Goal: Transaction & Acquisition: Purchase product/service

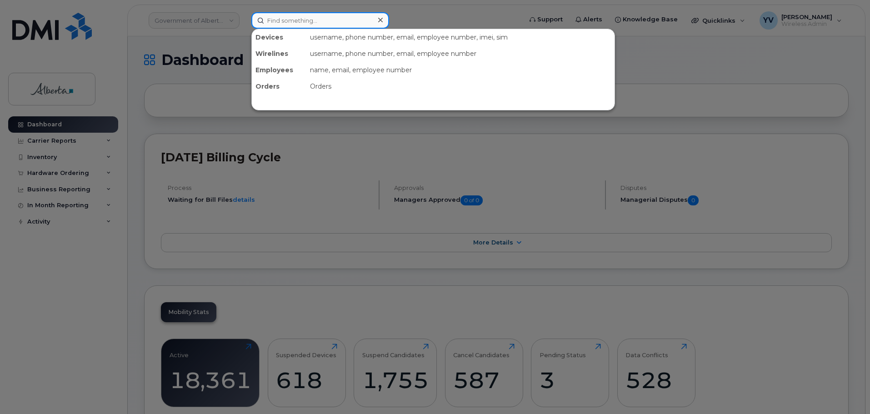
click at [272, 20] on input at bounding box center [320, 20] width 138 height 16
paste input "7808933216"
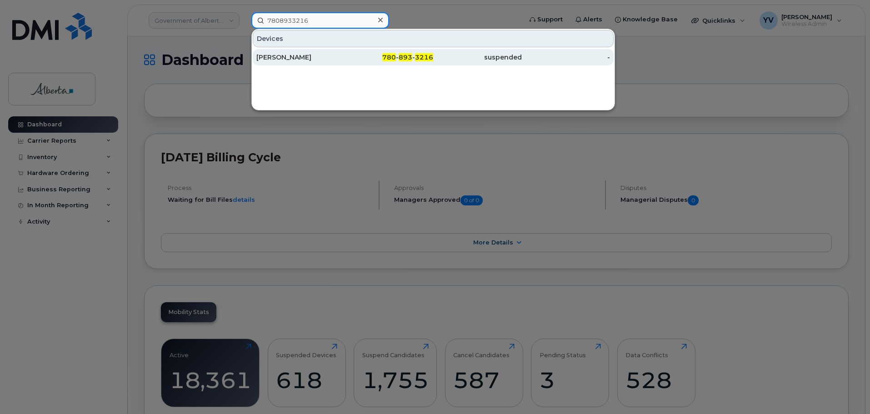
type input "7808933216"
click at [390, 55] on span "780" at bounding box center [389, 57] width 14 height 8
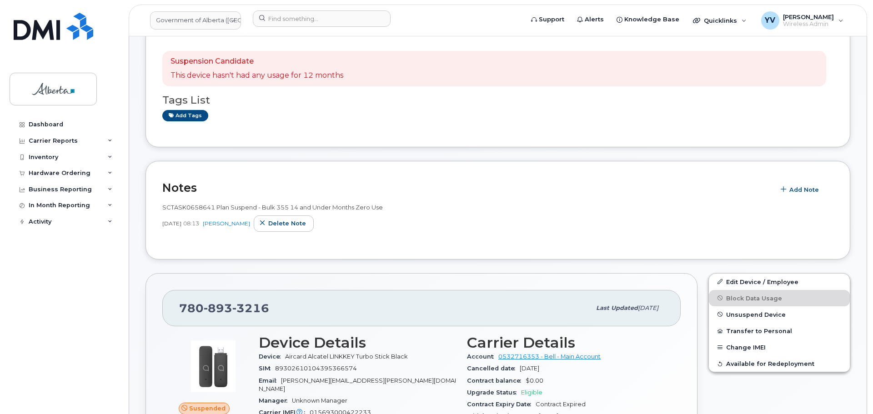
scroll to position [52, 0]
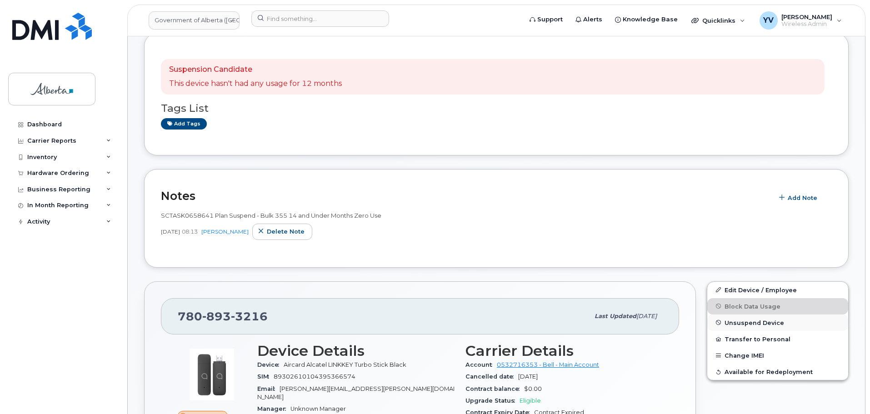
click at [738, 318] on button "Unsuspend Device" at bounding box center [777, 322] width 141 height 16
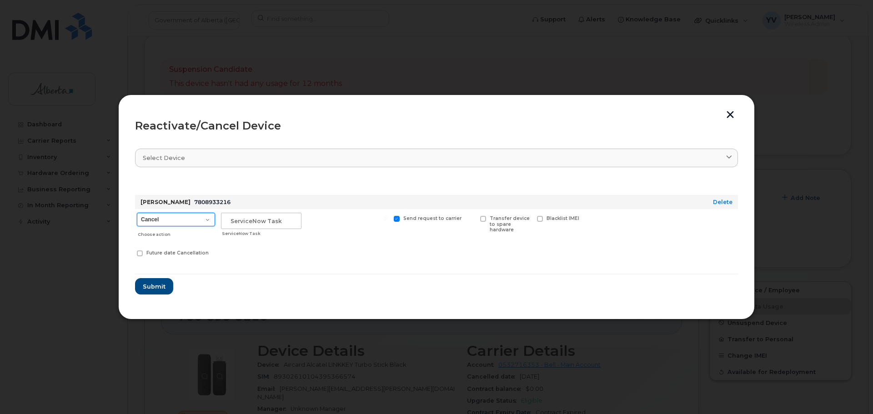
click at [209, 219] on select "Cancel Suspend - Extend Suspension Reactivate" at bounding box center [176, 220] width 78 height 14
select select "[object Object]"
click at [137, 213] on select "Cancel Suspend - Extend Suspension Reactivate" at bounding box center [176, 220] width 78 height 14
click at [238, 223] on input "text" at bounding box center [261, 221] width 80 height 16
paste input "SCTASK0850646"
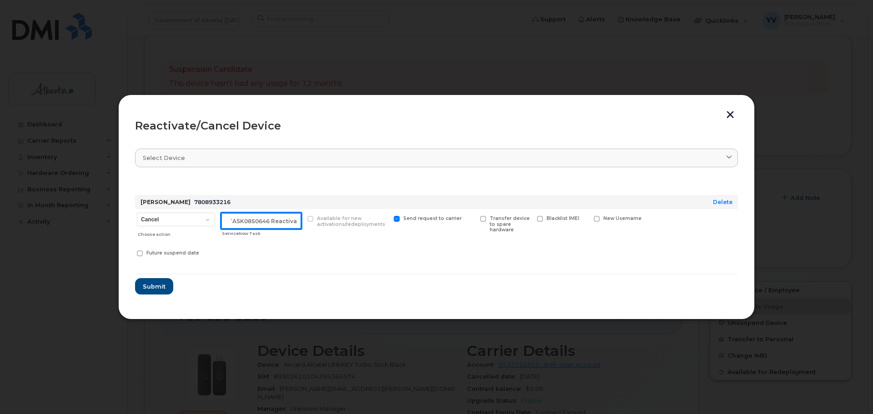
scroll to position [0, 14]
type input "SCTASK0850646 Reactivate"
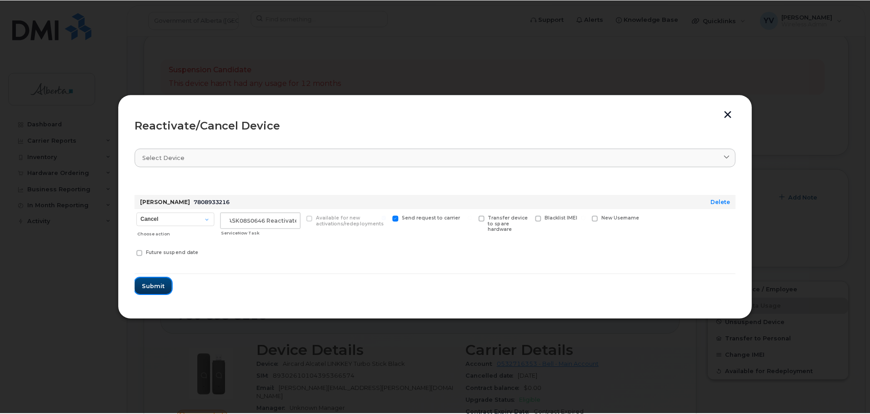
scroll to position [0, 0]
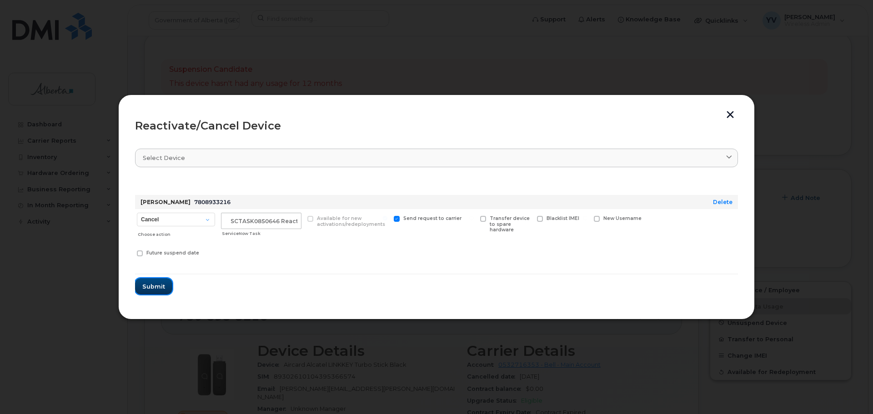
click at [150, 285] on span "Submit" at bounding box center [153, 286] width 23 height 9
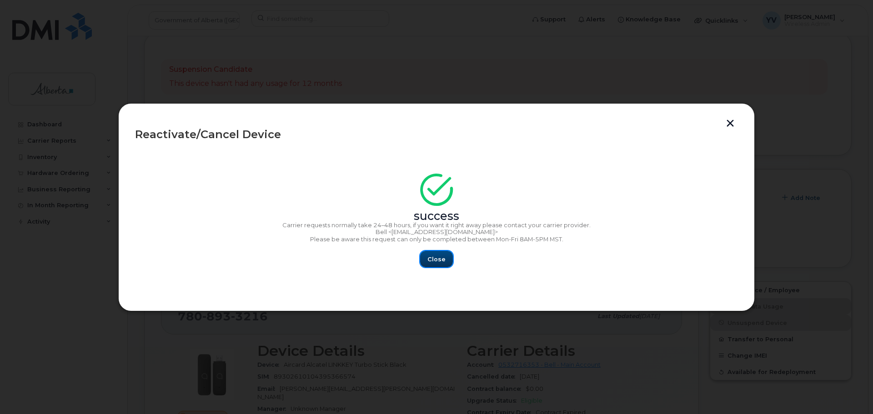
click at [438, 260] on span "Close" at bounding box center [436, 259] width 18 height 9
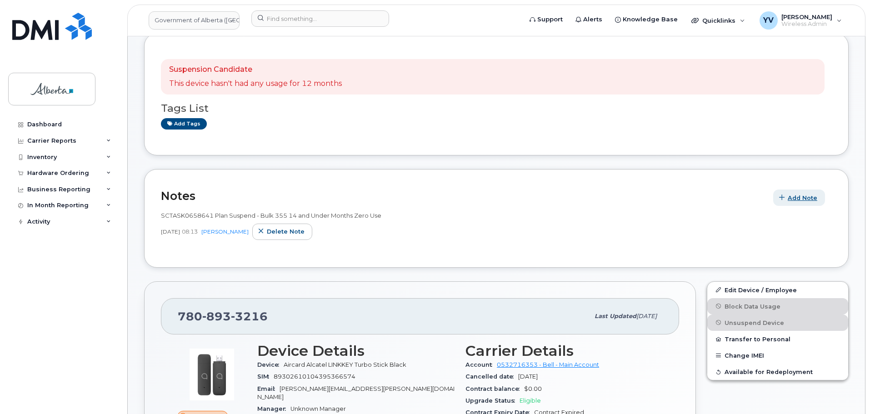
click at [798, 194] on span "Add Note" at bounding box center [803, 198] width 30 height 9
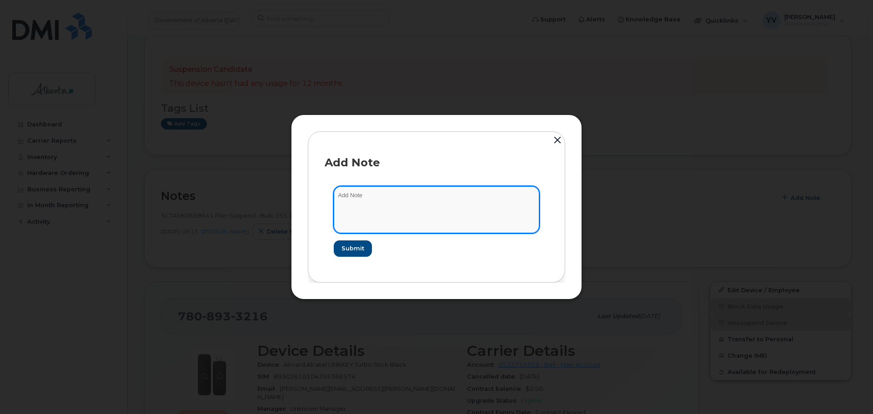
click at [343, 199] on textarea at bounding box center [436, 209] width 205 height 46
paste textarea "SCTASK0850646 7808933216 DO NOT DELETE - BEING REASSIGNED to Jeremy Keefe. Prev…"
type textarea "SCTASK0850646 7808933216 DO NOT DELETE - BEING REASSIGNED to Jeremy Keefe. Prev…"
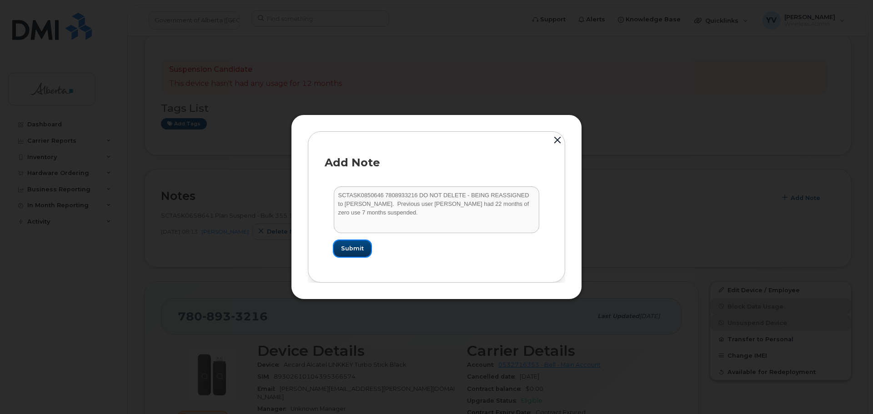
click at [343, 249] on span "Submit" at bounding box center [352, 248] width 23 height 9
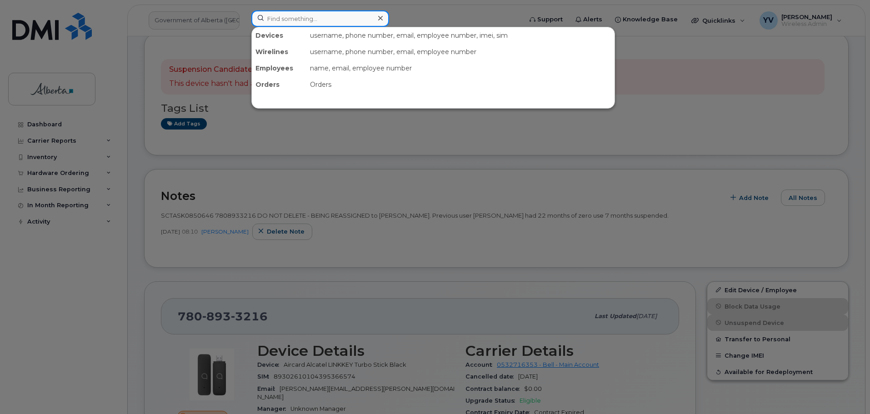
click at [277, 12] on input at bounding box center [320, 18] width 138 height 16
paste input "7802376578"
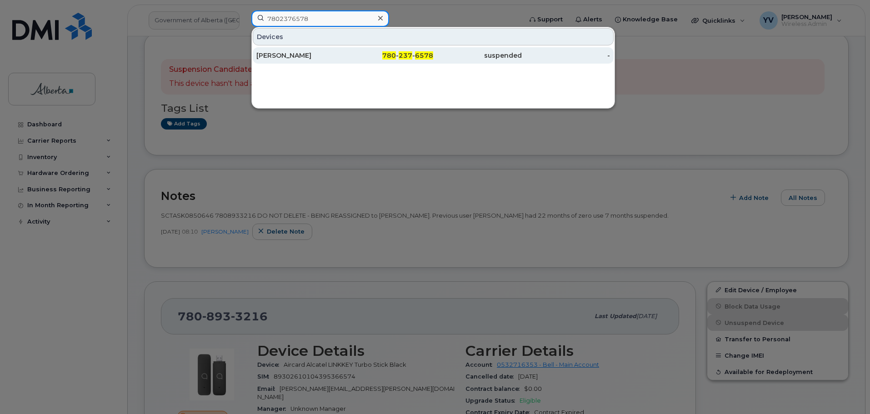
type input "7802376578"
click at [409, 52] on span "237" at bounding box center [406, 55] width 14 height 8
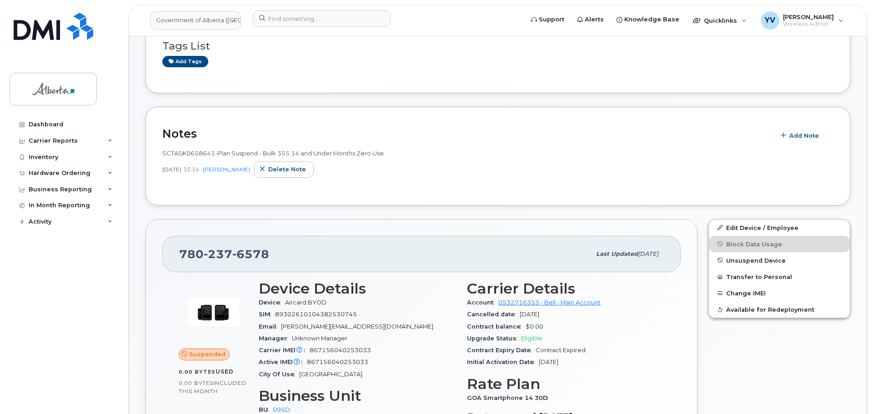
scroll to position [134, 0]
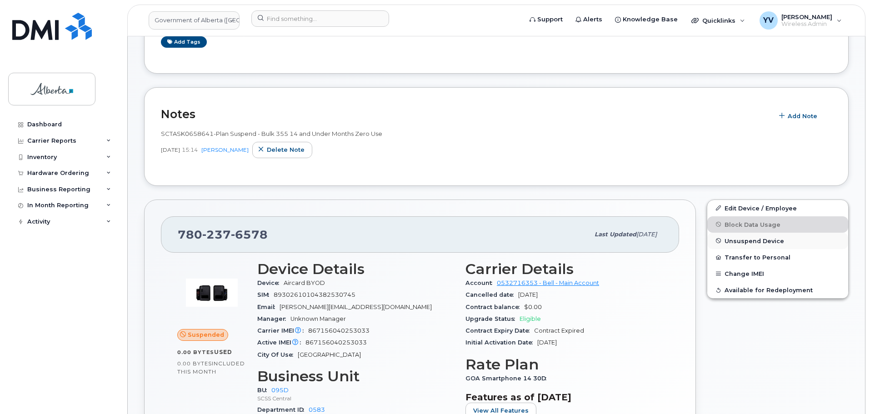
click at [730, 238] on span "Unsuspend Device" at bounding box center [754, 240] width 60 height 7
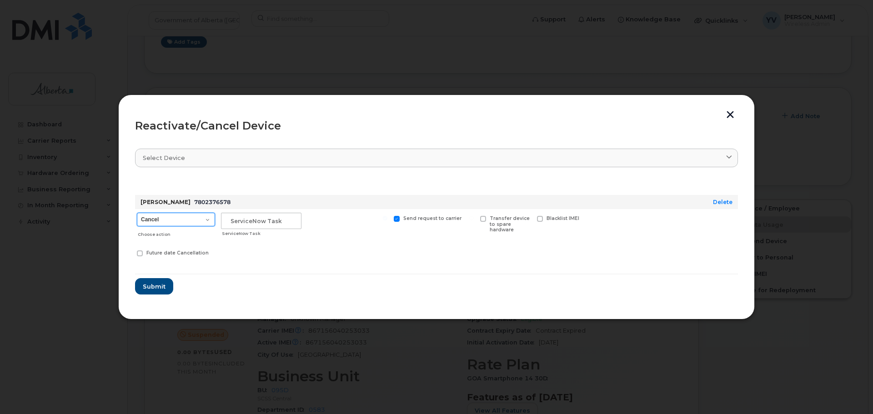
click at [206, 220] on select "Cancel Suspend - Extend Suspension Reactivate" at bounding box center [176, 220] width 78 height 14
select select "[object Object]"
click at [137, 213] on select "Cancel Suspend - Extend Suspension Reactivate" at bounding box center [176, 220] width 78 height 14
click at [233, 221] on input "text" at bounding box center [261, 221] width 80 height 16
paste input "SCTASK0851233"
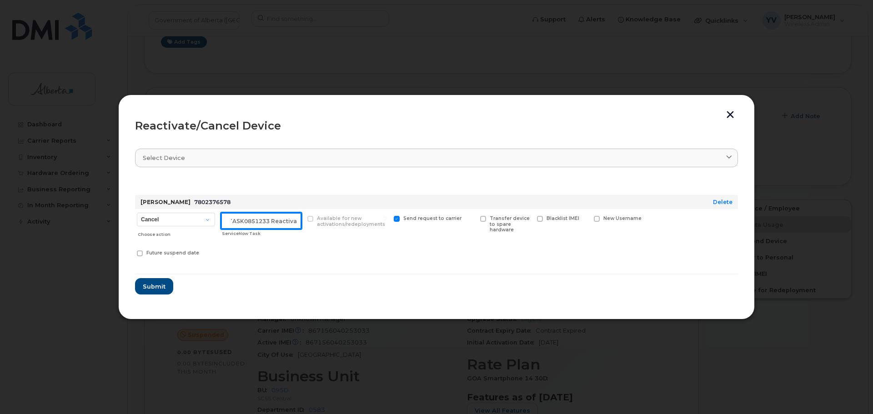
scroll to position [0, 14]
type input "SCTASK0851233 Reactivate"
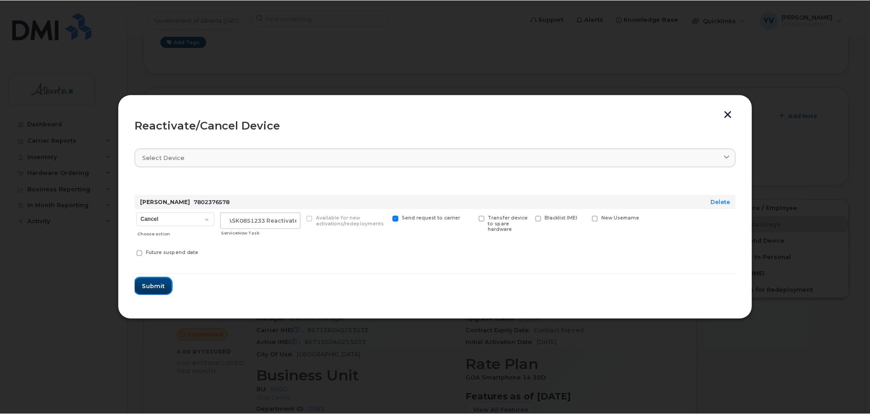
scroll to position [0, 0]
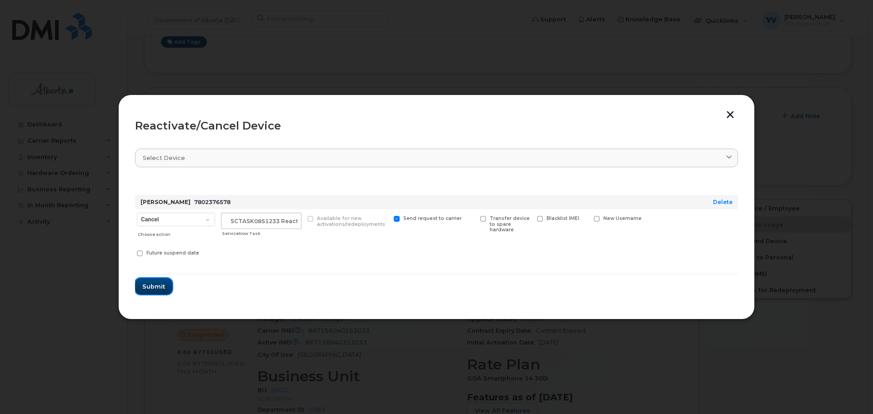
click at [146, 284] on span "Submit" at bounding box center [153, 286] width 23 height 9
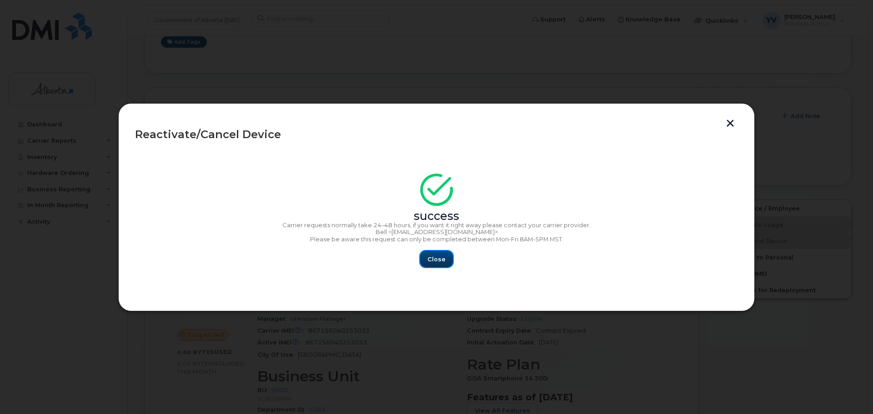
click at [429, 255] on span "Close" at bounding box center [436, 259] width 18 height 9
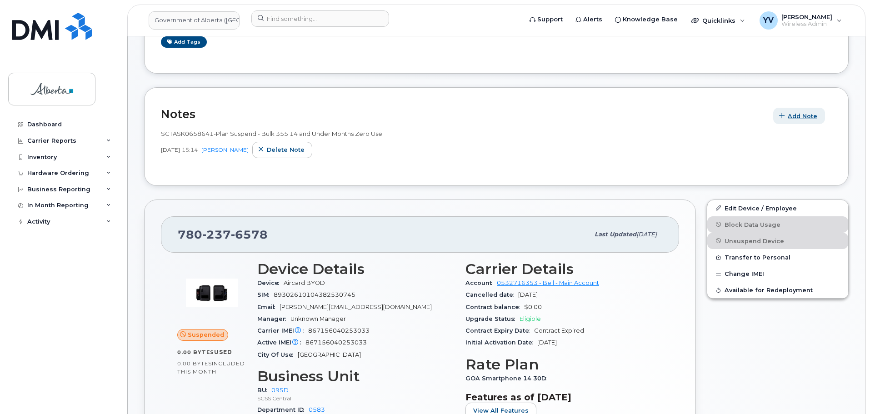
click at [808, 114] on span "Add Note" at bounding box center [803, 116] width 30 height 9
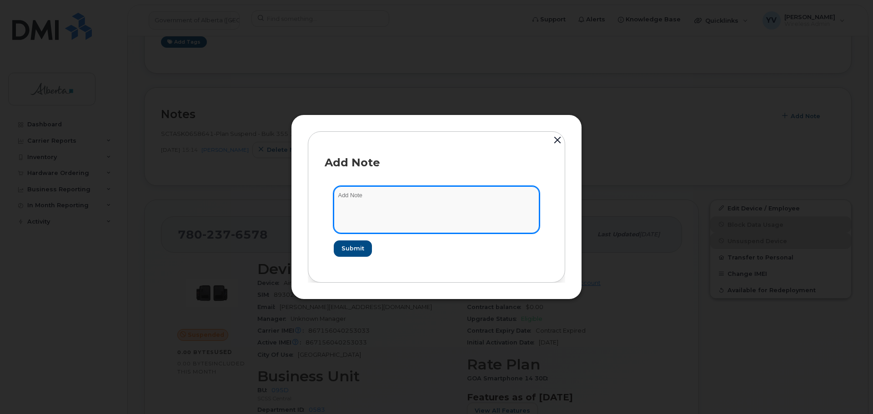
click at [343, 190] on textarea at bounding box center [436, 209] width 205 height 46
paste textarea "SCTASK0851233 7802376578 DO NOT DELETE - BEING REASSIGNED to Marnie Mills. Prev…"
type textarea "SCTASK0851233 7802376578 DO NOT DELETE - BEING REASSIGNED to Marnie Mills. Prev…"
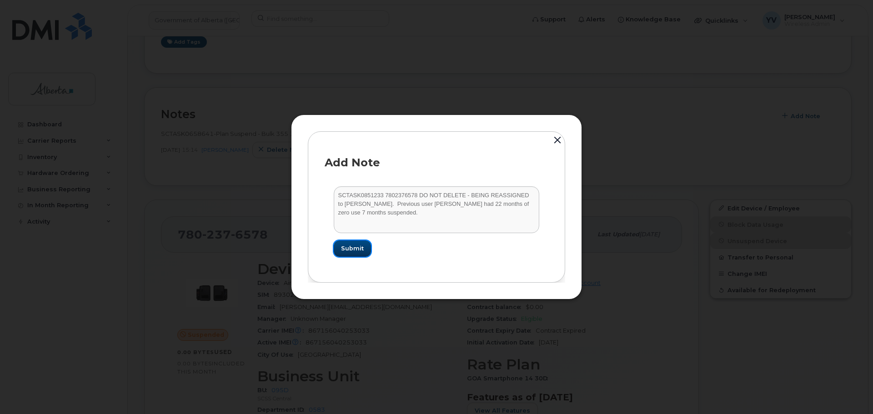
click at [344, 247] on span "Submit" at bounding box center [352, 248] width 23 height 9
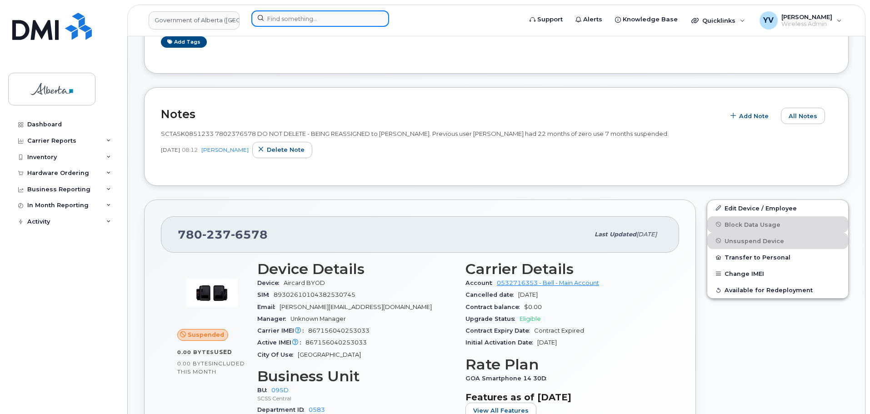
click at [272, 18] on input at bounding box center [320, 18] width 138 height 16
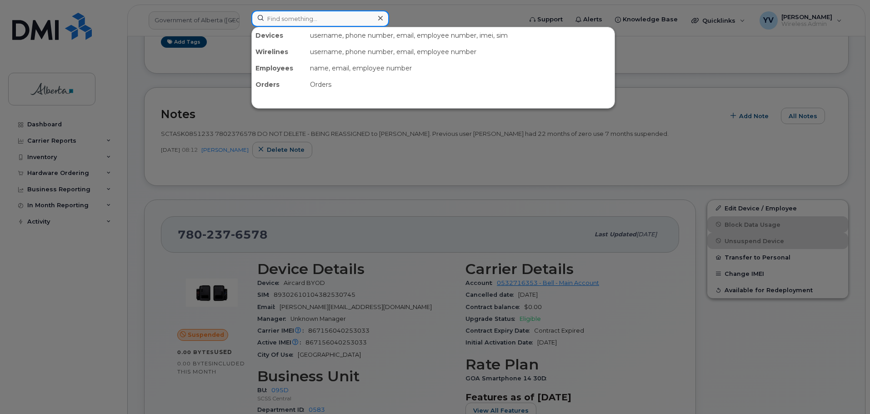
paste input "4034783096"
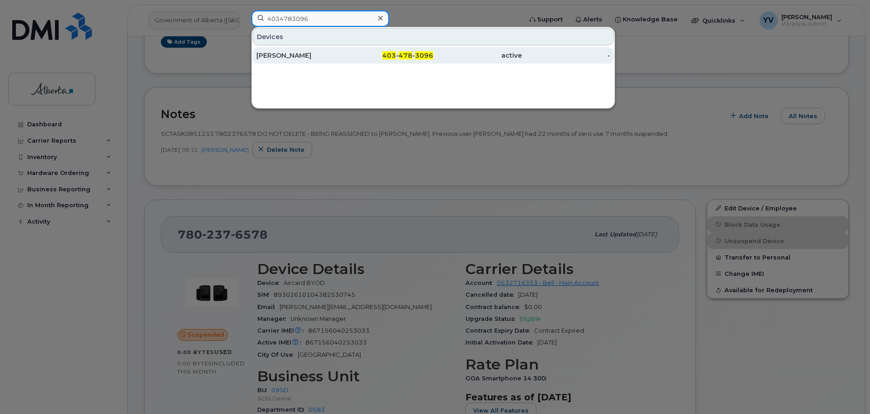
type input "4034783096"
click at [404, 50] on div "403 - 478 - 3096" at bounding box center [389, 55] width 89 height 16
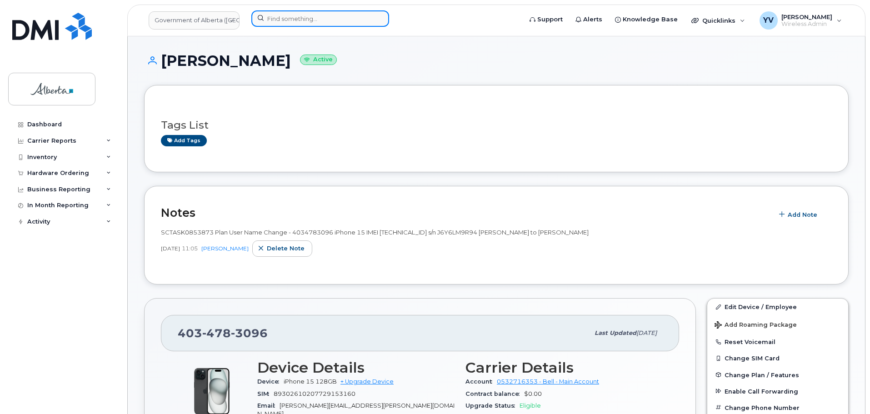
click at [279, 18] on input at bounding box center [320, 18] width 138 height 16
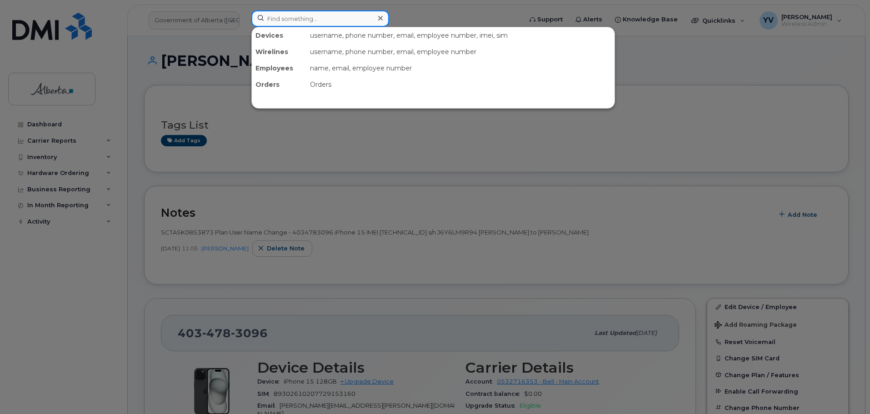
paste input "7802649671"
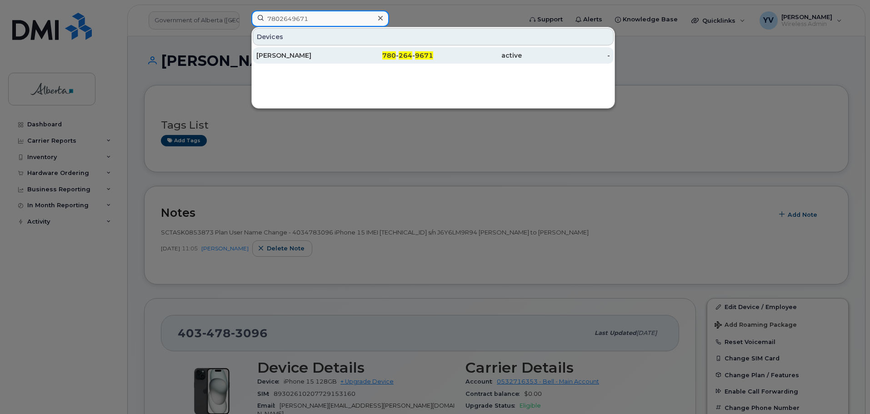
type input "7802649671"
click at [405, 52] on div "780 - 264 - 9671" at bounding box center [389, 55] width 89 height 9
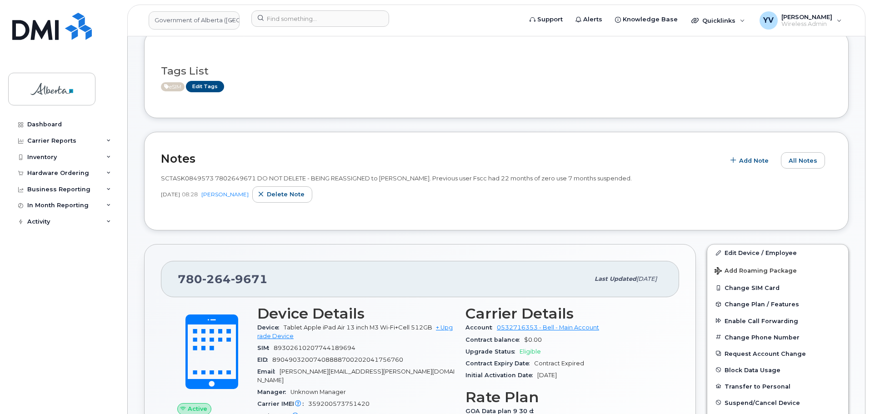
scroll to position [125, 0]
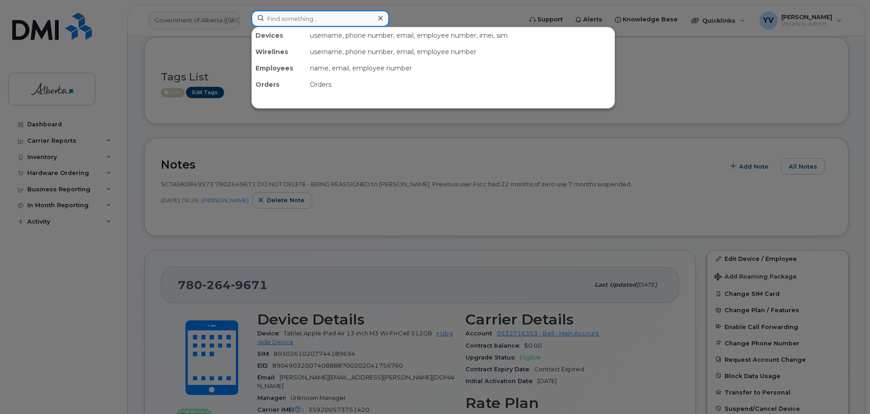
click at [275, 17] on input at bounding box center [320, 18] width 138 height 16
paste input "5879845502"
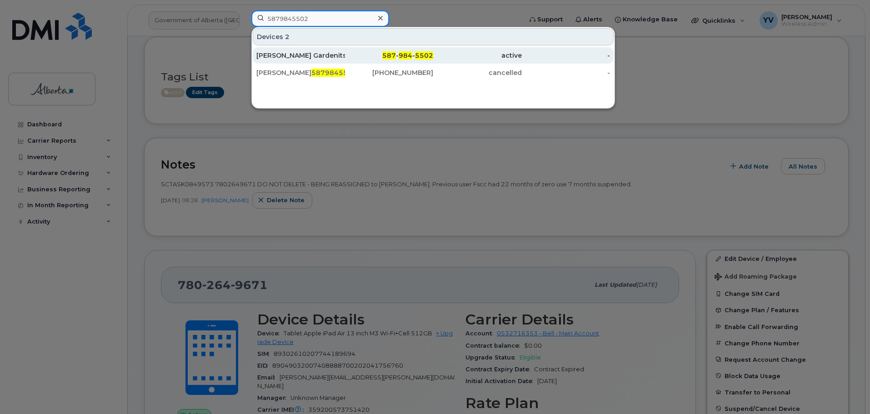
type input "5879845502"
click at [414, 56] on div "587 - 984 - 5502" at bounding box center [389, 55] width 89 height 9
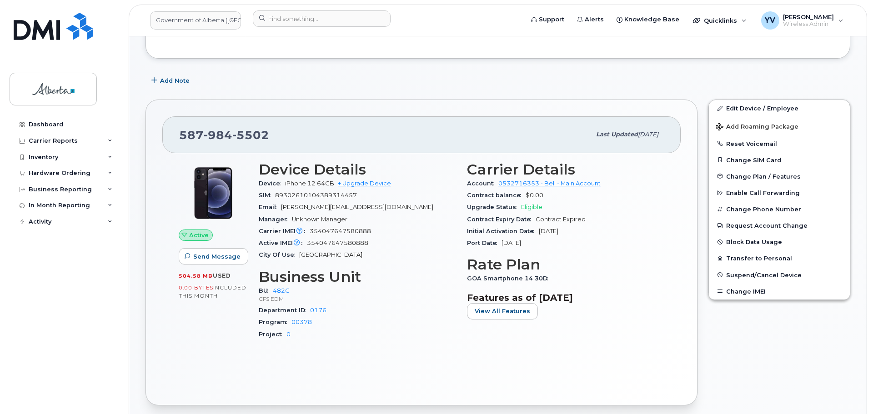
scroll to position [236, 0]
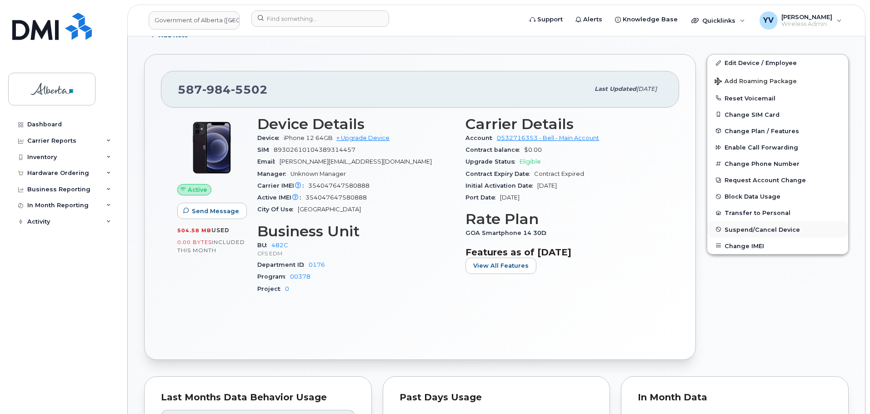
click at [740, 229] on span "Suspend/Cancel Device" at bounding box center [761, 229] width 75 height 7
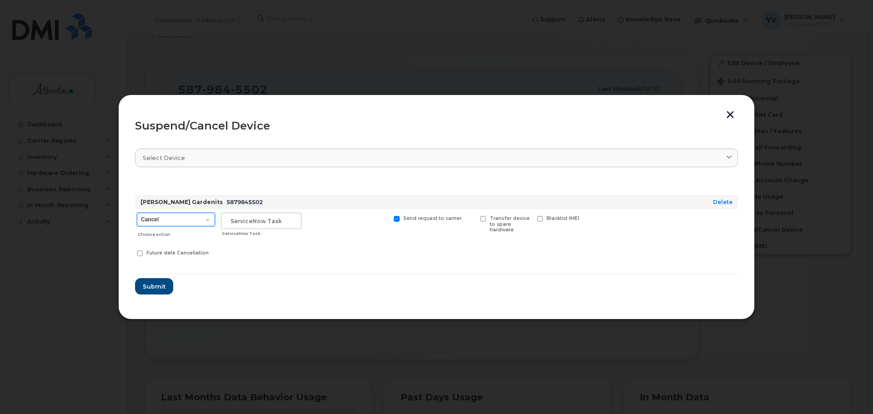
click at [209, 219] on select "Cancel Suspend - Extend Suspension Suspend - Reduced Rate Suspend - Lost Device…" at bounding box center [176, 220] width 78 height 14
select select "[object Object]"
click at [137, 213] on select "Cancel Suspend - Extend Suspension Suspend - Reduced Rate Suspend - Lost Device…" at bounding box center [176, 220] width 78 height 14
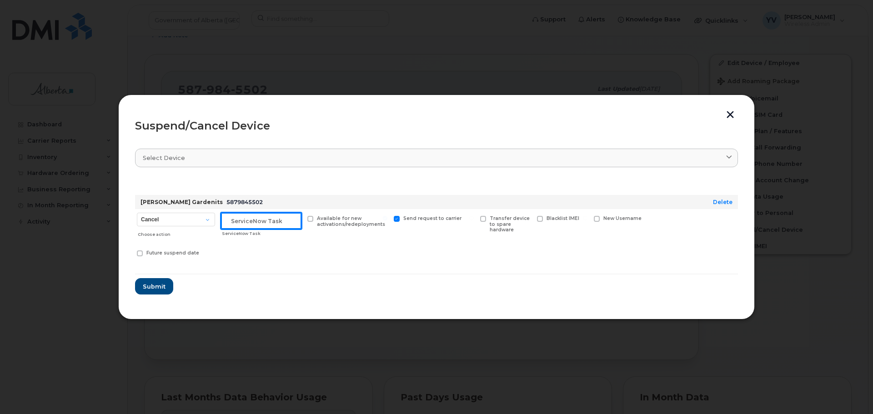
click at [244, 215] on input "text" at bounding box center [261, 221] width 80 height 16
paste input "SCTASK0851697"
type input "SCTASK0851697 Suspend"
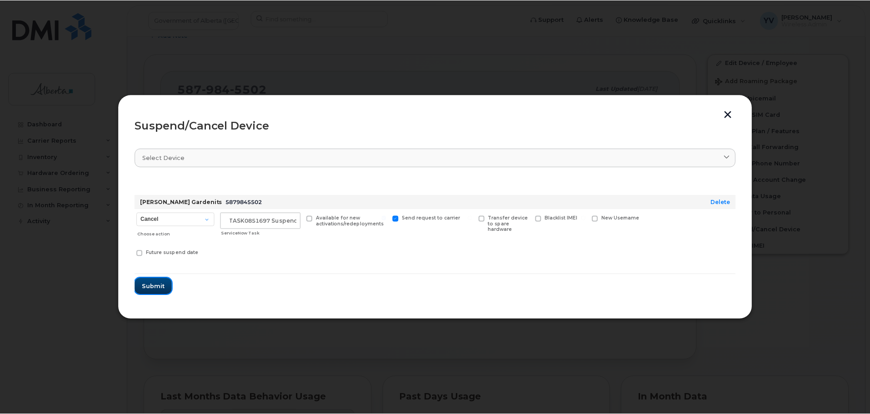
scroll to position [0, 0]
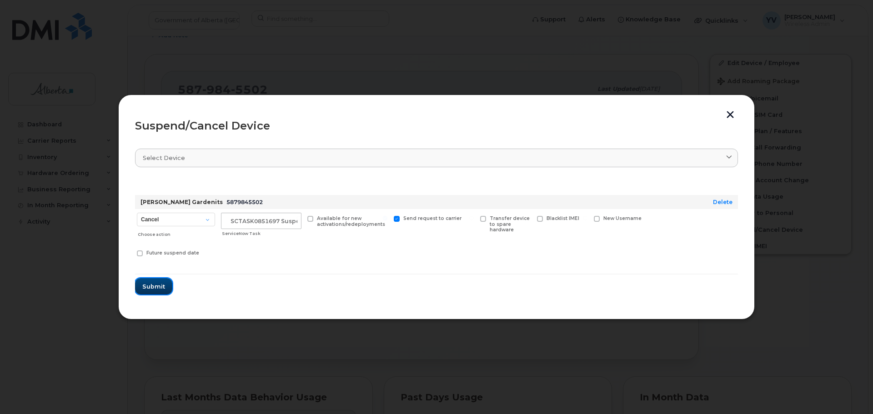
click at [157, 282] on span "Submit" at bounding box center [153, 286] width 23 height 9
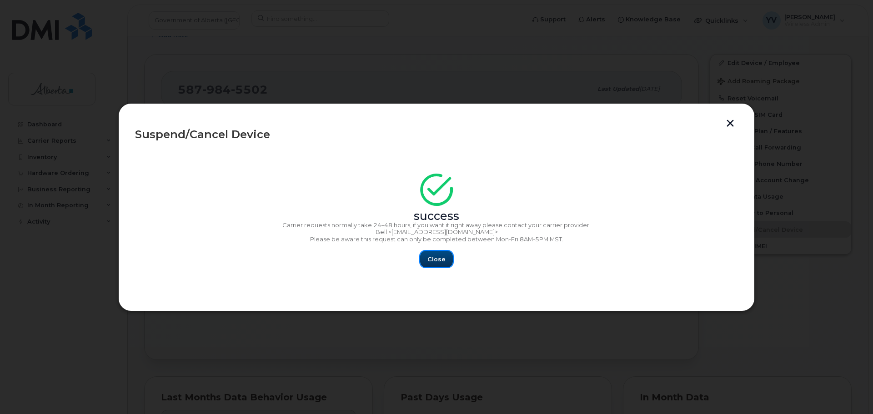
click at [442, 261] on span "Close" at bounding box center [436, 259] width 18 height 9
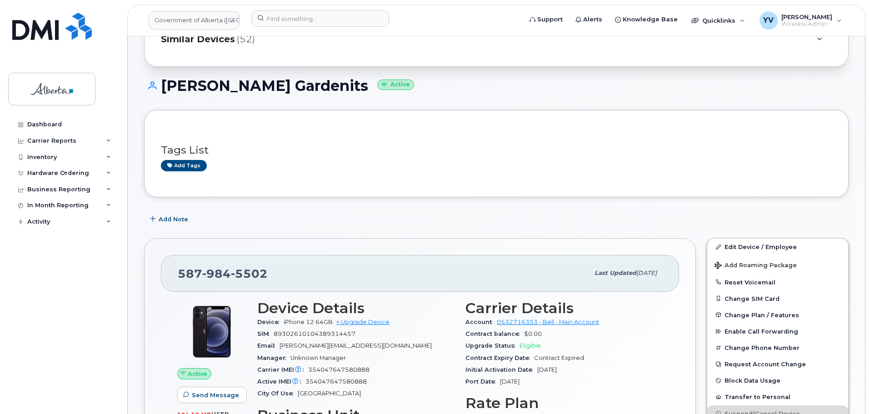
scroll to position [47, 0]
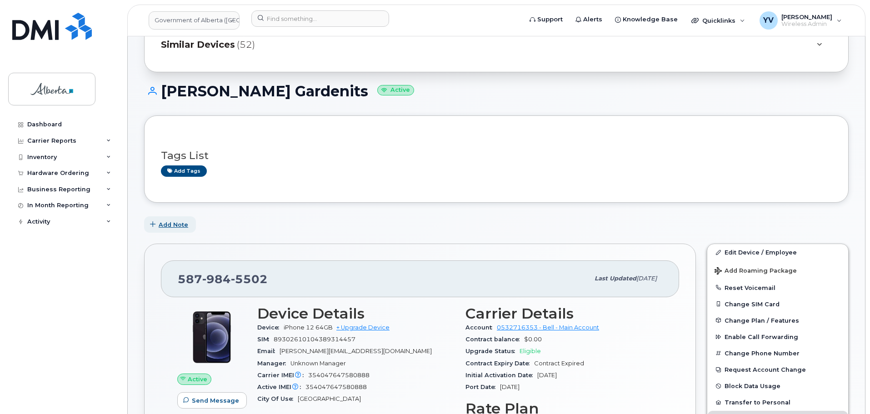
click at [168, 223] on span "Add Note" at bounding box center [174, 224] width 30 height 9
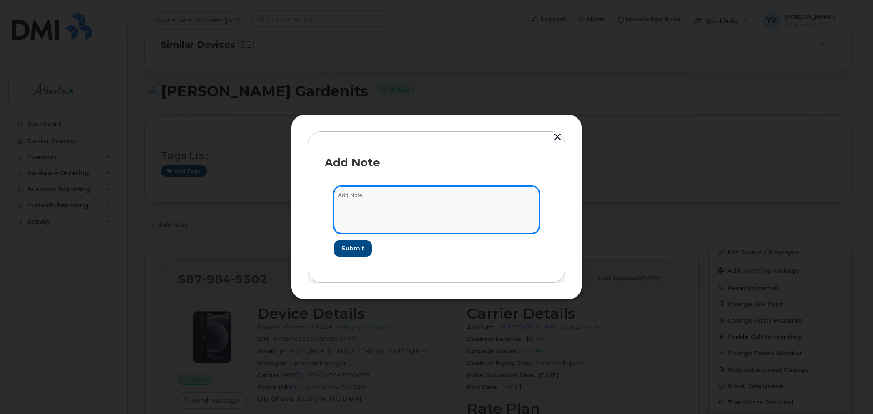
click at [349, 197] on textarea at bounding box center [436, 209] width 205 height 46
paste textarea "SCTASK0851697"
paste textarea "Plan Suspend - (1)"
type textarea "SCTASK0851697 Plan Suspend - (1)"
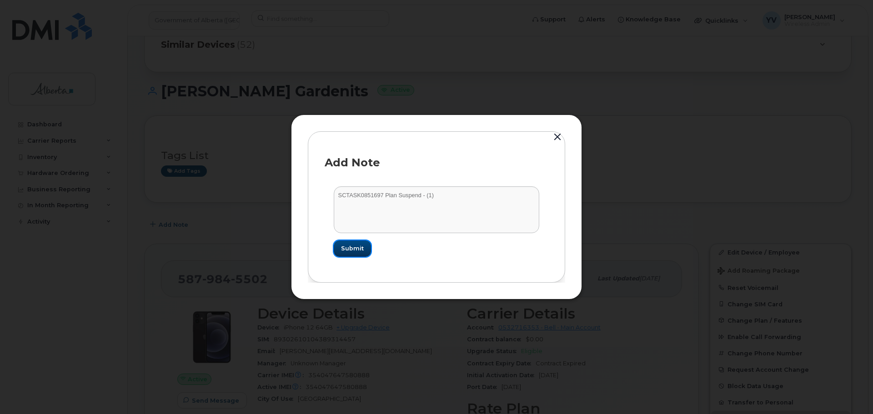
click at [349, 248] on span "Submit" at bounding box center [352, 248] width 23 height 9
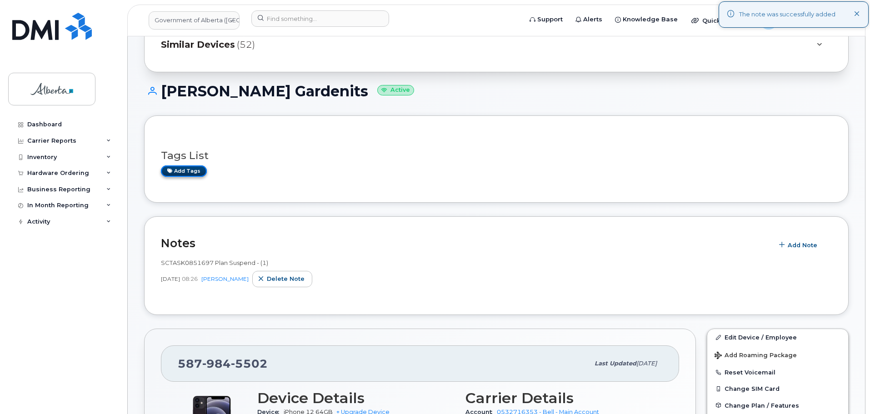
click at [185, 169] on link "Add tags" at bounding box center [184, 170] width 46 height 11
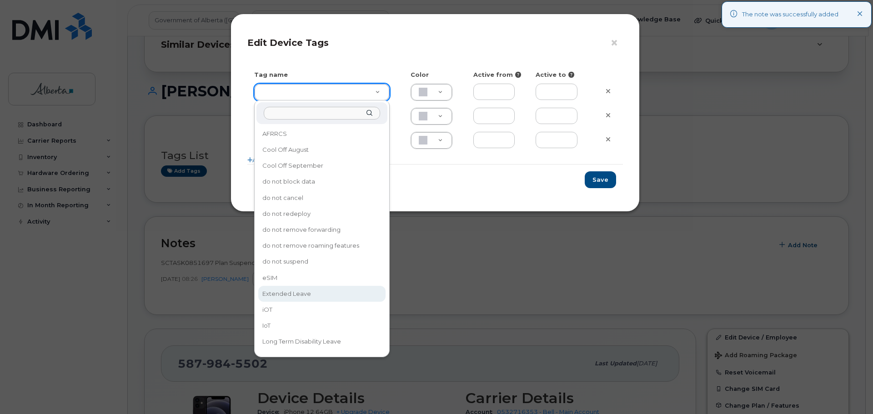
type input "Extended Leave"
type input "F8C6C8"
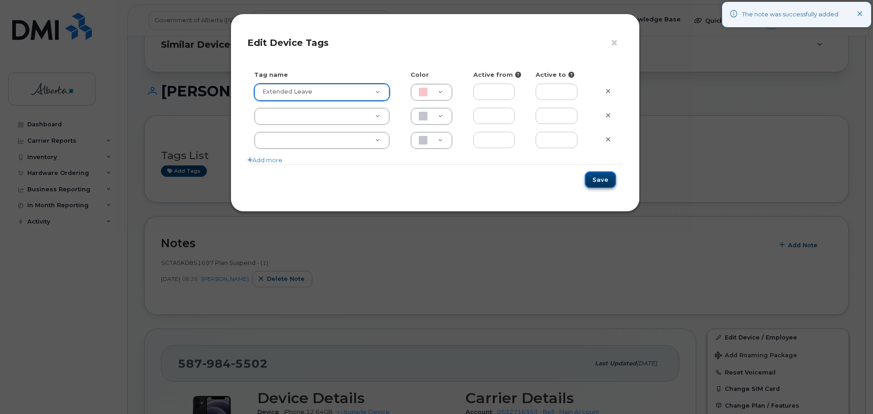
click at [601, 180] on button "Save" at bounding box center [599, 179] width 31 height 17
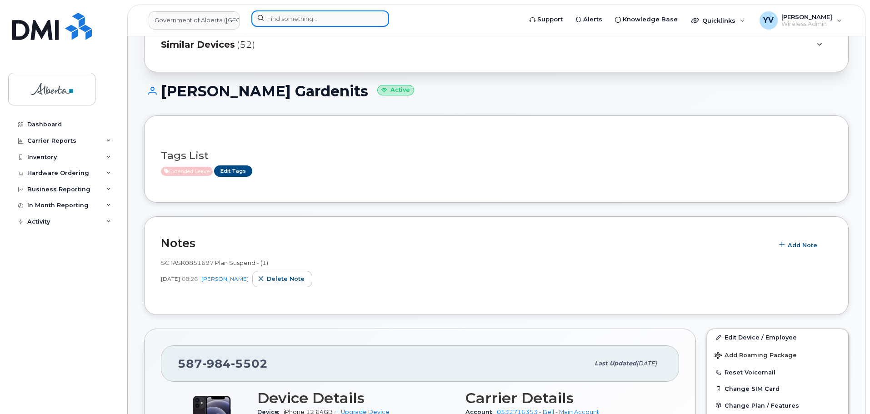
click at [276, 18] on input at bounding box center [320, 18] width 138 height 16
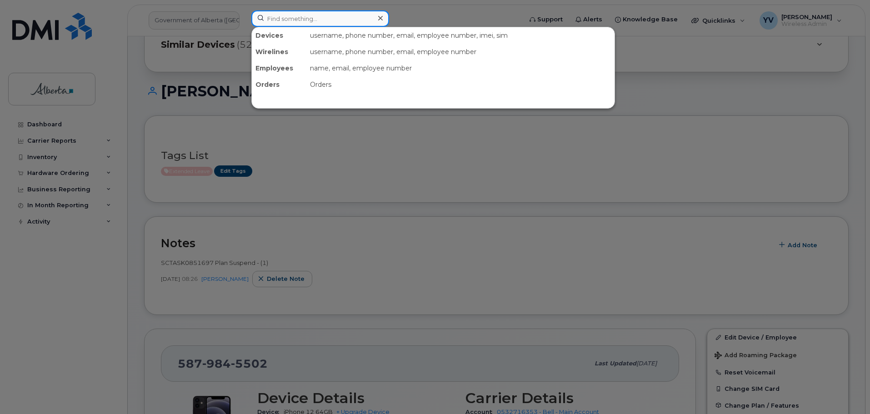
paste input "7808933216"
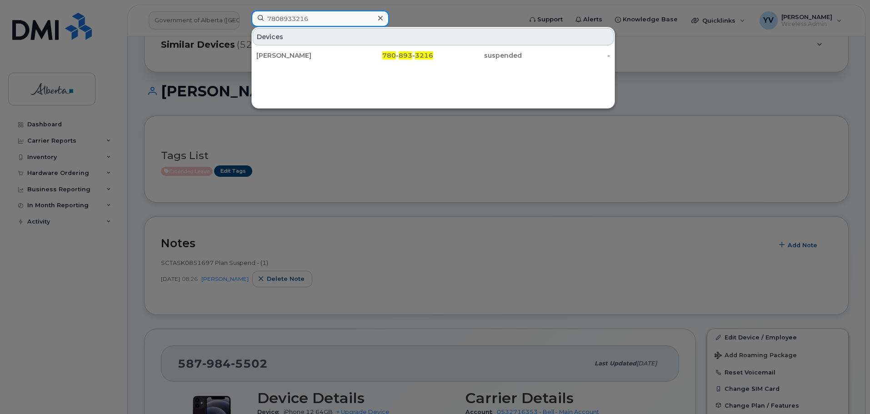
drag, startPoint x: 318, startPoint y: 18, endPoint x: 242, endPoint y: 17, distance: 76.3
click at [244, 17] on div "7808933216 Devices Miraflor Romero 780 - 893 - 3216 suspended -" at bounding box center [383, 20] width 279 height 20
paste input "435169"
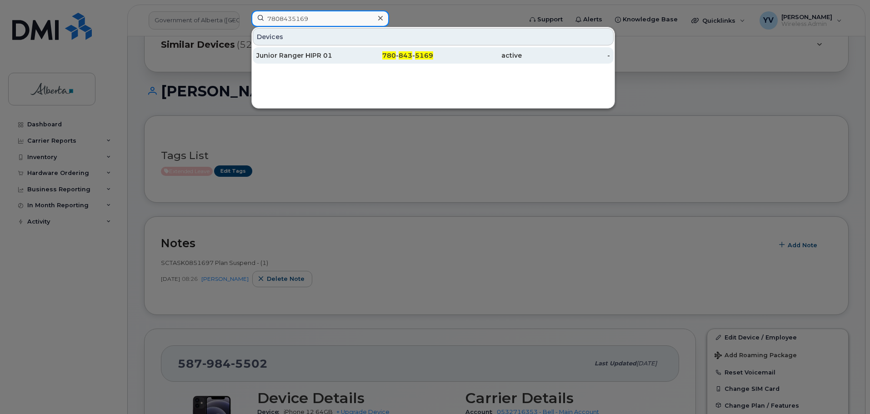
type input "7808435169"
click at [416, 55] on span "5169" at bounding box center [424, 55] width 18 height 8
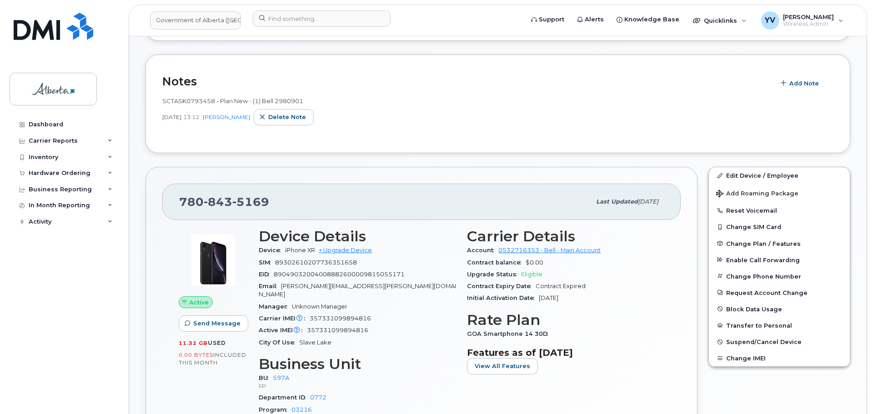
scroll to position [220, 0]
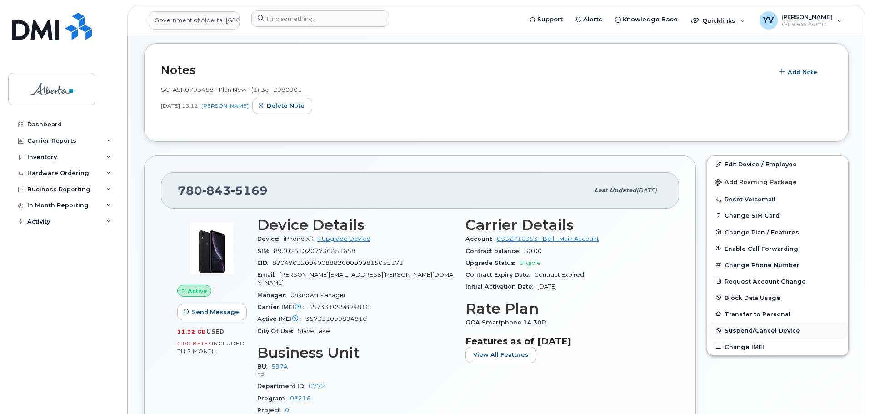
click at [768, 328] on span "Suspend/Cancel Device" at bounding box center [761, 330] width 75 height 7
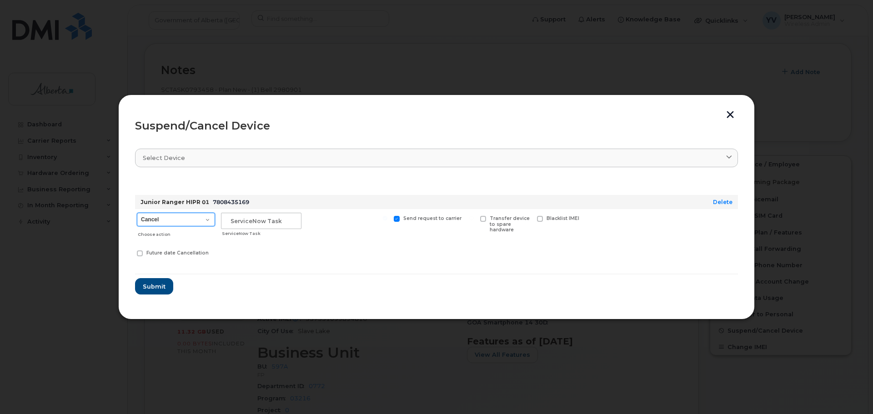
click at [208, 218] on select "Cancel Suspend - Extend Suspension Suspend - Reduced Rate Suspend - Lost Device…" at bounding box center [176, 220] width 78 height 14
select select "[object Object]"
click at [137, 213] on select "Cancel Suspend - Extend Suspension Suspend - Reduced Rate Suspend - Lost Device…" at bounding box center [176, 220] width 78 height 14
click at [153, 253] on span "Future date Cancellation" at bounding box center [177, 253] width 62 height 6
click at [130, 253] on input "Future date Cancellation" at bounding box center [128, 252] width 5 height 5
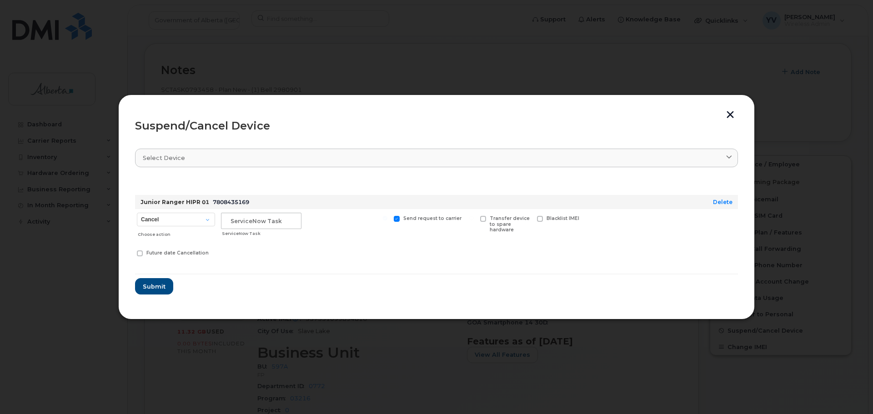
checkbox input "true"
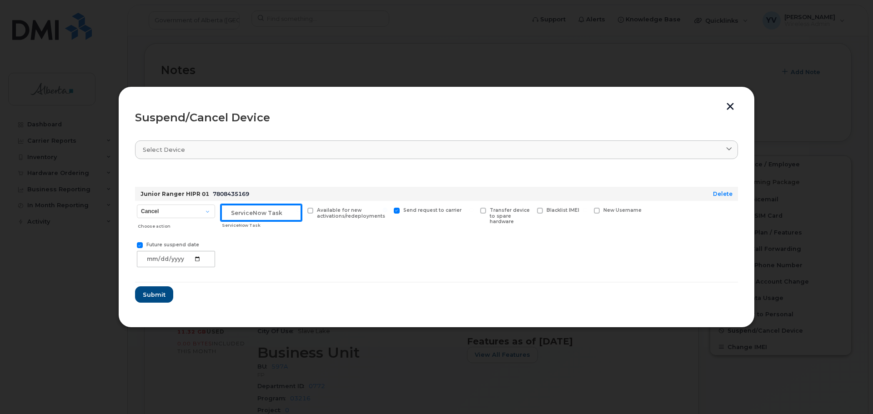
click at [239, 212] on input "text" at bounding box center [261, 213] width 80 height 16
paste input "SCTASK0851814 Suspend"
type input "SCTASK0851814 Suspend"
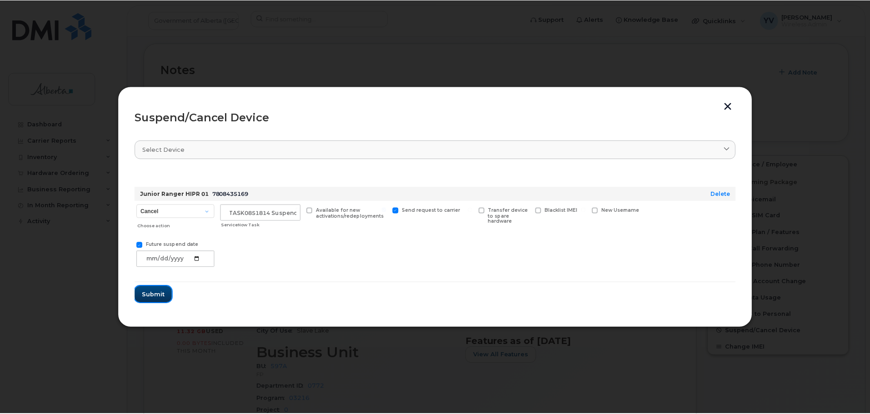
scroll to position [0, 0]
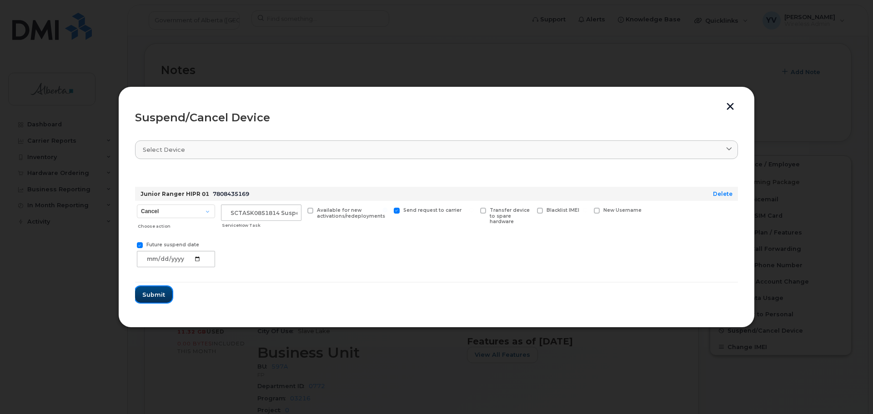
click at [154, 294] on span "Submit" at bounding box center [153, 294] width 23 height 9
click at [269, 264] on div "Cancel Suspend - Extend Suspension Suspend - Reduced Rate Suspend - Lost Device…" at bounding box center [436, 236] width 603 height 70
click at [138, 243] on span at bounding box center [140, 245] width 6 height 6
click at [130, 243] on input "Future suspend date" at bounding box center [128, 244] width 5 height 5
checkbox input "false"
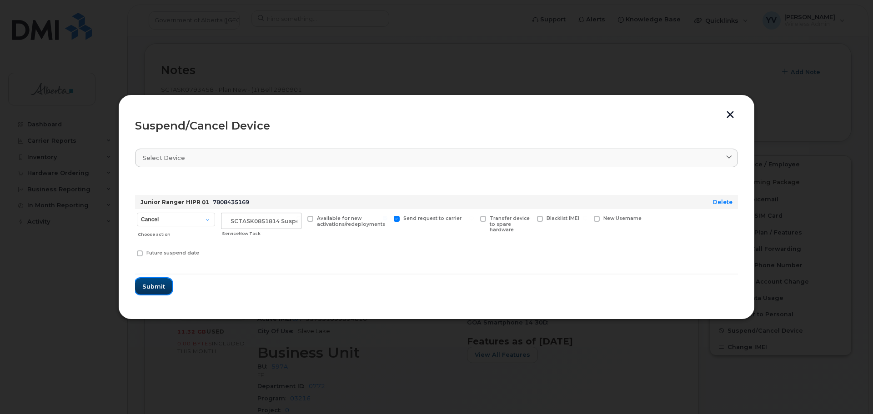
click at [151, 284] on span "Submit" at bounding box center [153, 286] width 23 height 9
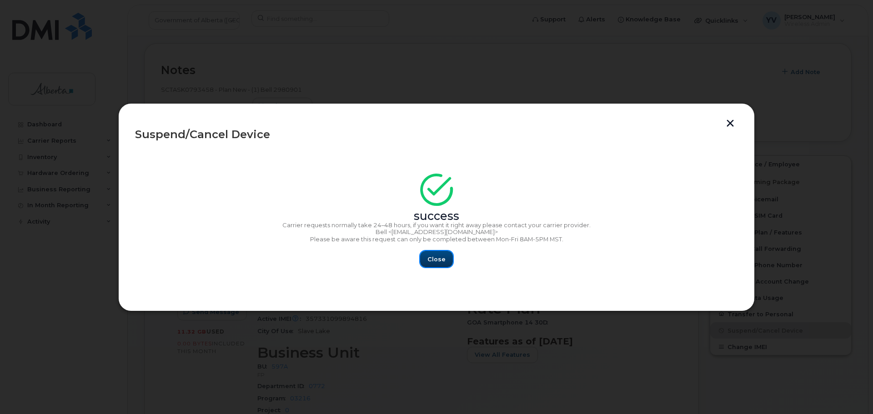
click at [437, 258] on span "Close" at bounding box center [436, 259] width 18 height 9
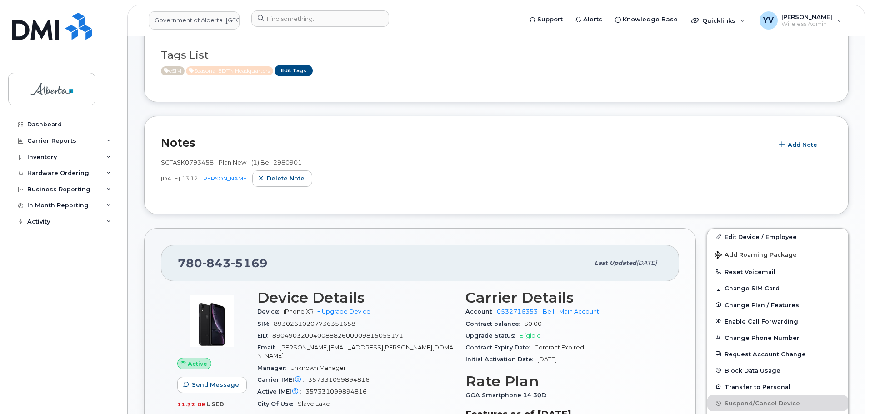
scroll to position [126, 0]
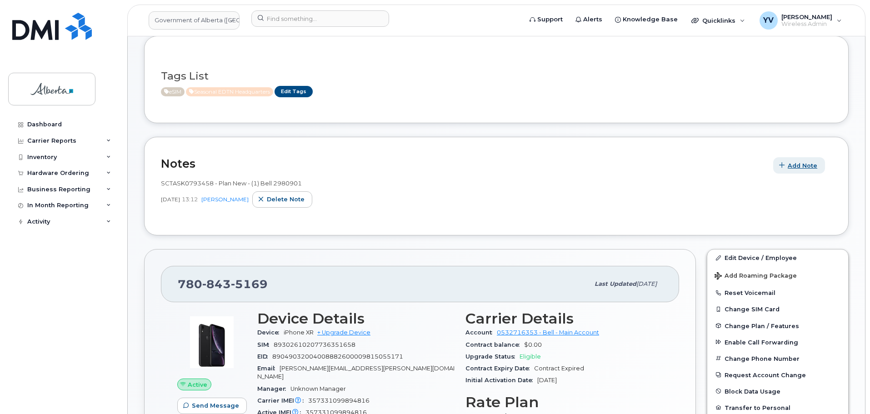
click at [803, 164] on span "Add Note" at bounding box center [803, 165] width 30 height 9
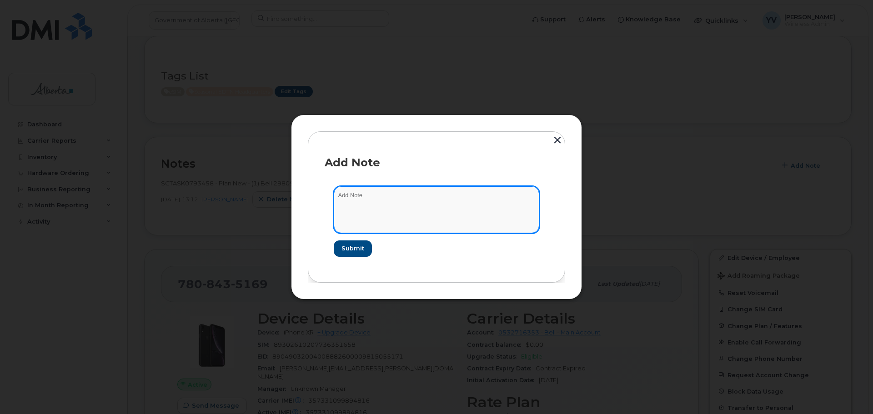
click at [356, 196] on textarea at bounding box center [436, 209] width 205 height 46
paste textarea "SCTASK0851814 Plan Suspend - (9)"
type textarea "SCTASK0851814 Plan Suspend - (9)"
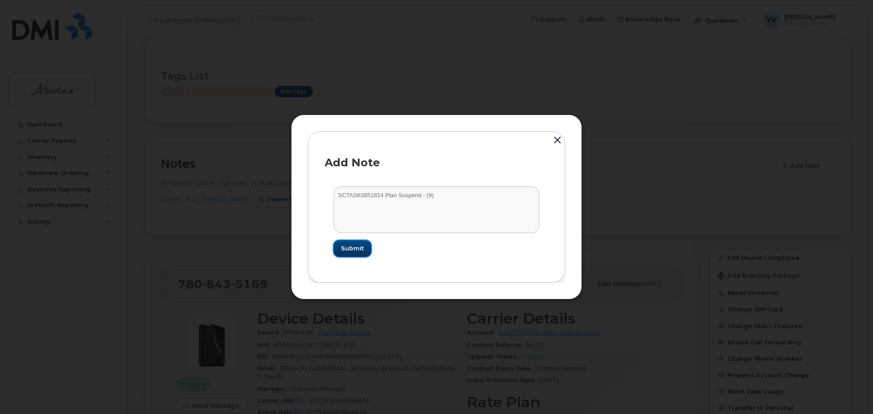
click at [346, 248] on span "Submit" at bounding box center [352, 248] width 23 height 9
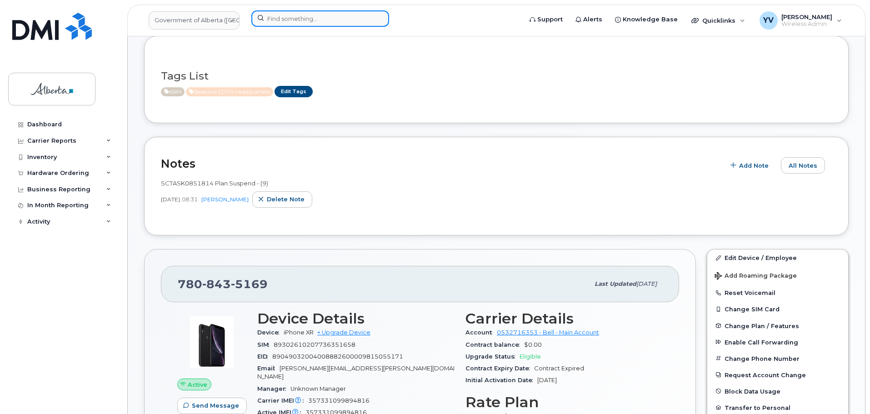
click at [280, 14] on input at bounding box center [320, 18] width 138 height 16
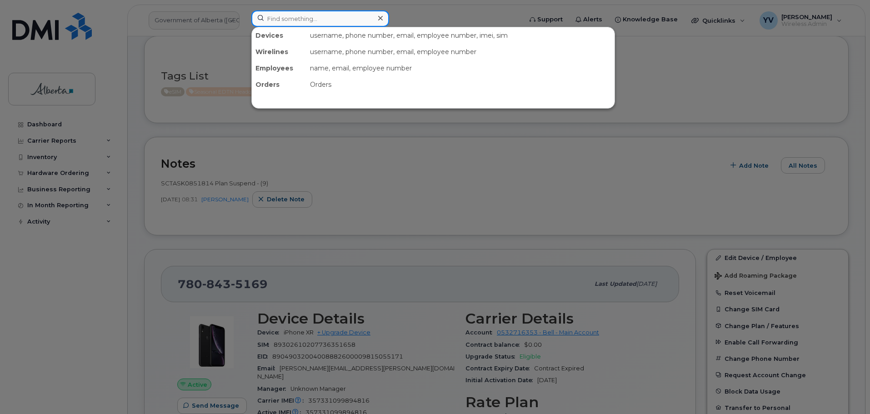
paste input "7808440214"
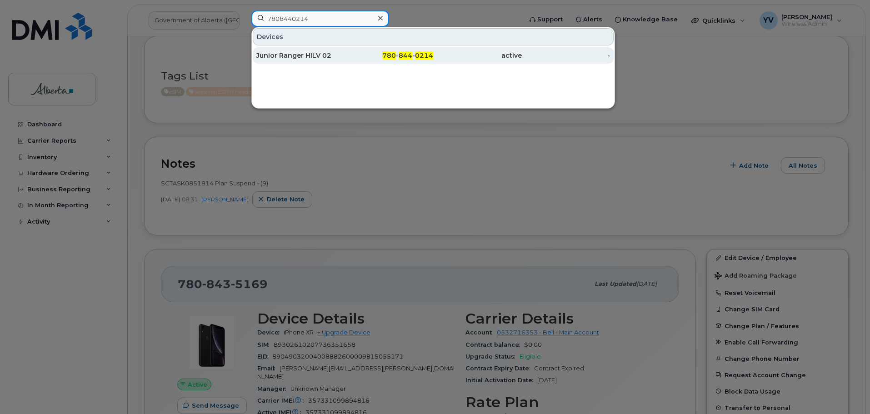
type input "7808440214"
click at [409, 53] on span "844" at bounding box center [406, 55] width 14 height 8
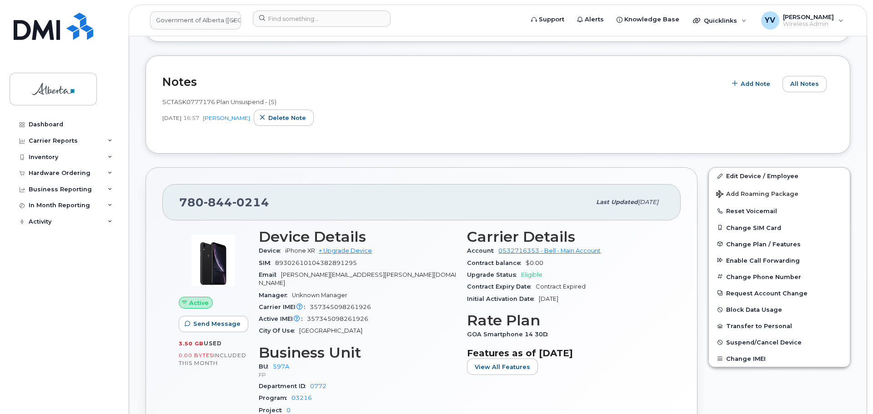
scroll to position [249, 0]
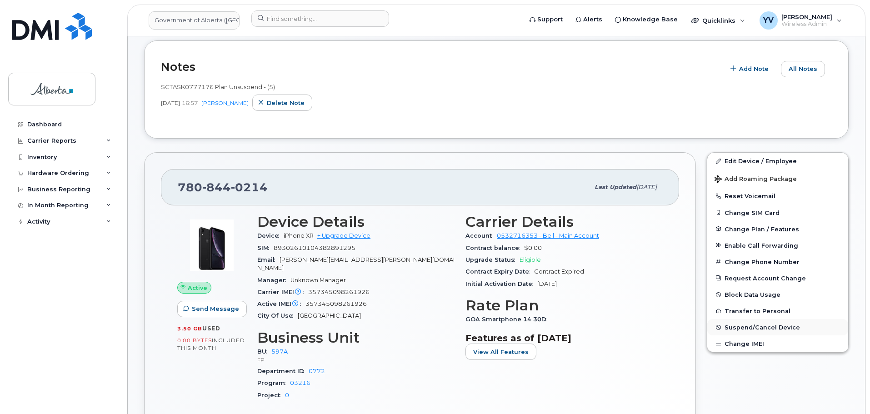
click at [773, 325] on span "Suspend/Cancel Device" at bounding box center [761, 327] width 75 height 7
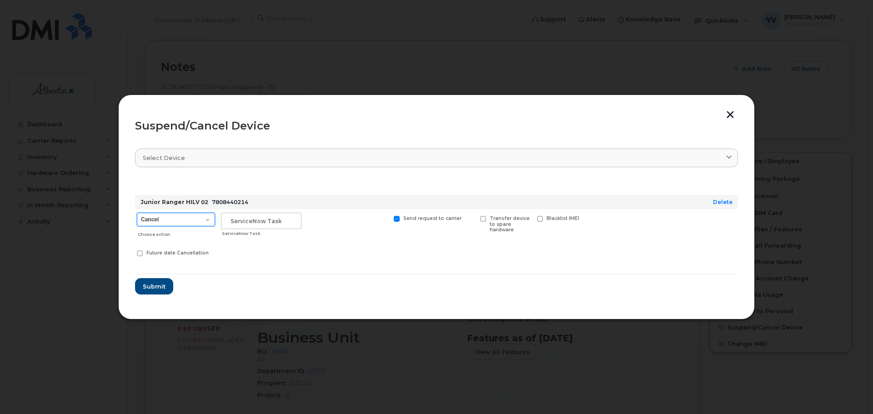
click at [206, 218] on select "Cancel Suspend - Extend Suspension Suspend - Reduced Rate Suspend - Lost Device…" at bounding box center [176, 220] width 78 height 14
click at [209, 220] on select "Cancel Suspend - Extend Suspension Suspend - Reduced Rate Suspend - Lost Device…" at bounding box center [176, 220] width 78 height 14
select select "[object Object]"
click at [137, 213] on select "Cancel Suspend - Extend Suspension Suspend - Reduced Rate Suspend - Lost Device…" at bounding box center [176, 220] width 78 height 14
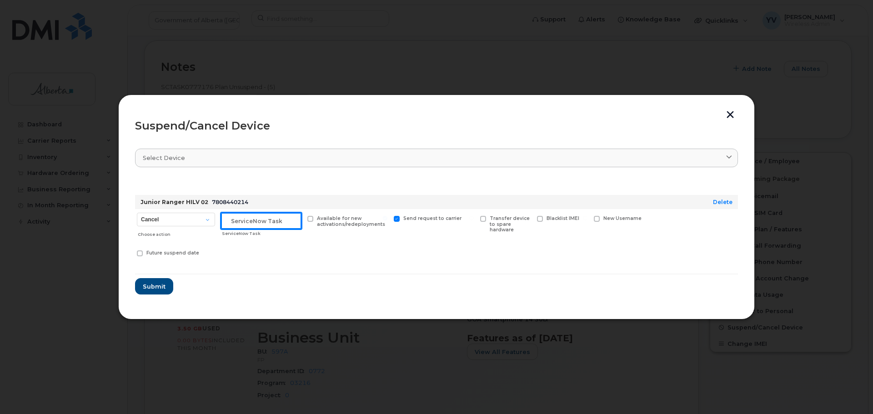
click at [244, 221] on input "text" at bounding box center [261, 221] width 80 height 16
paste input "SCTASK0851814 Suspend"
type input "SCTASK0851814 Suspend"
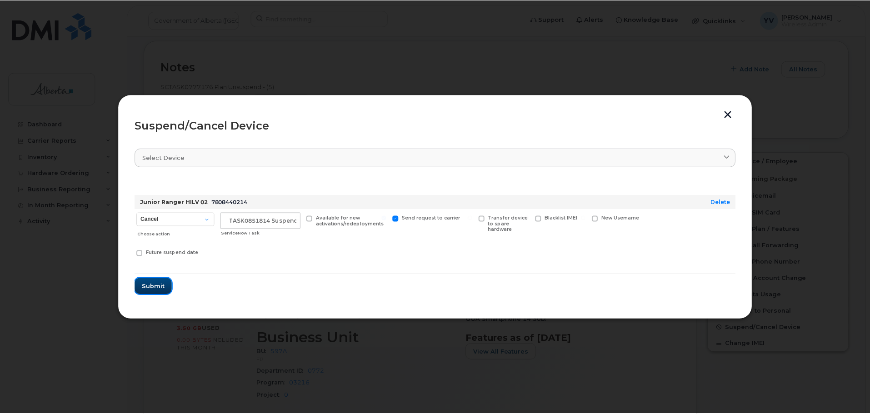
scroll to position [0, 0]
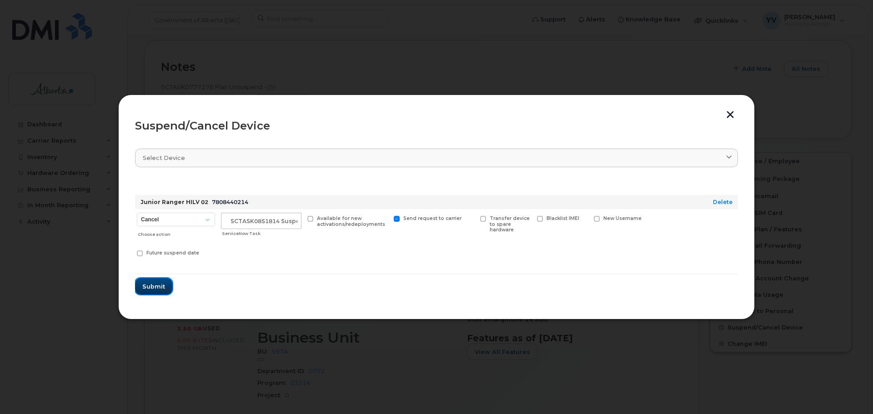
click at [150, 287] on span "Submit" at bounding box center [153, 286] width 23 height 9
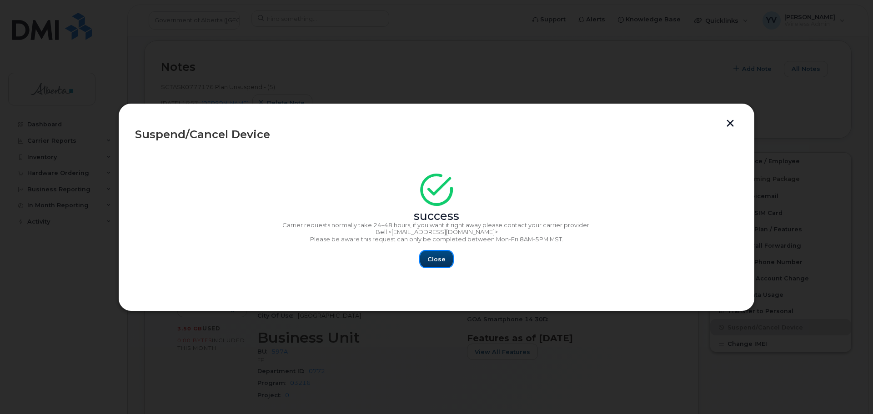
click at [431, 259] on span "Close" at bounding box center [436, 259] width 18 height 9
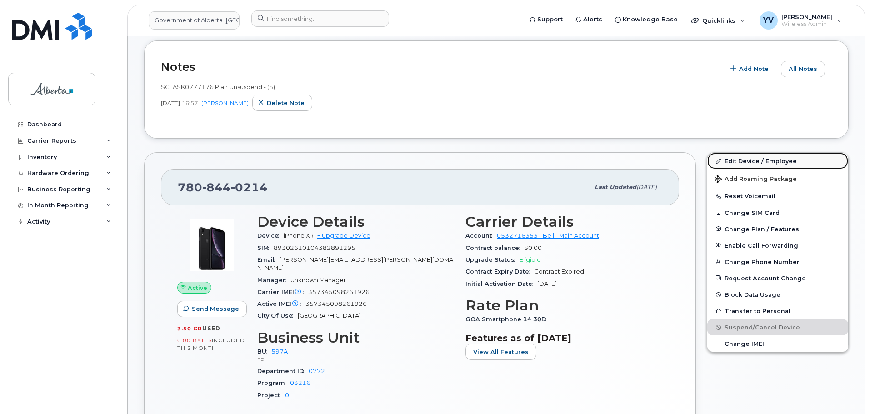
click at [747, 160] on link "Edit Device / Employee" at bounding box center [777, 161] width 141 height 16
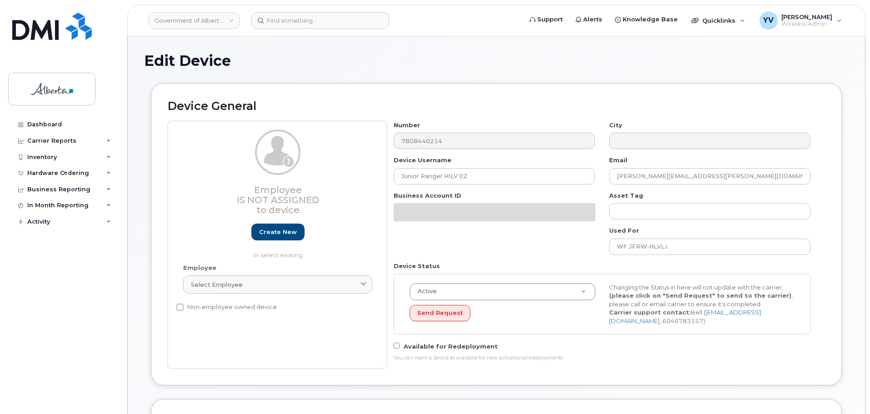
select select "4797726"
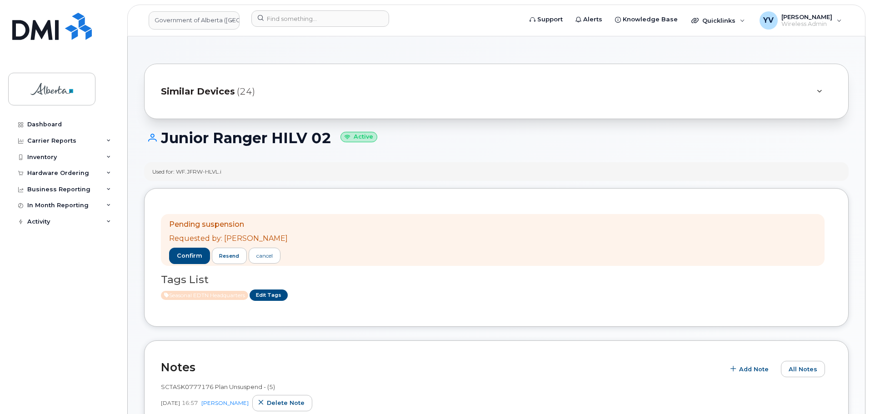
click at [754, 291] on div "Seasonal EDTN Headquarters Edit Tags" at bounding box center [492, 294] width 663 height 11
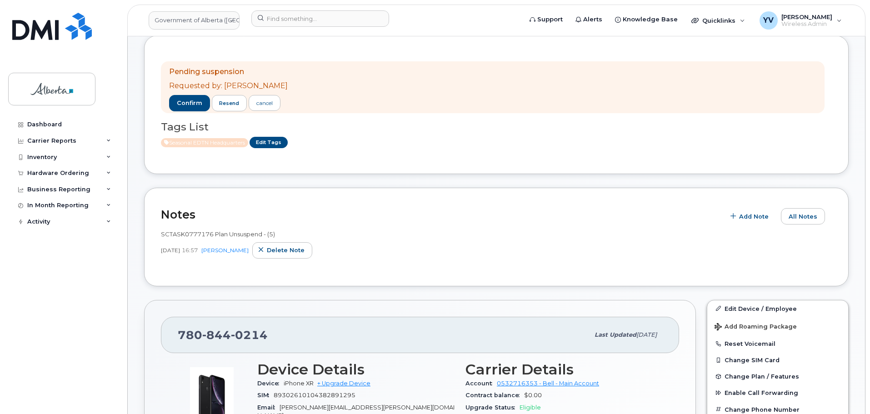
scroll to position [174, 0]
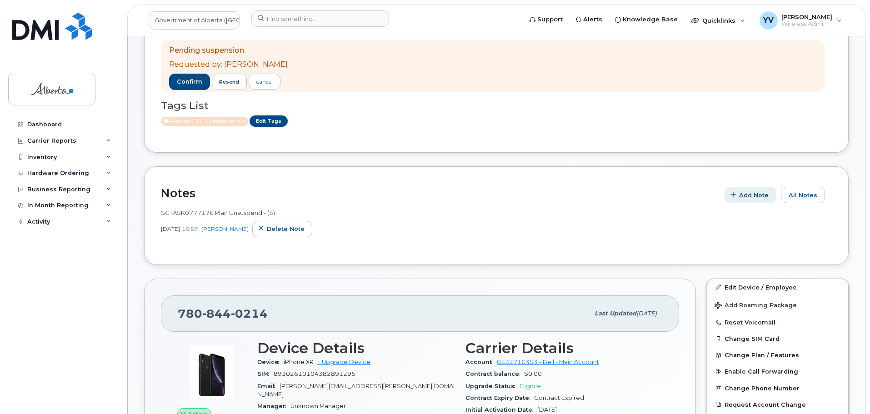
click at [750, 194] on span "Add Note" at bounding box center [754, 195] width 30 height 9
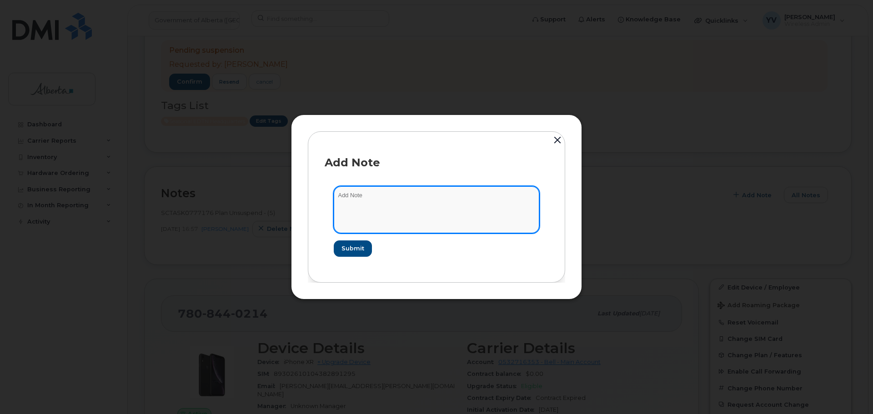
click at [353, 204] on textarea at bounding box center [436, 209] width 205 height 46
paste textarea "SCTASK0851814 Plan Suspend - (9)"
type textarea "SCTASK0851814 Plan Suspend - (9)"
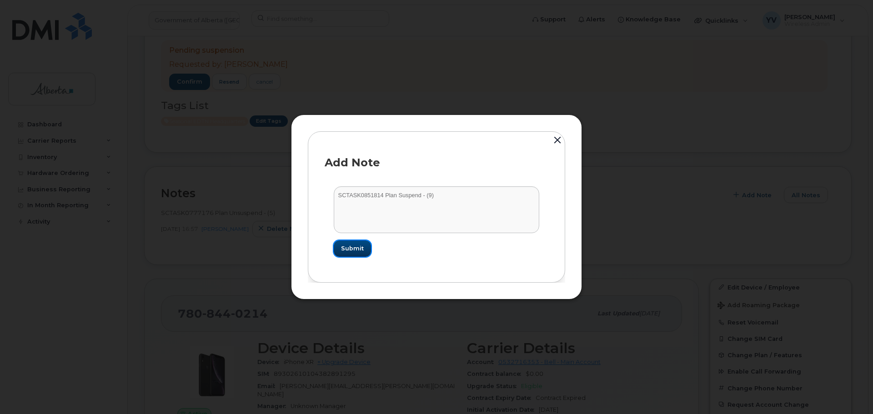
click at [349, 248] on span "Submit" at bounding box center [352, 248] width 23 height 9
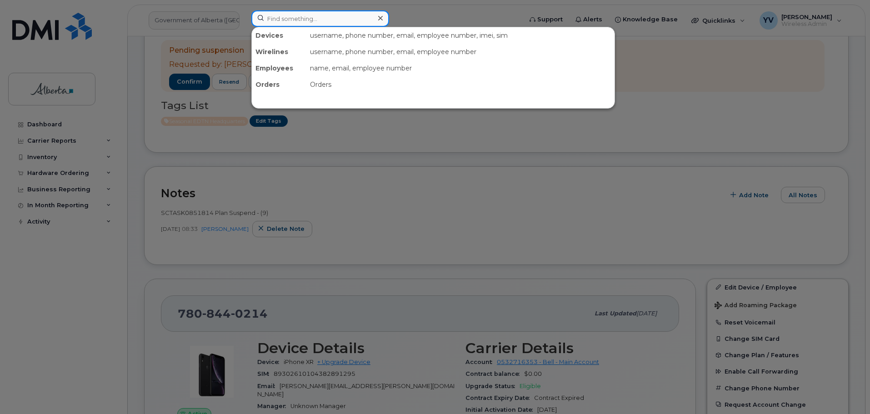
click at [274, 19] on input at bounding box center [320, 18] width 138 height 16
paste input "7805207198"
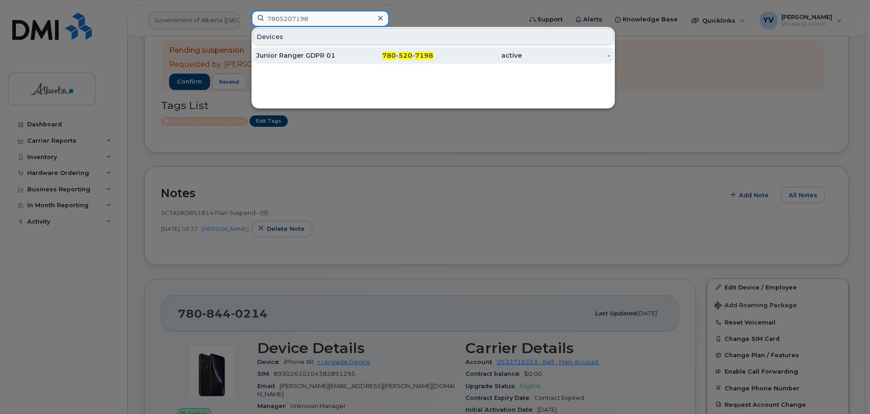
type input "7805207198"
click at [415, 55] on div "780 - 520 - 7198" at bounding box center [389, 55] width 89 height 9
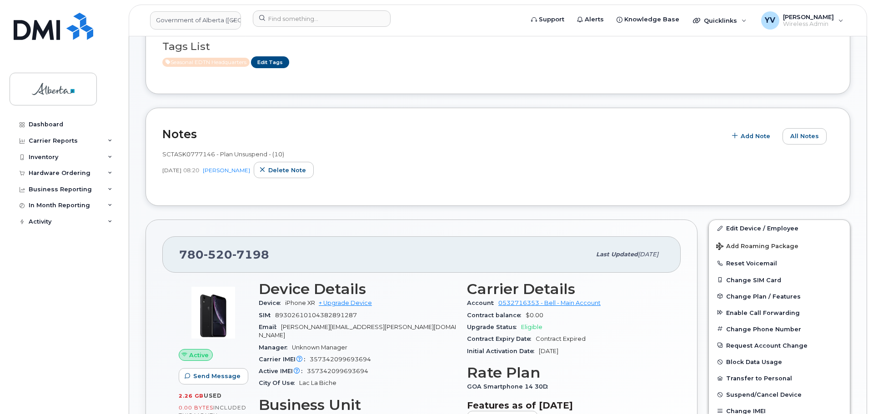
scroll to position [192, 0]
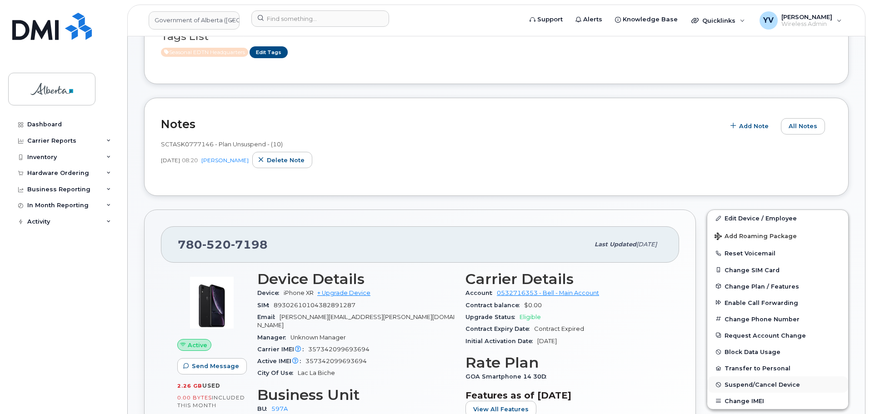
click at [755, 382] on span "Suspend/Cancel Device" at bounding box center [761, 384] width 75 height 7
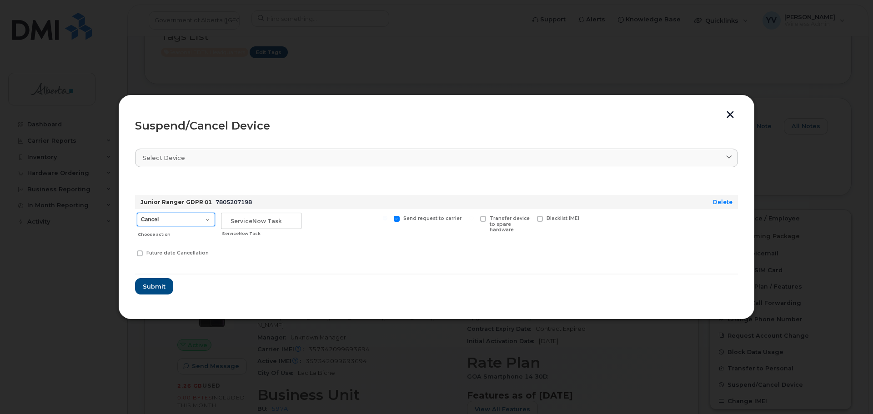
click at [205, 216] on select "Cancel Suspend - Extend Suspension Suspend - Reduced Rate Suspend - Lost Device…" at bounding box center [176, 220] width 78 height 14
select select "[object Object]"
click at [137, 213] on select "Cancel Suspend - Extend Suspension Suspend - Reduced Rate Suspend - Lost Device…" at bounding box center [176, 220] width 78 height 14
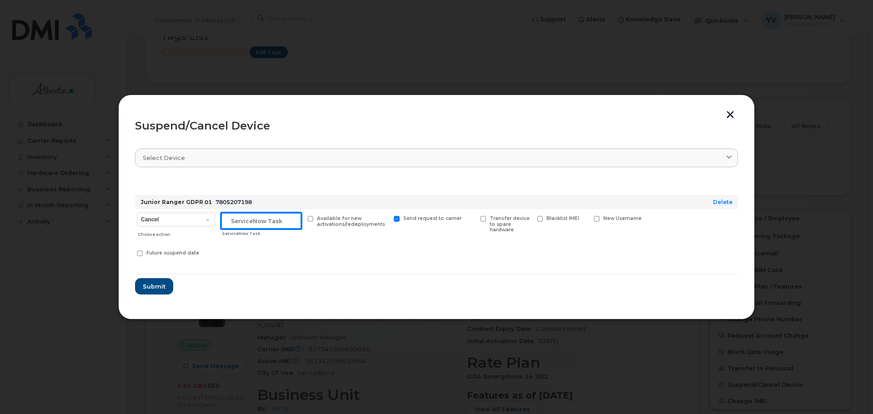
click at [234, 219] on input "text" at bounding box center [261, 221] width 80 height 16
paste input "SCTASK0851814 Suspend"
type input "SCTASK0851814 Suspend"
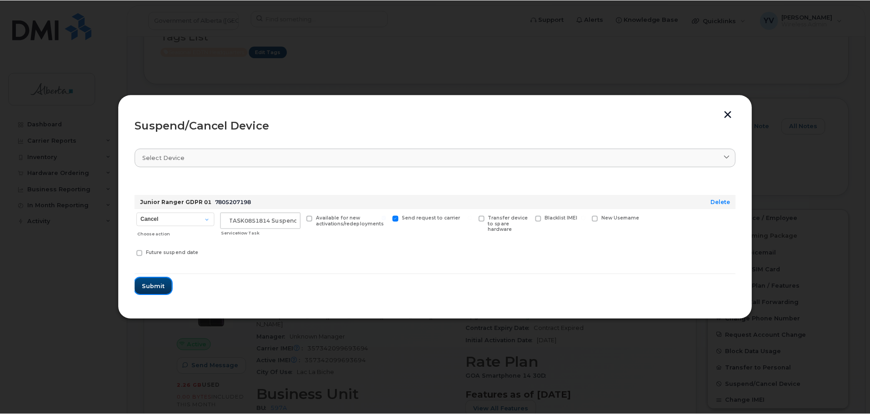
scroll to position [0, 0]
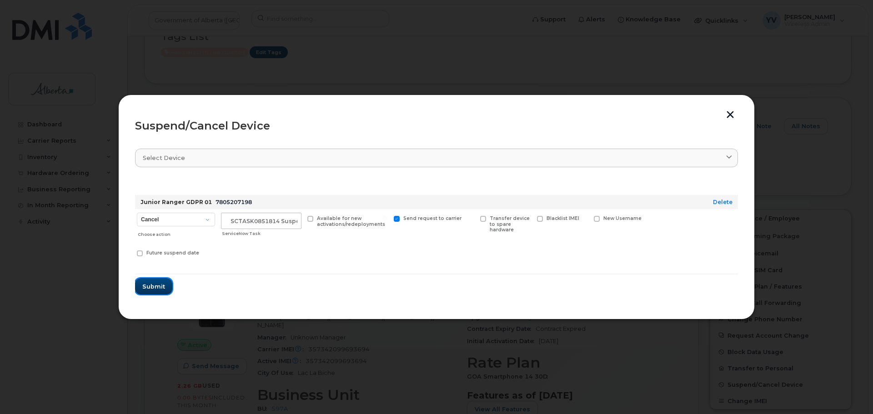
click at [152, 284] on span "Submit" at bounding box center [153, 286] width 23 height 9
click at [152, 284] on form "Junior Ranger GDPR 01 7805207198 Delete Cancel Suspend - Extend Suspension Susp…" at bounding box center [436, 236] width 603 height 117
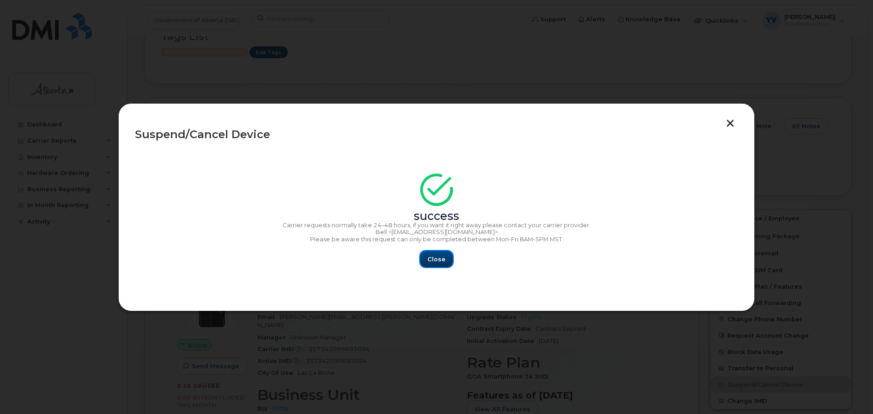
click at [438, 257] on span "Close" at bounding box center [436, 259] width 18 height 9
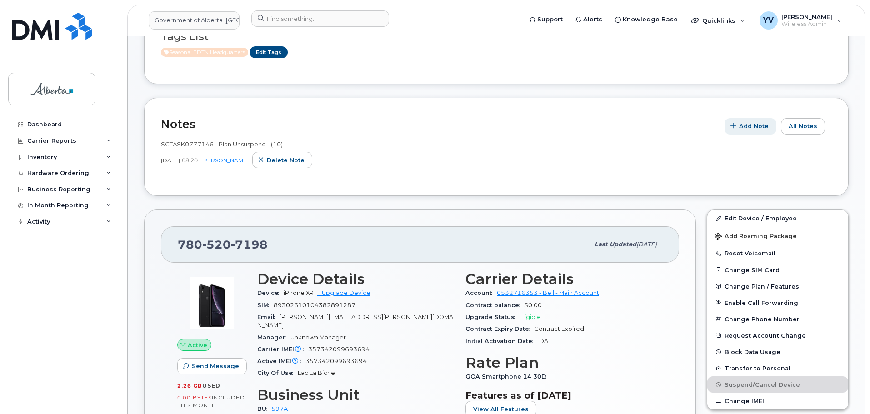
click at [757, 123] on span "Add Note" at bounding box center [754, 126] width 30 height 9
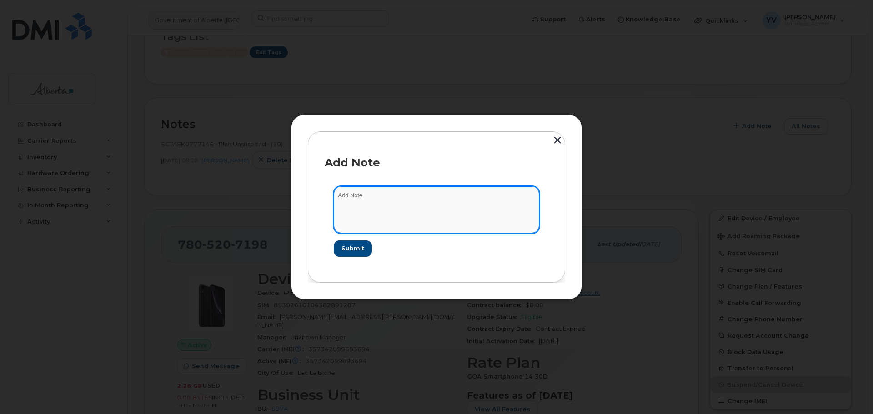
click at [352, 204] on textarea at bounding box center [436, 209] width 205 height 46
paste textarea "SCTASK0851814 Plan Suspend - (9)"
type textarea "SCTASK0851814 Plan Suspend - (9)"
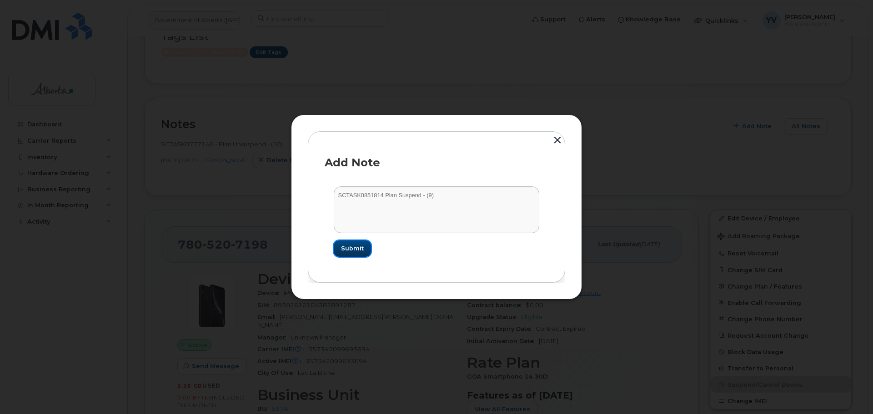
click at [349, 249] on span "Submit" at bounding box center [352, 248] width 23 height 9
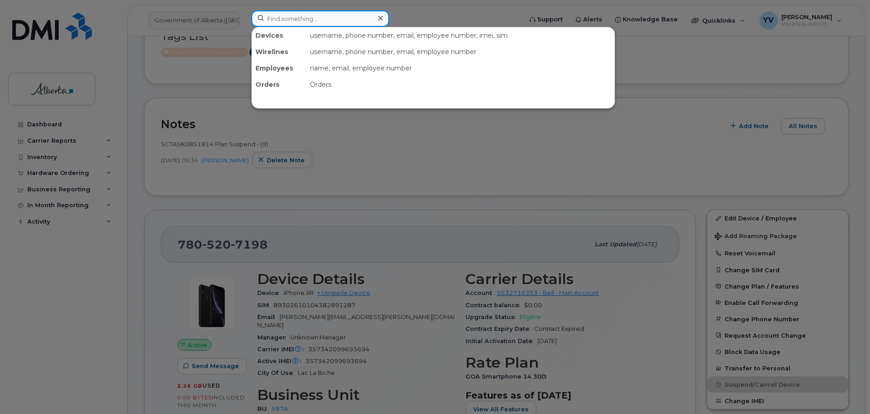
click at [272, 17] on input at bounding box center [320, 18] width 138 height 16
paste input "7805208322"
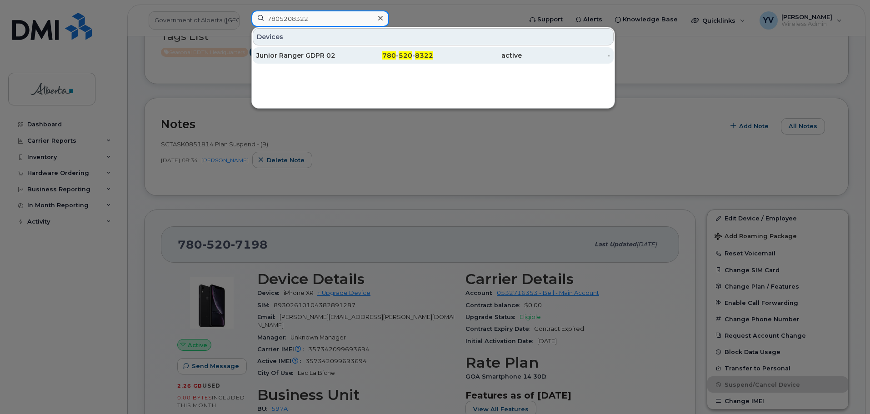
type input "7805208322"
click at [409, 54] on span "520" at bounding box center [406, 55] width 14 height 8
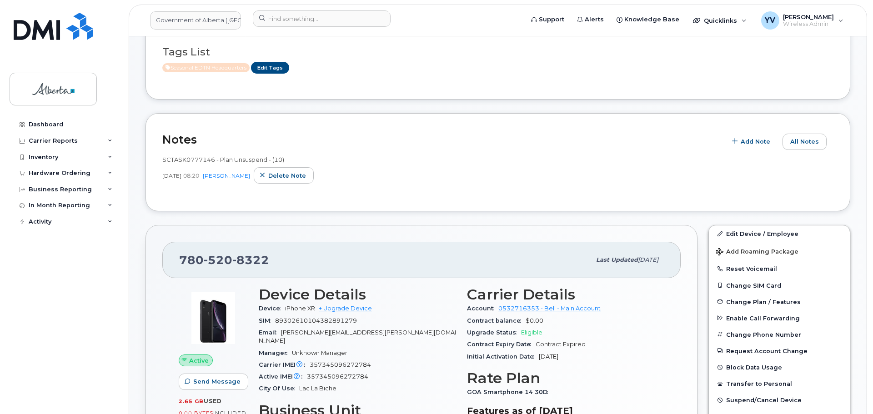
scroll to position [230, 0]
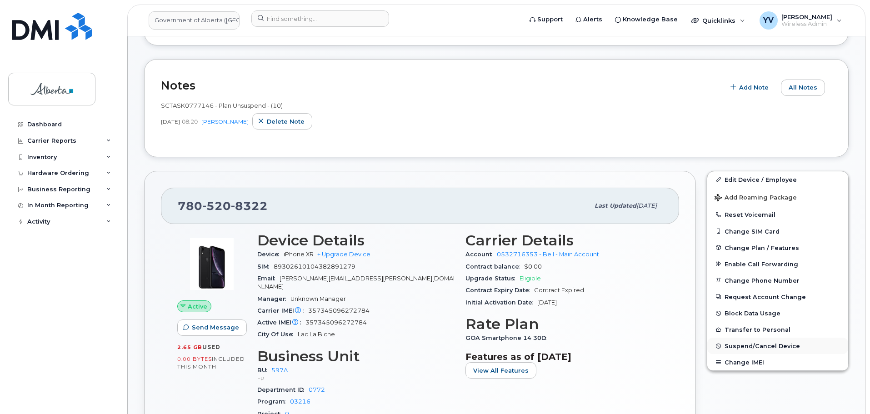
click at [743, 343] on span "Suspend/Cancel Device" at bounding box center [761, 346] width 75 height 7
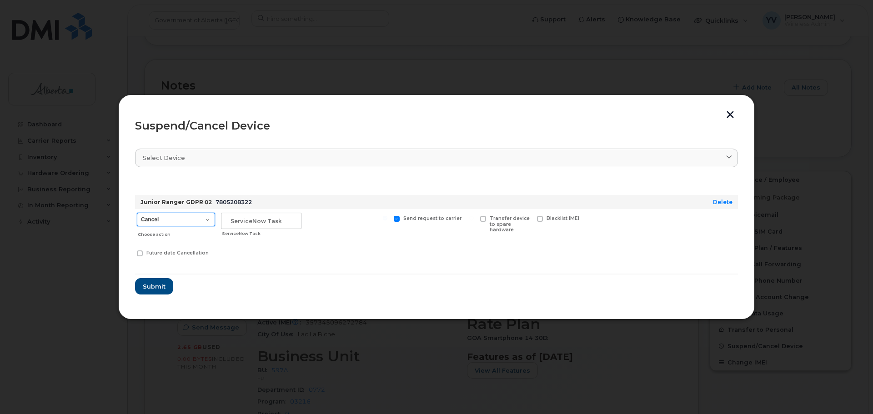
click at [207, 219] on select "Cancel Suspend - Extend Suspension Suspend - Reduced Rate Suspend - Lost Device…" at bounding box center [176, 220] width 78 height 14
select select "[object Object]"
click at [137, 213] on select "Cancel Suspend - Extend Suspension Suspend - Reduced Rate Suspend - Lost Device…" at bounding box center [176, 220] width 78 height 14
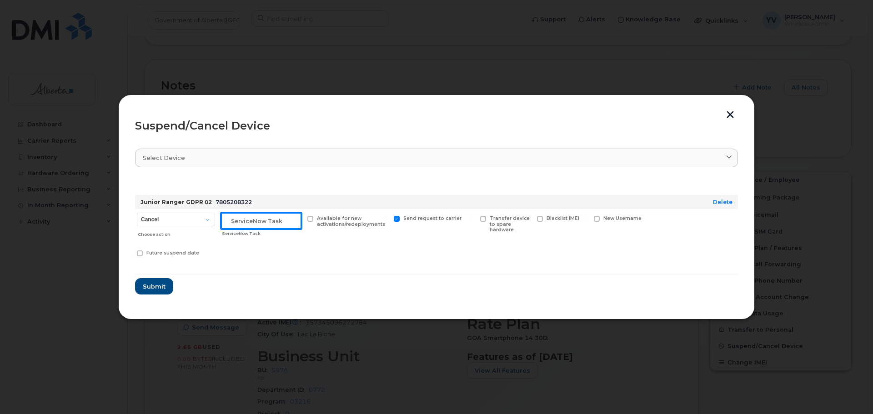
click at [263, 224] on input "text" at bounding box center [261, 221] width 80 height 16
paste input "SCTASK0851814 Suspend"
type input "SCTASK0851814 Suspend"
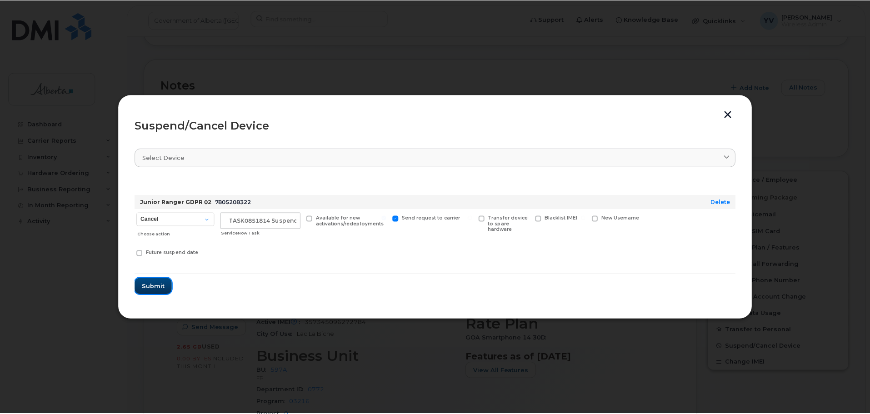
scroll to position [0, 0]
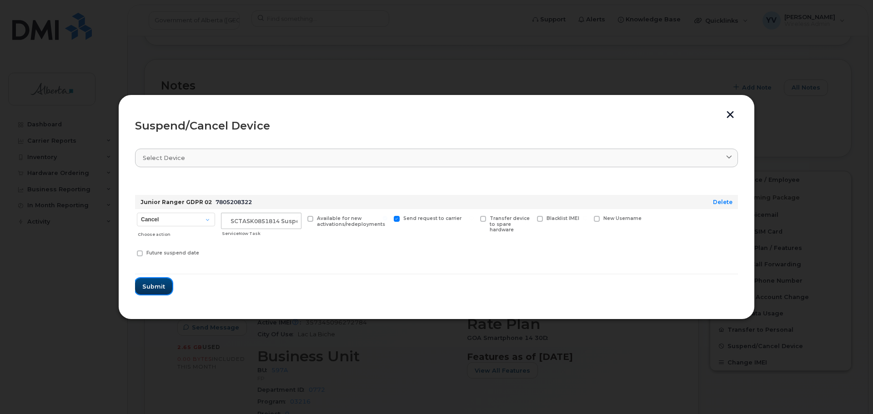
click at [147, 286] on span "Submit" at bounding box center [153, 286] width 23 height 9
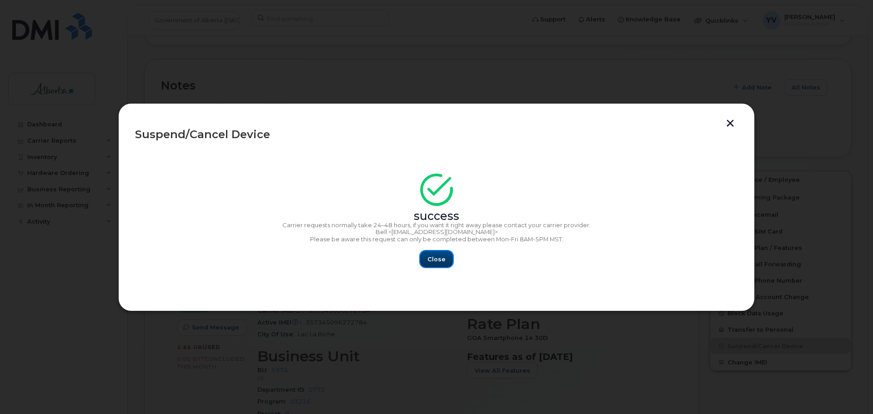
click at [436, 256] on span "Close" at bounding box center [436, 259] width 18 height 9
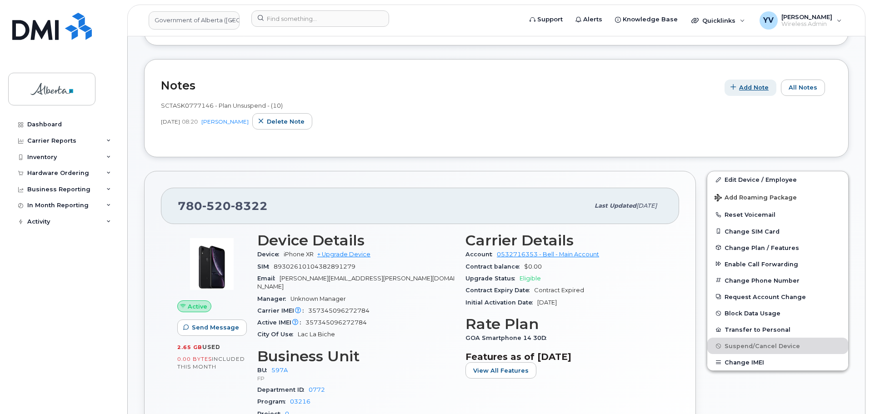
click at [748, 85] on span "Add Note" at bounding box center [754, 87] width 30 height 9
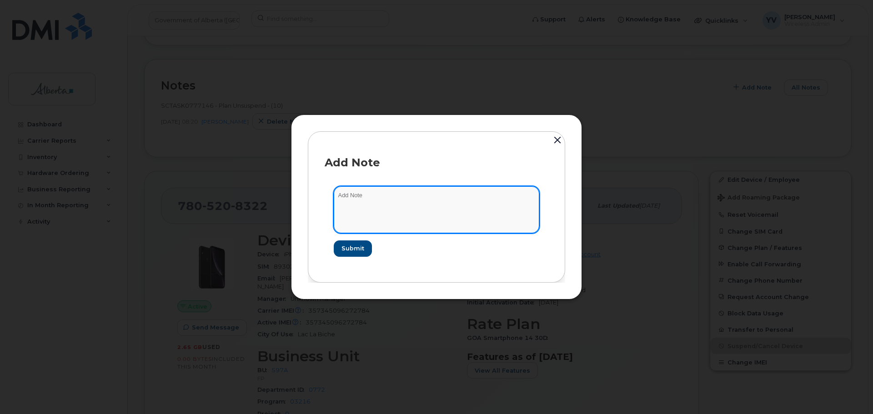
click at [357, 198] on textarea at bounding box center [436, 209] width 205 height 46
paste textarea "SCTASK0851814 Plan Suspend - (9)"
type textarea "SCTASK0851814 Plan Suspend - (9)"
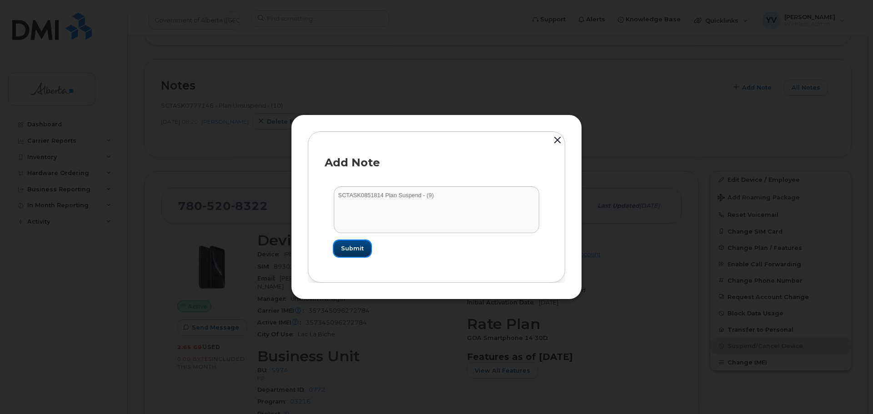
click at [357, 247] on span "Submit" at bounding box center [352, 248] width 23 height 9
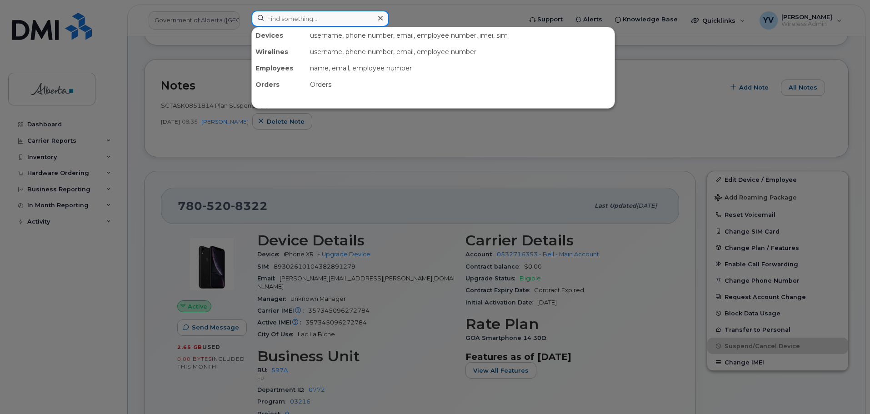
click at [281, 13] on input at bounding box center [320, 18] width 138 height 16
paste input "7808650971"
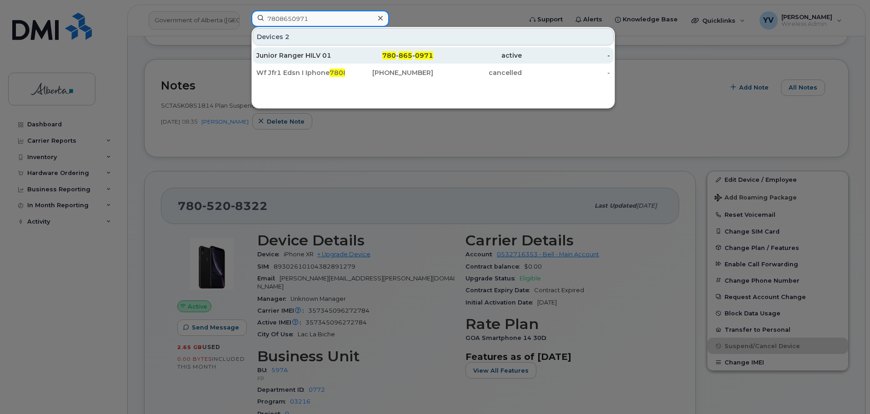
type input "7808650971"
click at [402, 55] on span "865" at bounding box center [406, 55] width 14 height 8
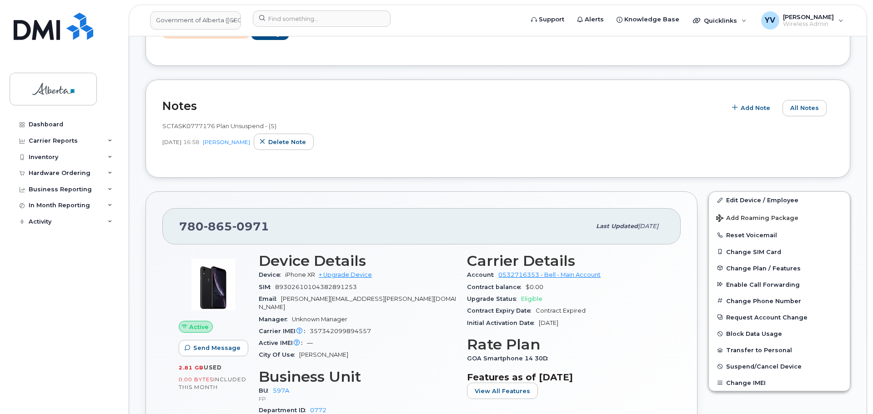
scroll to position [212, 0]
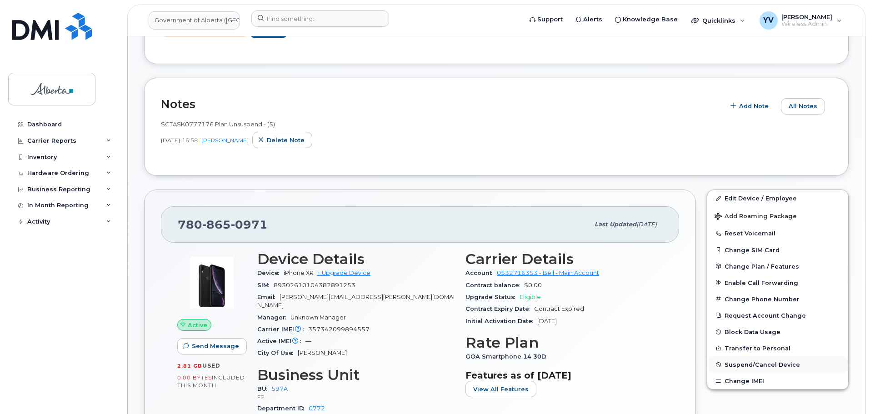
click at [758, 362] on span "Suspend/Cancel Device" at bounding box center [761, 364] width 75 height 7
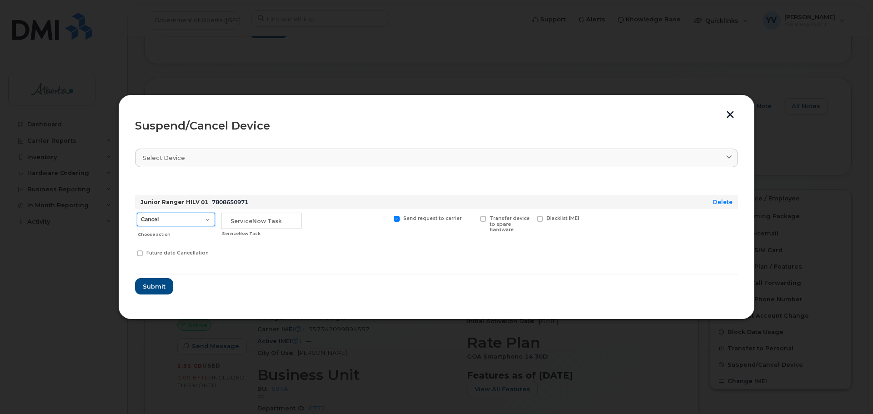
click at [209, 219] on select "Cancel Suspend - Extend Suspension Suspend - Reduced Rate Suspend - Lost Device…" at bounding box center [176, 220] width 78 height 14
select select "[object Object]"
click at [137, 213] on select "Cancel Suspend - Extend Suspension Suspend - Reduced Rate Suspend - Lost Device…" at bounding box center [176, 220] width 78 height 14
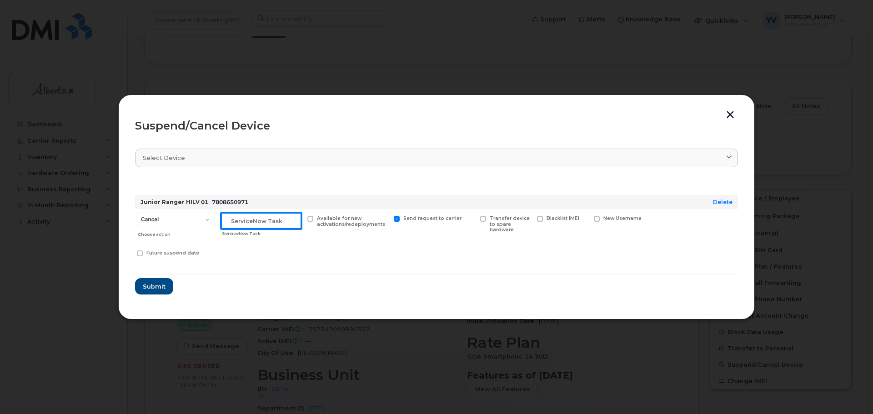
click at [237, 223] on input "text" at bounding box center [261, 221] width 80 height 16
paste input "SCTASK0851814 Suspend"
type input "SCTASK0851814 Suspend"
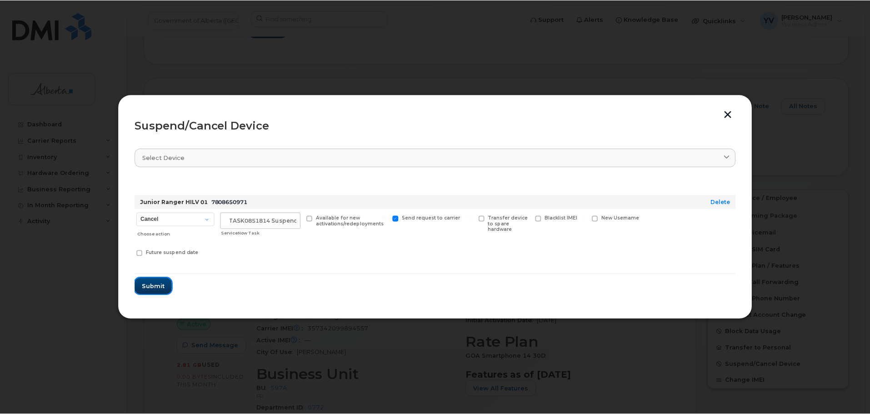
scroll to position [0, 0]
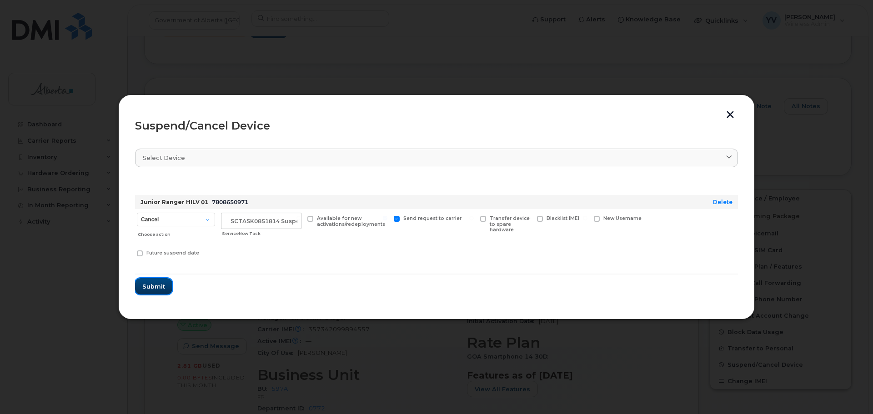
click at [149, 287] on span "Submit" at bounding box center [153, 286] width 23 height 9
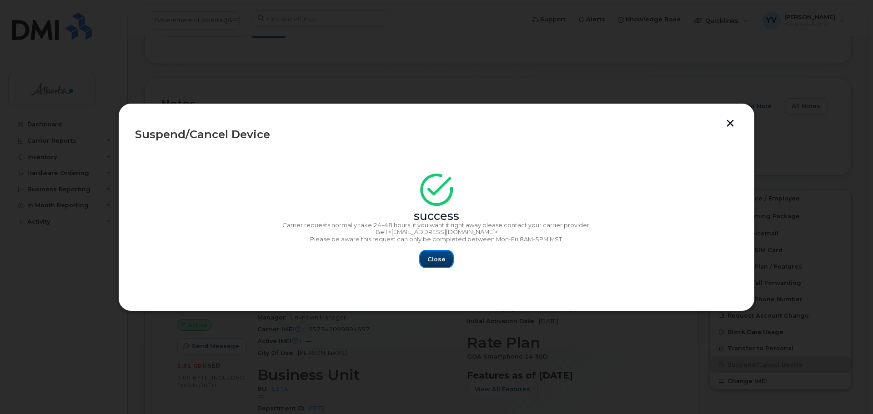
click at [429, 259] on span "Close" at bounding box center [436, 259] width 18 height 9
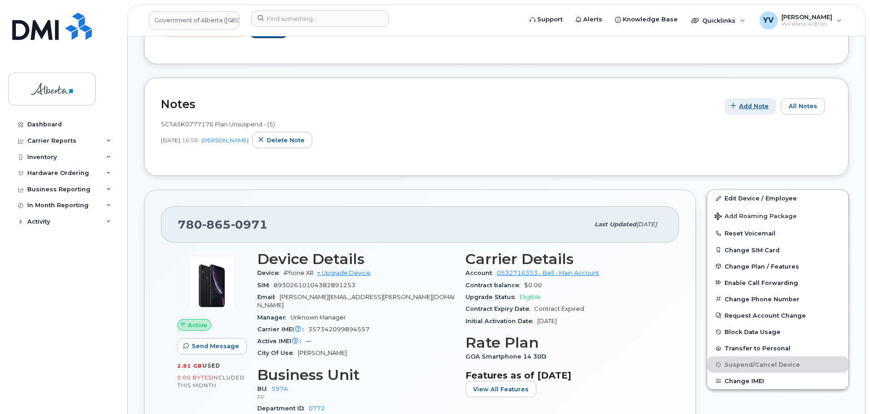
click at [752, 101] on button "Add Note" at bounding box center [750, 106] width 52 height 16
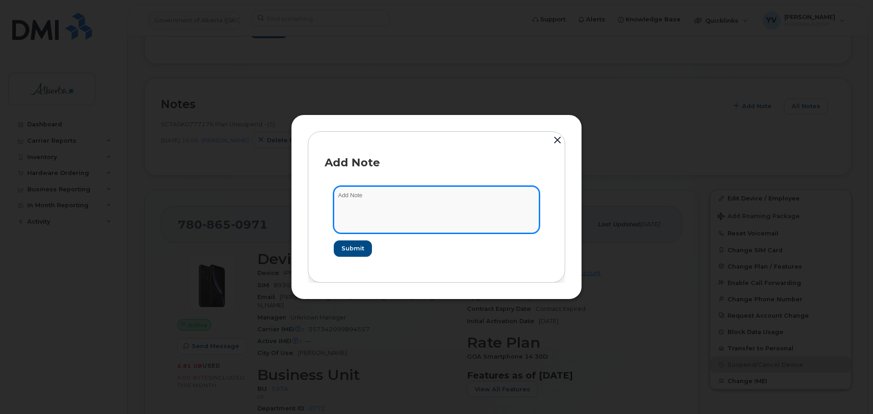
click at [352, 199] on textarea at bounding box center [436, 209] width 205 height 46
paste textarea "SCTASK0851814 Plan Suspend - (9)"
type textarea "SCTASK0851814 Plan Suspend - (9)"
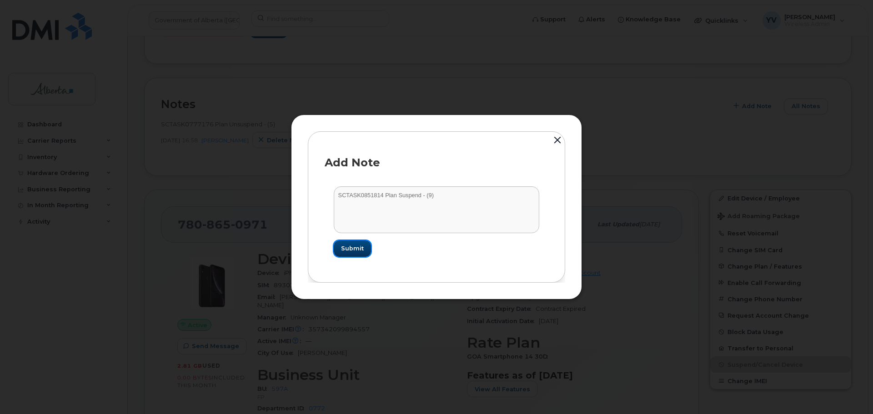
click at [350, 249] on span "Submit" at bounding box center [352, 248] width 23 height 9
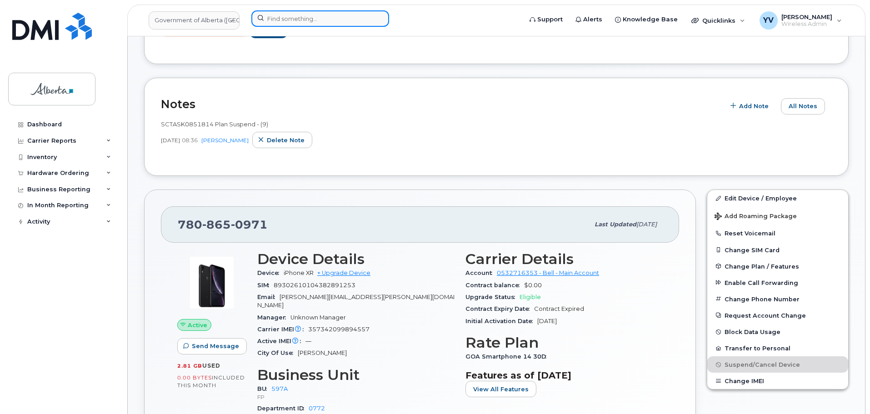
click at [271, 16] on input at bounding box center [320, 18] width 138 height 16
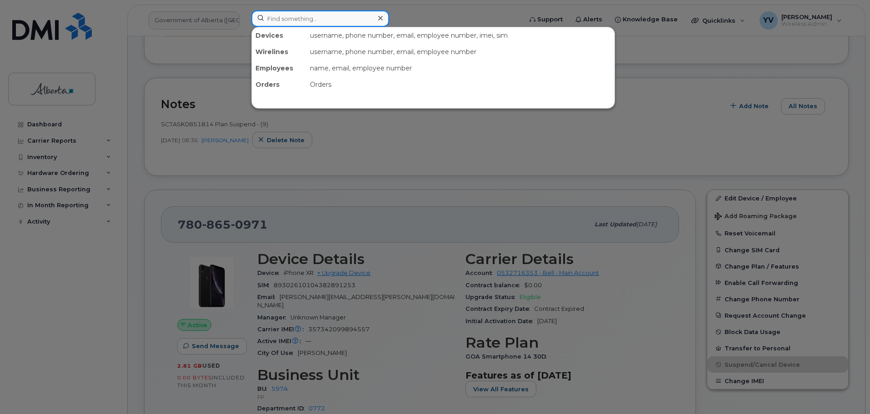
paste input "7807929074"
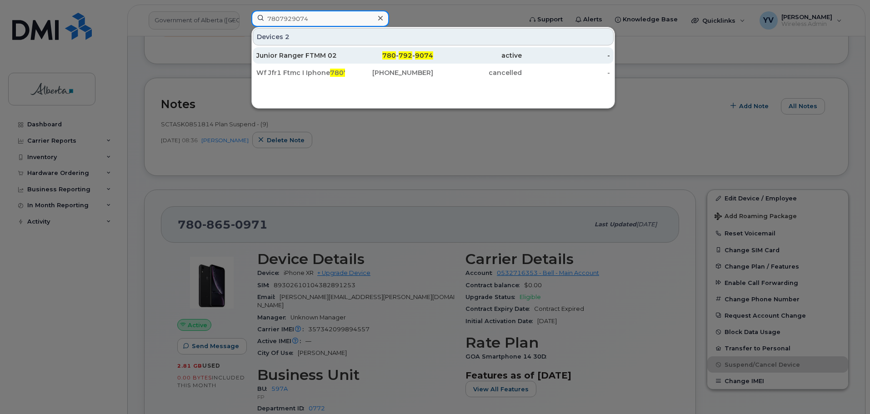
type input "7807929074"
click at [408, 53] on span "792" at bounding box center [406, 55] width 14 height 8
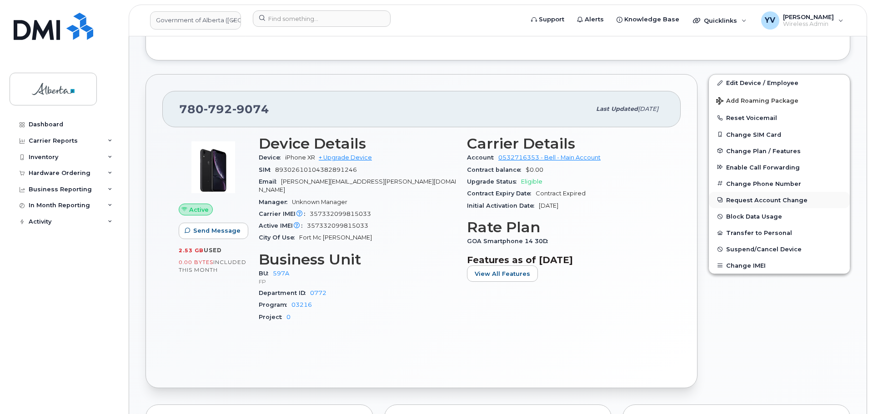
scroll to position [325, 0]
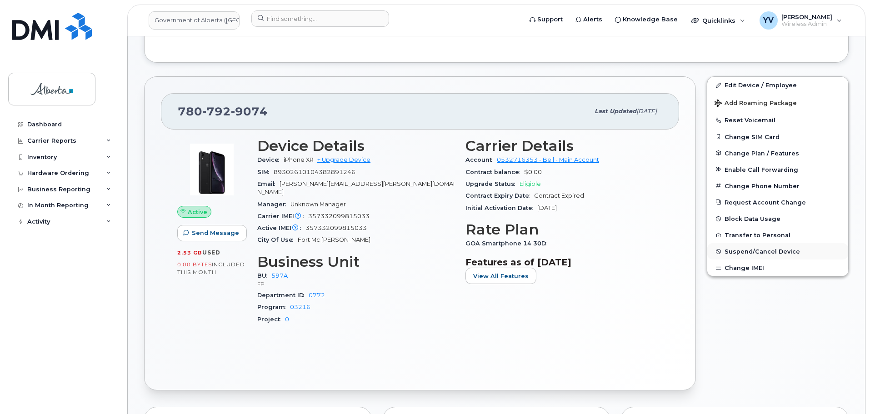
click at [765, 248] on span "Suspend/Cancel Device" at bounding box center [761, 251] width 75 height 7
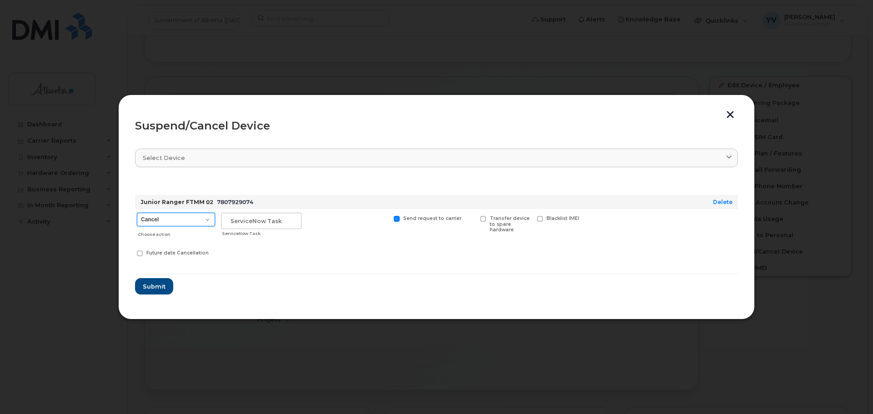
click at [208, 217] on select "Cancel Suspend - Extend Suspension Suspend - Reduced Rate Suspend - Lost Device…" at bounding box center [176, 220] width 78 height 14
select select "[object Object]"
click at [137, 213] on select "Cancel Suspend - Extend Suspension Suspend - Reduced Rate Suspend - Lost Device…" at bounding box center [176, 220] width 78 height 14
click at [176, 254] on span "Future date Cancellation" at bounding box center [177, 253] width 62 height 6
click at [130, 254] on input "Future date Cancellation" at bounding box center [128, 252] width 5 height 5
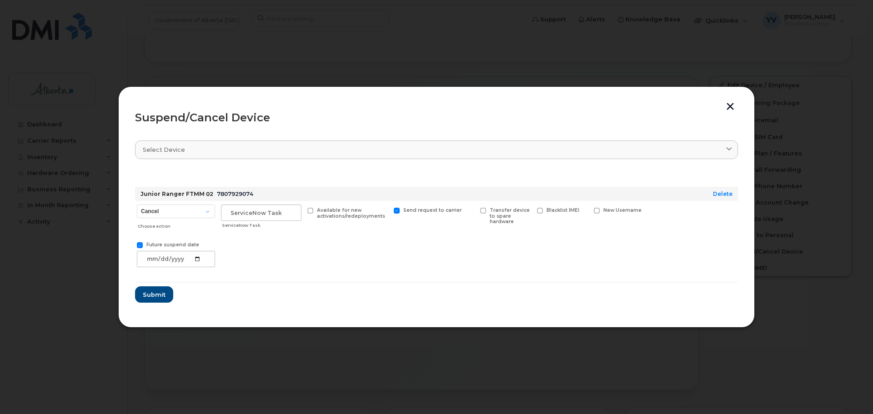
click at [136, 245] on div "Future suspend date" at bounding box center [176, 253] width 82 height 35
click at [141, 245] on span at bounding box center [140, 245] width 6 height 6
click at [130, 245] on input "Future suspend date" at bounding box center [128, 244] width 5 height 5
checkbox input "false"
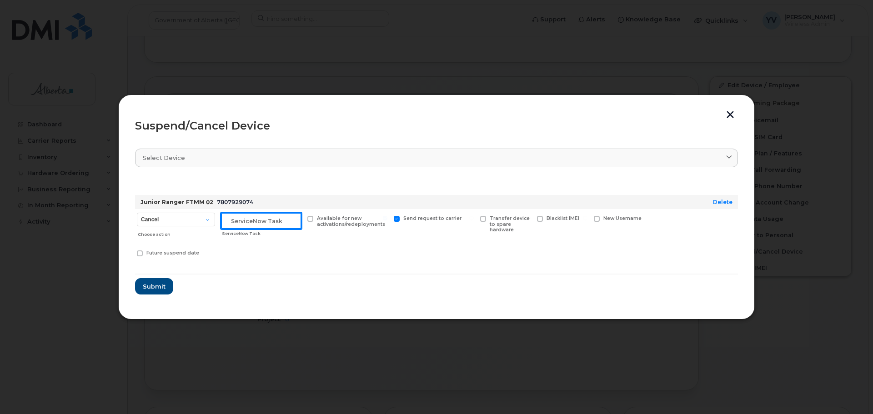
click at [230, 218] on input "text" at bounding box center [261, 221] width 80 height 16
paste input "SCTASK0851814 Suspend"
type input "SCTASK0851814 Suspend"
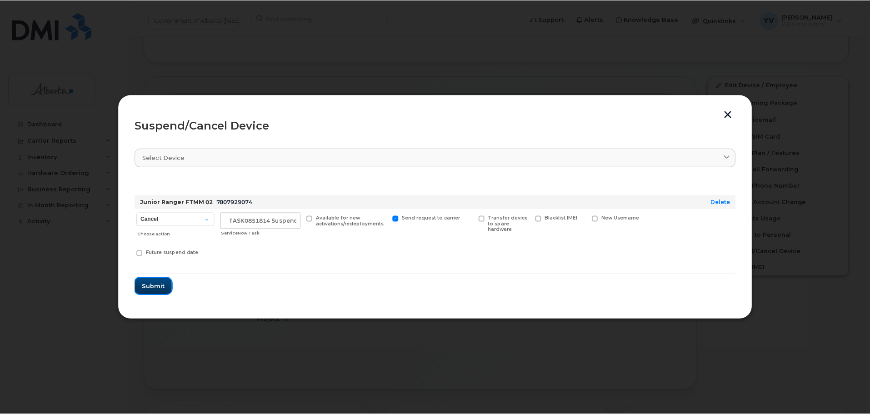
scroll to position [0, 0]
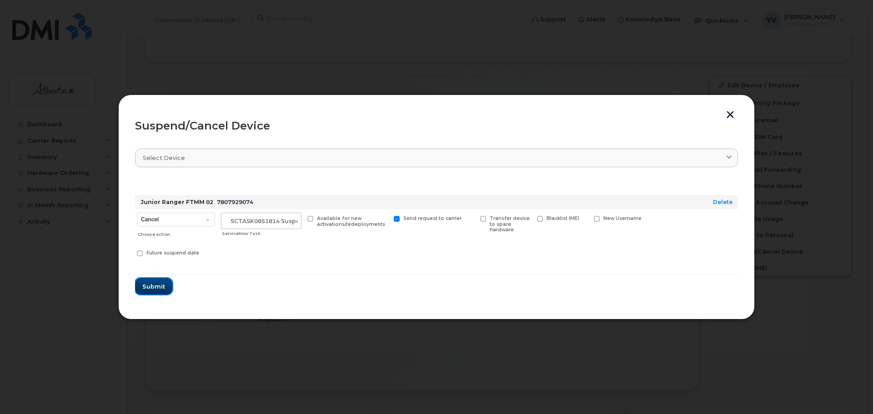
click at [151, 285] on span "Submit" at bounding box center [153, 286] width 23 height 9
click at [151, 285] on form "Junior Ranger FTMM 02 7807929074 Delete Cancel Suspend - Extend Suspension Susp…" at bounding box center [436, 236] width 603 height 117
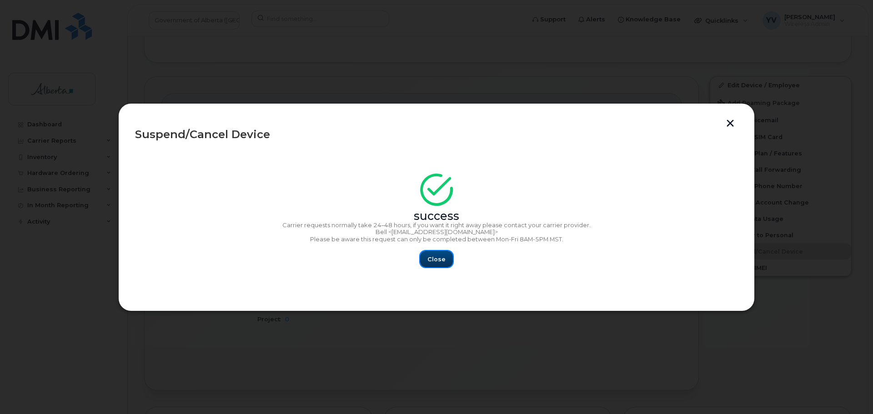
click at [439, 259] on span "Close" at bounding box center [436, 259] width 18 height 9
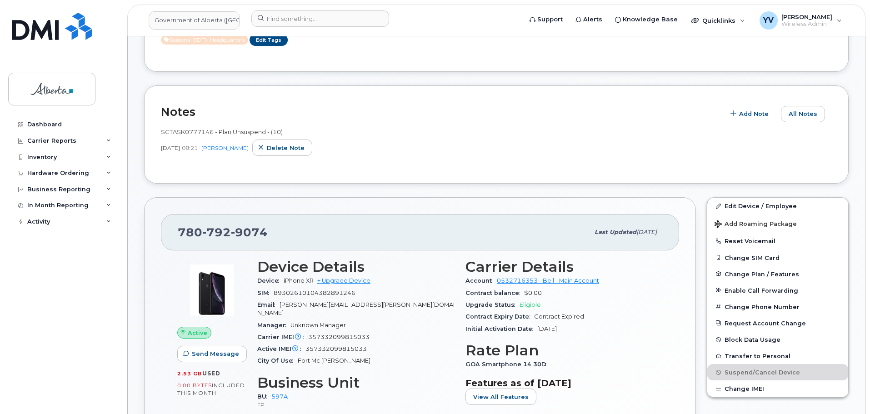
scroll to position [165, 0]
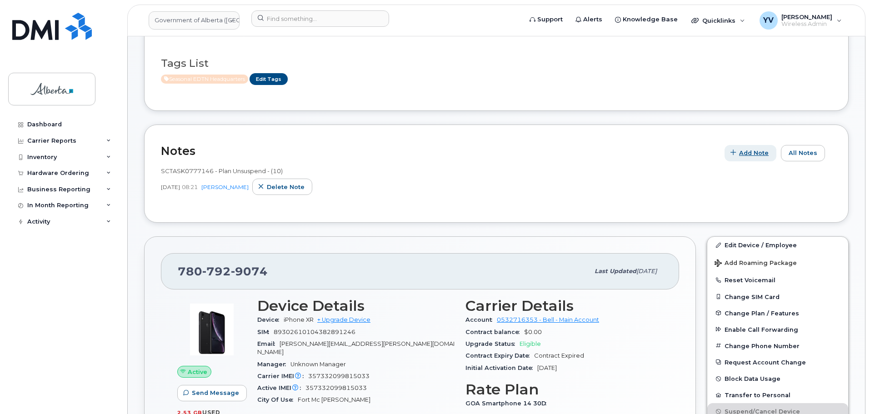
click at [758, 151] on span "Add Note" at bounding box center [754, 153] width 30 height 9
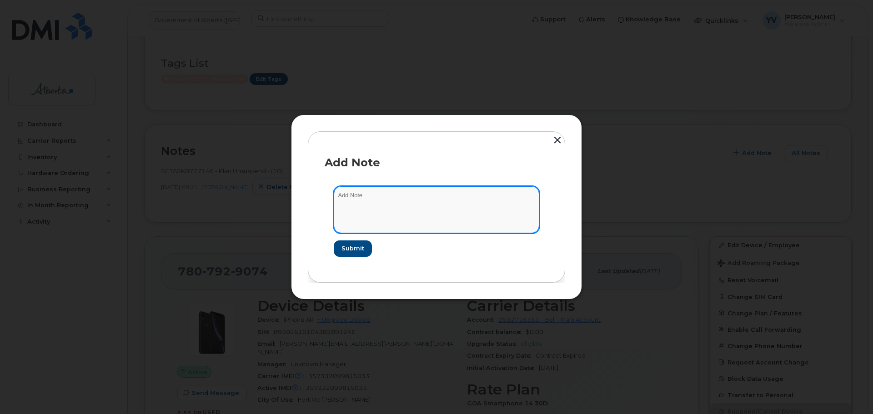
click at [365, 200] on textarea at bounding box center [436, 209] width 205 height 46
paste textarea "SCTASK0851814 Plan Suspend - (9)"
type textarea "SCTASK0851814 Plan Suspend - (9)"
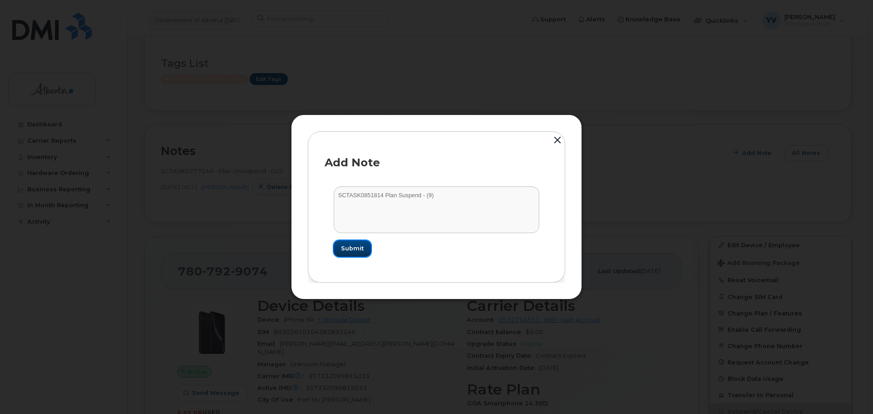
click at [350, 249] on span "Submit" at bounding box center [352, 248] width 23 height 9
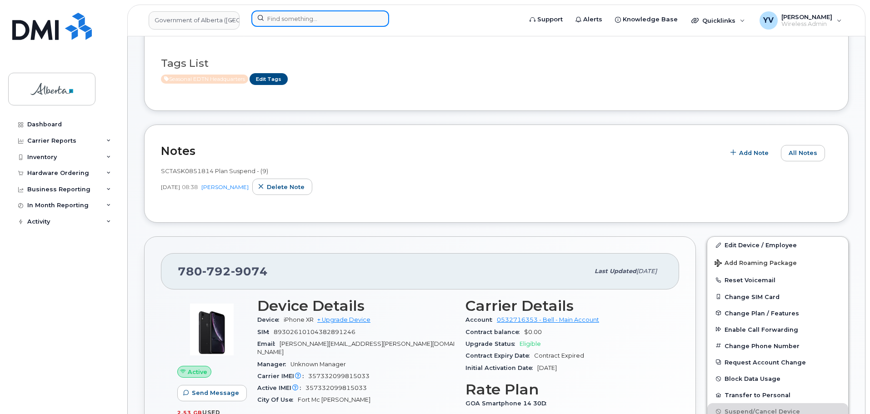
click at [279, 16] on input at bounding box center [320, 18] width 138 height 16
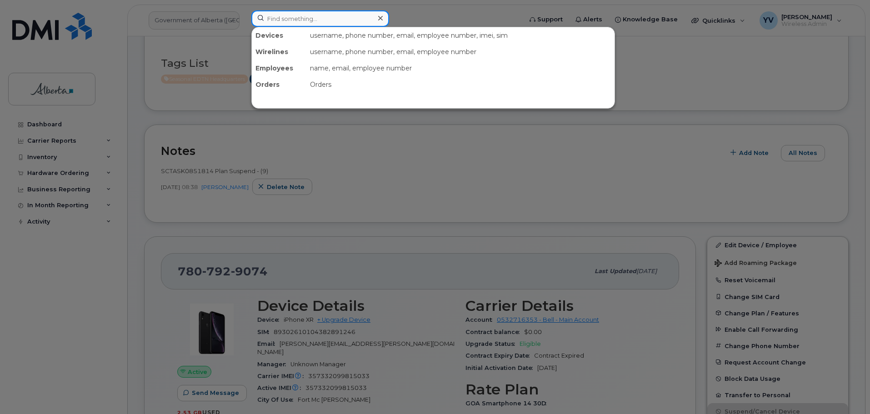
paste input "7805236257"
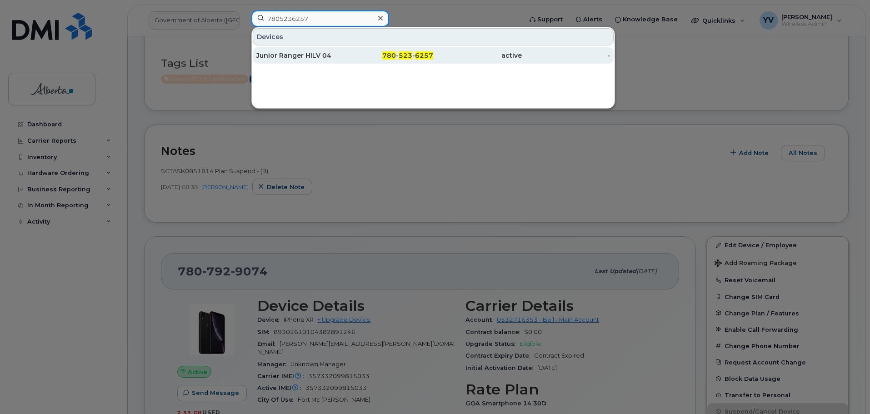
type input "7805236257"
click at [407, 54] on span "523" at bounding box center [406, 55] width 14 height 8
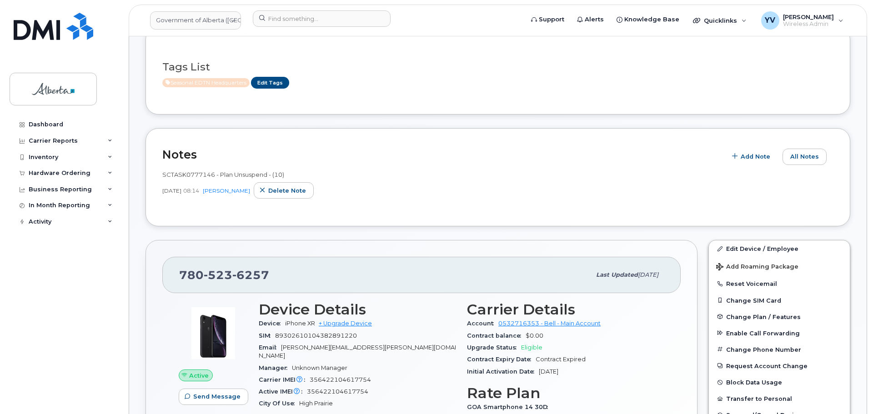
scroll to position [229, 0]
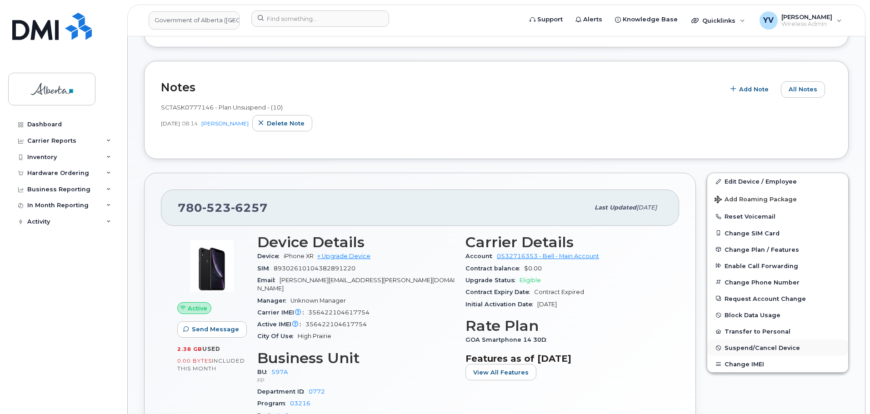
click at [771, 343] on button "Suspend/Cancel Device" at bounding box center [777, 347] width 141 height 16
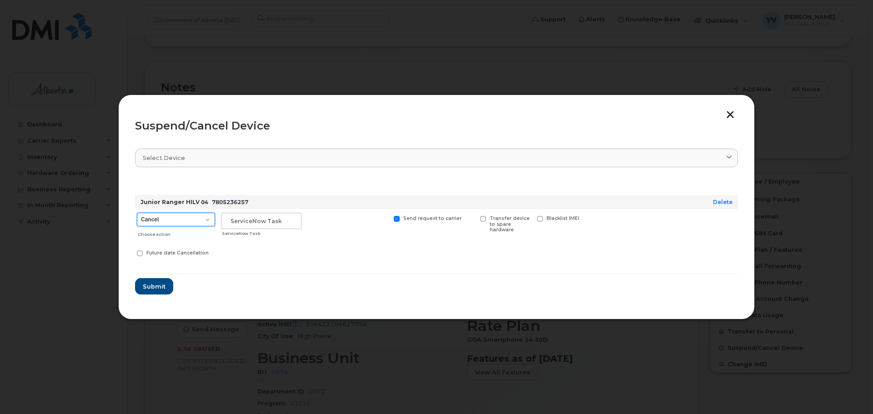
click at [207, 221] on select "Cancel Suspend - Extend Suspension Suspend - Reduced Rate Suspend - Lost Device…" at bounding box center [176, 220] width 78 height 14
select select "[object Object]"
click at [137, 213] on select "Cancel Suspend - Extend Suspension Suspend - Reduced Rate Suspend - Lost Device…" at bounding box center [176, 220] width 78 height 14
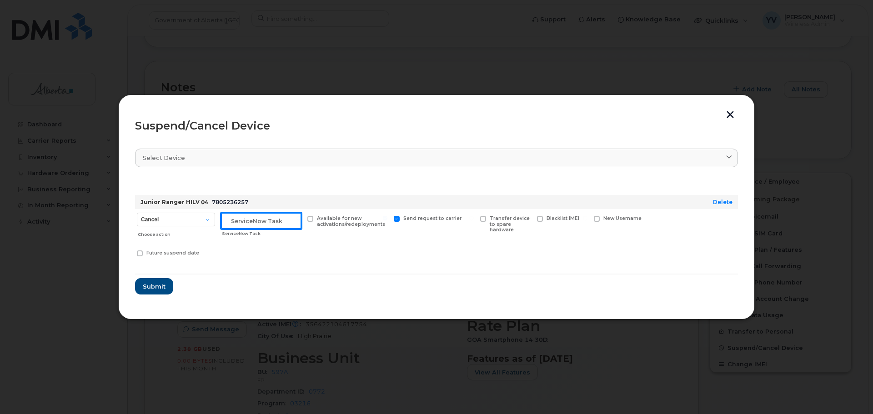
click at [234, 221] on input "text" at bounding box center [261, 221] width 80 height 16
paste input "SCTASK0851814 Suspend"
type input "SCTASK0851814 Suspend"
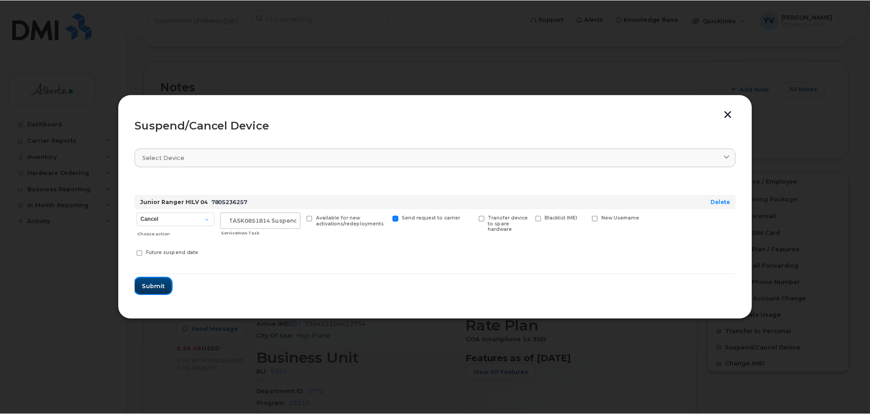
scroll to position [0, 0]
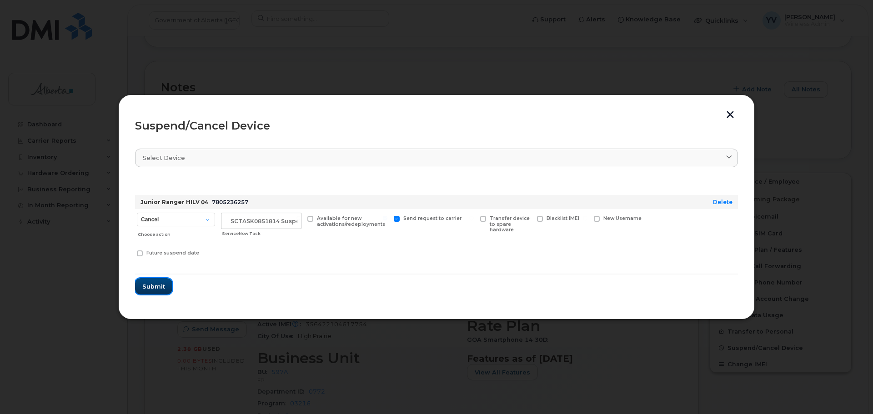
click at [148, 285] on span "Submit" at bounding box center [153, 286] width 23 height 9
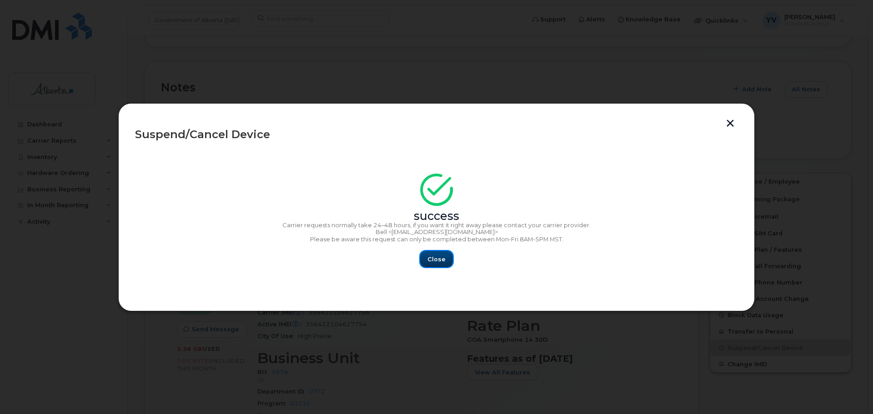
click at [430, 255] on span "Close" at bounding box center [436, 259] width 18 height 9
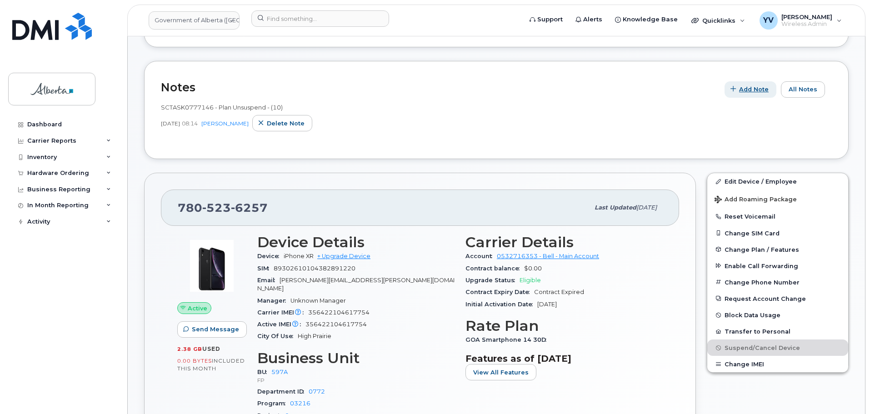
click at [748, 88] on span "Add Note" at bounding box center [754, 89] width 30 height 9
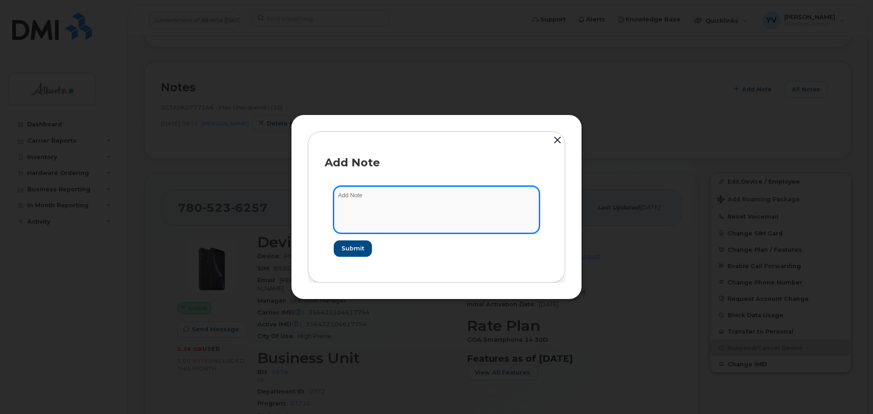
click at [347, 205] on textarea at bounding box center [436, 209] width 205 height 46
paste textarea "SCTASK0851814 Plan Suspend - (9)"
type textarea "SCTASK0851814 Plan Suspend - (9)"
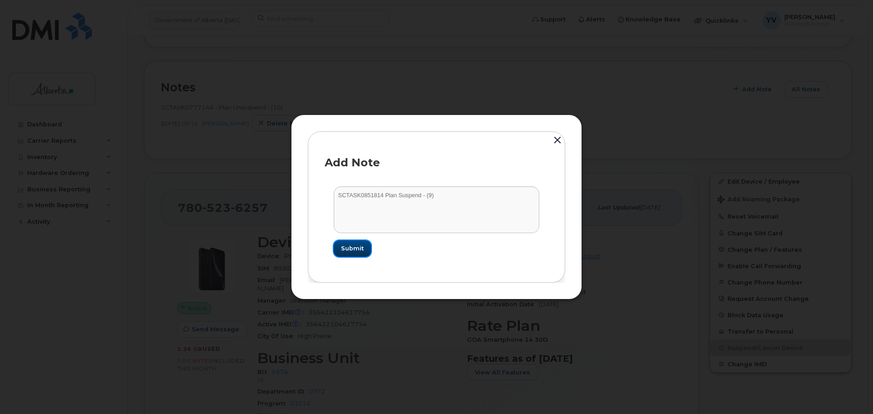
click at [343, 244] on span "Submit" at bounding box center [352, 248] width 23 height 9
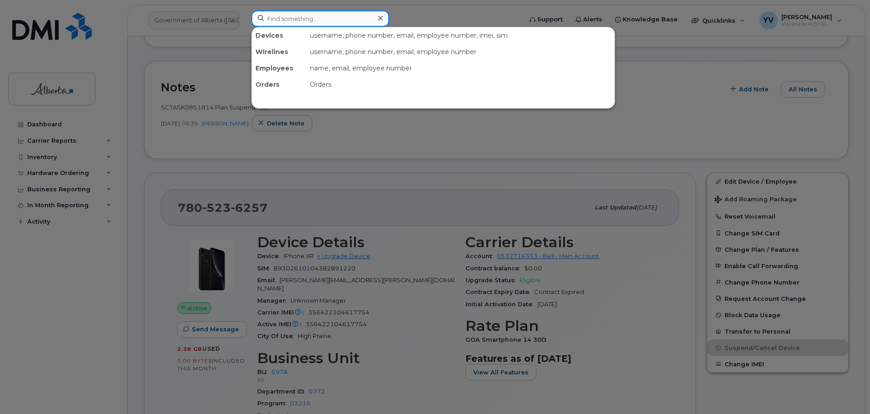
click at [267, 20] on input at bounding box center [320, 18] width 138 height 16
paste input "7806185170"
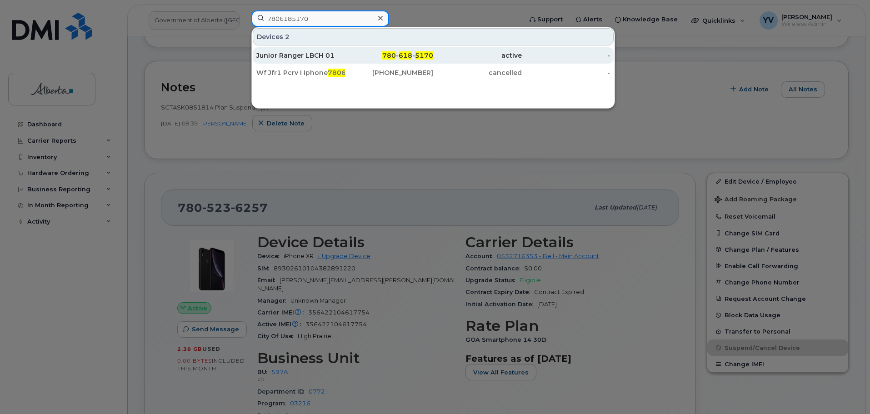
type input "7806185170"
click at [409, 55] on span "618" at bounding box center [406, 55] width 14 height 8
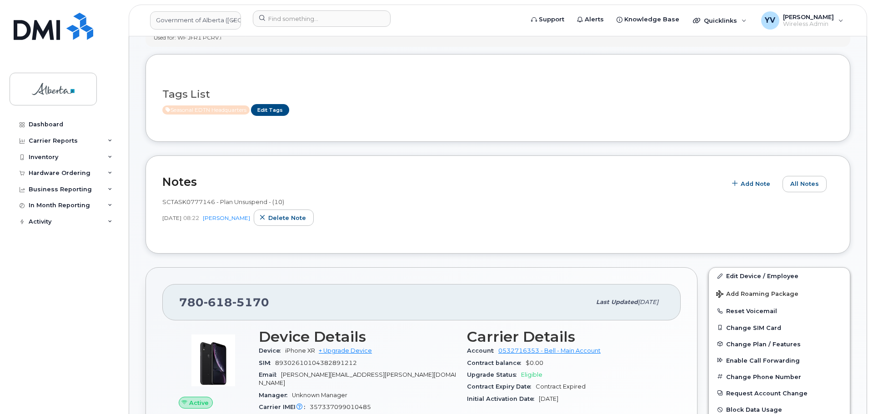
scroll to position [214, 0]
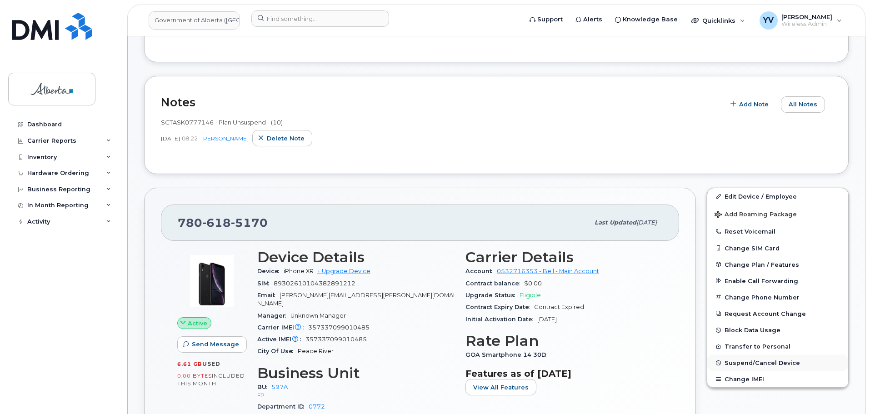
click at [757, 361] on span "Suspend/Cancel Device" at bounding box center [761, 362] width 75 height 7
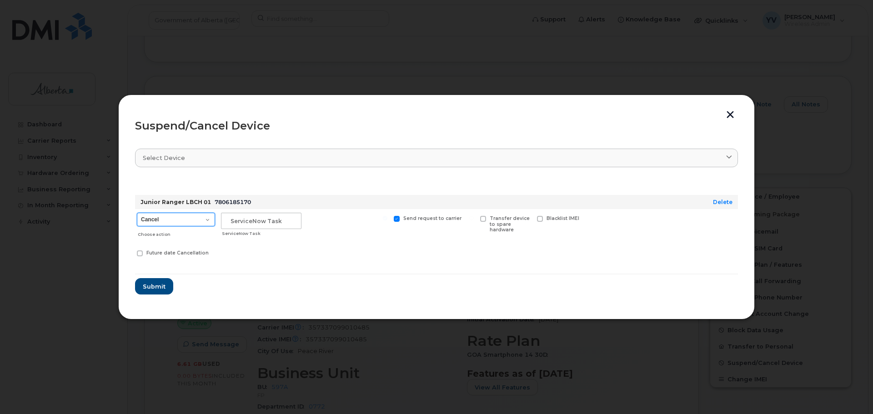
click at [207, 219] on select "Cancel Suspend - Extend Suspension Suspend - Reduced Rate Suspend - Lost Device…" at bounding box center [176, 220] width 78 height 14
select select "[object Object]"
click at [137, 213] on select "Cancel Suspend - Extend Suspension Suspend - Reduced Rate Suspend - Lost Device…" at bounding box center [176, 220] width 78 height 14
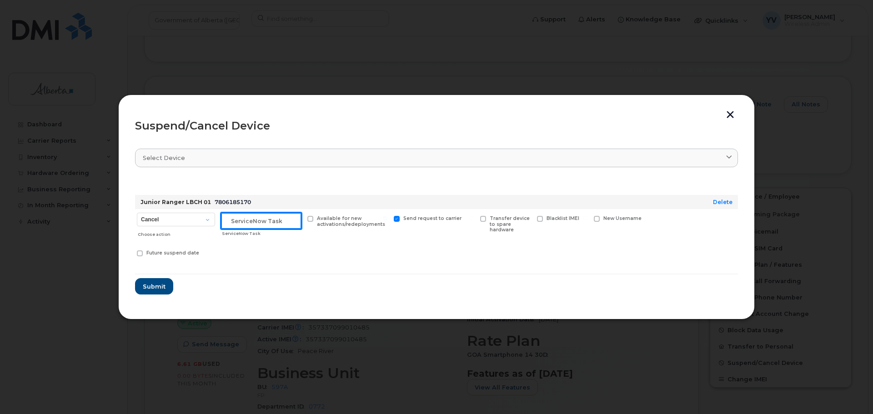
click at [240, 221] on input "text" at bounding box center [261, 221] width 80 height 16
paste input "SCTASK0851814 Suspend"
type input "SCTASK0851814 Suspend"
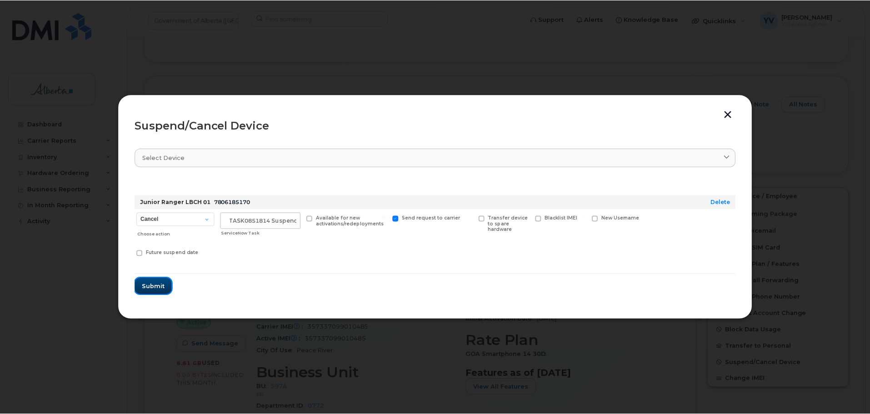
scroll to position [0, 0]
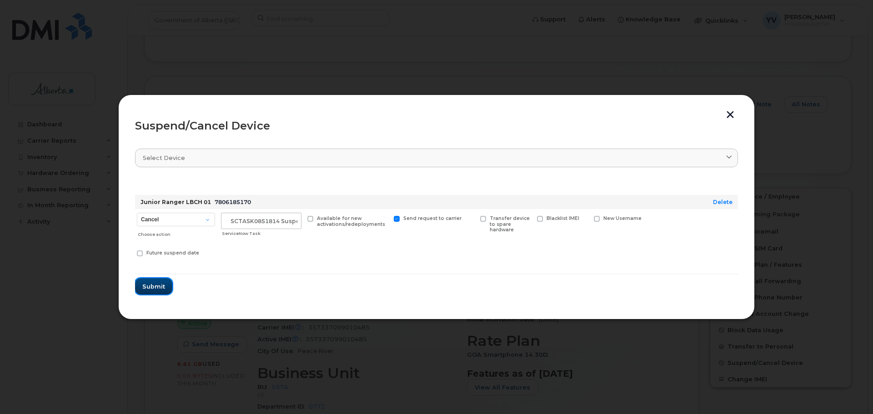
click at [150, 285] on span "Submit" at bounding box center [153, 286] width 23 height 9
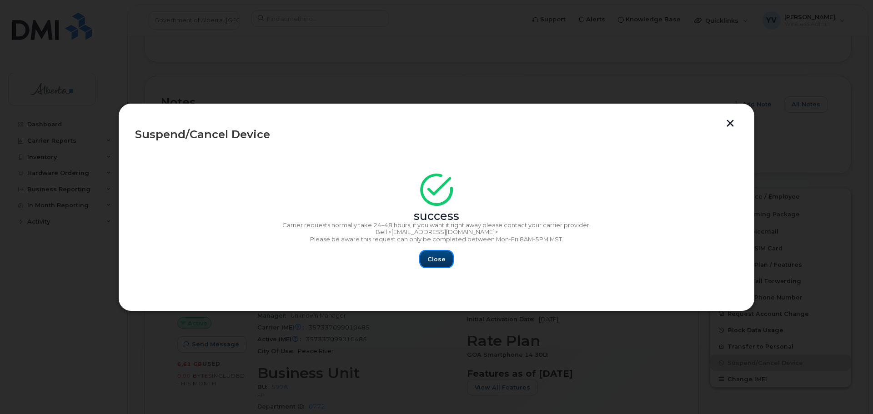
click at [435, 260] on span "Close" at bounding box center [436, 259] width 18 height 9
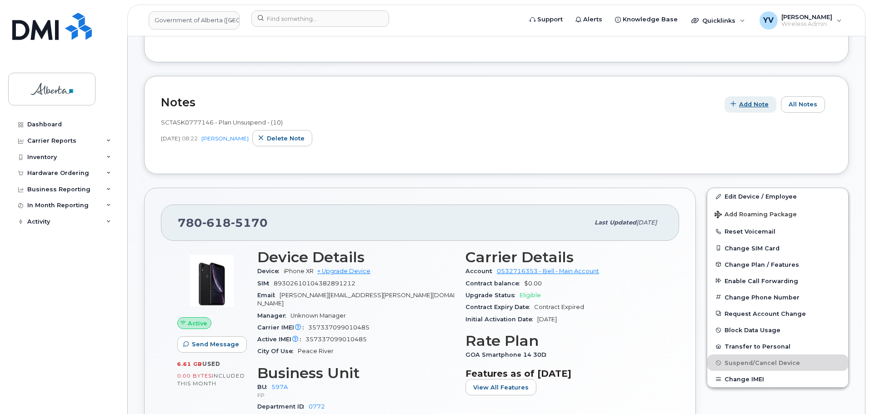
click at [760, 101] on span "Add Note" at bounding box center [754, 104] width 30 height 9
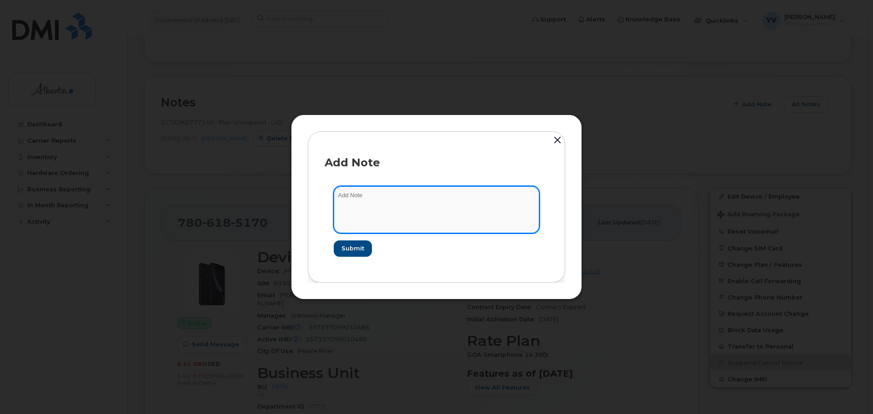
click at [364, 203] on textarea at bounding box center [436, 209] width 205 height 46
paste textarea "SCTASK0851814 Plan Suspend - (9)"
type textarea "SCTASK0851814 Plan Suspend - (9)"
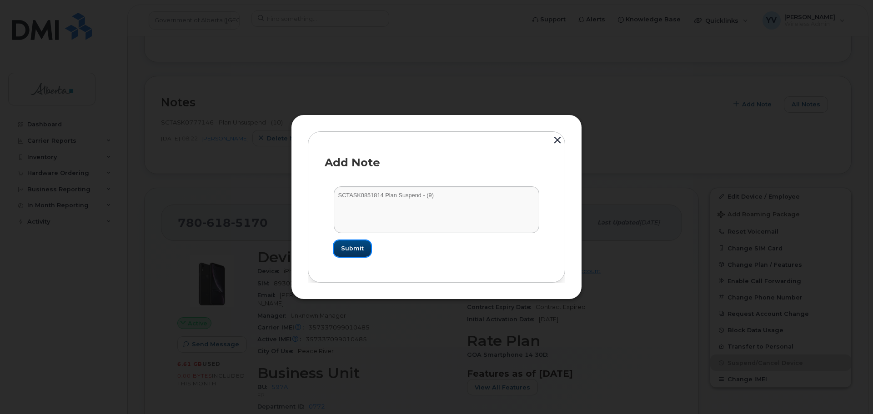
click at [347, 249] on span "Submit" at bounding box center [352, 248] width 23 height 9
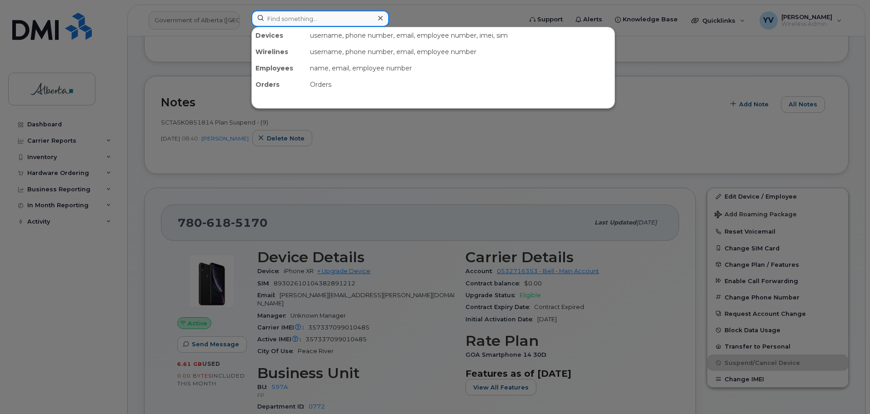
click at [284, 18] on input at bounding box center [320, 18] width 138 height 16
paste input "4038951911"
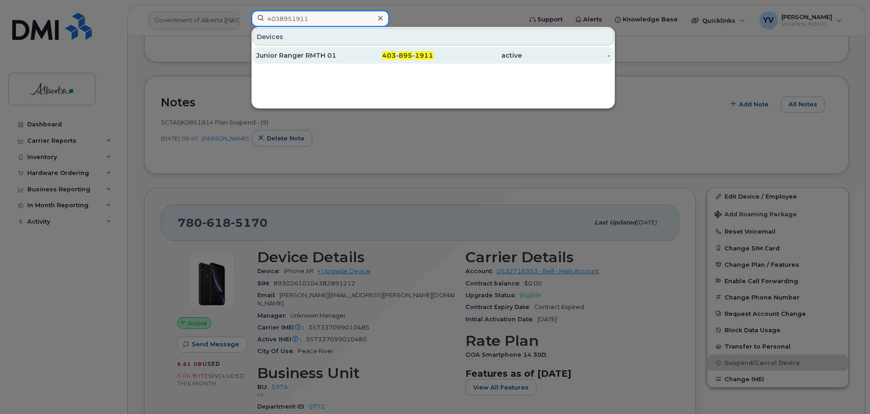
type input "4038951911"
click at [415, 54] on div "403 - 895 - 1911" at bounding box center [389, 55] width 89 height 9
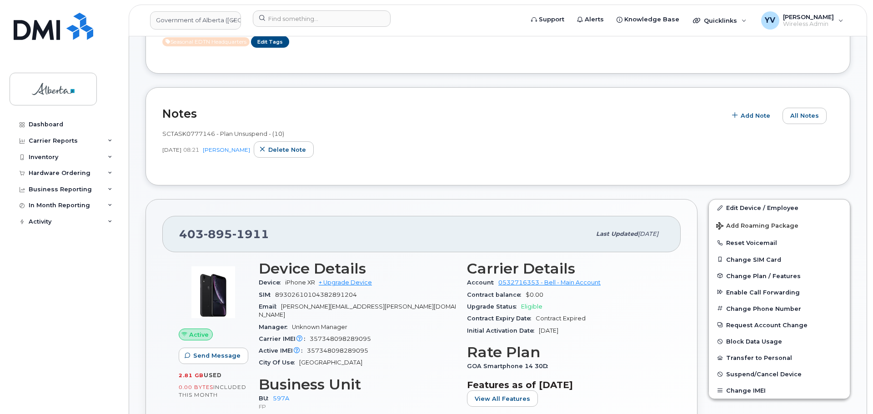
scroll to position [216, 0]
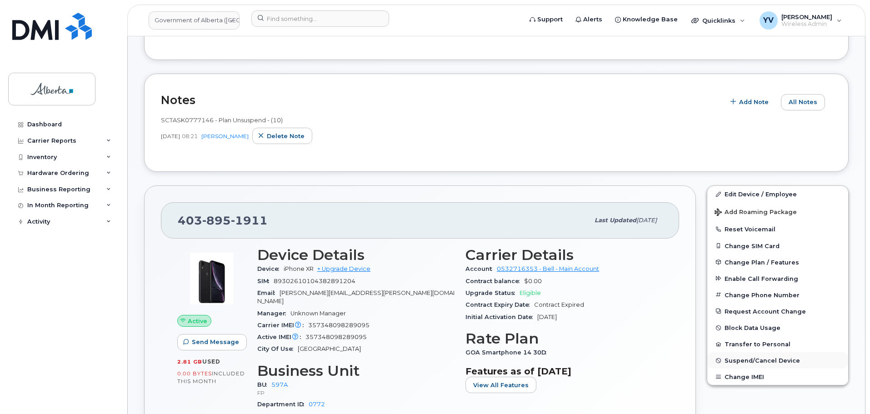
click at [753, 359] on span "Suspend/Cancel Device" at bounding box center [761, 360] width 75 height 7
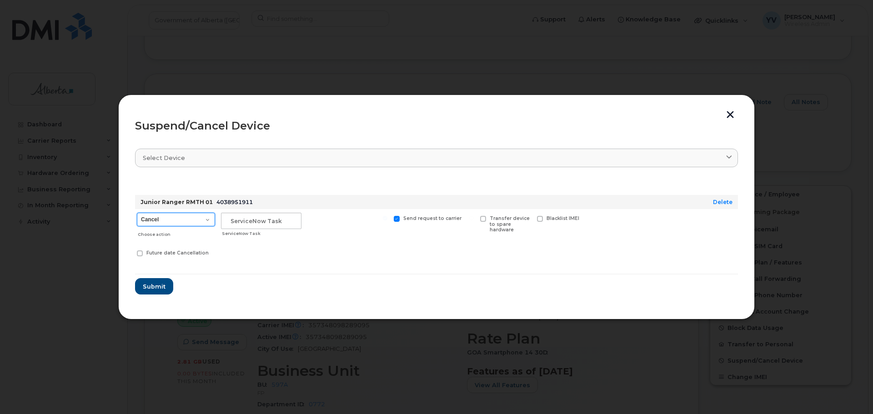
click at [207, 216] on select "Cancel Suspend - Extend Suspension Suspend - Reduced Rate Suspend - Lost Device…" at bounding box center [176, 220] width 78 height 14
select select "[object Object]"
click at [137, 213] on select "Cancel Suspend - Extend Suspension Suspend - Reduced Rate Suspend - Lost Device…" at bounding box center [176, 220] width 78 height 14
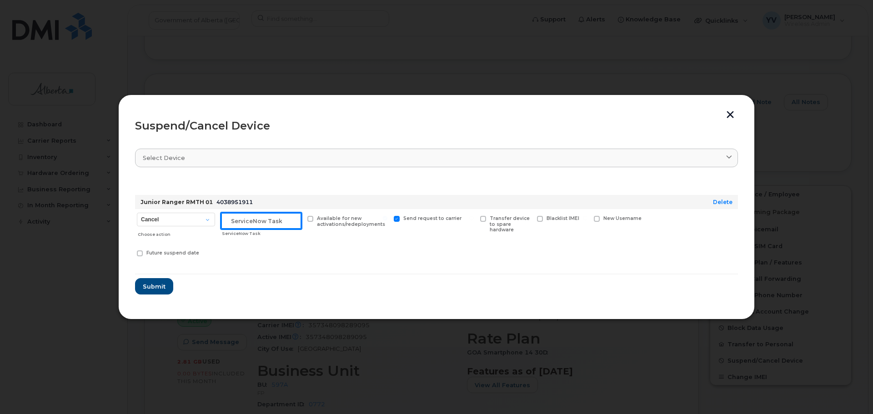
click at [240, 218] on input "text" at bounding box center [261, 221] width 80 height 16
paste input "SCTASK0851814 Suspend"
type input "SCTASK0851814 Suspend"
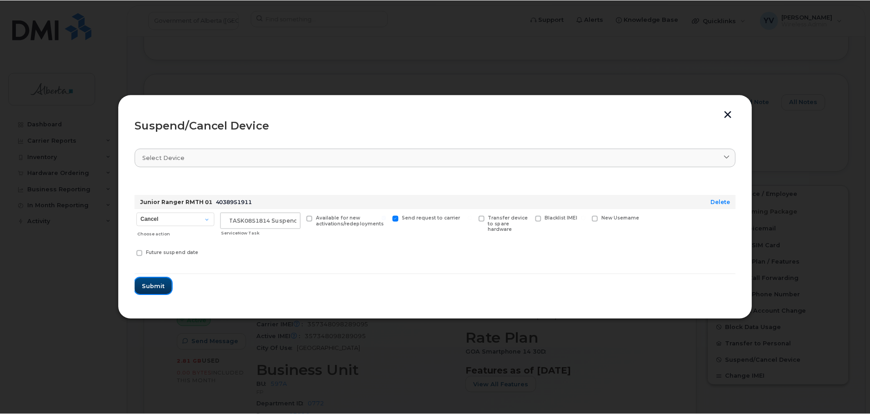
scroll to position [0, 0]
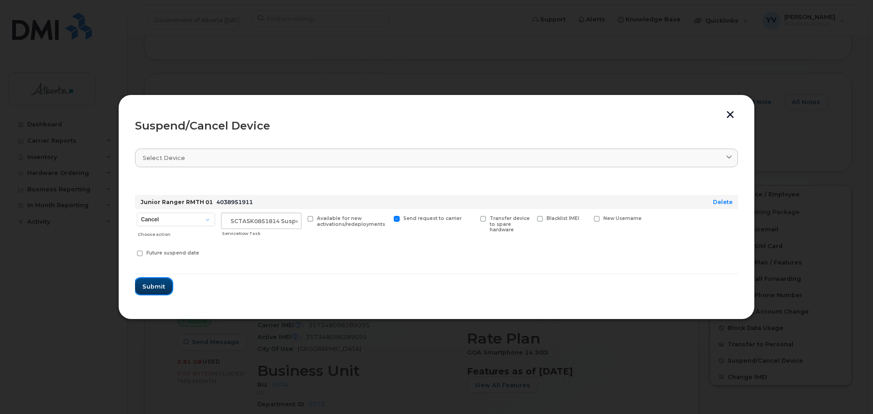
click at [147, 285] on span "Submit" at bounding box center [153, 286] width 23 height 9
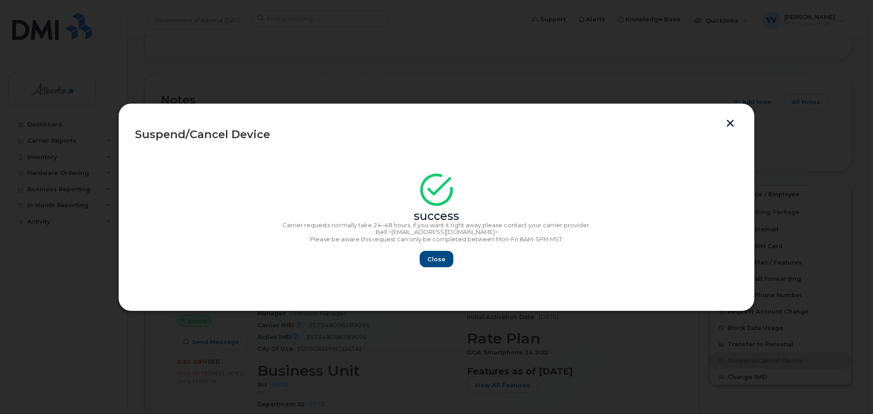
click at [443, 250] on div "success Carrier requests normally take 24–48 hours, if you want it right away p…" at bounding box center [436, 223] width 603 height 89
click at [430, 257] on span "Close" at bounding box center [436, 259] width 18 height 9
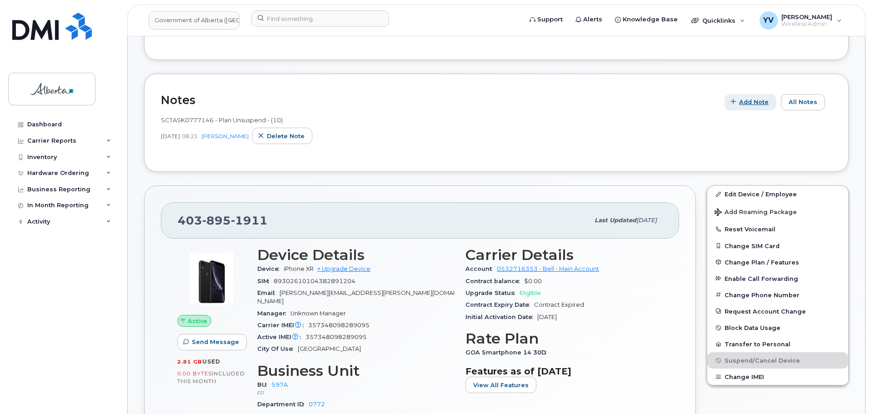
click at [755, 102] on span "Add Note" at bounding box center [754, 102] width 30 height 9
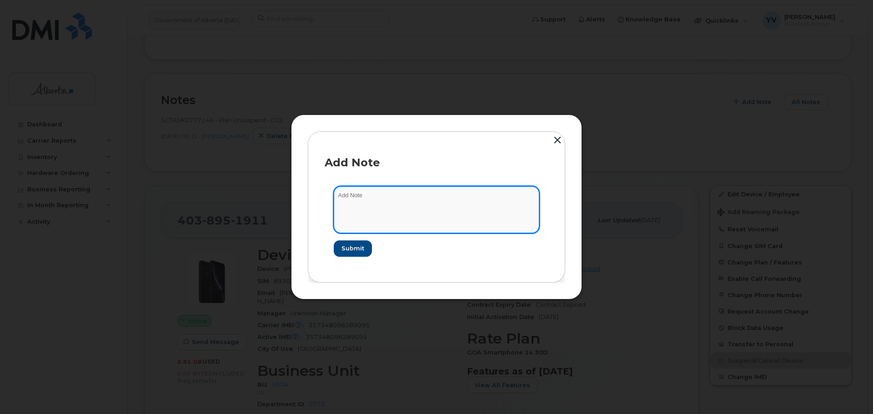
click at [359, 199] on textarea at bounding box center [436, 209] width 205 height 46
paste textarea "SCTASK0851814 Plan Suspend - (9)"
type textarea "SCTASK0851814 Plan Suspend - (9)"
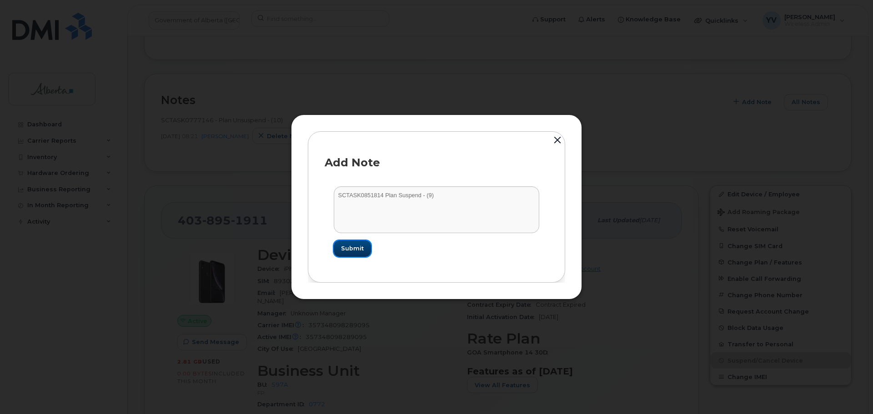
click at [354, 247] on span "Submit" at bounding box center [352, 248] width 23 height 9
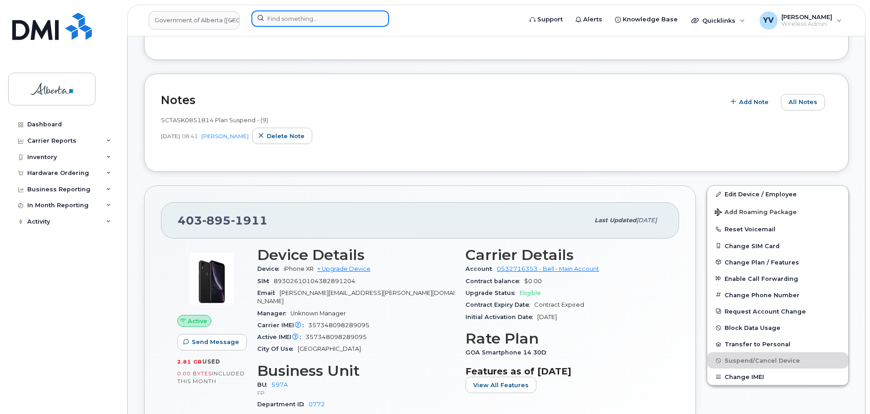
click at [270, 21] on input at bounding box center [320, 18] width 138 height 16
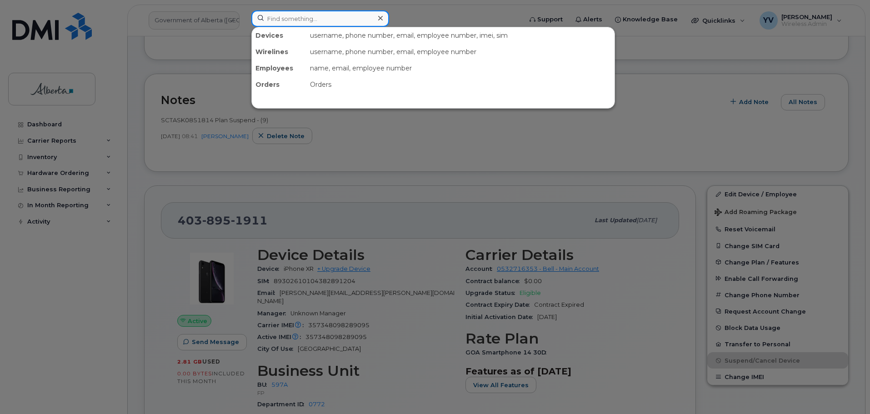
paste input "7808933216"
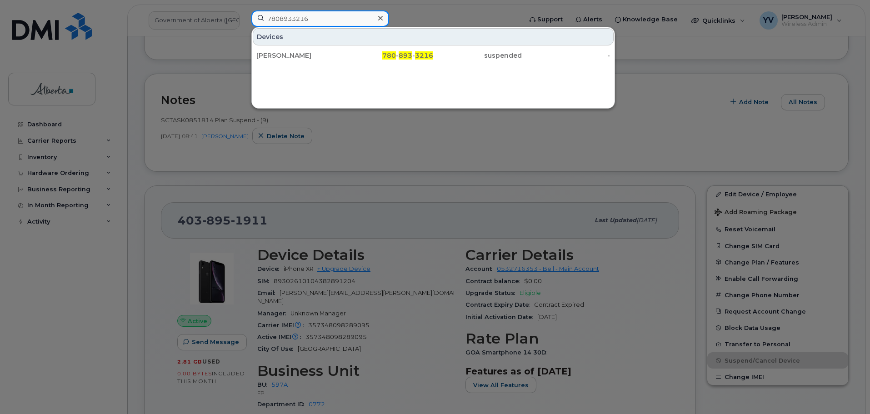
drag, startPoint x: 308, startPoint y: 20, endPoint x: 260, endPoint y: 20, distance: 47.7
click at [260, 20] on input "7808933216" at bounding box center [320, 18] width 138 height 16
paste input "2376578"
drag, startPoint x: 326, startPoint y: 20, endPoint x: 234, endPoint y: 18, distance: 91.8
click at [244, 18] on div "7802376578 Devices [PERSON_NAME] 780 - 237 - 6578 suspended -" at bounding box center [383, 20] width 279 height 20
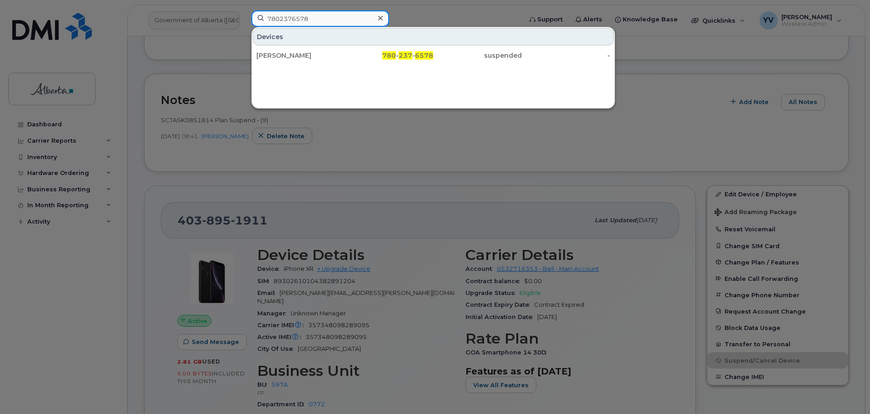
paste input "8933216"
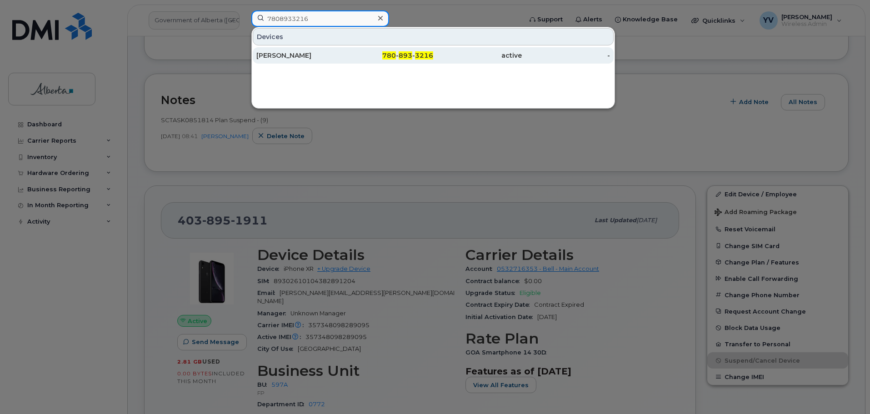
type input "7808933216"
click at [409, 53] on span "893" at bounding box center [406, 55] width 14 height 8
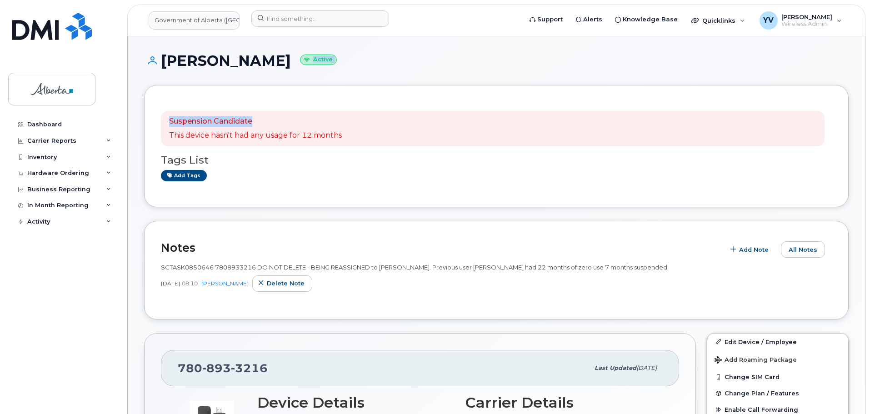
drag, startPoint x: 868, startPoint y: 47, endPoint x: 872, endPoint y: 78, distance: 31.1
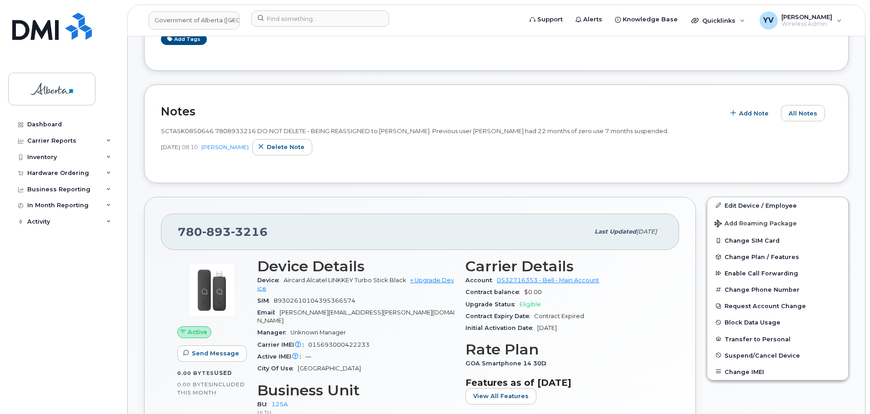
scroll to position [159, 0]
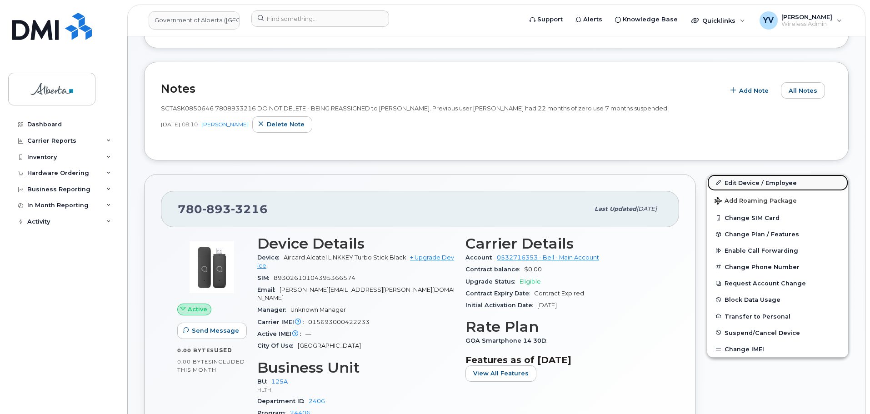
click at [745, 179] on link "Edit Device / Employee" at bounding box center [777, 183] width 141 height 16
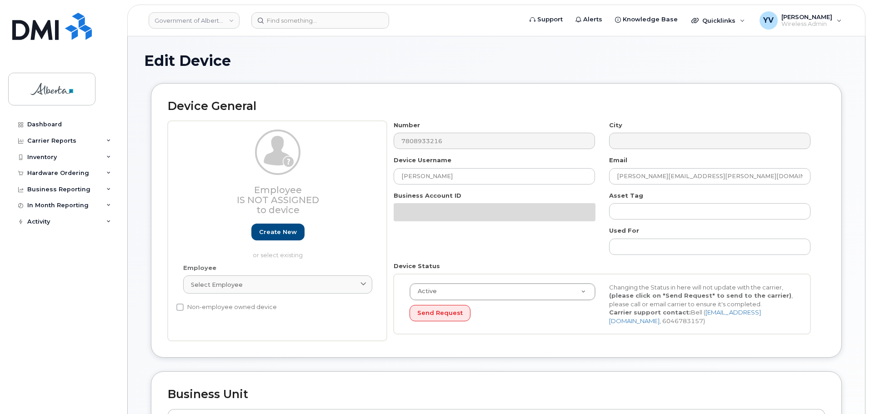
select select "4120335"
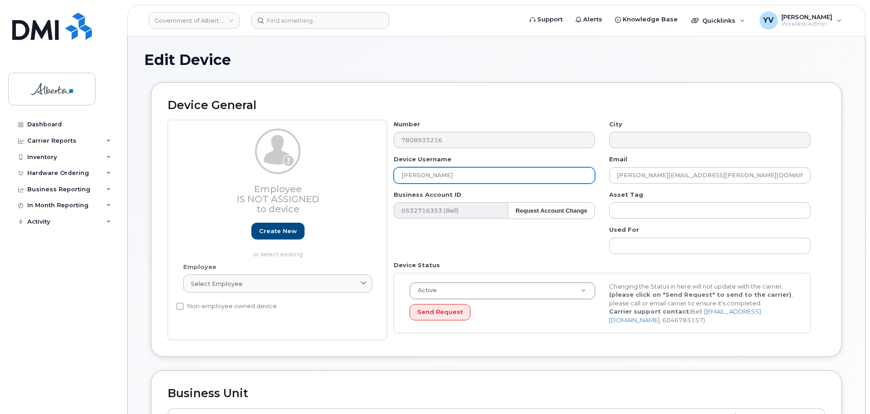
drag, startPoint x: 454, startPoint y: 174, endPoint x: 375, endPoint y: 174, distance: 79.5
click at [375, 174] on div "Employee Is not assigned to device Create new or select existing Employee Selec…" at bounding box center [496, 230] width 657 height 220
paste input "[PERSON_NAME]"
type input "[PERSON_NAME]"
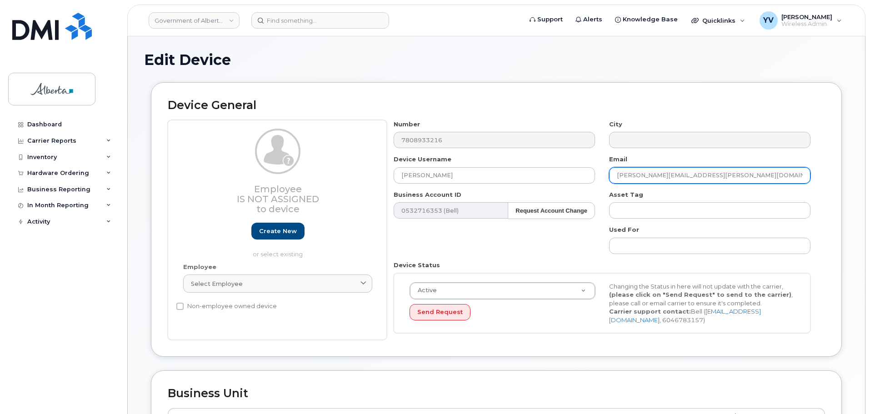
drag, startPoint x: 707, startPoint y: 175, endPoint x: 606, endPoint y: 175, distance: 101.3
click at [606, 175] on div "Email [PERSON_NAME][EMAIL_ADDRESS][PERSON_NAME][DOMAIN_NAME]" at bounding box center [709, 169] width 215 height 29
paste input "[PERSON_NAME].[PERSON_NAME]"
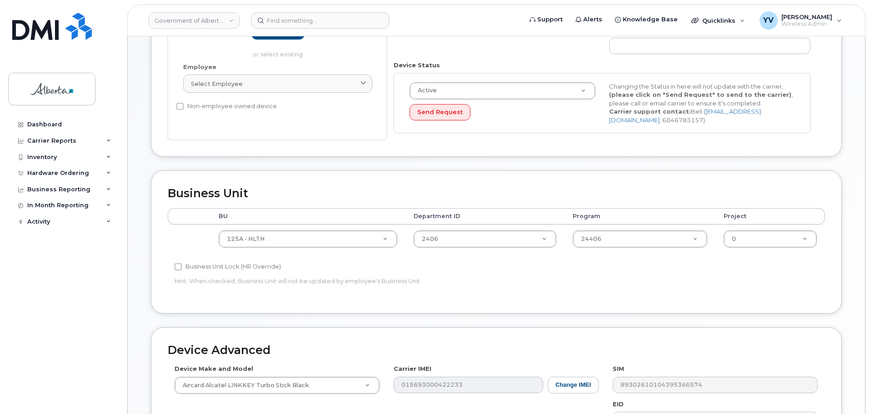
scroll to position [205, 0]
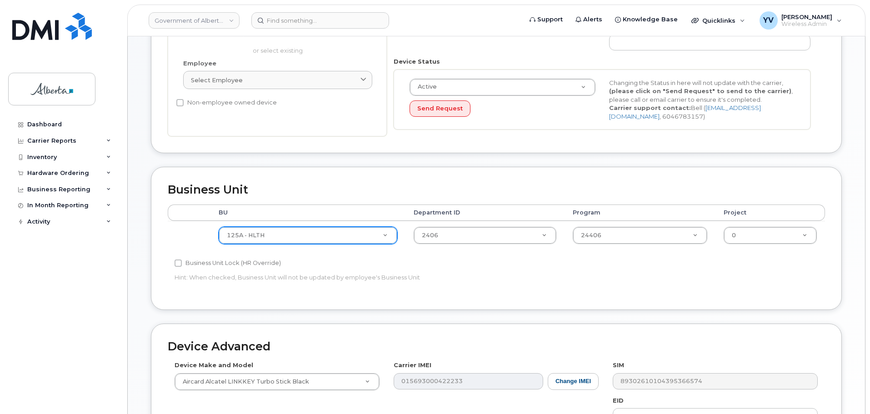
type input "[PERSON_NAME][EMAIL_ADDRESS][PERSON_NAME][DOMAIN_NAME]"
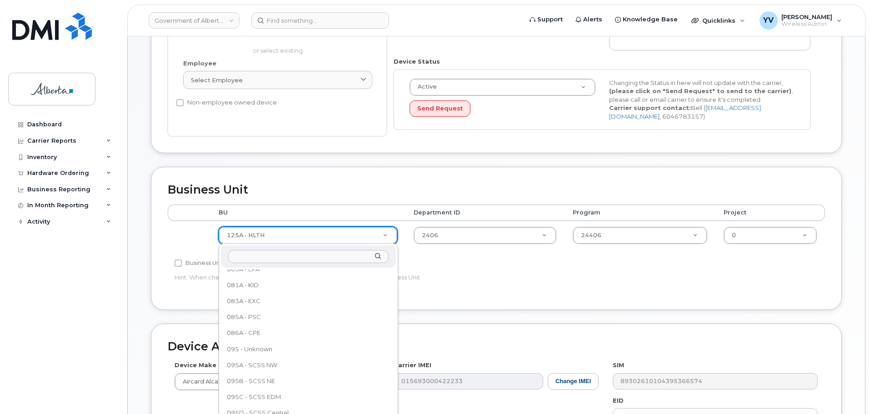
scroll to position [97, 0]
select select "4733126"
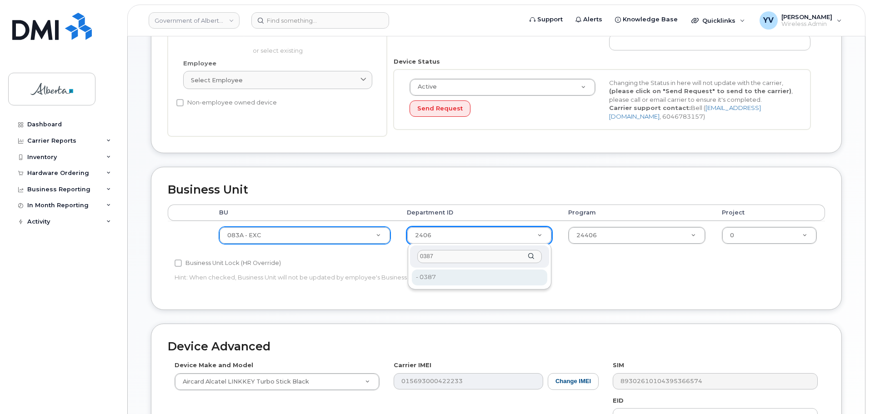
type input "0387"
type input "4752224"
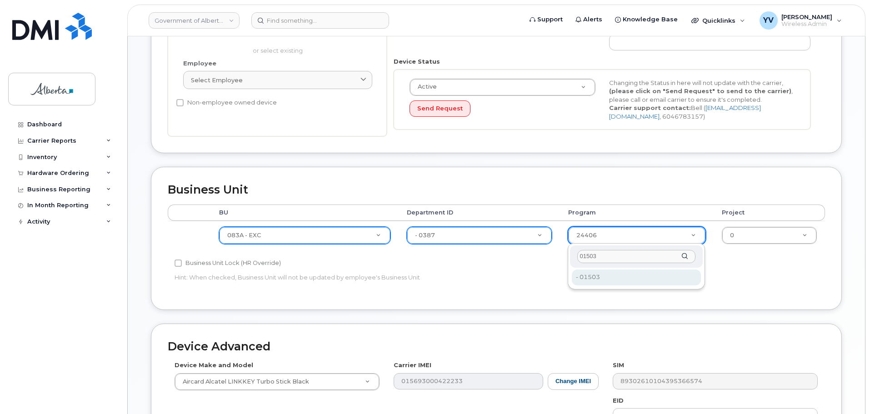
type input "01503"
type input "4753162"
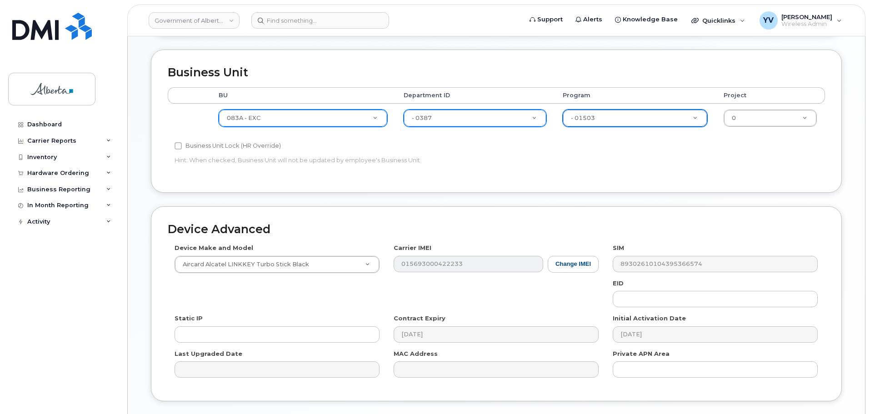
scroll to position [324, 0]
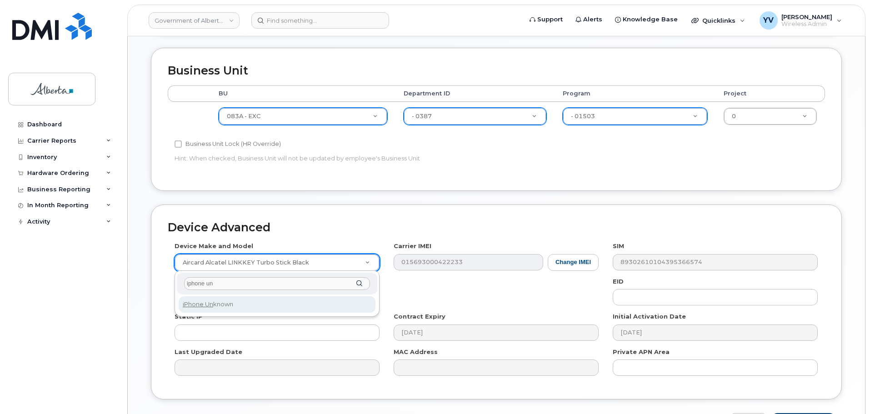
type input "iphone un"
select select "185"
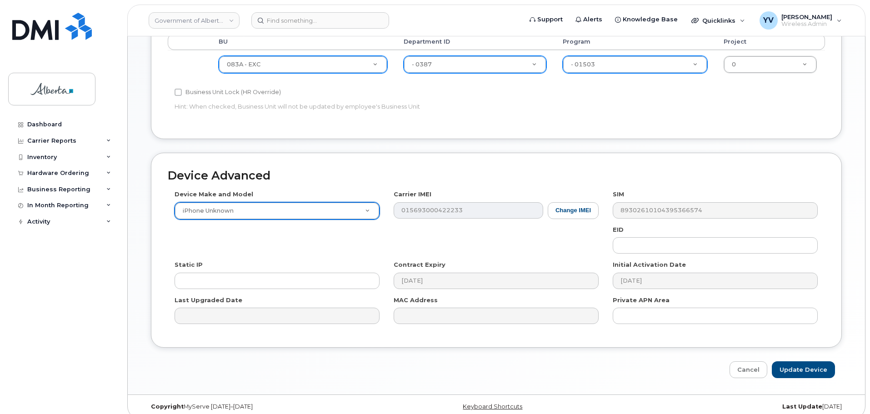
scroll to position [385, 0]
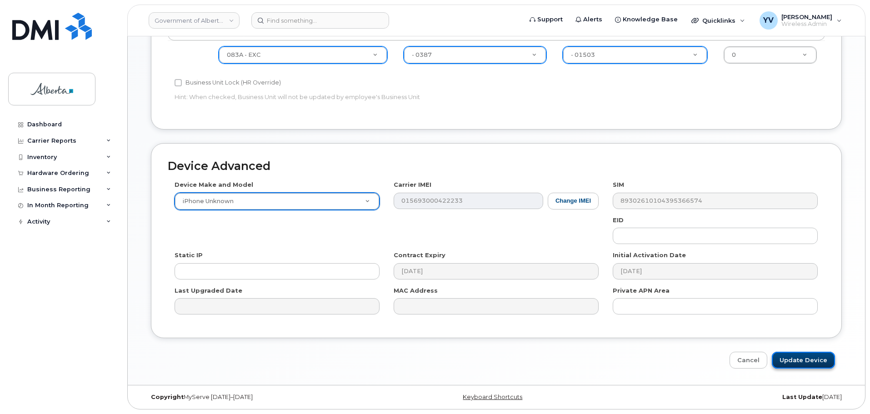
click at [798, 359] on input "Update Device" at bounding box center [803, 360] width 63 height 17
type input "Saving..."
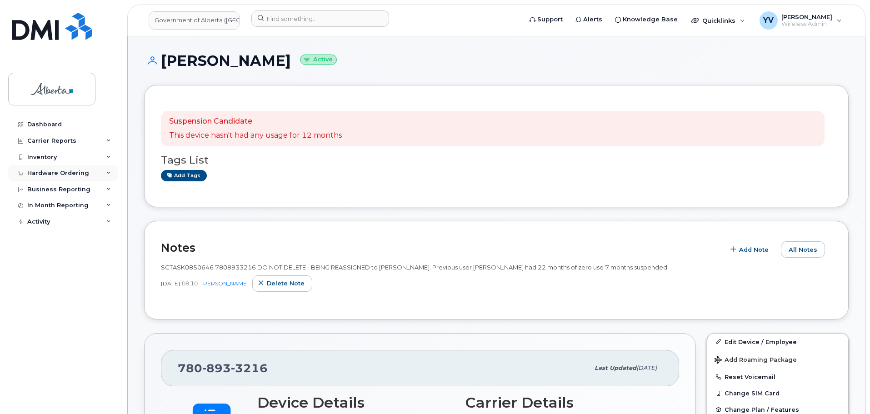
click at [37, 168] on div "Hardware Ordering" at bounding box center [63, 173] width 110 height 16
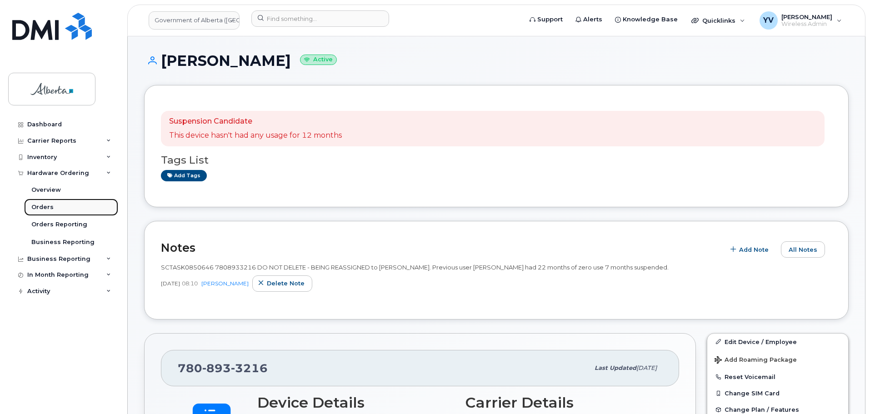
click at [38, 207] on div "Orders" at bounding box center [42, 207] width 22 height 8
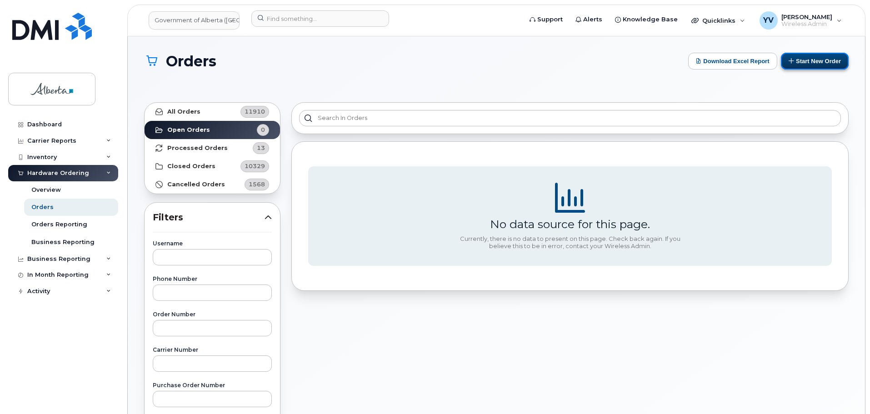
click at [820, 59] on button "Start New Order" at bounding box center [815, 61] width 68 height 17
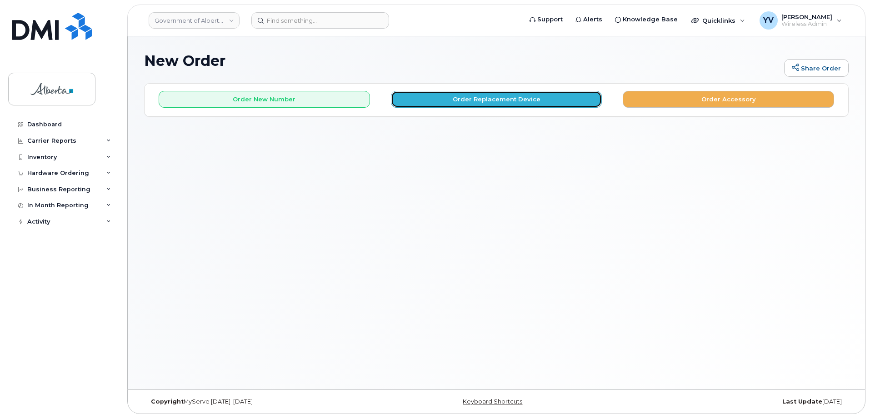
click at [482, 95] on button "Order Replacement Device" at bounding box center [496, 99] width 211 height 17
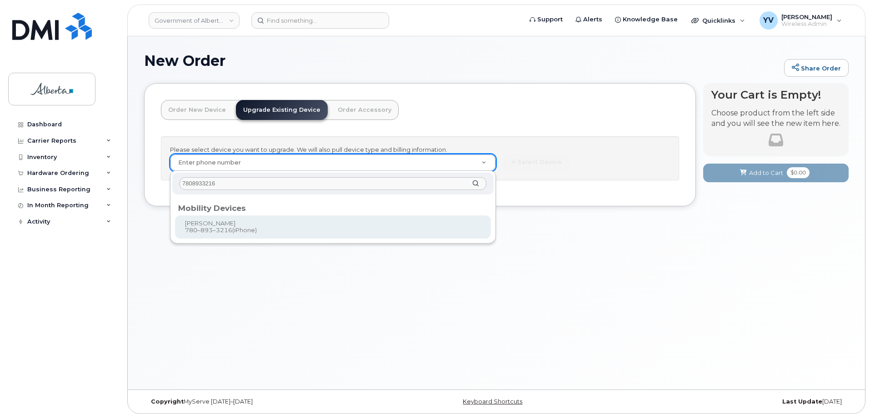
type input "7808933216"
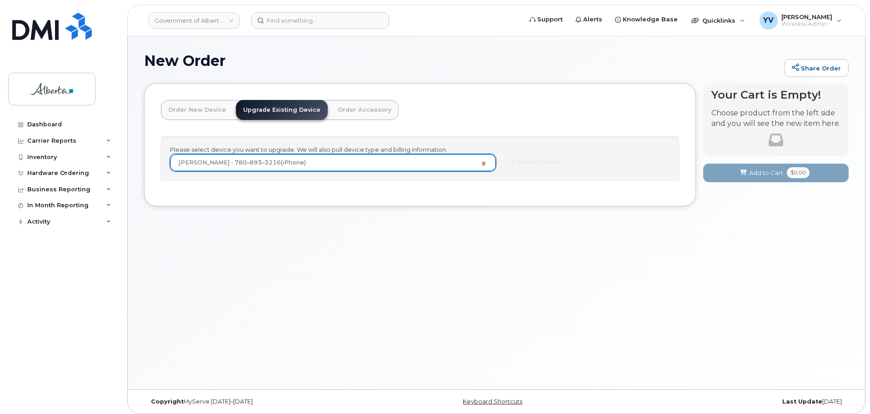
type input "923337"
click at [519, 163] on button "Select Device" at bounding box center [536, 162] width 66 height 17
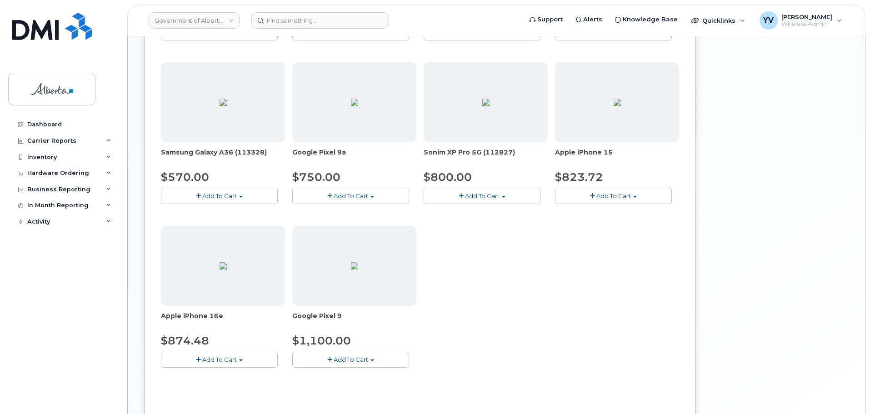
scroll to position [328, 0]
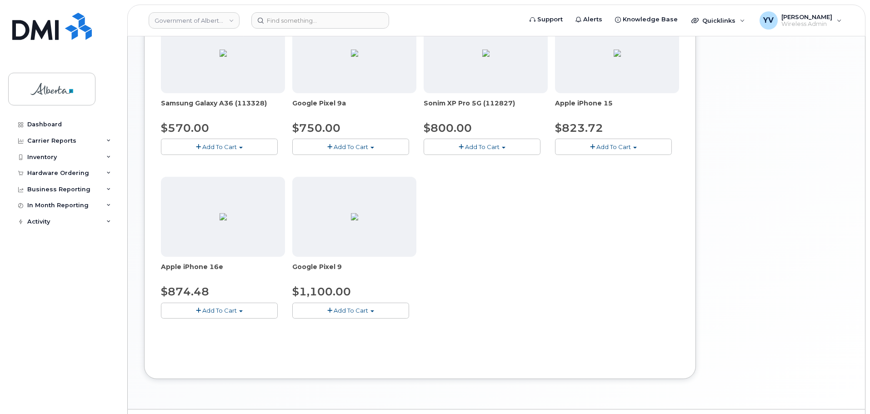
click at [242, 309] on button "Add To Cart" at bounding box center [219, 311] width 117 height 16
click at [239, 337] on link "$874.48 - 30-day upgrade (128GB model)" at bounding box center [235, 338] width 145 height 11
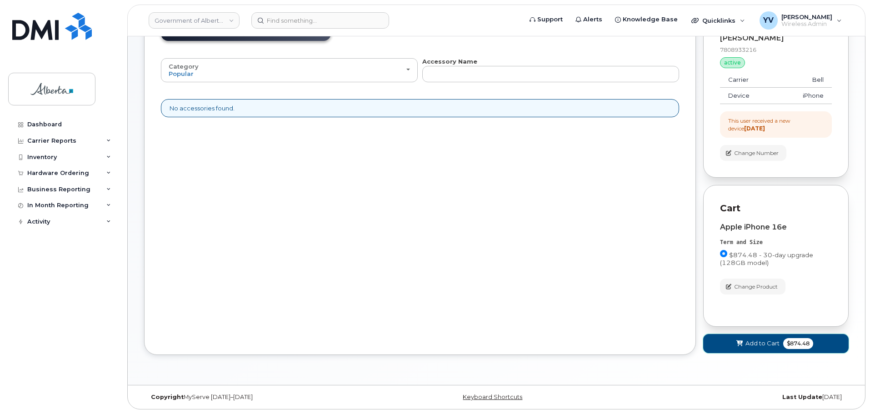
click at [758, 342] on span "Add to Cart" at bounding box center [762, 343] width 34 height 9
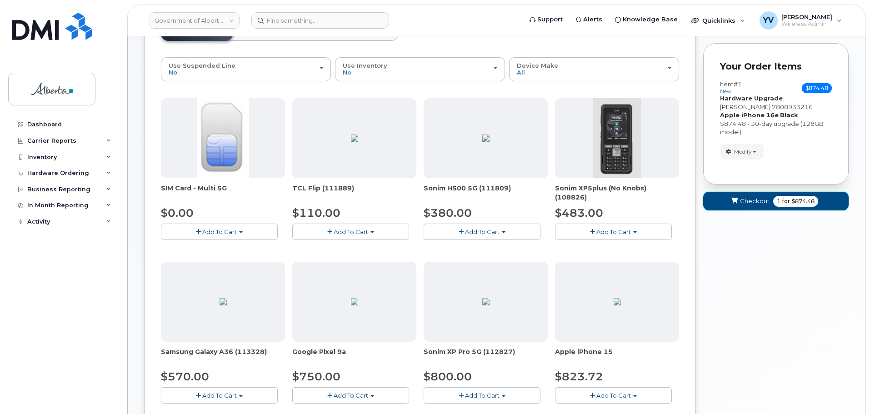
click at [753, 202] on span "Checkout" at bounding box center [755, 201] width 30 height 9
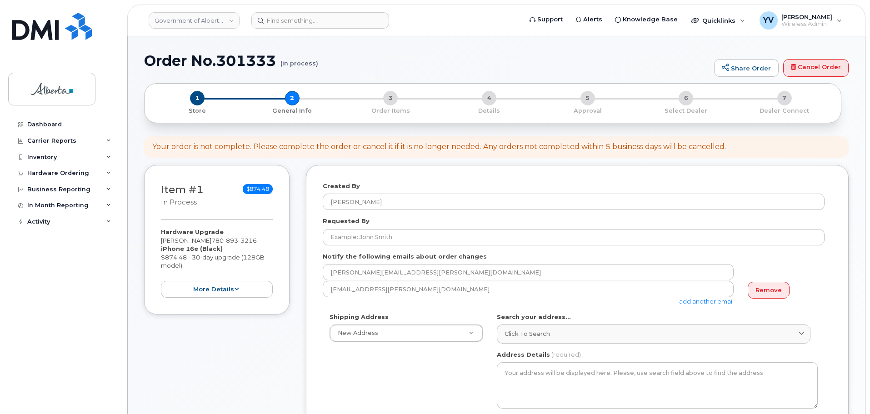
select select
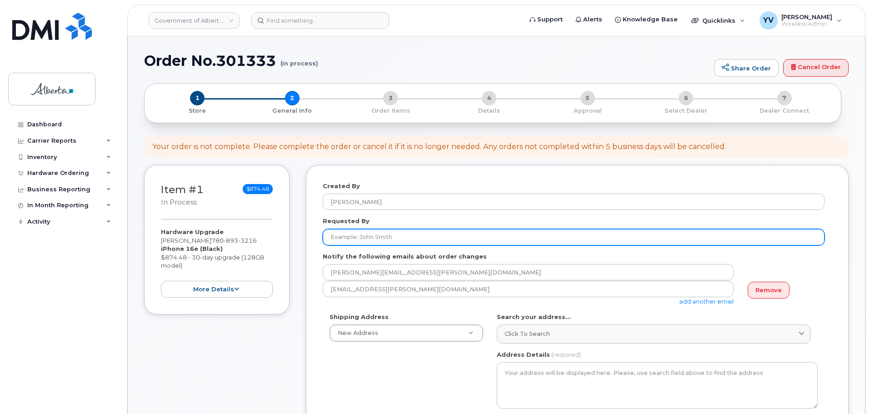
click at [341, 238] on input "Requested By" at bounding box center [574, 237] width 502 height 16
paste input "[PERSON_NAME]"
type input "[PERSON_NAME]"
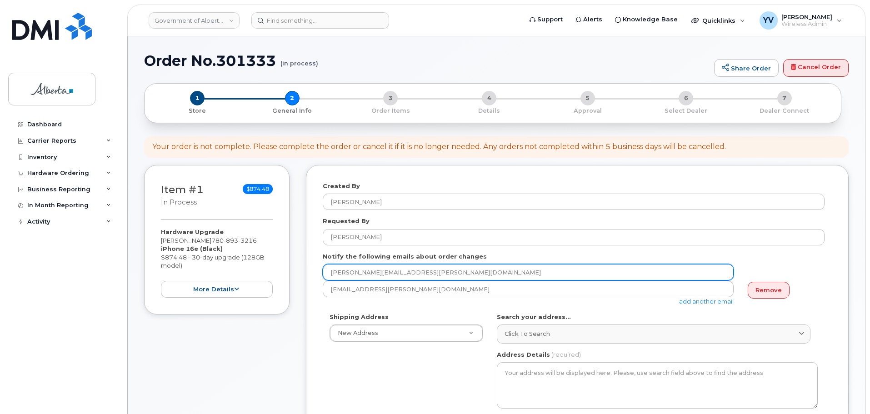
drag, startPoint x: 407, startPoint y: 273, endPoint x: 327, endPoint y: 274, distance: 80.5
click at [327, 274] on input "[PERSON_NAME][EMAIL_ADDRESS][PERSON_NAME][DOMAIN_NAME]" at bounding box center [528, 272] width 411 height 16
paste input "Rico.Talento"
type input "Rico.Talento@gov.ab.ca"
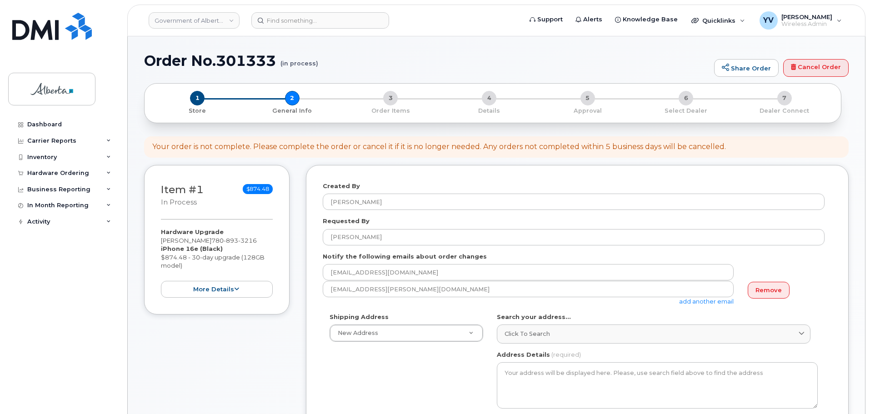
click at [713, 300] on link "add another email" at bounding box center [706, 301] width 55 height 7
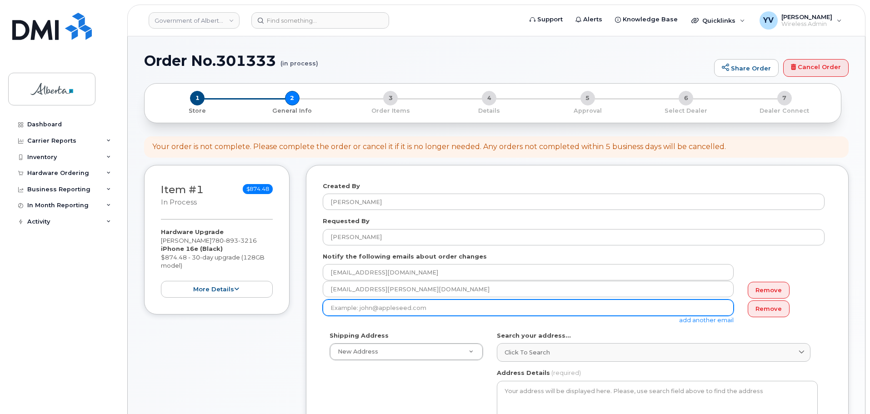
click at [332, 312] on input "email" at bounding box center [528, 307] width 411 height 16
paste input "Di.Xu@gov.ab.ca"
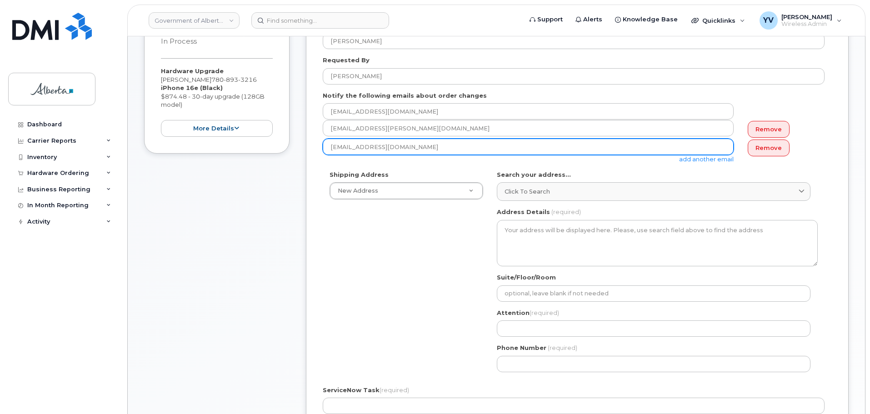
scroll to position [176, 0]
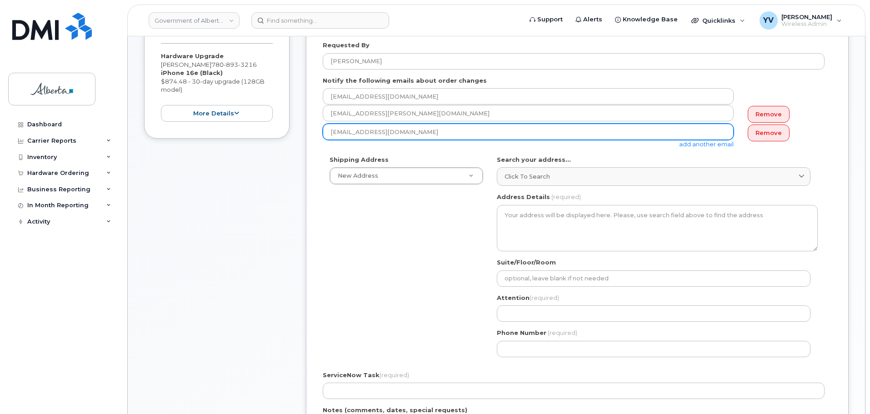
type input "Di.Xu@gov.ab.ca"
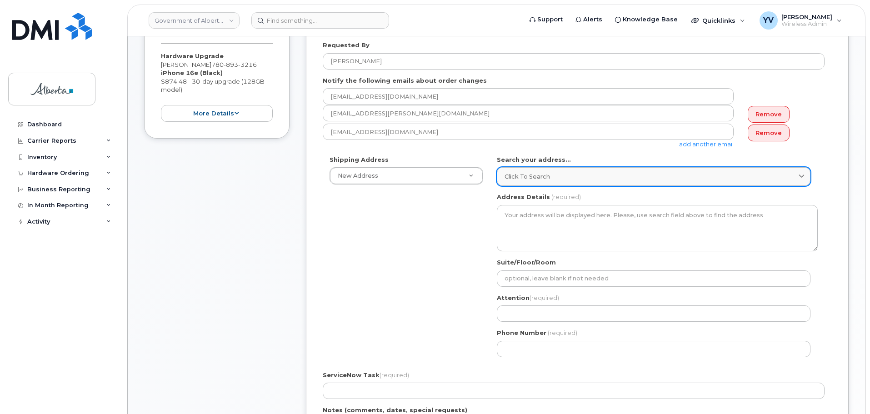
click at [509, 175] on span "Click to search" at bounding box center [526, 176] width 45 height 9
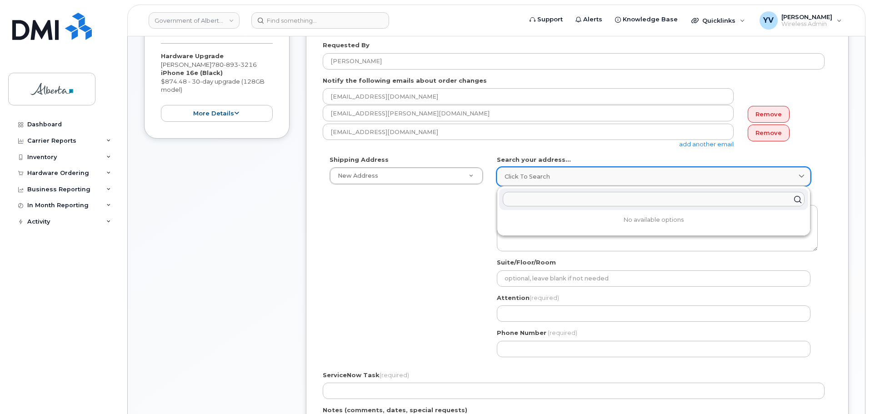
paste input "10405 Jasper Avenue"
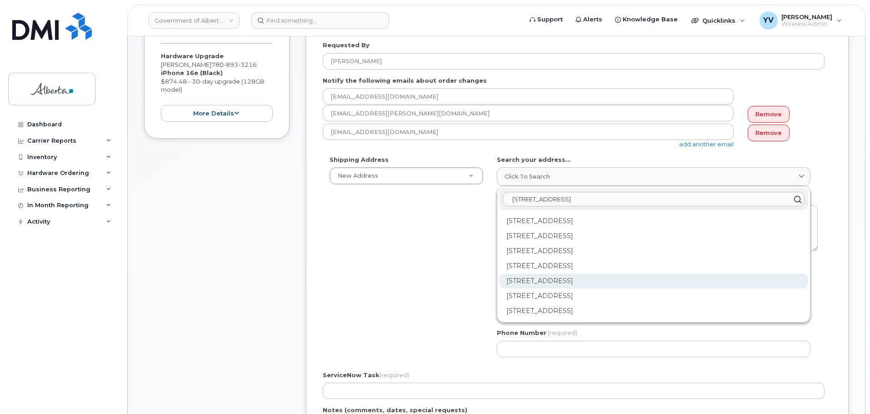
type input "10405 Jasper Avenue"
click at [599, 277] on div "10405 Jasper Ave NW Edmonton AB T5J 3N4" at bounding box center [653, 281] width 309 height 15
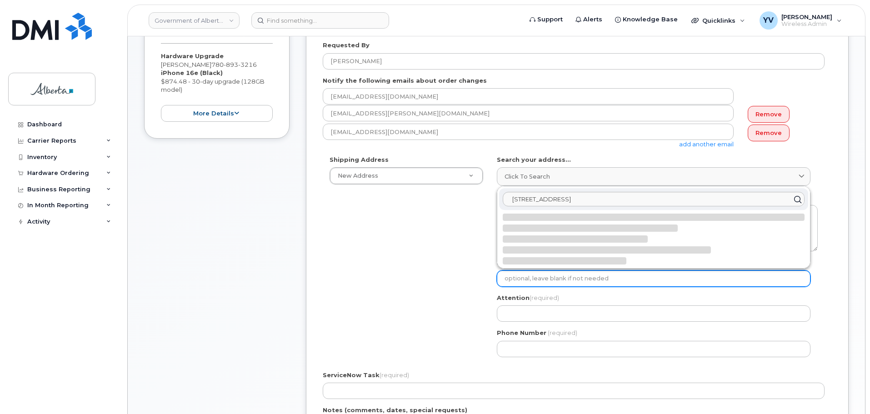
click at [599, 277] on input "Suite/Floor/Room" at bounding box center [654, 278] width 314 height 16
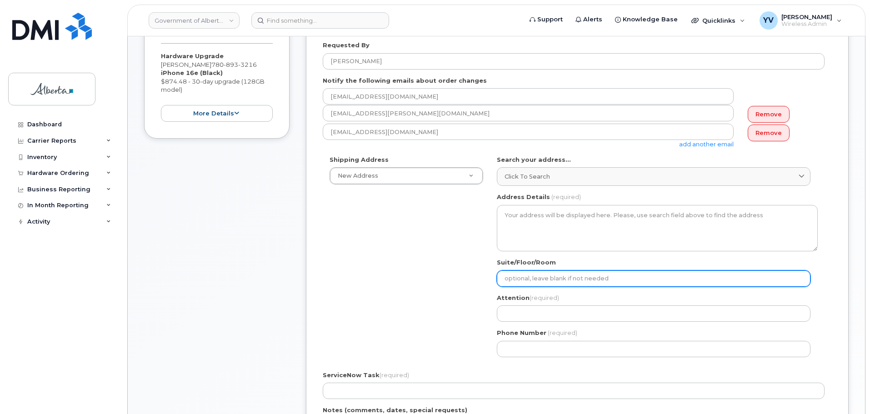
select select
type textarea "10405 Jasper Ave NW EDMONTON AB T5J 3N4 CANADA"
paste input "7th Floor"
select select
type input "7th Floor"
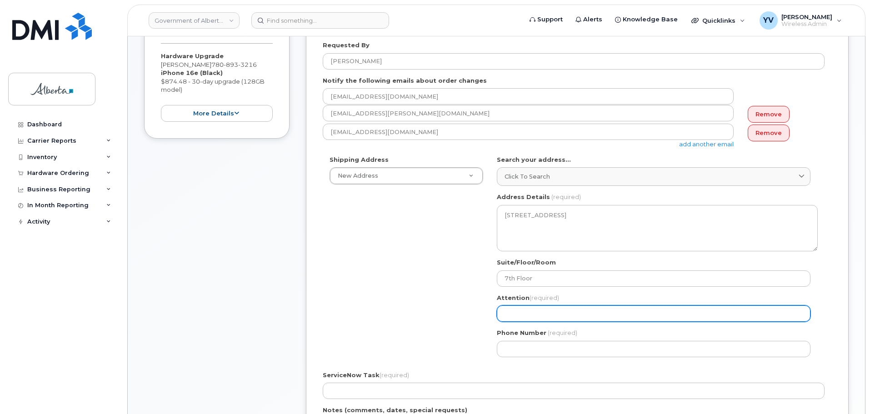
click at [505, 309] on input "Attention (required)" at bounding box center [654, 313] width 314 height 16
paste input "[PERSON_NAME]"
select select
type input "[PERSON_NAME]"
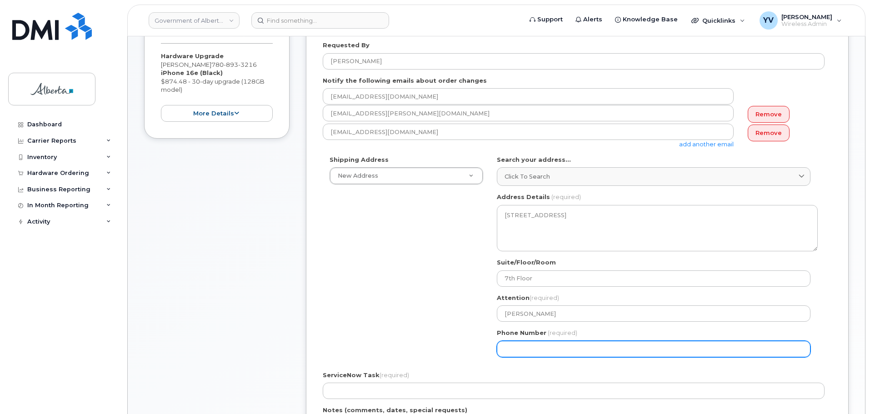
click at [503, 352] on input "Phone Number" at bounding box center [654, 349] width 314 height 16
paste input "5873386346"
select select
type input "5873386346"
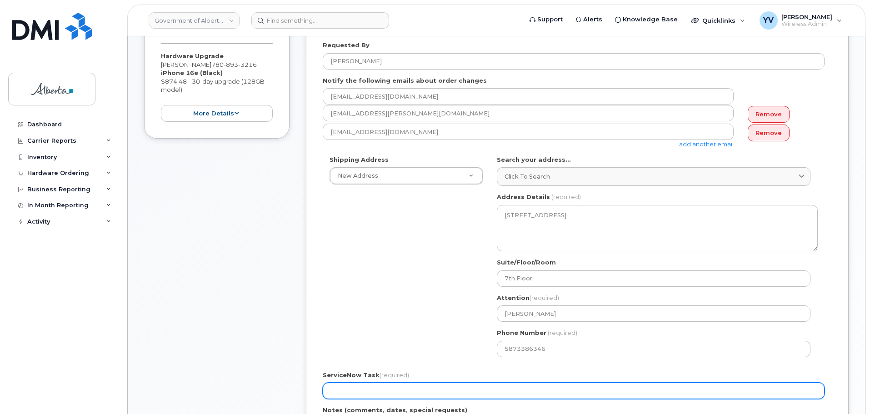
click at [368, 395] on input "ServiceNow Task (required)" at bounding box center [574, 391] width 502 height 16
paste input "SCTASK0850646"
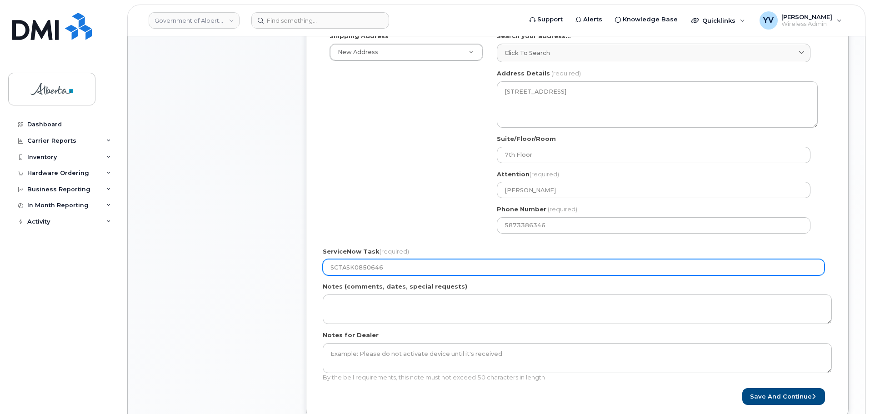
scroll to position [301, 0]
type input "SCTASK0850646"
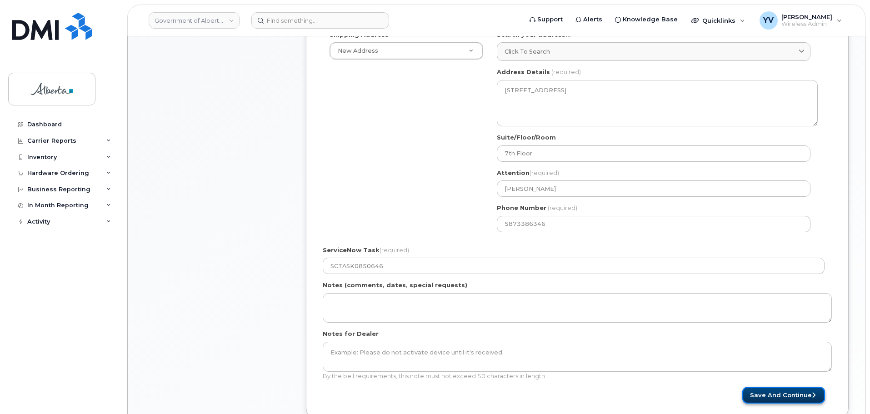
click at [798, 393] on button "Save and Continue" at bounding box center [783, 395] width 83 height 17
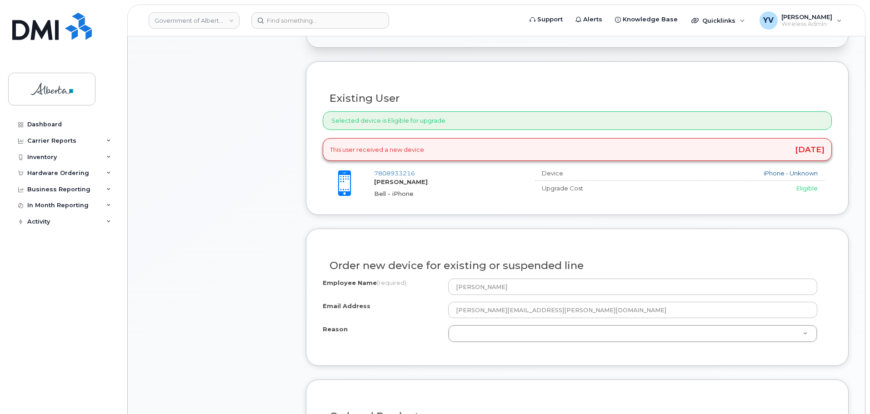
scroll to position [394, 0]
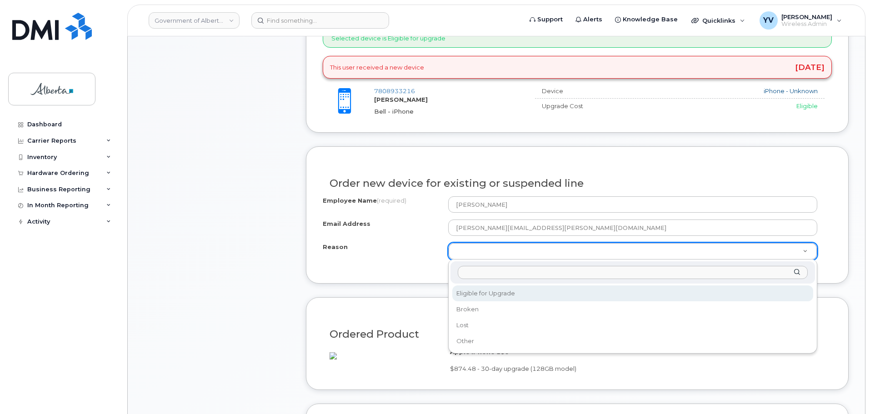
select select "eligible_for_upgrade"
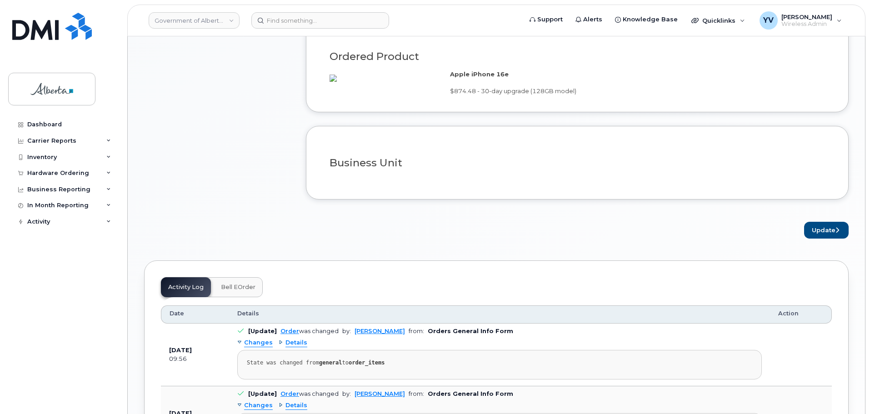
scroll to position [669, 0]
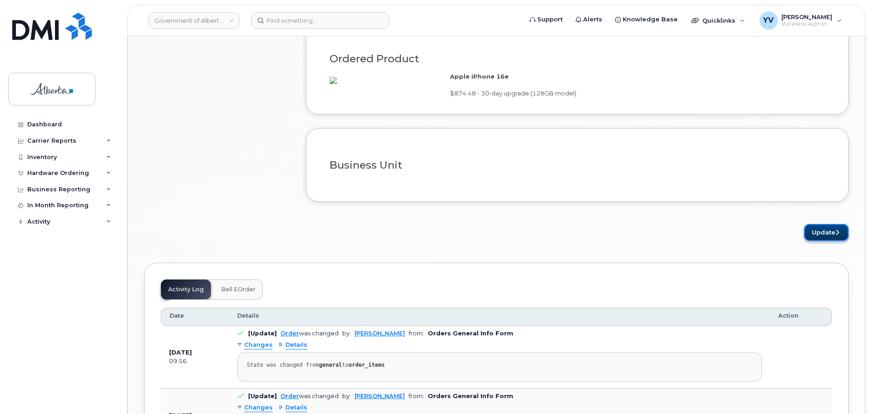
click at [812, 241] on button "Update" at bounding box center [826, 232] width 45 height 17
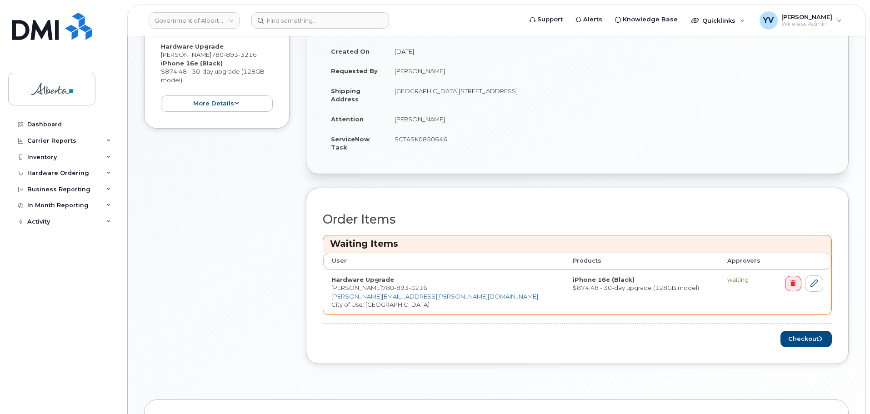
scroll to position [245, 0]
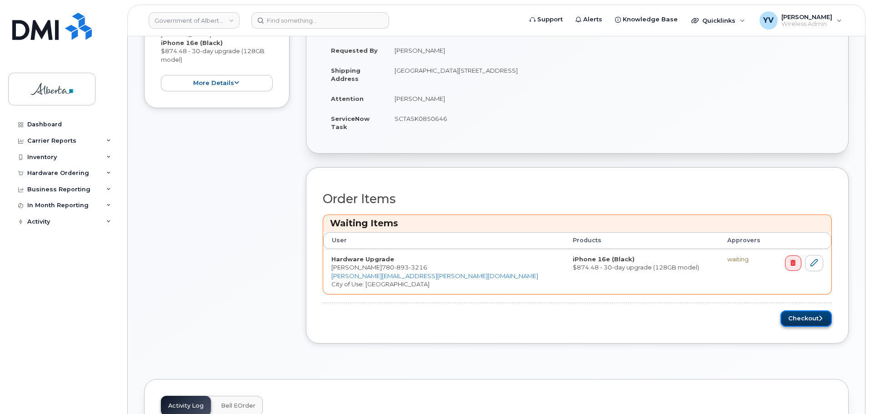
click at [809, 317] on button "Checkout" at bounding box center [805, 318] width 51 height 17
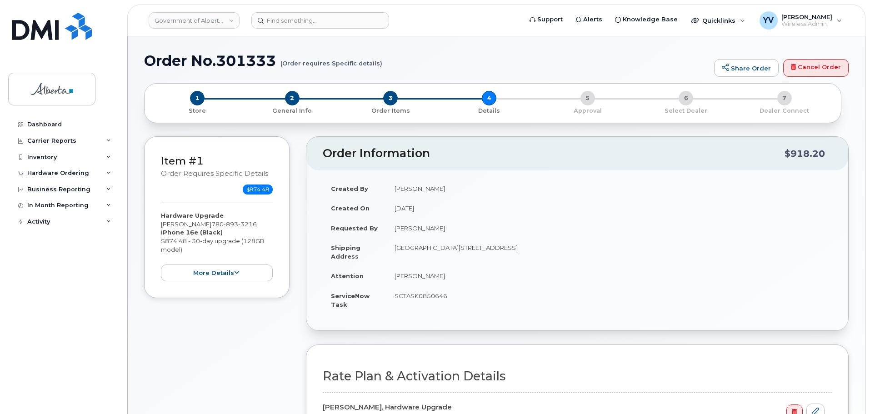
select select
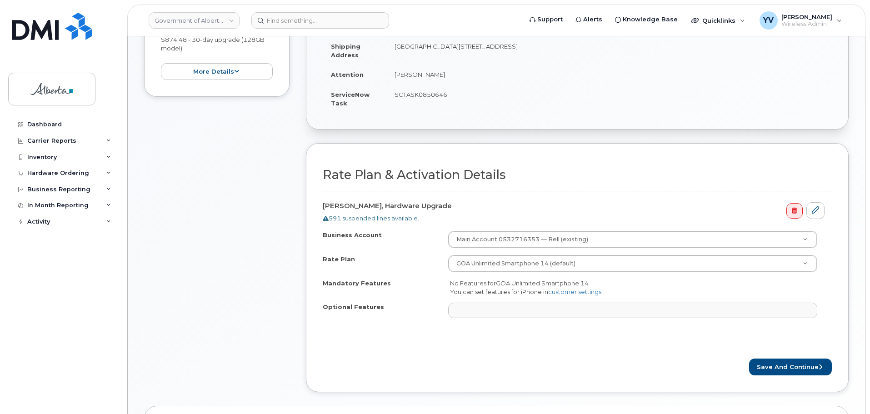
scroll to position [221, 0]
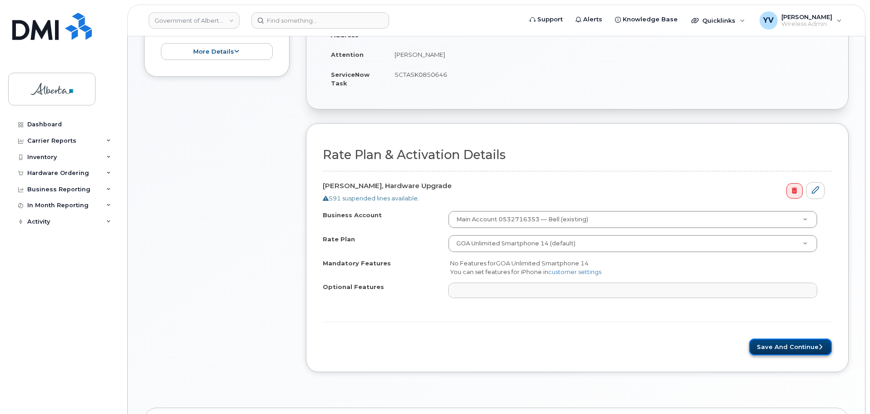
click at [797, 344] on button "Save and Continue" at bounding box center [790, 347] width 83 height 17
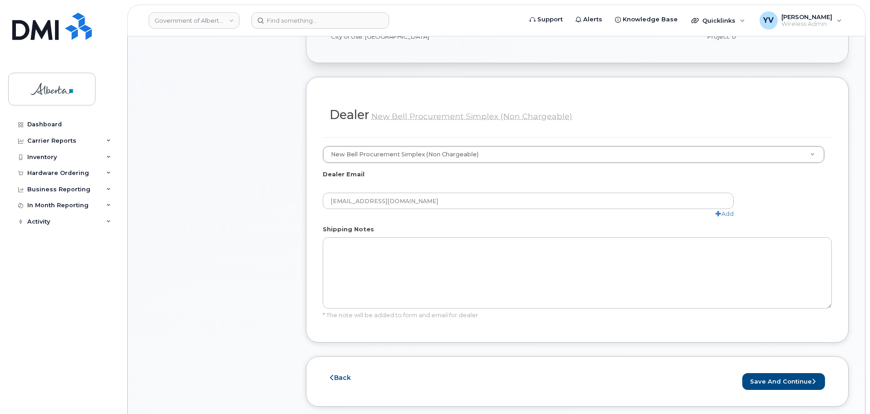
scroll to position [432, 0]
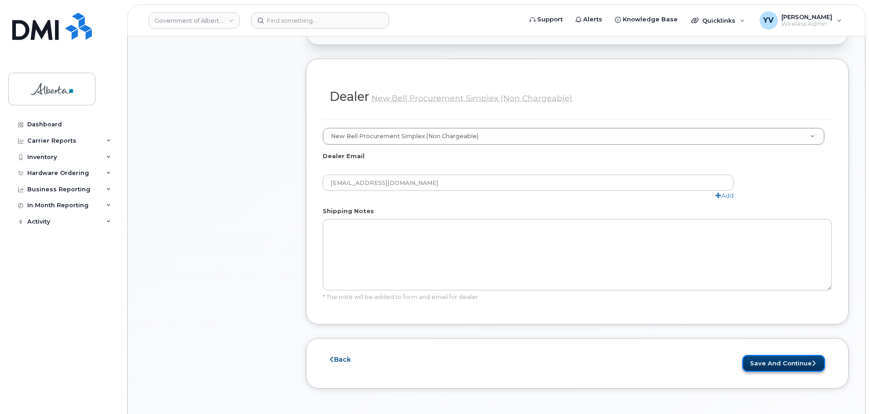
click at [778, 355] on button "Save and Continue" at bounding box center [783, 363] width 83 height 17
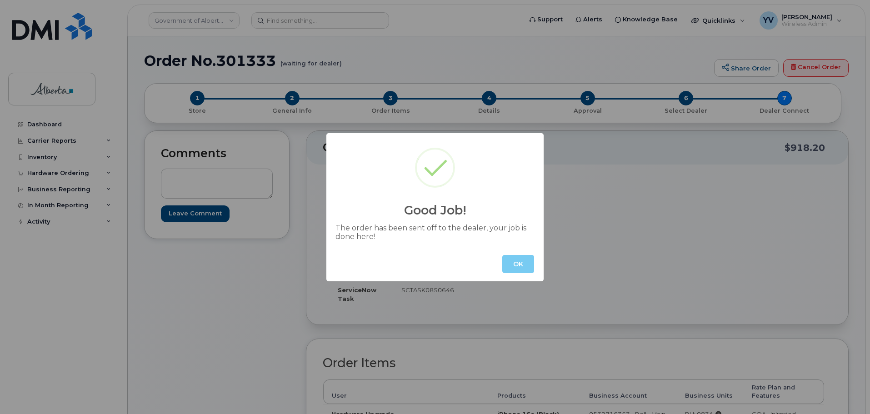
click at [509, 262] on button "OK" at bounding box center [518, 264] width 32 height 18
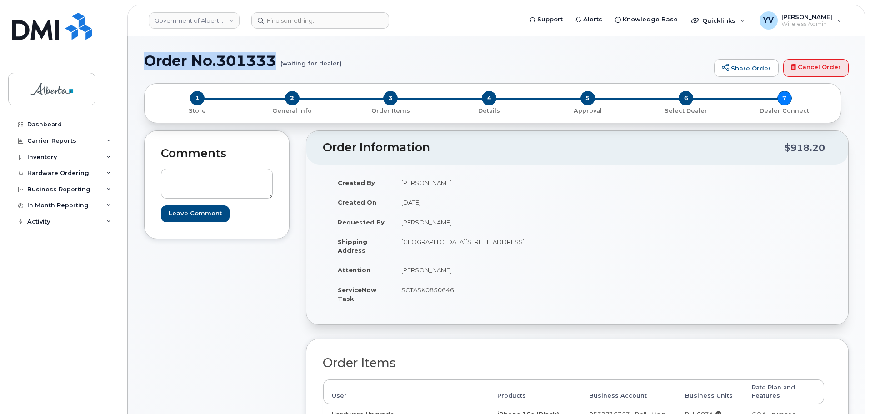
drag, startPoint x: 279, startPoint y: 58, endPoint x: 140, endPoint y: 54, distance: 139.6
copy h1 "Order No.301333"
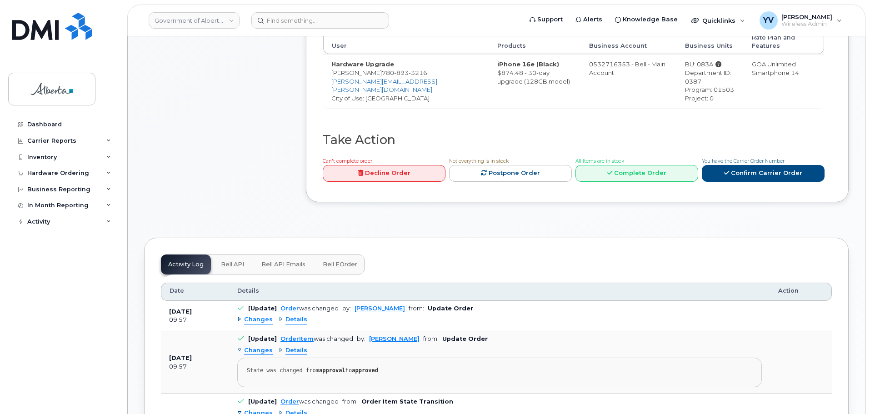
scroll to position [394, 0]
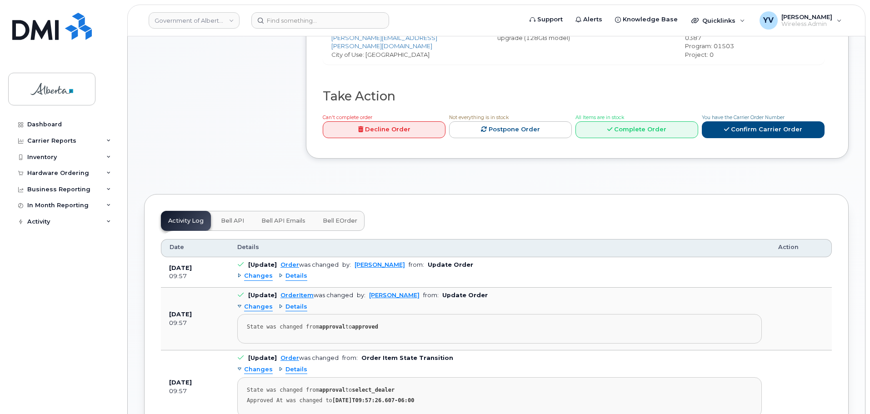
click at [232, 217] on span "Bell API" at bounding box center [232, 220] width 23 height 7
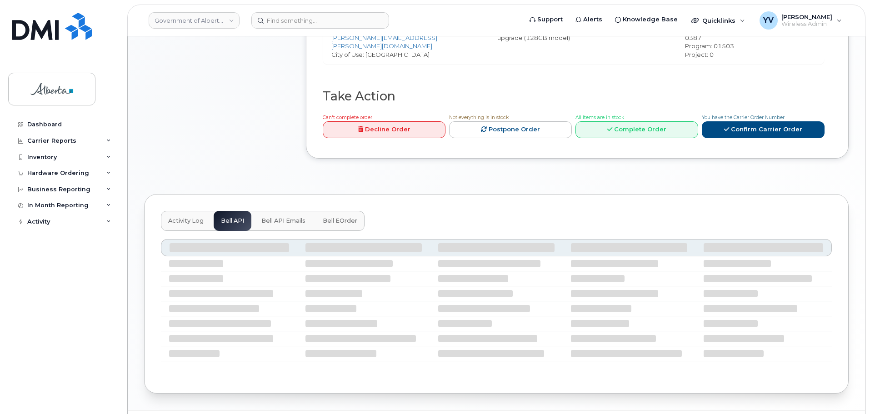
scroll to position [330, 0]
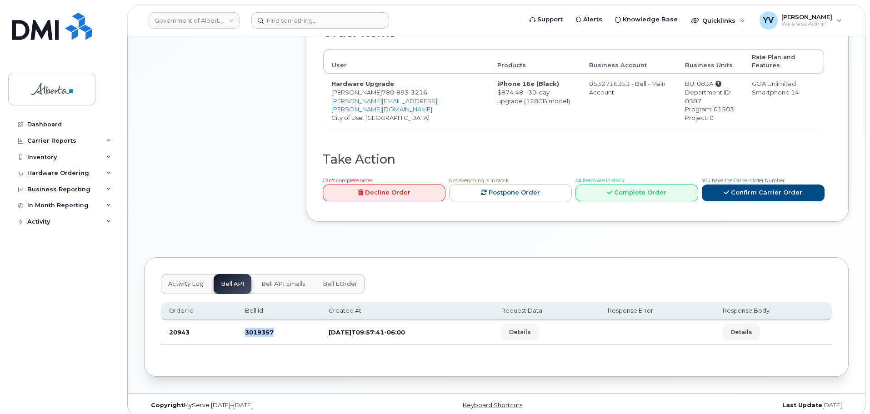
drag, startPoint x: 270, startPoint y: 325, endPoint x: 231, endPoint y: 328, distance: 39.2
click at [231, 328] on tr "20943 3019357 2025-09-22T09:57:41-06:00 Details Details" at bounding box center [496, 332] width 671 height 24
copy tr "3019357"
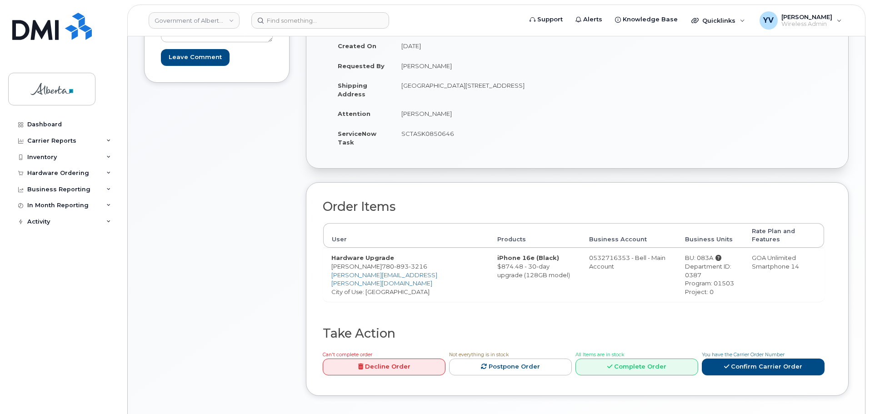
scroll to position [128, 0]
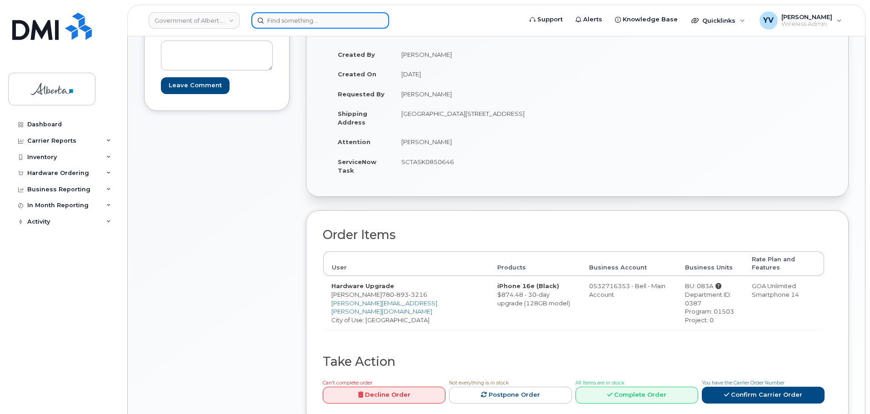
click at [274, 23] on input at bounding box center [320, 20] width 138 height 16
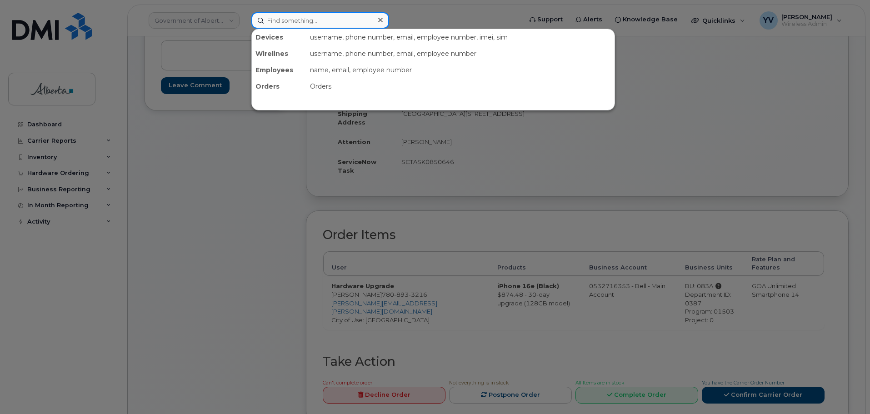
paste input "7802376578"
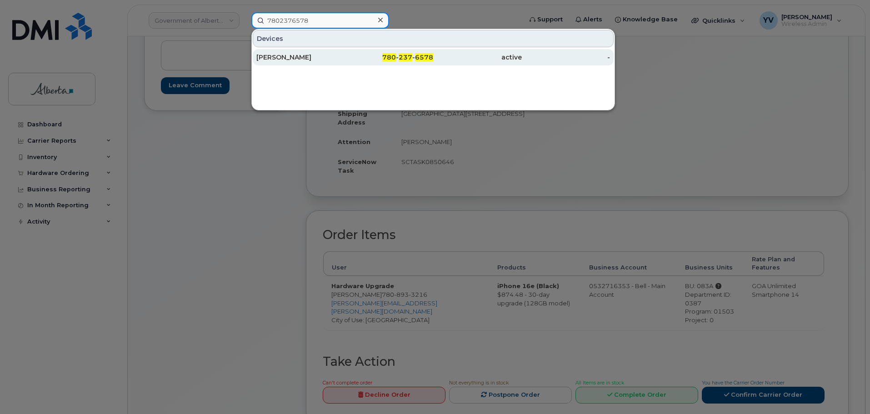
type input "7802376578"
click at [406, 55] on span "237" at bounding box center [406, 57] width 14 height 8
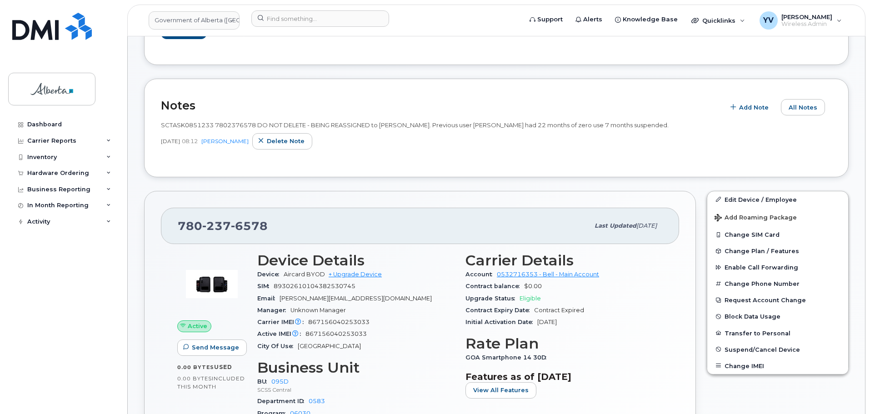
scroll to position [145, 0]
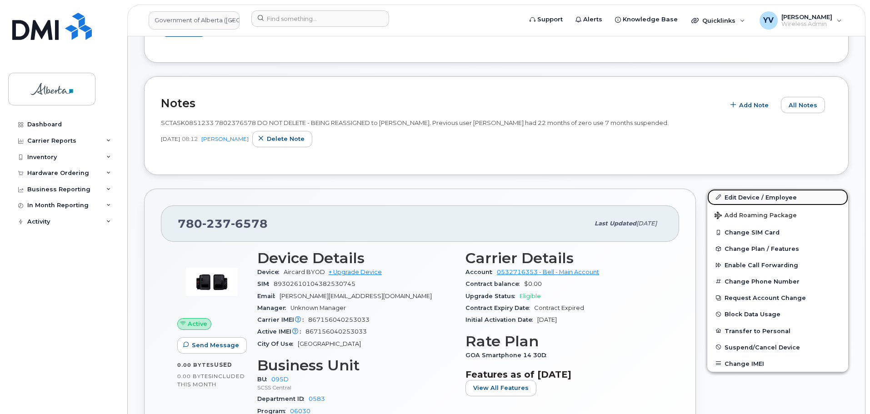
click at [736, 194] on link "Edit Device / Employee" at bounding box center [777, 197] width 141 height 16
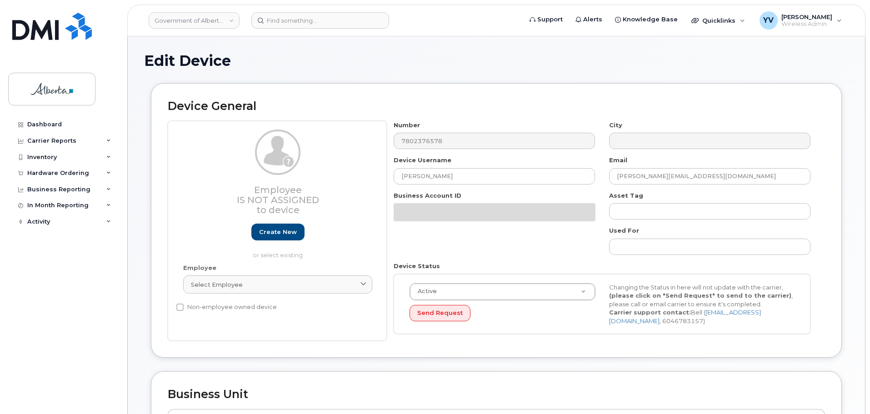
select select "4749747"
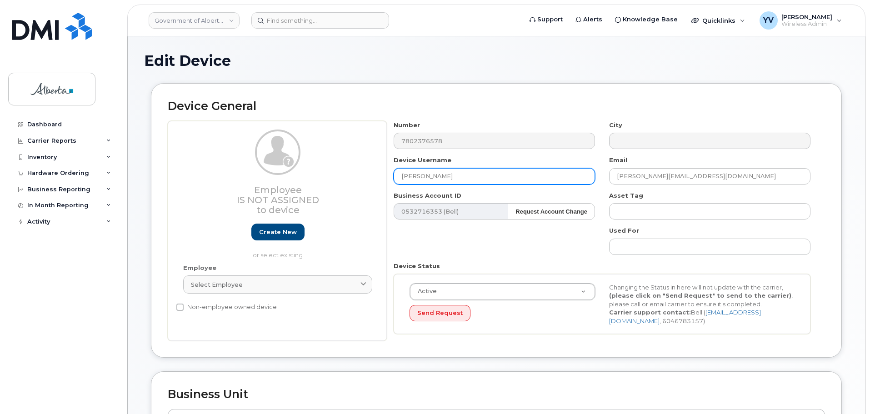
drag, startPoint x: 448, startPoint y: 178, endPoint x: 401, endPoint y: 180, distance: 46.9
click at [401, 180] on input "[PERSON_NAME]" at bounding box center [494, 176] width 201 height 16
paste input "[PERSON_NAME]"
type input "[PERSON_NAME]"
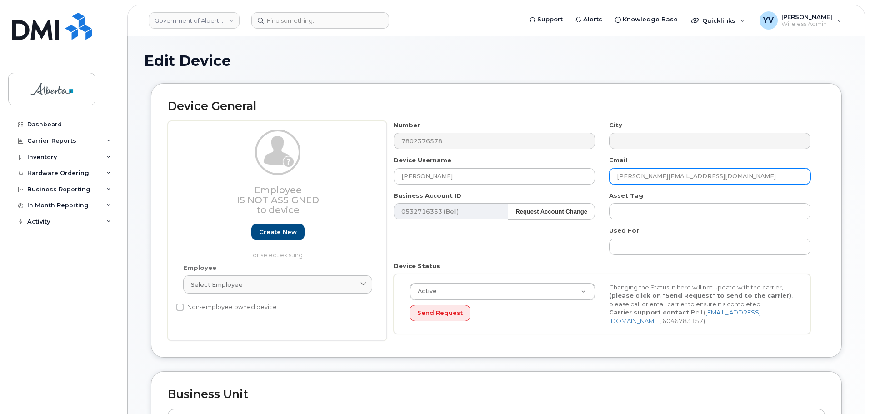
drag, startPoint x: 696, startPoint y: 176, endPoint x: 613, endPoint y: 179, distance: 83.2
click at [613, 179] on input "Susan.Chokka@gov.ab.ca" at bounding box center [709, 176] width 201 height 16
paste input "Marnie.Mills"
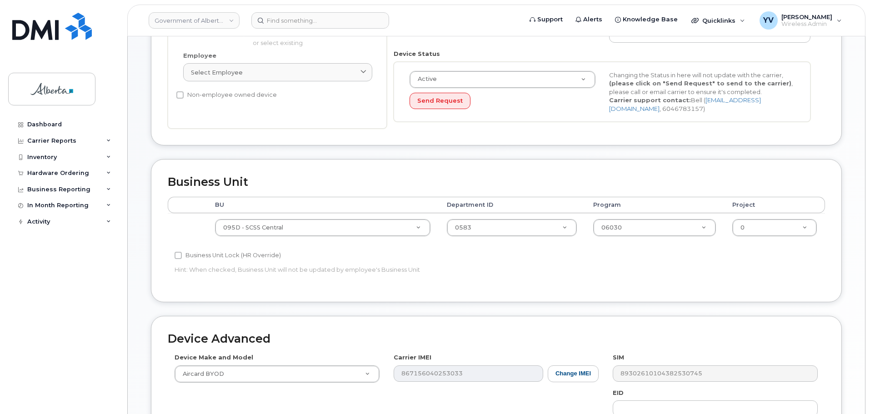
scroll to position [217, 0]
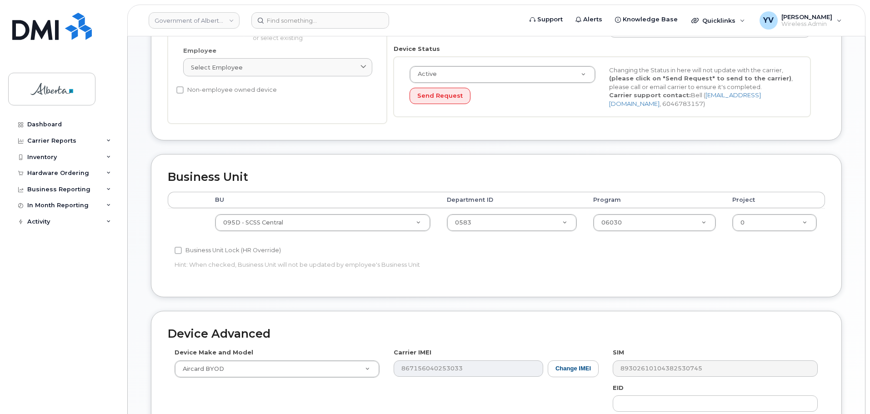
type input "Marnie.Mills@gov.ab.ca"
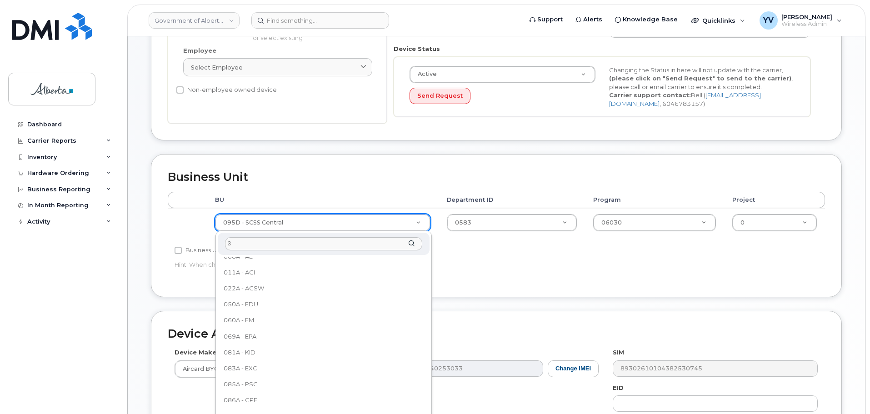
scroll to position [0, 0]
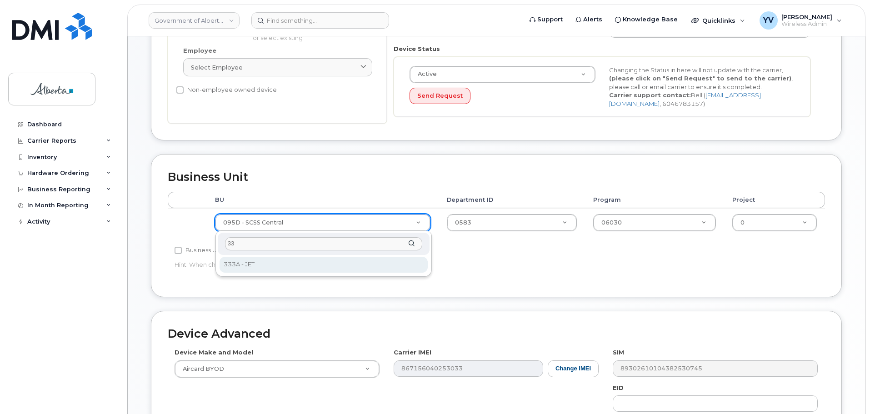
type input "33"
select select "4206363"
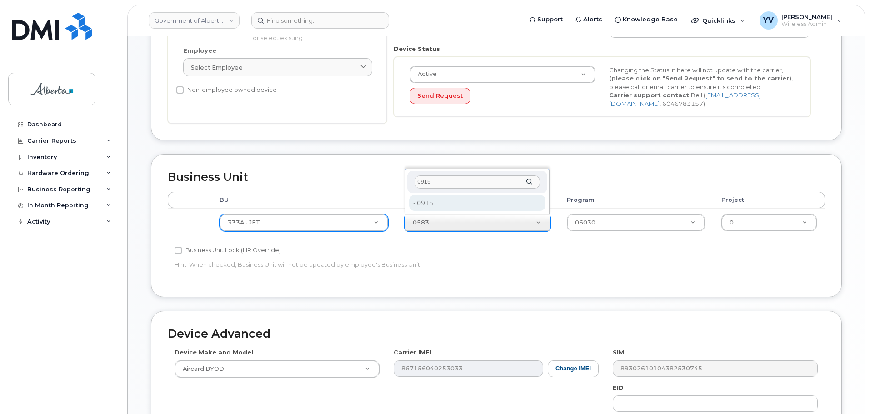
type input "0915"
type input "4752430"
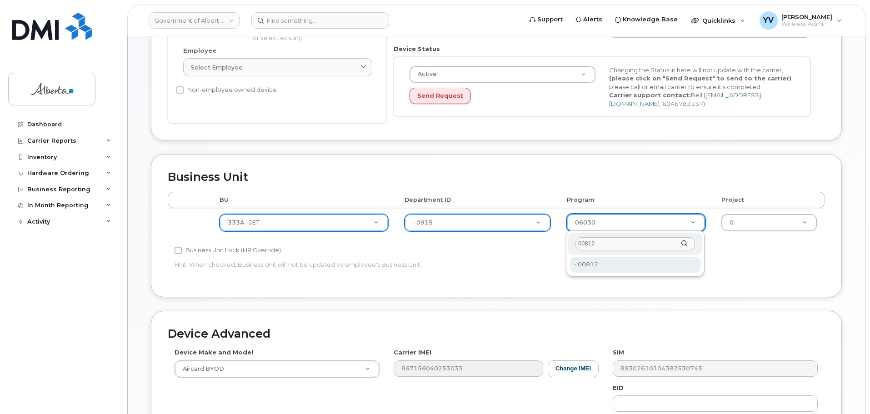
type input "00812"
type input "4322594"
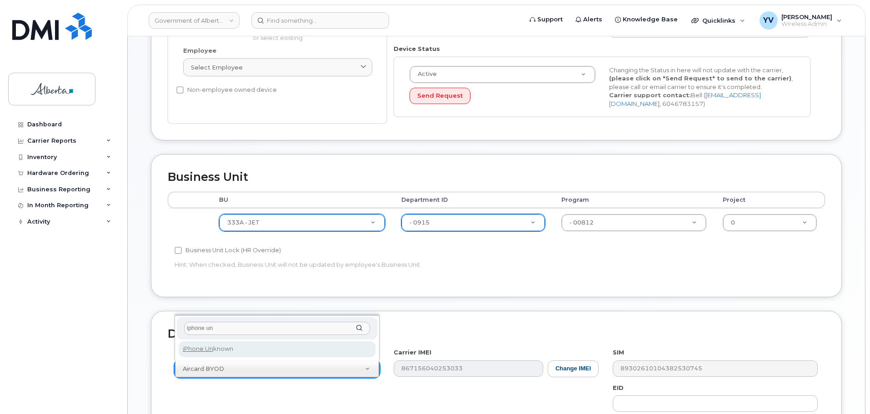
type input "iphone un"
select select "185"
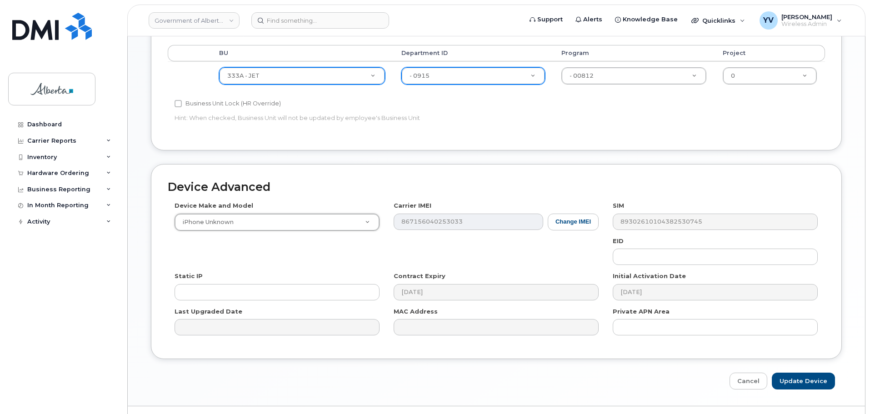
scroll to position [385, 0]
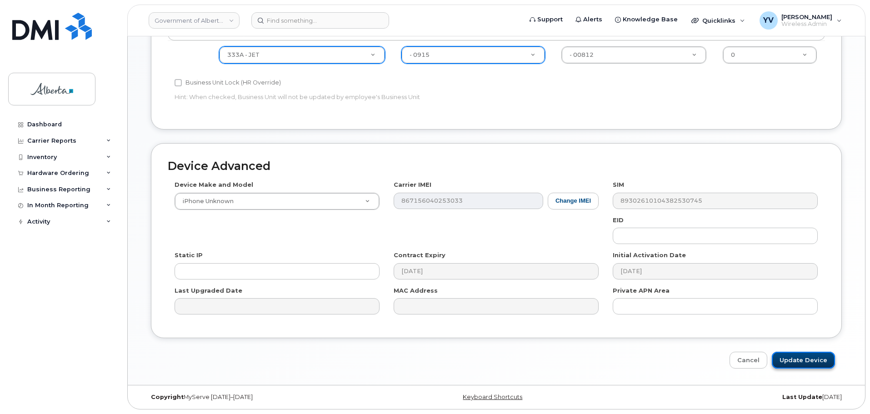
click at [800, 357] on input "Update Device" at bounding box center [803, 360] width 63 height 17
type input "Saving..."
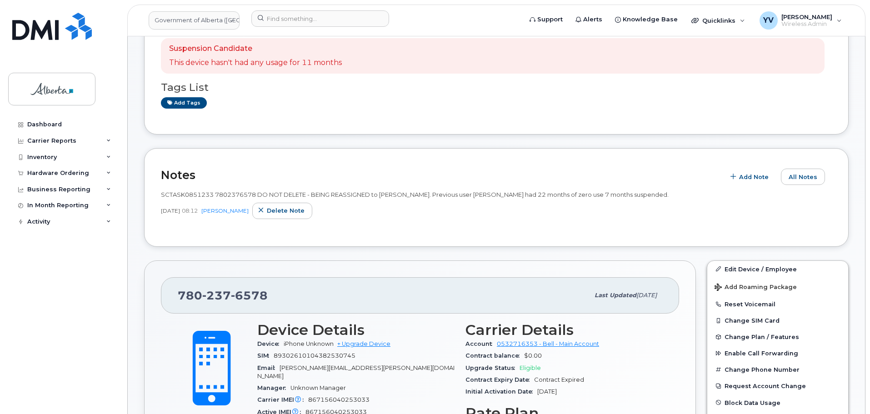
scroll to position [30, 0]
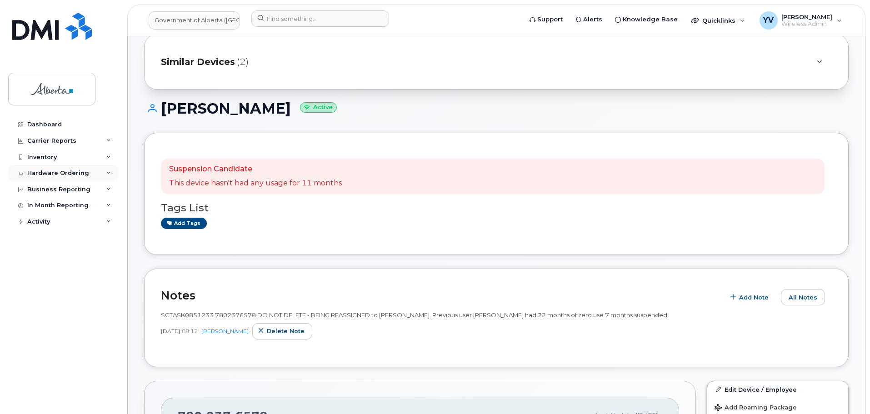
click at [45, 170] on div "Hardware Ordering" at bounding box center [58, 173] width 62 height 7
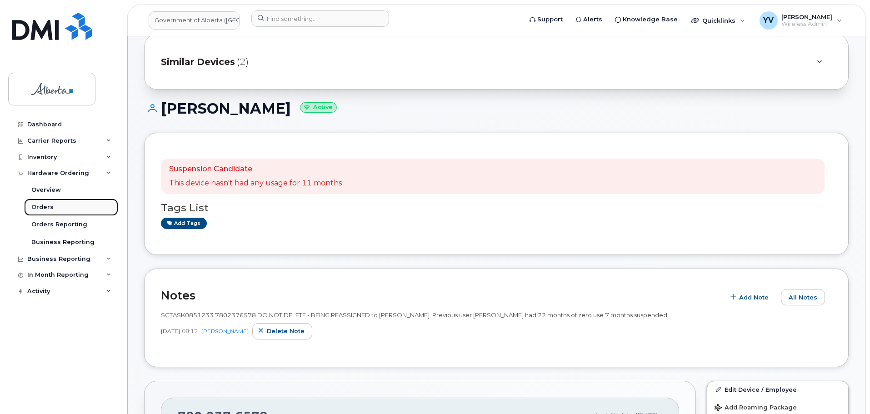
click at [40, 205] on div "Orders" at bounding box center [42, 207] width 22 height 8
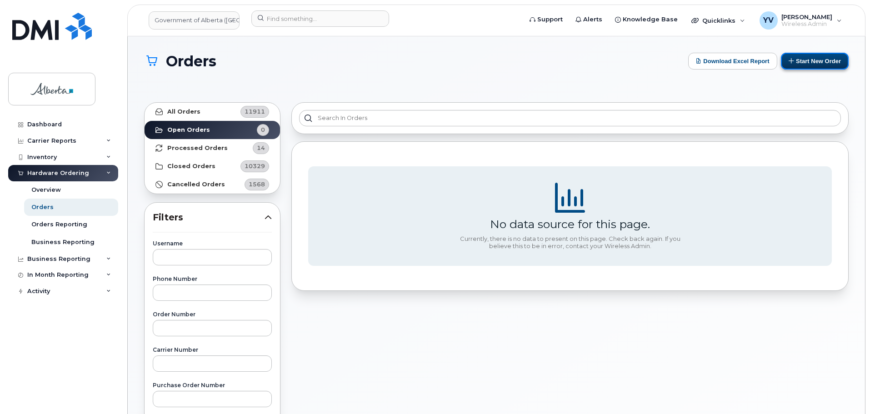
click at [815, 60] on button "Start New Order" at bounding box center [815, 61] width 68 height 17
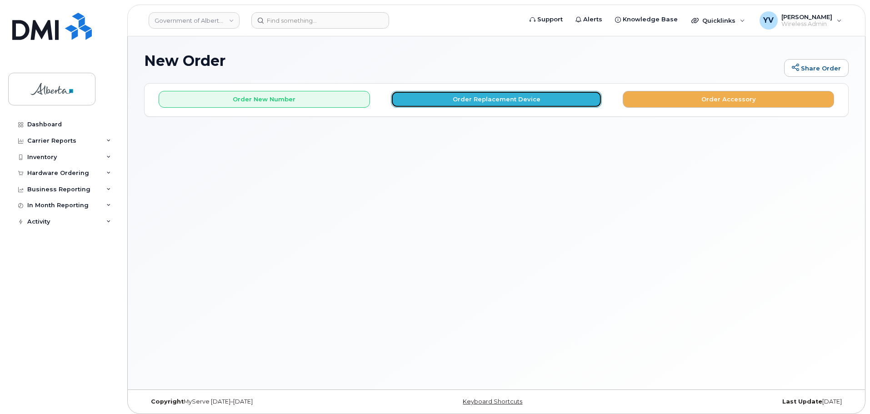
click at [485, 100] on button "Order Replacement Device" at bounding box center [496, 99] width 211 height 17
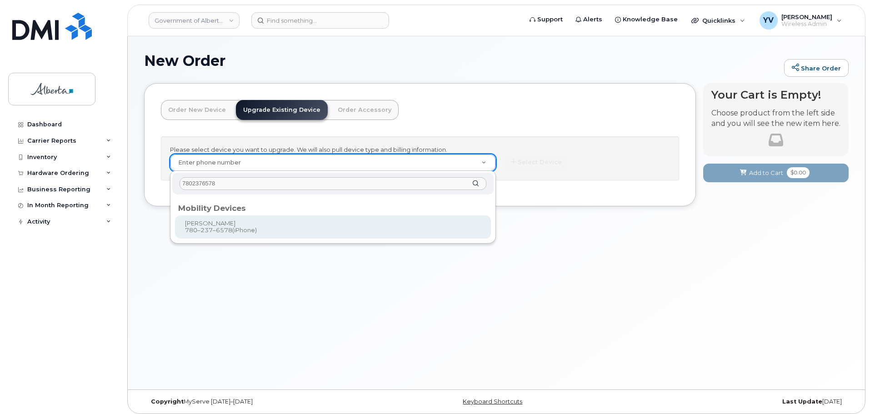
type input "7802376578"
type input "838033"
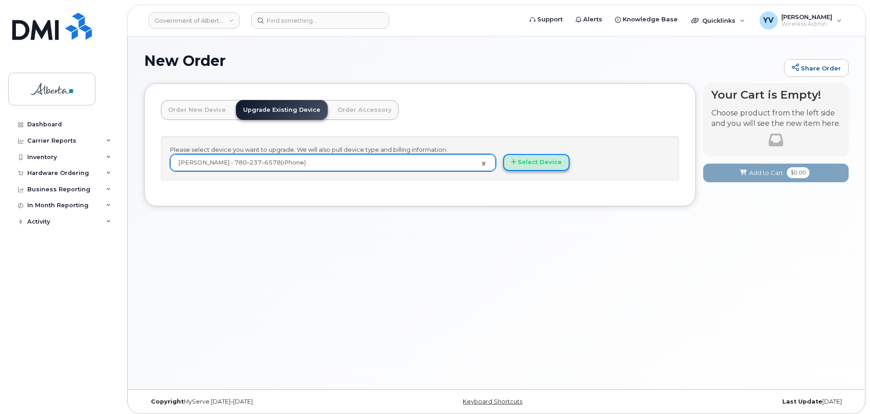
click at [530, 156] on button "Select Device" at bounding box center [536, 162] width 66 height 17
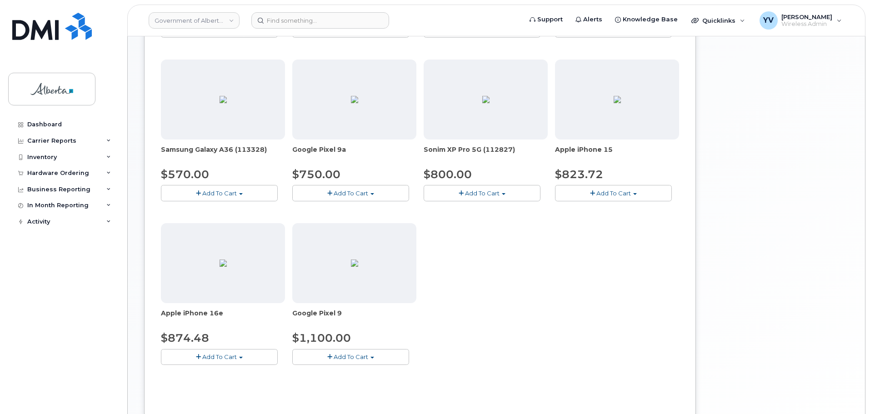
scroll to position [284, 0]
click at [636, 191] on span "button" at bounding box center [635, 192] width 4 height 2
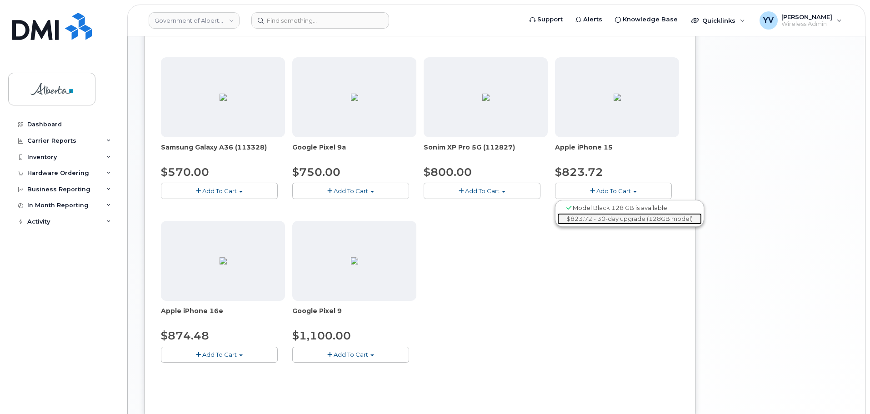
click at [631, 217] on link "$823.72 - 30-day upgrade (128GB model)" at bounding box center [629, 218] width 145 height 11
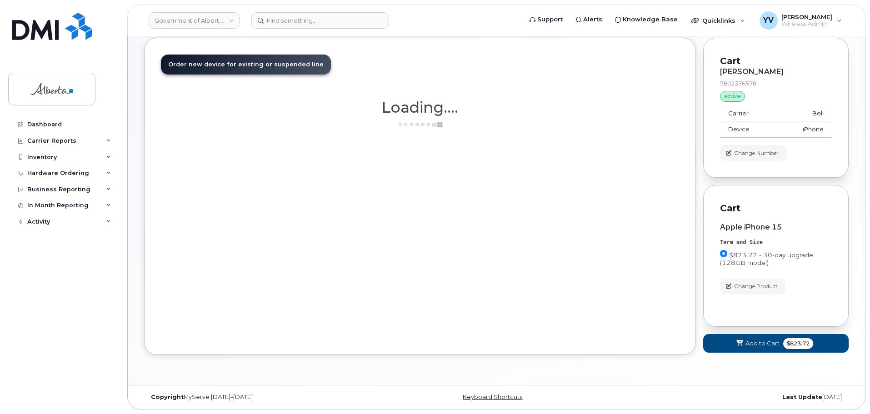
scroll to position [45, 0]
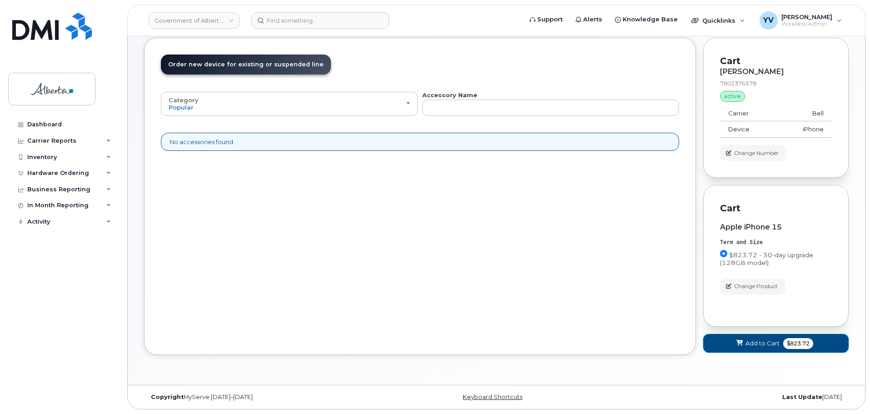
click at [758, 341] on span "Add to Cart" at bounding box center [762, 343] width 34 height 9
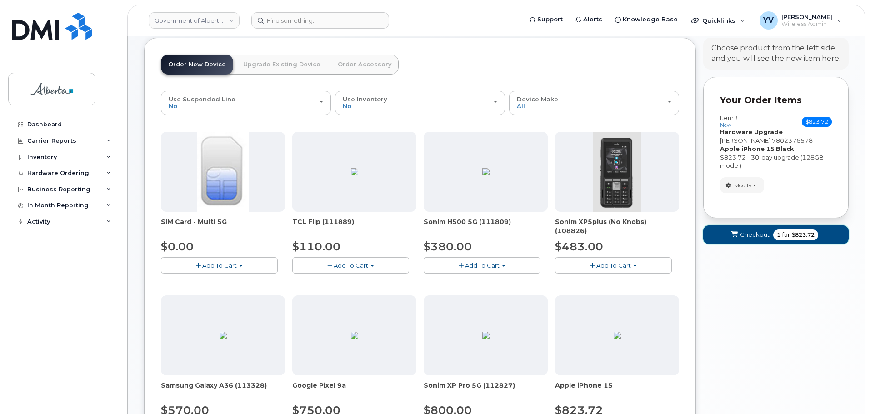
click at [751, 232] on span "Checkout" at bounding box center [755, 234] width 30 height 9
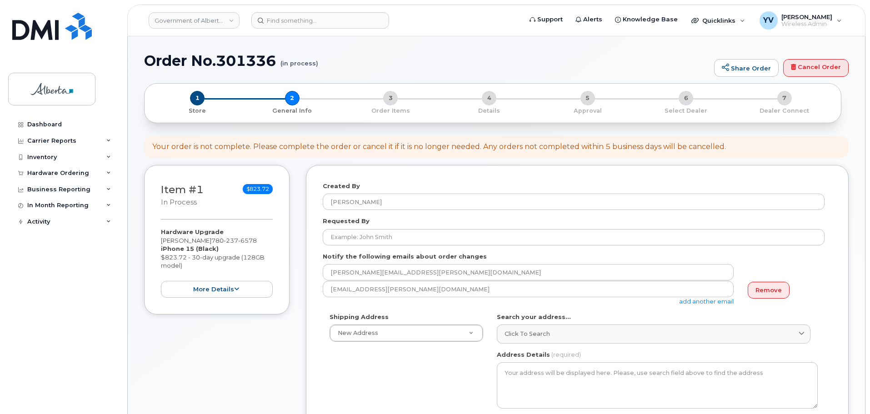
select select
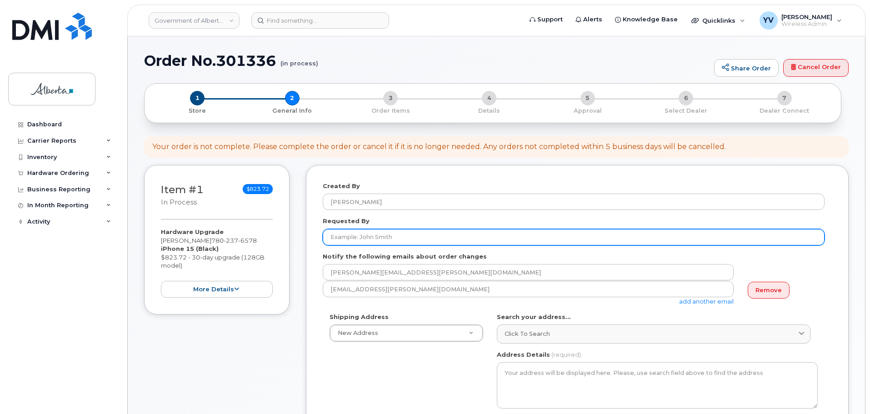
click at [343, 240] on input "Requested By" at bounding box center [574, 237] width 502 height 16
paste input "[PERSON_NAME]"
type input "[PERSON_NAME]"
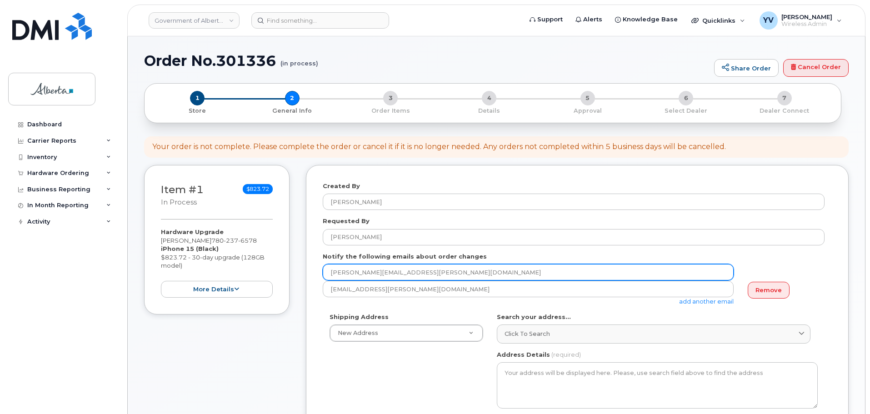
drag, startPoint x: 409, startPoint y: 272, endPoint x: 294, endPoint y: 264, distance: 114.4
paste input "[PERSON_NAME].[PERSON_NAME]"
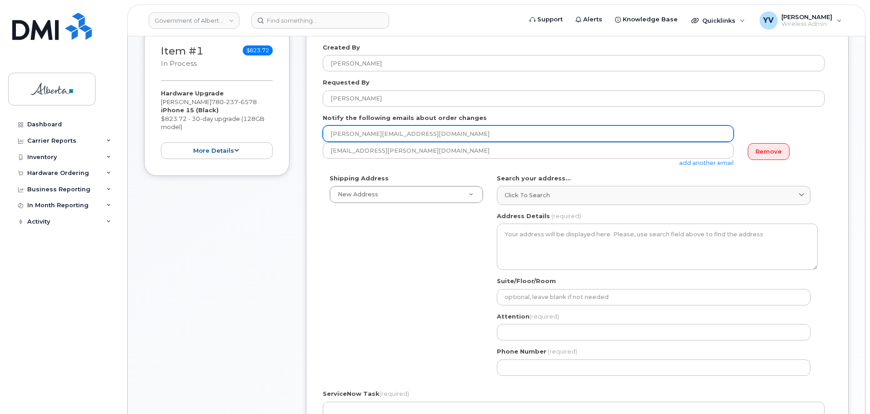
scroll to position [191, 0]
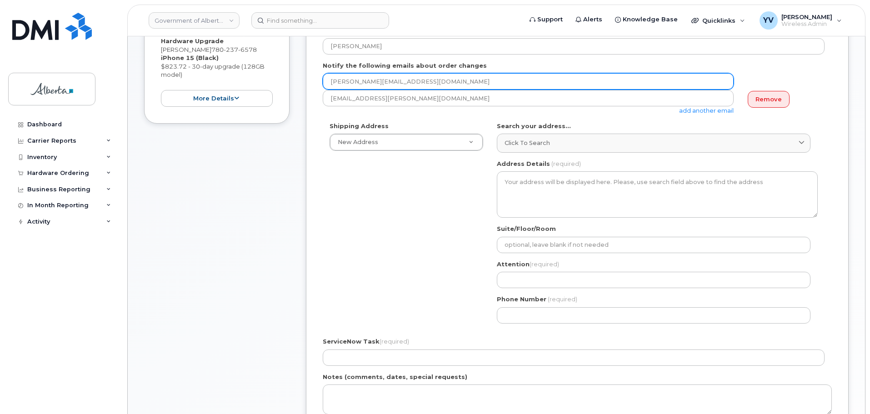
type input "[PERSON_NAME][EMAIL_ADDRESS][DOMAIN_NAME]"
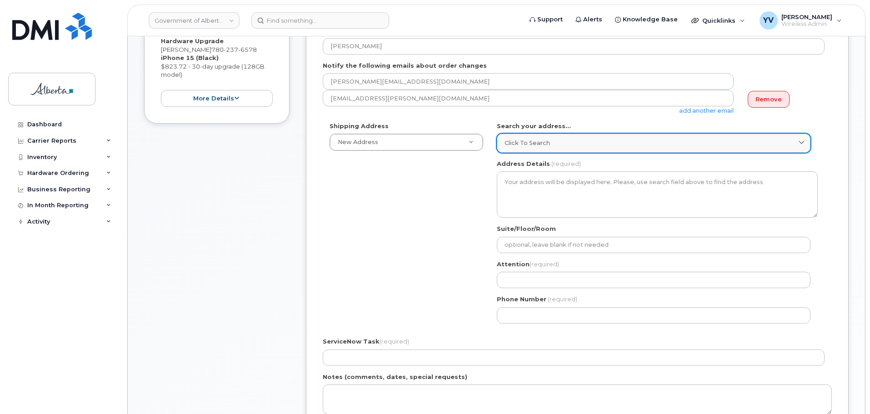
click at [521, 145] on span "Click to search" at bounding box center [526, 143] width 45 height 9
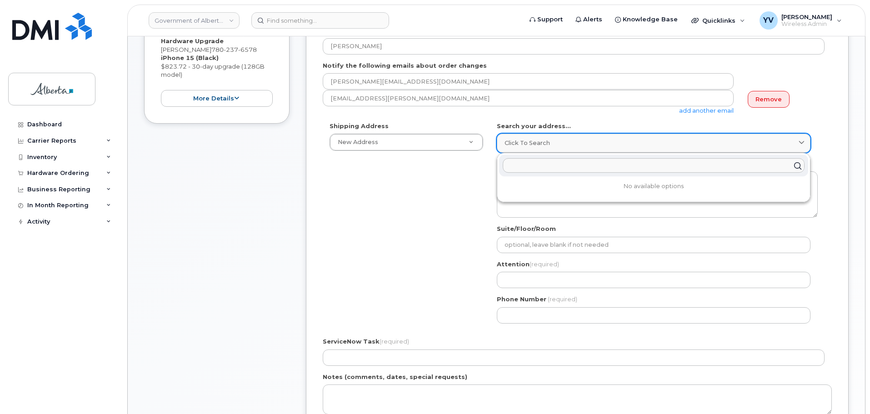
paste input "[STREET_ADDRESS]"
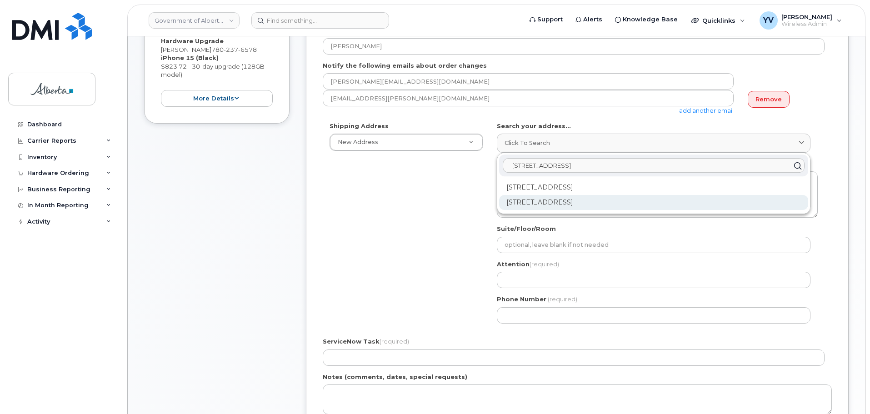
type input "[STREET_ADDRESS]"
click at [583, 199] on div "[STREET_ADDRESS]" at bounding box center [653, 202] width 309 height 15
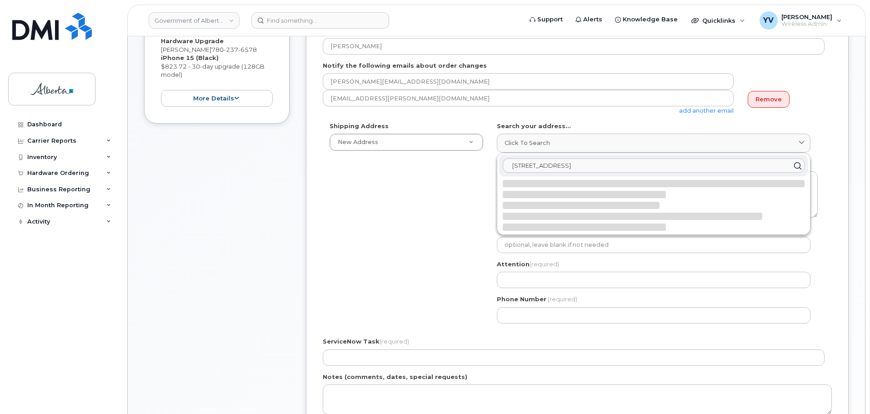
select select
type textarea "[STREET_ADDRESS]"
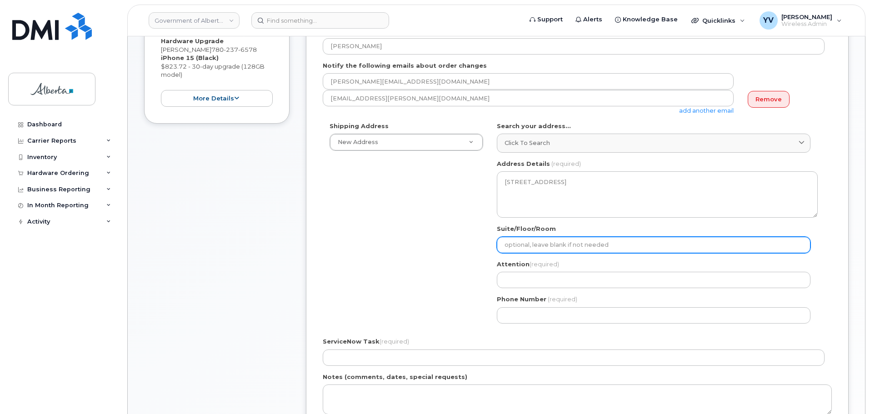
click at [513, 248] on input "Suite/Floor/Room" at bounding box center [654, 245] width 314 height 16
type input "Main Floor"
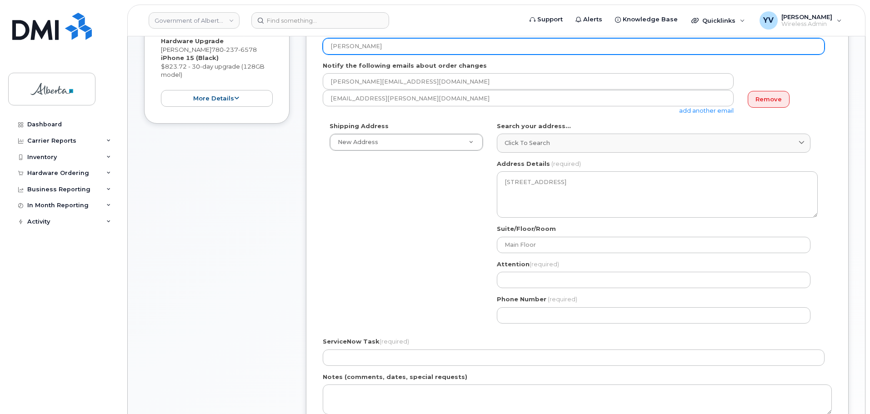
drag, startPoint x: 385, startPoint y: 47, endPoint x: 325, endPoint y: 47, distance: 60.0
click at [325, 47] on input "[PERSON_NAME]" at bounding box center [574, 46] width 502 height 16
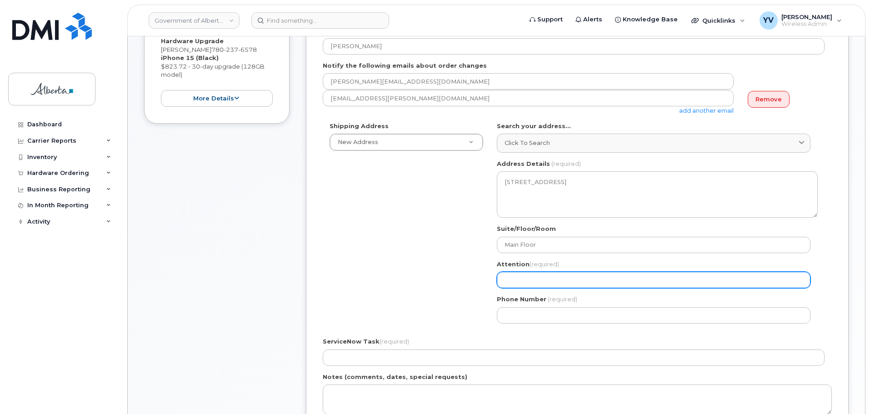
click at [504, 279] on input "Attention (required)" at bounding box center [654, 280] width 314 height 16
paste input "[PERSON_NAME]"
select select
type input "[PERSON_NAME]"
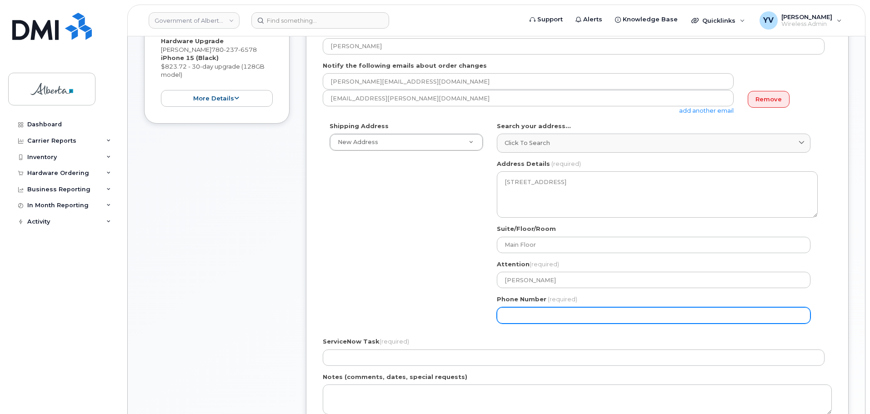
click at [506, 314] on input "Phone Number" at bounding box center [654, 315] width 314 height 16
paste input "7802389206"
select select
type input "7802389206"
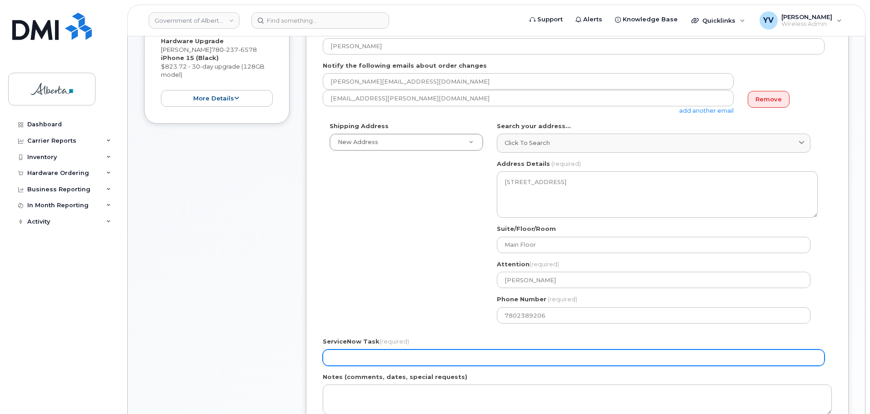
click at [338, 365] on input "ServiceNow Task (required)" at bounding box center [574, 357] width 502 height 16
paste input "SCTASK0851233"
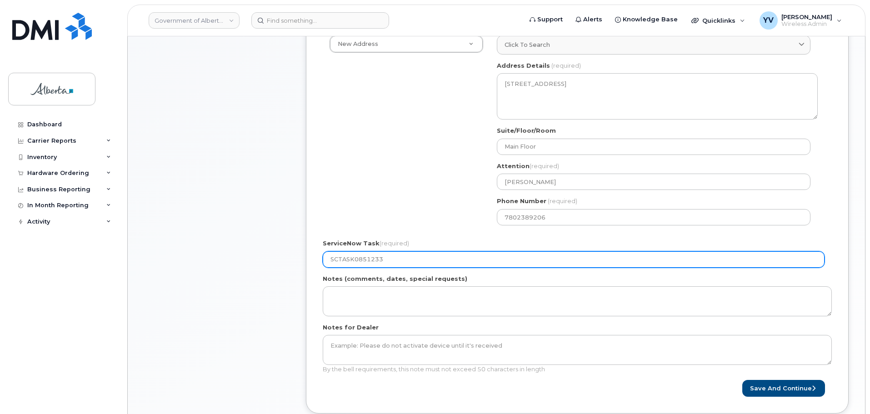
scroll to position [319, 0]
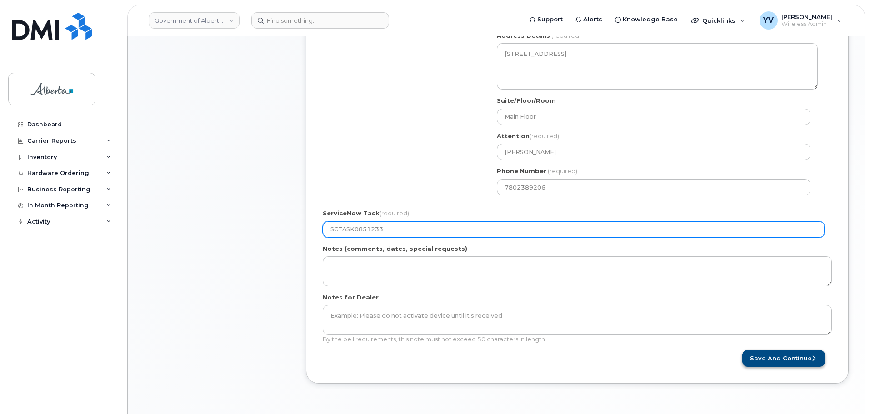
type input "SCTASK0851233"
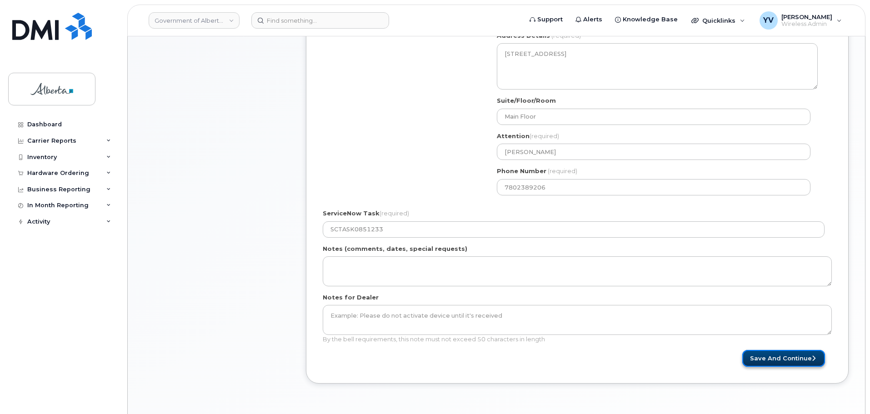
click at [775, 355] on button "Save and Continue" at bounding box center [783, 358] width 83 height 17
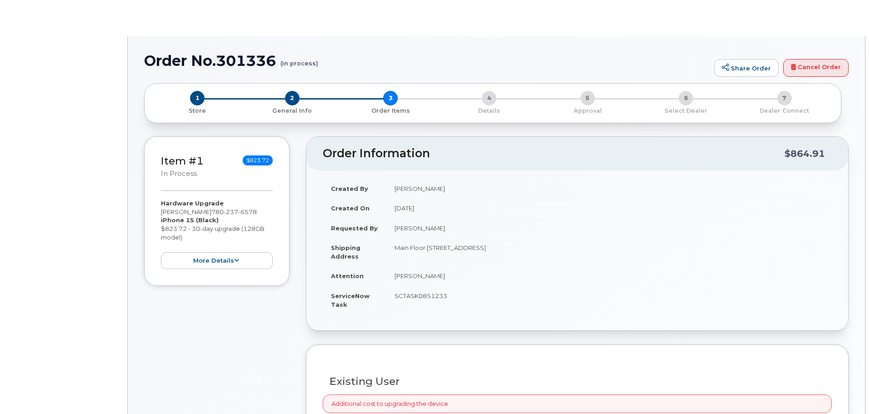
type input "[PERSON_NAME]"
type input "[PERSON_NAME][EMAIL_ADDRESS][PERSON_NAME][DOMAIN_NAME]"
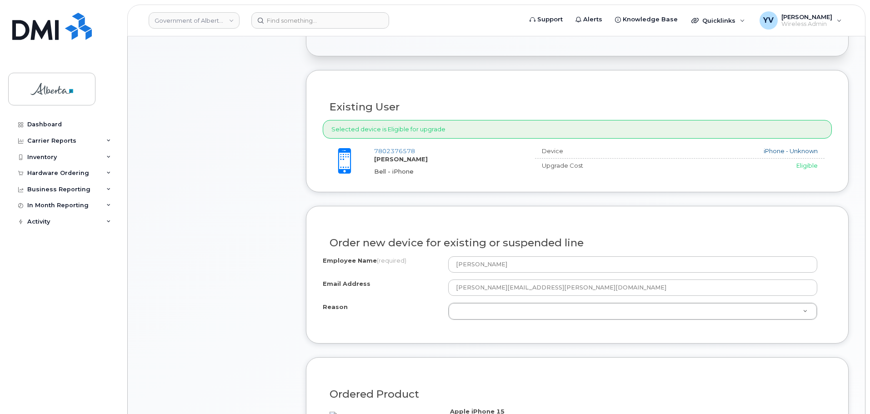
scroll to position [385, 0]
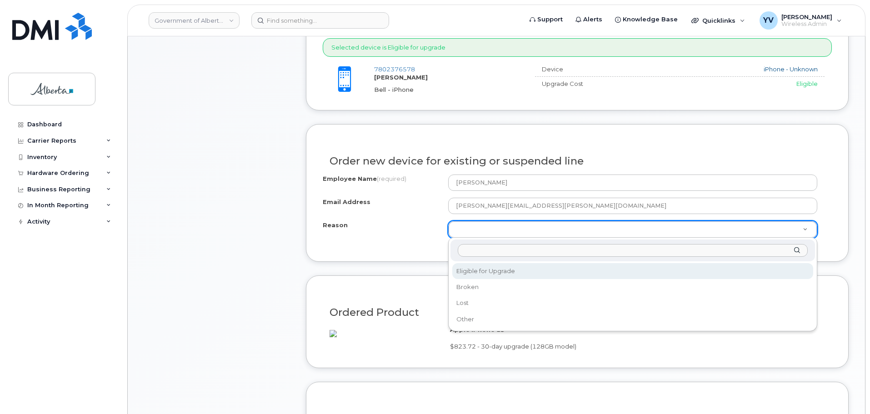
select select "eligible_for_upgrade"
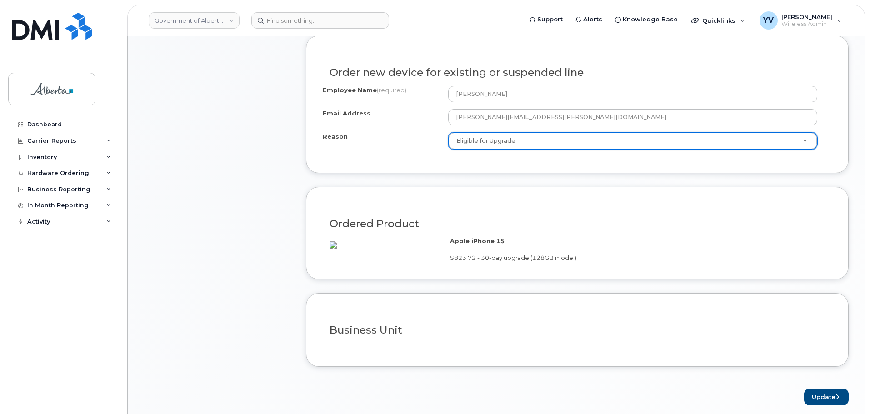
scroll to position [580, 0]
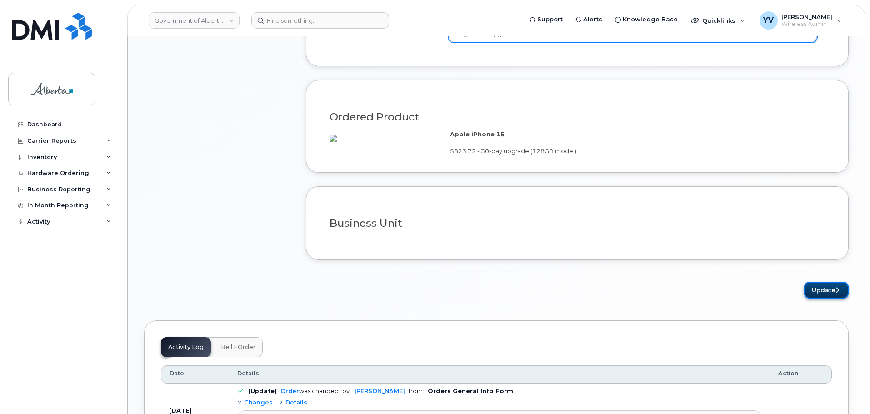
click at [821, 299] on button "Update" at bounding box center [826, 290] width 45 height 17
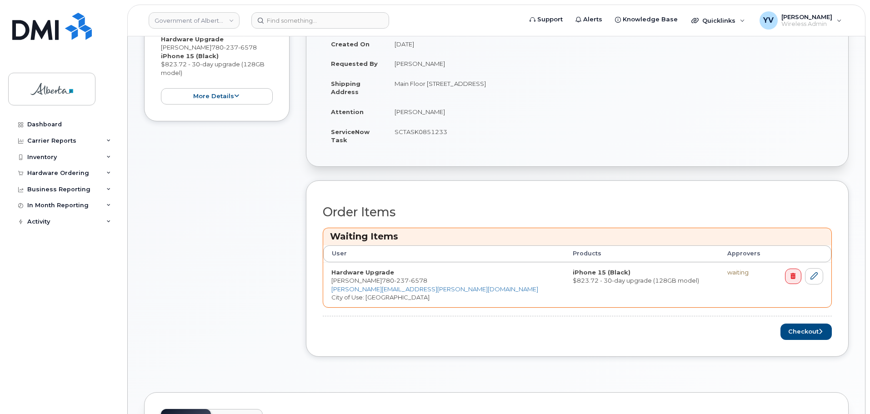
scroll to position [318, 0]
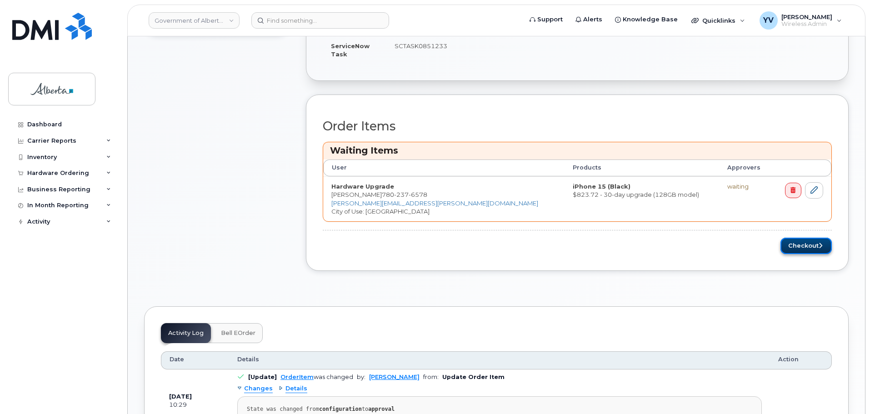
click at [801, 243] on button "Checkout" at bounding box center [805, 246] width 51 height 17
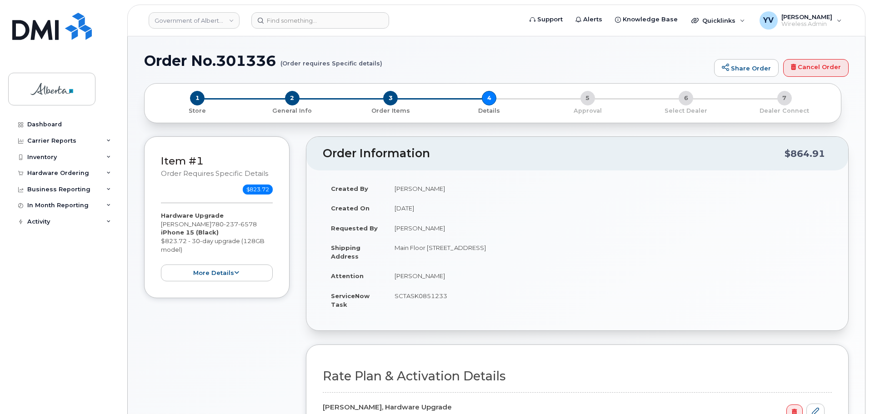
select select
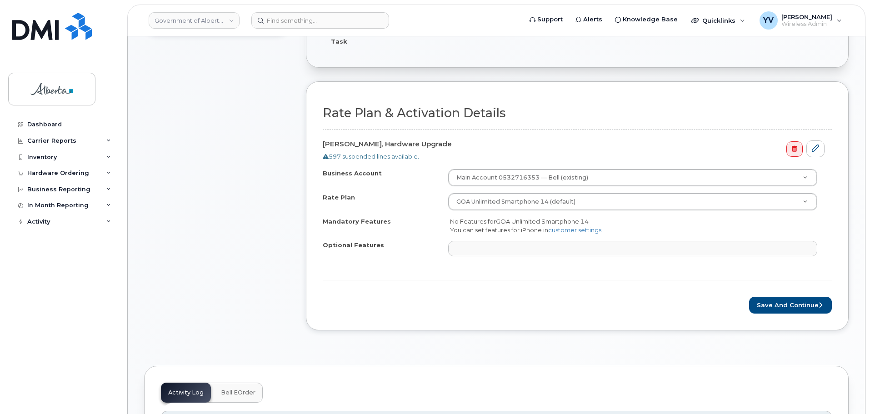
scroll to position [274, 0]
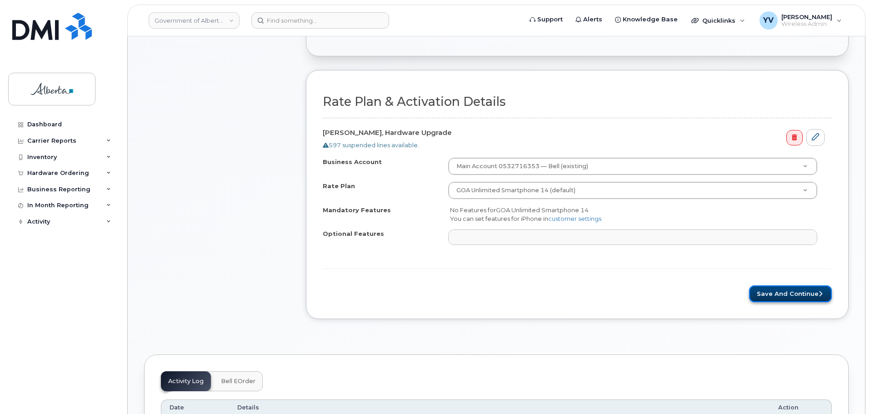
click at [783, 294] on button "Save and Continue" at bounding box center [790, 293] width 83 height 17
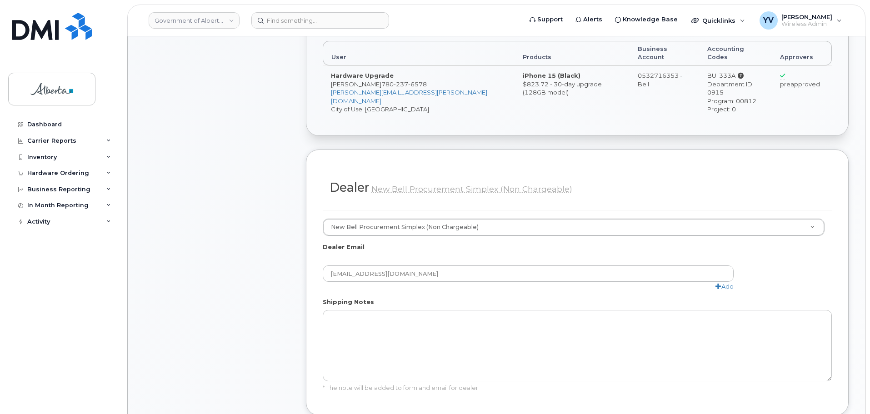
scroll to position [480, 0]
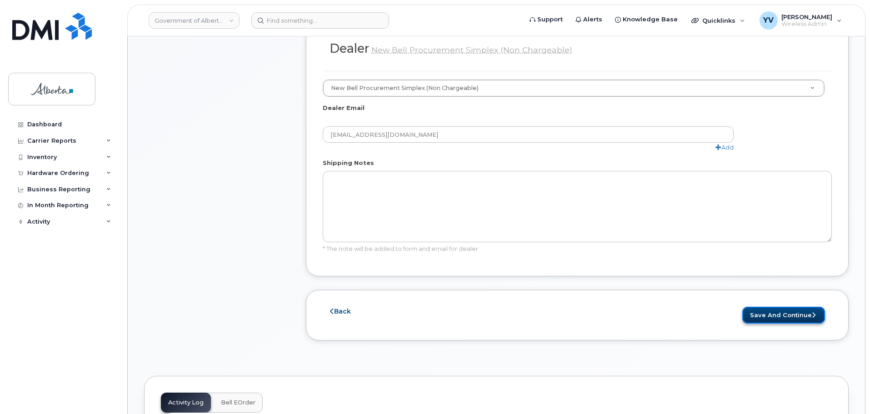
click at [766, 307] on button "Save and Continue" at bounding box center [783, 315] width 83 height 17
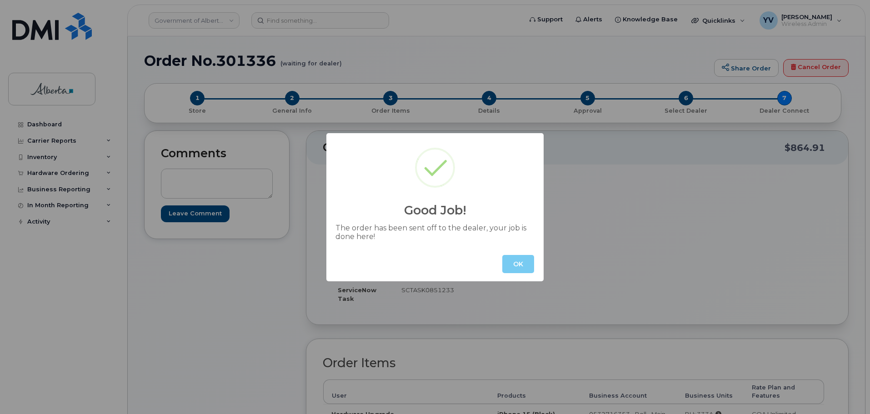
click at [515, 265] on button "OK" at bounding box center [518, 264] width 32 height 18
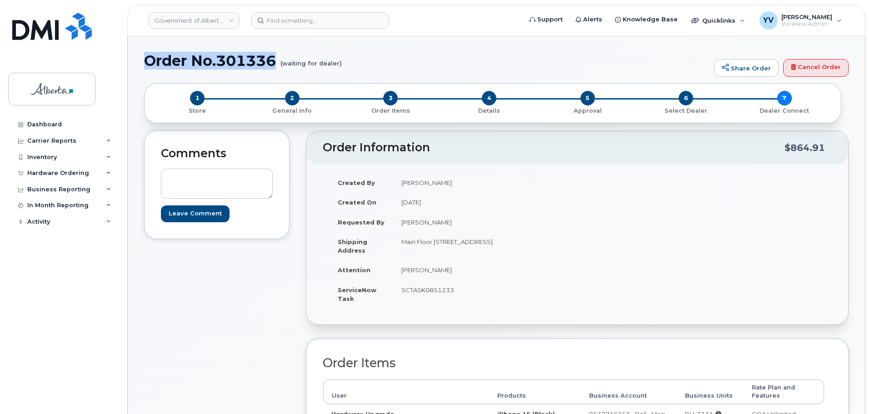
drag, startPoint x: 278, startPoint y: 61, endPoint x: 143, endPoint y: 62, distance: 135.0
copy h1 "Order No.301336"
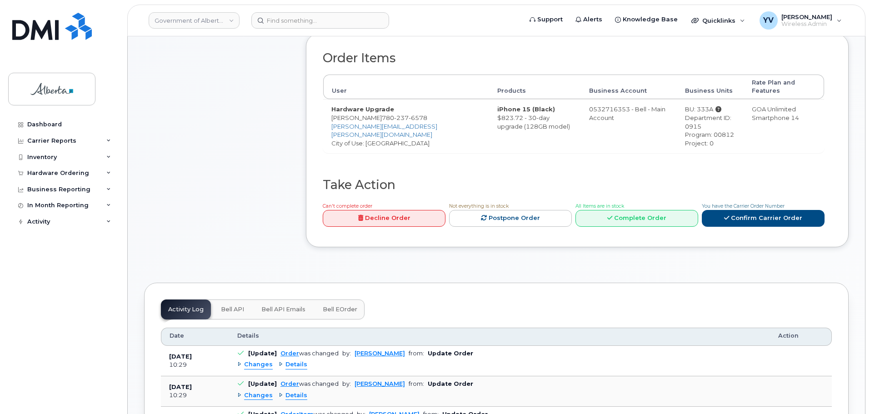
scroll to position [345, 0]
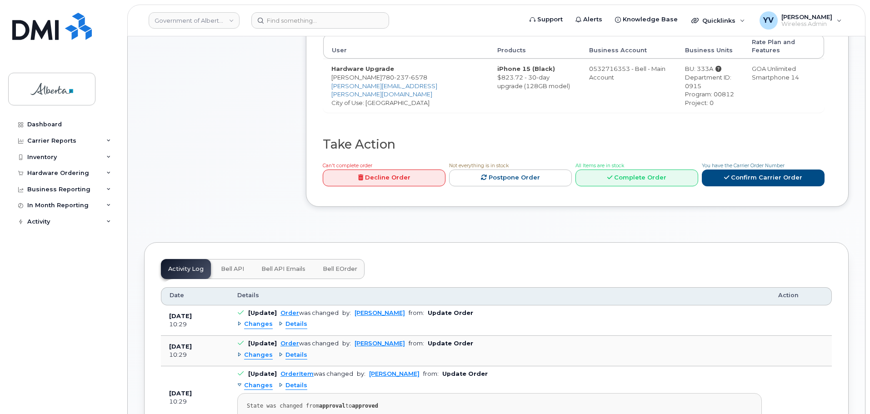
click at [229, 265] on span "Bell API" at bounding box center [232, 268] width 23 height 7
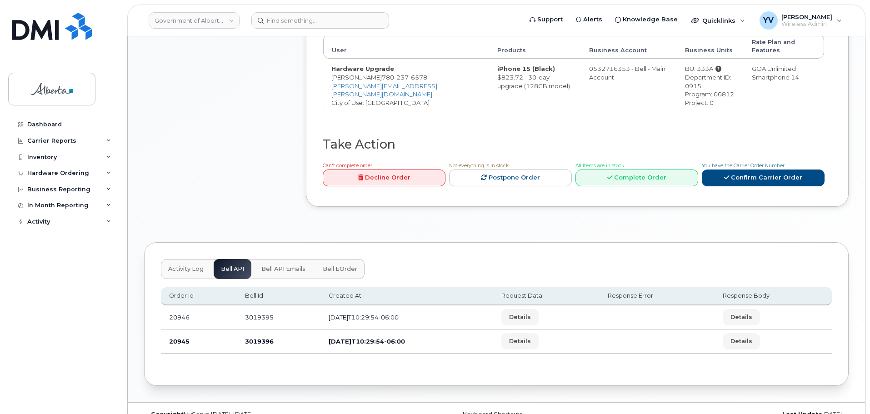
scroll to position [93, 0]
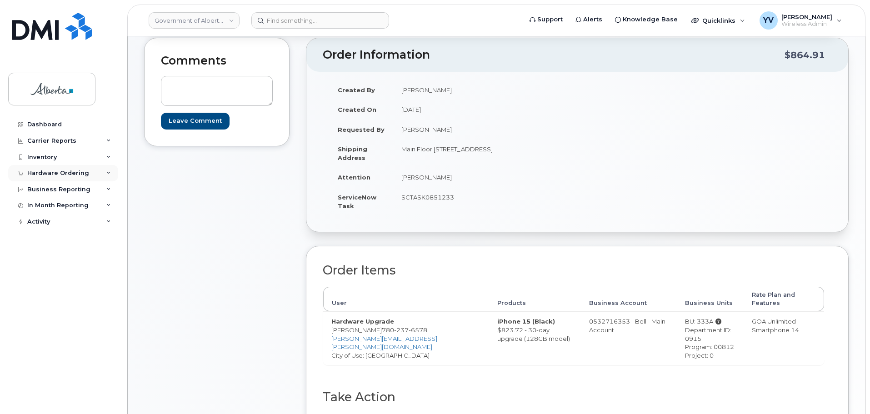
click at [64, 171] on div "Hardware Ordering" at bounding box center [58, 173] width 62 height 7
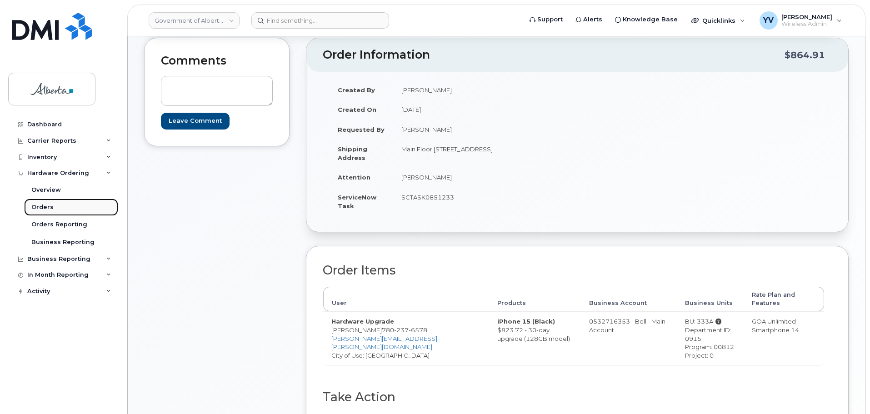
click at [36, 205] on div "Orders" at bounding box center [42, 207] width 22 height 8
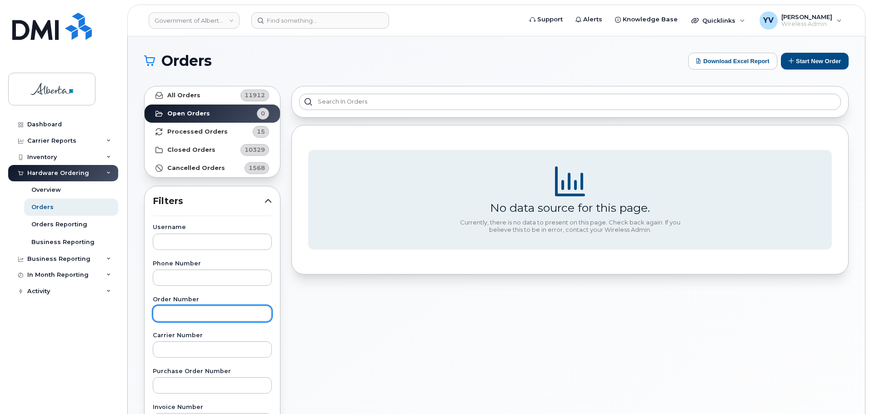
click at [181, 319] on input "text" at bounding box center [212, 313] width 119 height 16
paste input "301336"
type input "301336"
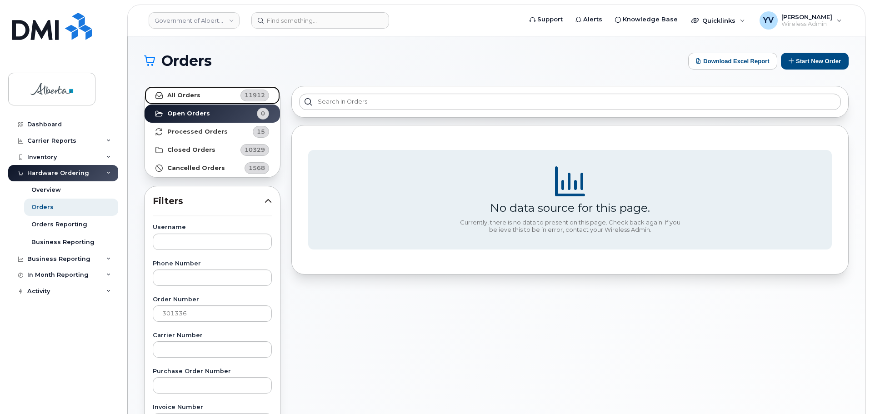
click at [180, 93] on strong "All Orders" at bounding box center [183, 95] width 33 height 7
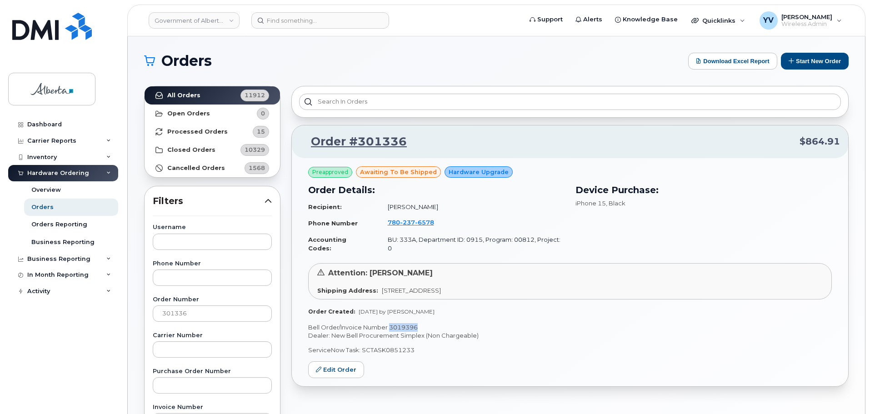
drag, startPoint x: 419, startPoint y: 318, endPoint x: 390, endPoint y: 321, distance: 28.8
click at [390, 323] on p "Bell Order/Invoice Number 3019396" at bounding box center [570, 327] width 524 height 9
copy p "3019396"
click at [499, 308] on div "Order Created: Sep 22, 2025 by Yen Vong" at bounding box center [570, 312] width 524 height 8
drag, startPoint x: 418, startPoint y: 319, endPoint x: 390, endPoint y: 322, distance: 28.0
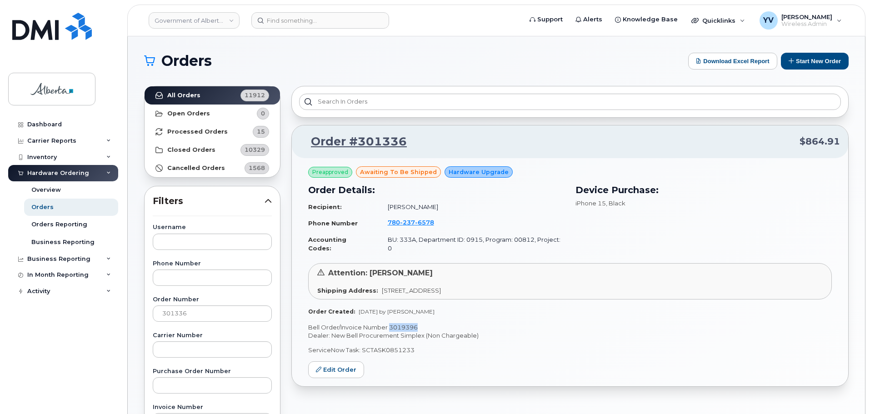
click at [390, 323] on p "Bell Order/Invoice Number 3019396" at bounding box center [570, 327] width 524 height 9
copy p "3019396"
click at [540, 335] on div "Dealer: New Bell Procurement Simplex (Non Chargeable) ServiceNow Task: SCTASK08…" at bounding box center [570, 342] width 524 height 23
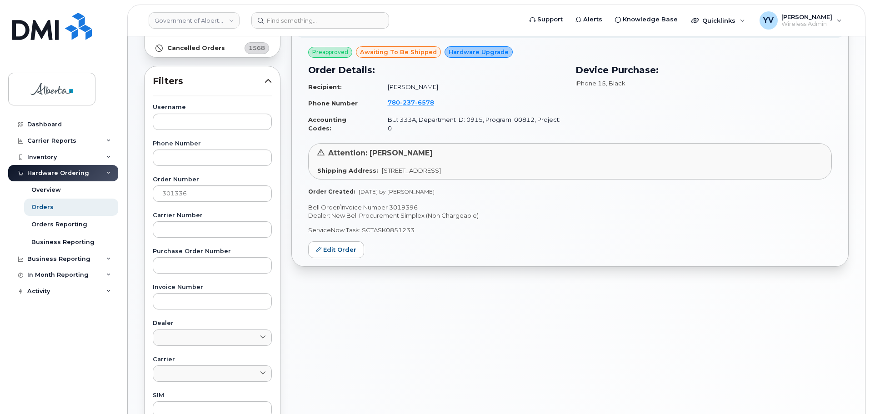
scroll to position [116, 0]
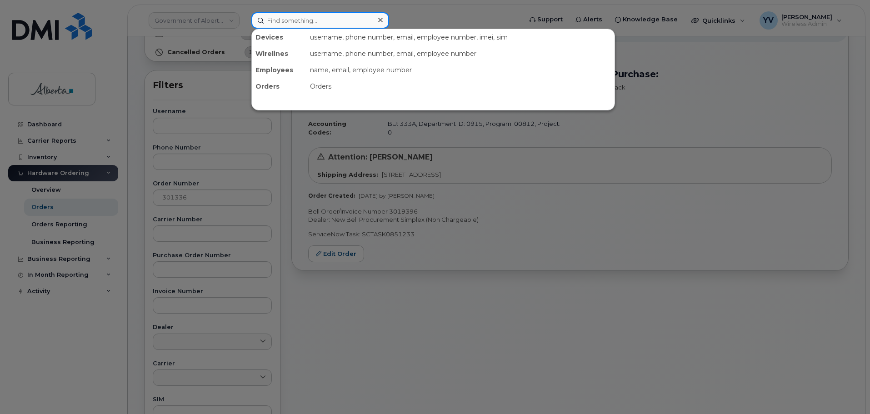
click at [282, 17] on input at bounding box center [320, 20] width 138 height 16
paste input "5879845502"
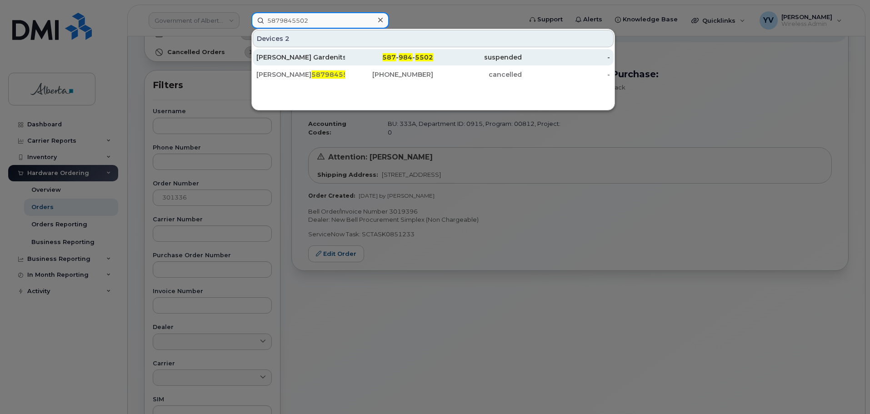
type input "5879845502"
click at [408, 54] on span "984" at bounding box center [406, 57] width 14 height 8
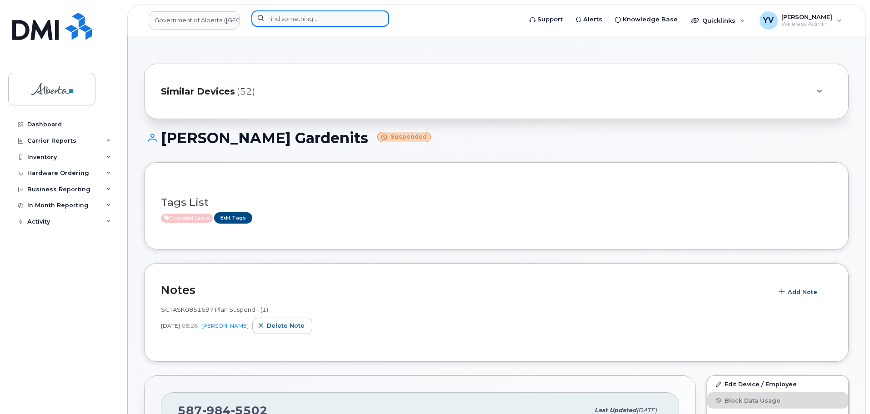
click at [266, 18] on input at bounding box center [320, 18] width 138 height 16
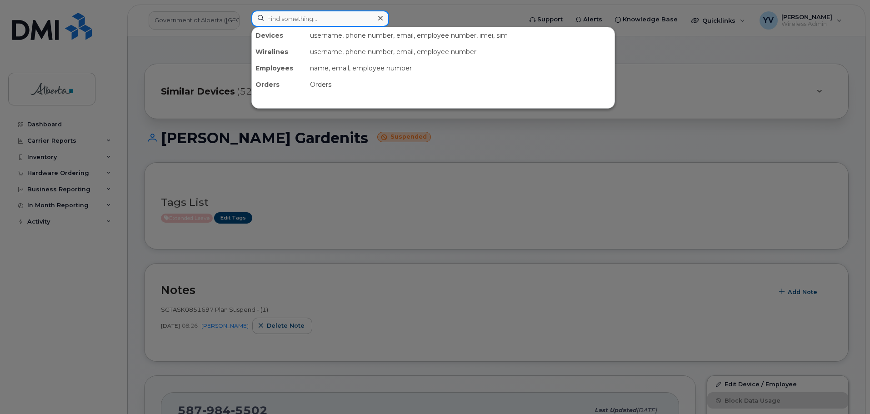
paste input "7808435169"
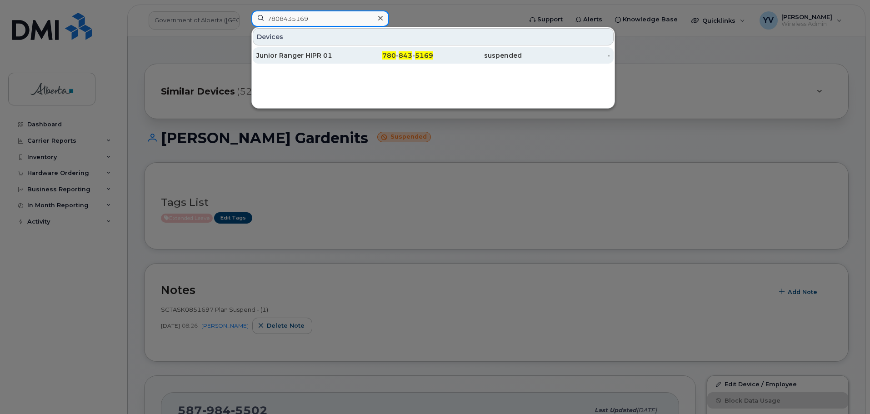
type input "7808435169"
click at [415, 55] on span "5169" at bounding box center [424, 55] width 18 height 8
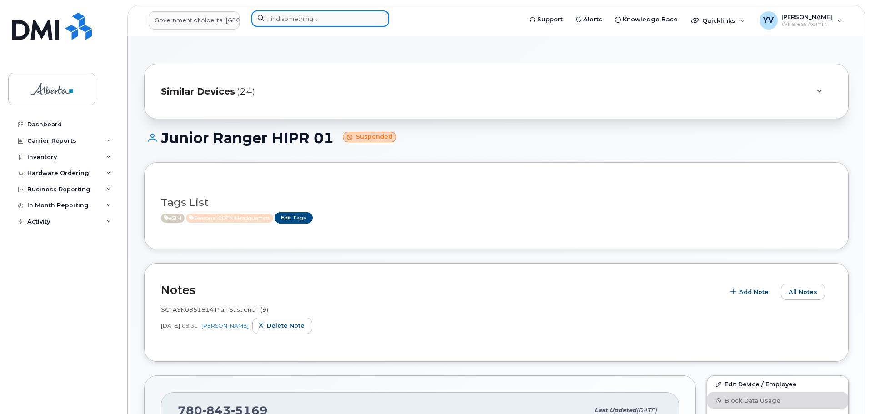
click at [286, 18] on input at bounding box center [320, 18] width 138 height 16
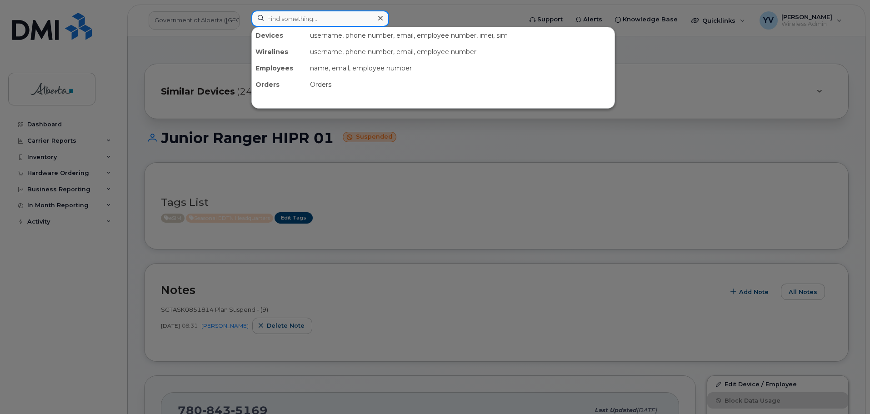
paste input "7808440214"
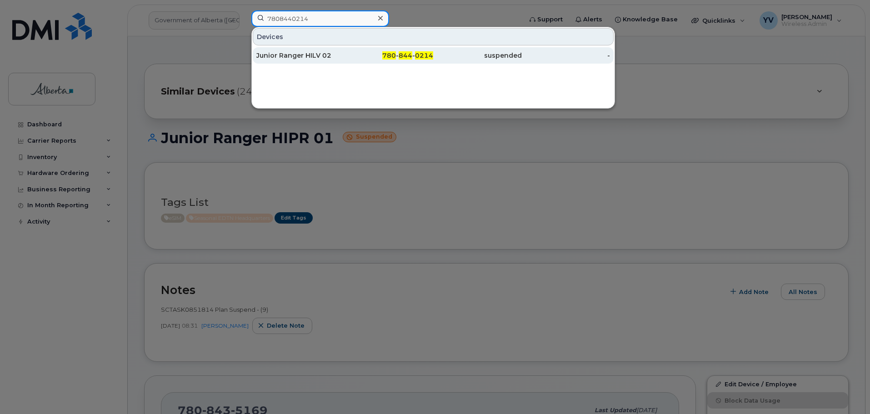
type input "7808440214"
click at [404, 50] on div "780 - 844 - 0214" at bounding box center [389, 55] width 89 height 16
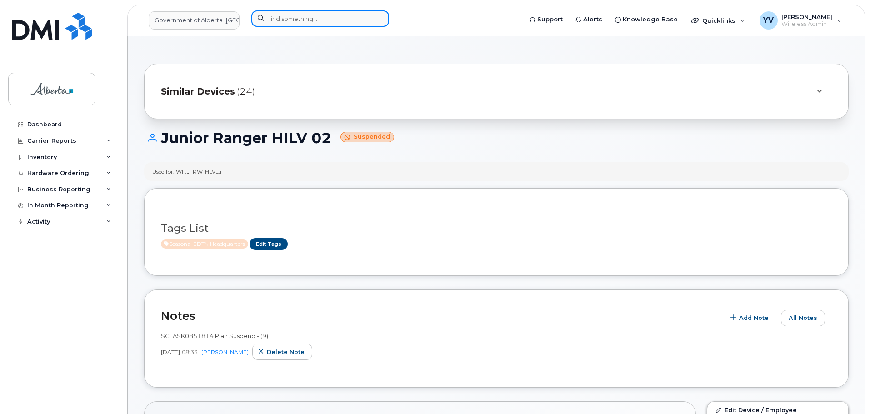
click at [293, 21] on input at bounding box center [320, 18] width 138 height 16
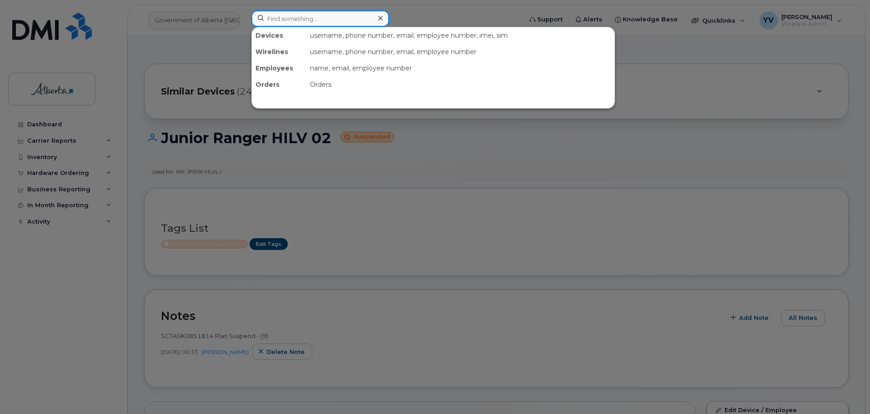
paste input "7805207198"
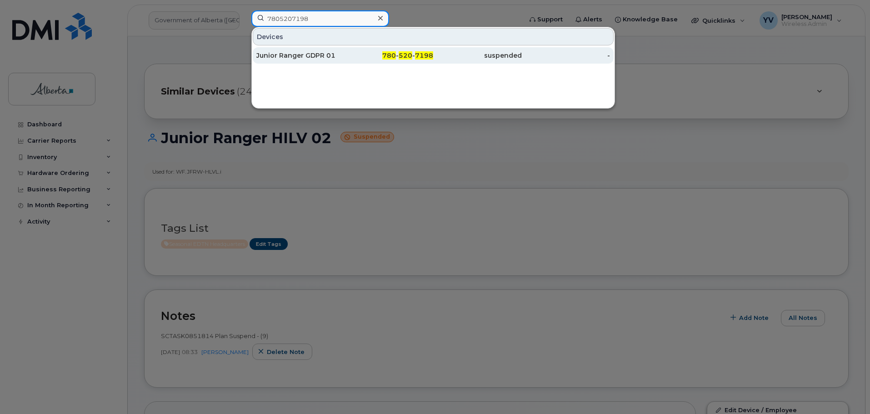
type input "7805207198"
click at [401, 54] on span "520" at bounding box center [406, 55] width 14 height 8
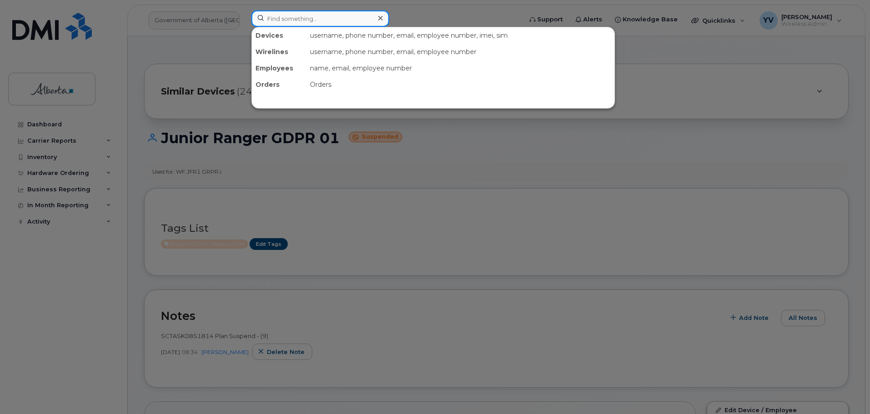
click at [271, 17] on input at bounding box center [320, 18] width 138 height 16
paste input "7805208322"
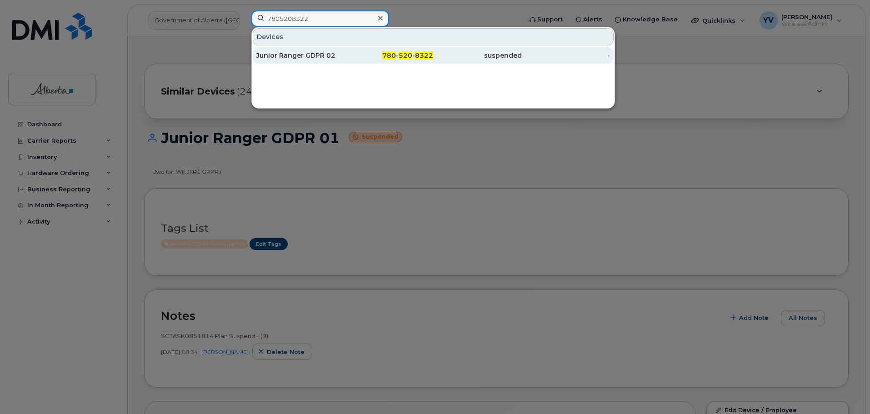
type input "7805208322"
click at [416, 56] on span "8322" at bounding box center [424, 55] width 18 height 8
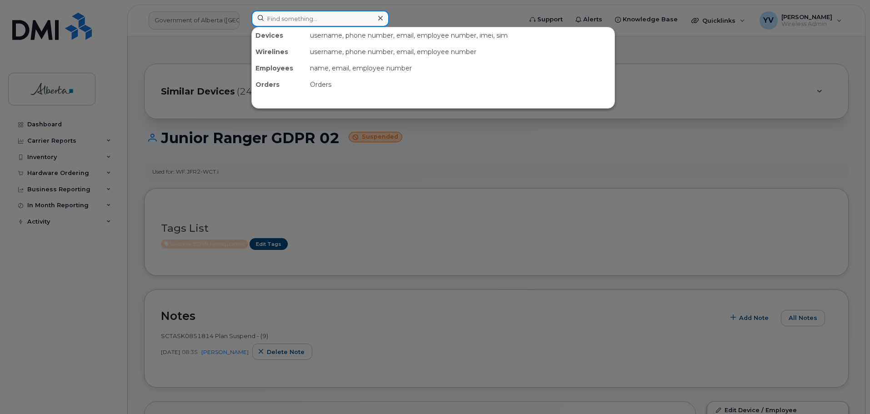
click at [289, 13] on input at bounding box center [320, 18] width 138 height 16
paste input "7808650971"
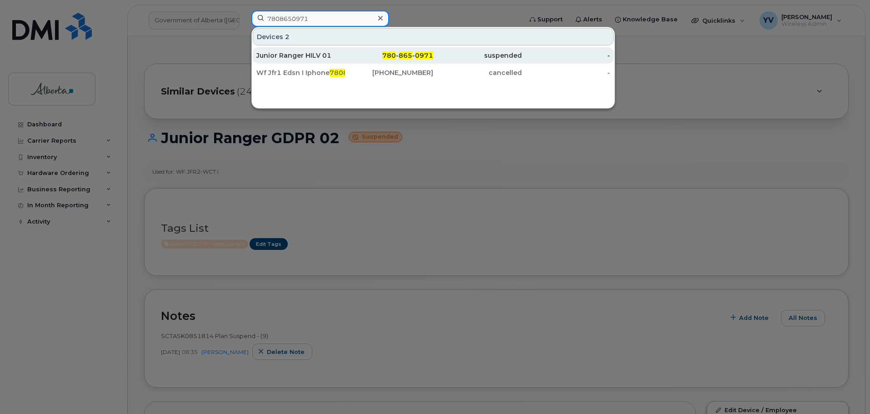
type input "7808650971"
click at [421, 54] on span "0971" at bounding box center [424, 55] width 18 height 8
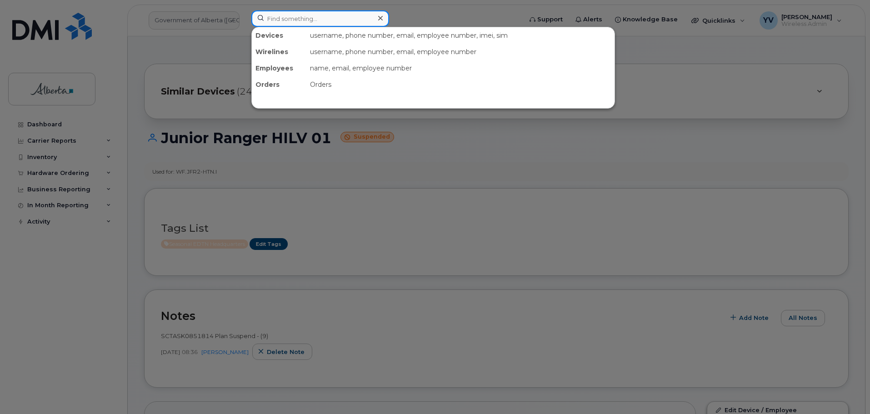
click at [284, 13] on input at bounding box center [320, 18] width 138 height 16
paste input "7807929074"
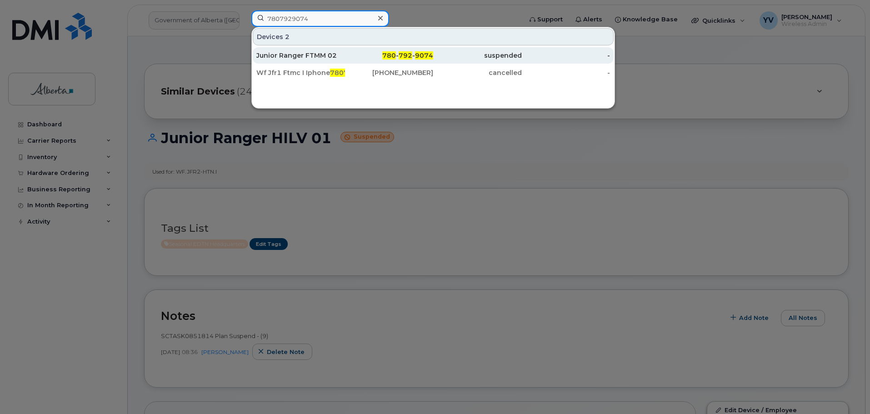
type input "7807929074"
click at [402, 55] on span "792" at bounding box center [406, 55] width 14 height 8
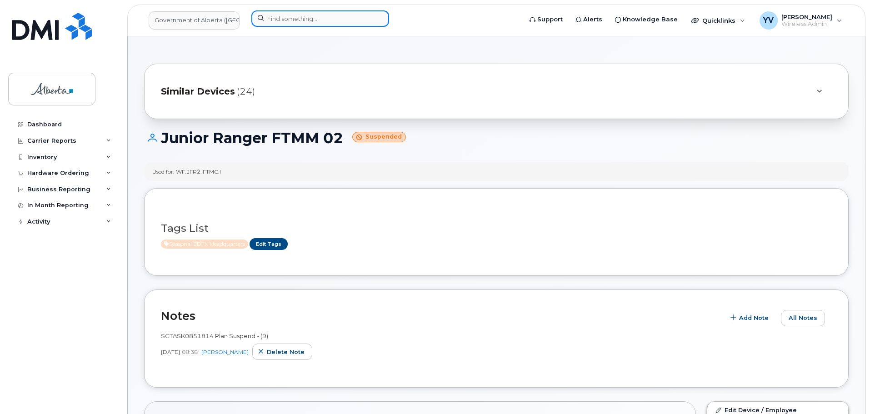
click at [273, 17] on input at bounding box center [320, 18] width 138 height 16
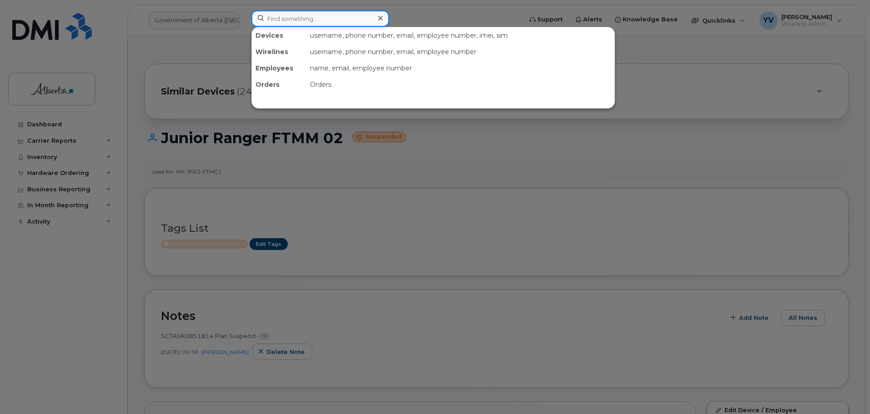
paste input "7805236257"
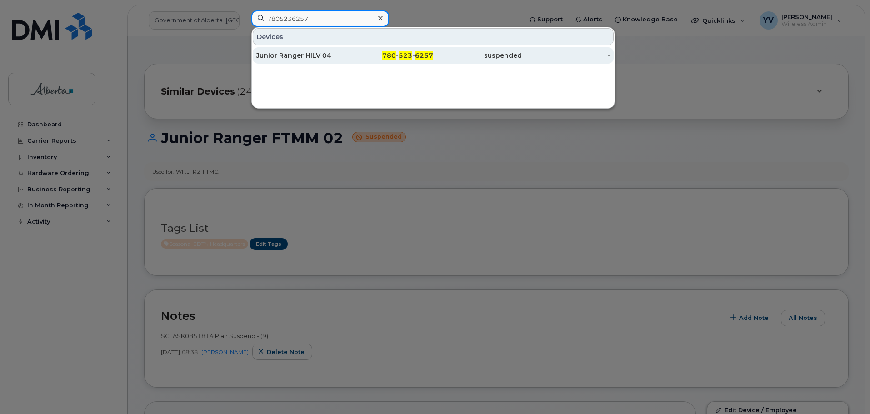
type input "7805236257"
click at [400, 53] on span "523" at bounding box center [406, 55] width 14 height 8
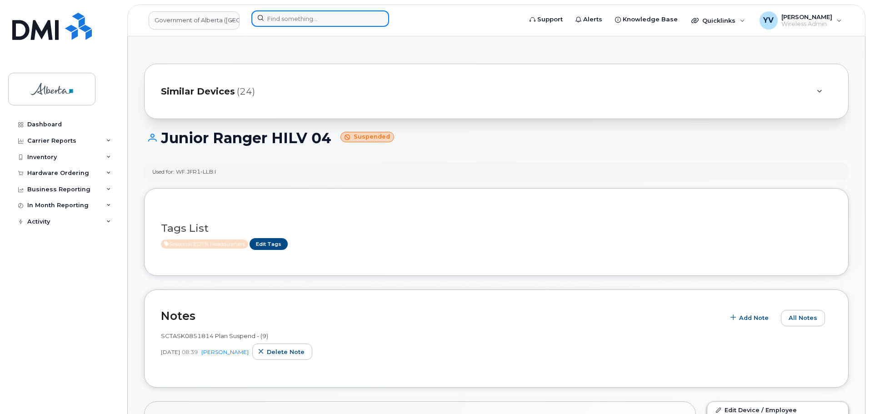
click at [263, 18] on input at bounding box center [320, 18] width 138 height 16
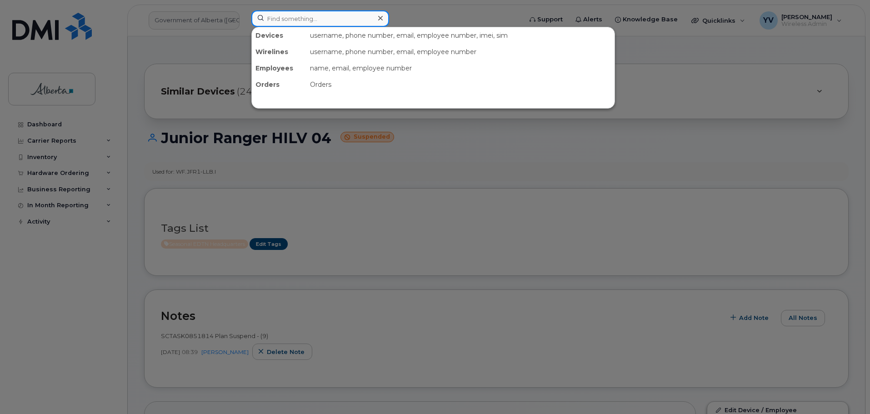
paste input "7806185170"
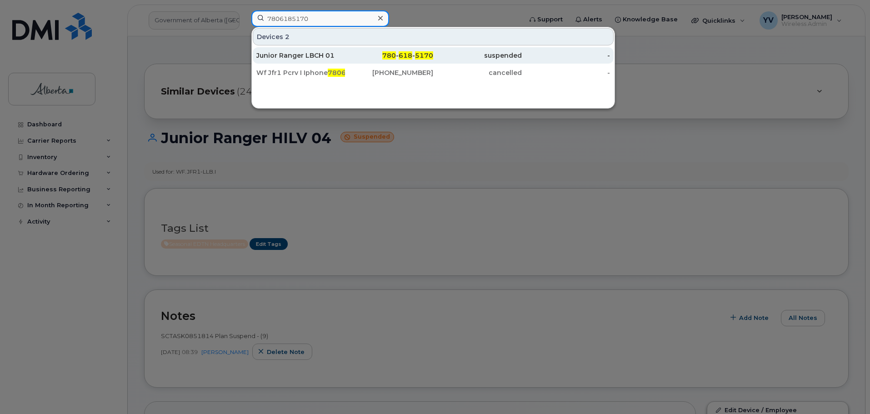
type input "7806185170"
click at [395, 57] on span "780" at bounding box center [389, 55] width 14 height 8
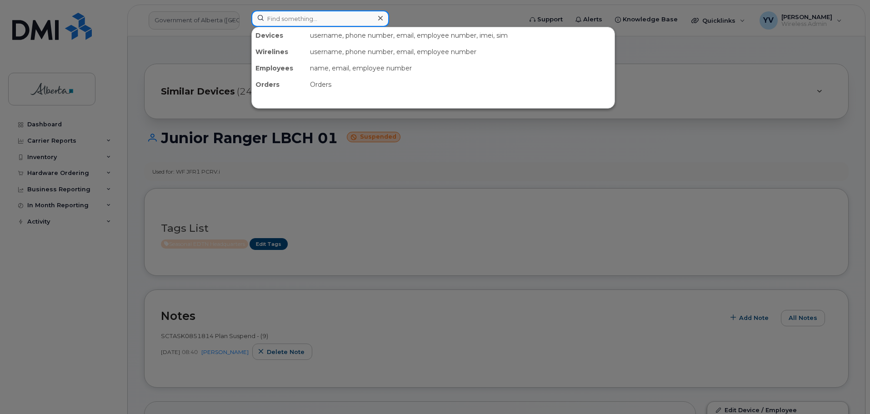
click at [264, 17] on input at bounding box center [320, 18] width 138 height 16
paste input "4038951911"
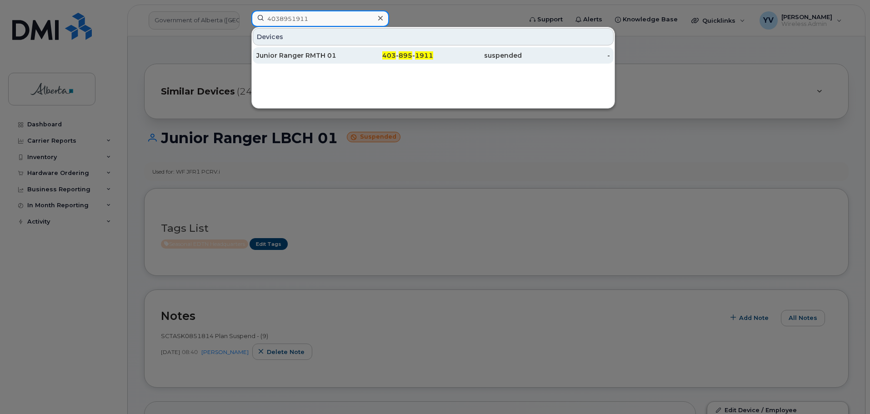
type input "4038951911"
click at [419, 53] on span "1911" at bounding box center [424, 55] width 18 height 8
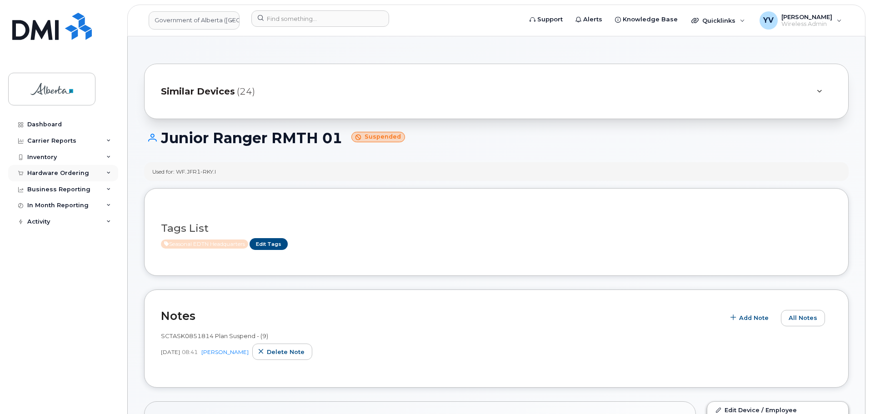
click at [42, 173] on div "Hardware Ordering" at bounding box center [58, 173] width 62 height 7
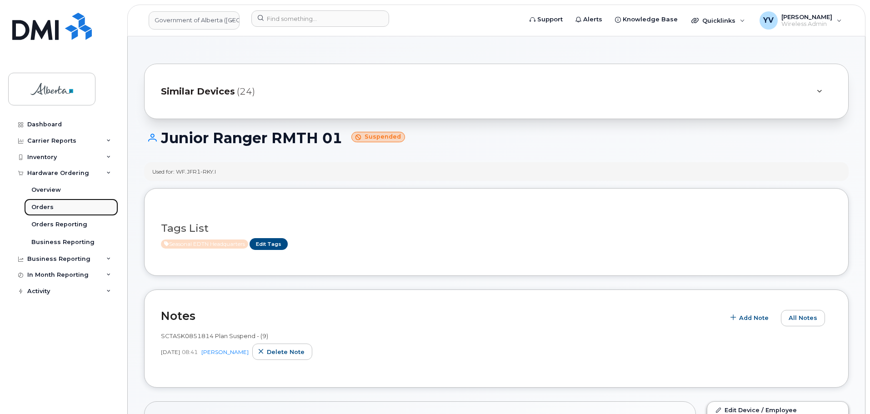
click at [39, 204] on div "Orders" at bounding box center [42, 207] width 22 height 8
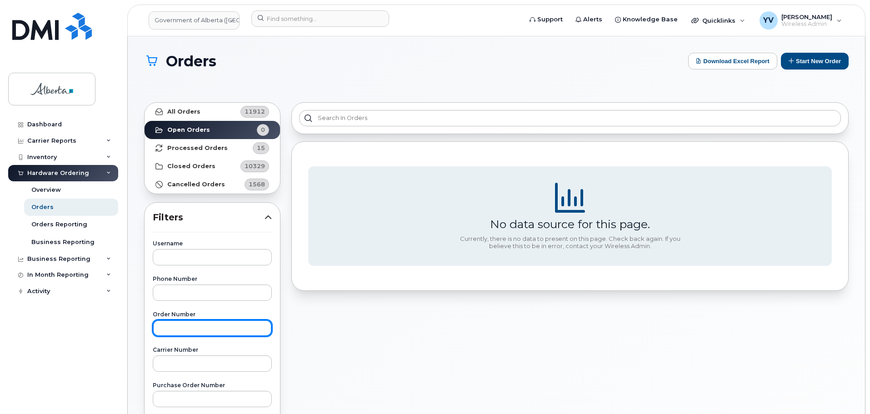
click at [165, 328] on input "text" at bounding box center [212, 328] width 119 height 16
paste input "300752"
type input "300752"
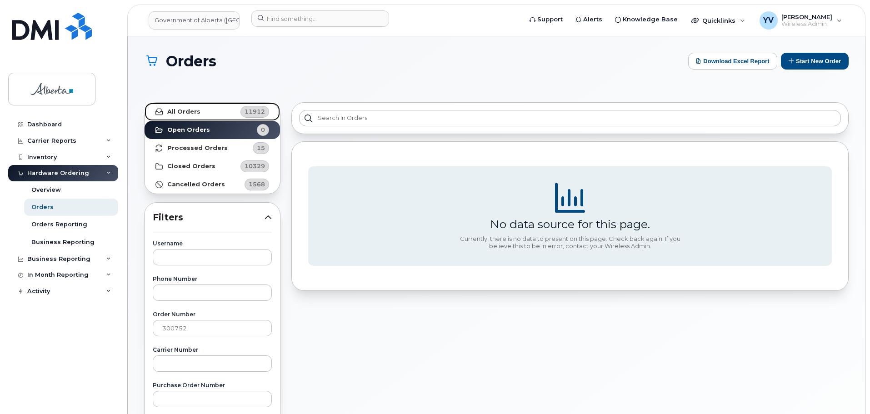
click at [183, 110] on strong "All Orders" at bounding box center [183, 111] width 33 height 7
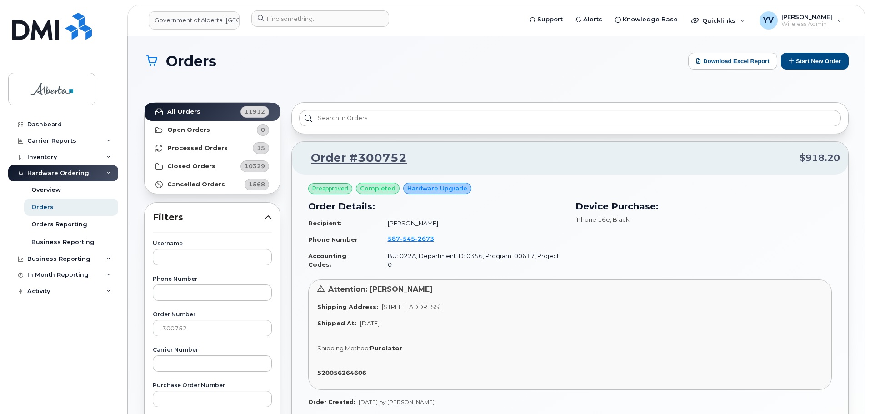
click at [866, 75] on body "Government of [GEOGRAPHIC_DATA] ([GEOGRAPHIC_DATA]) Support Alerts Knowledge Ba…" at bounding box center [435, 384] width 870 height 768
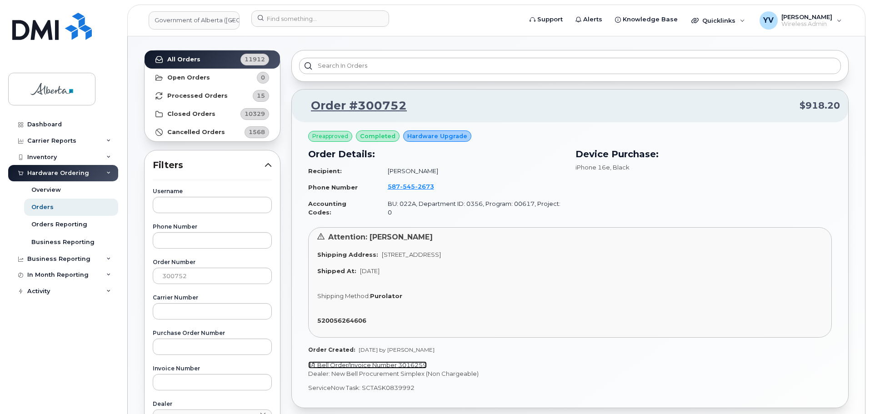
click at [413, 361] on link "Bell Order/Invoice Number 3016259" at bounding box center [367, 364] width 119 height 7
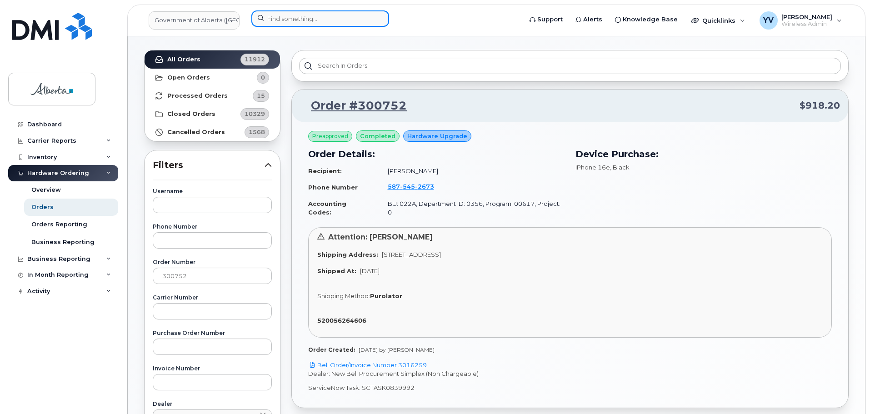
click at [283, 19] on input at bounding box center [320, 18] width 138 height 16
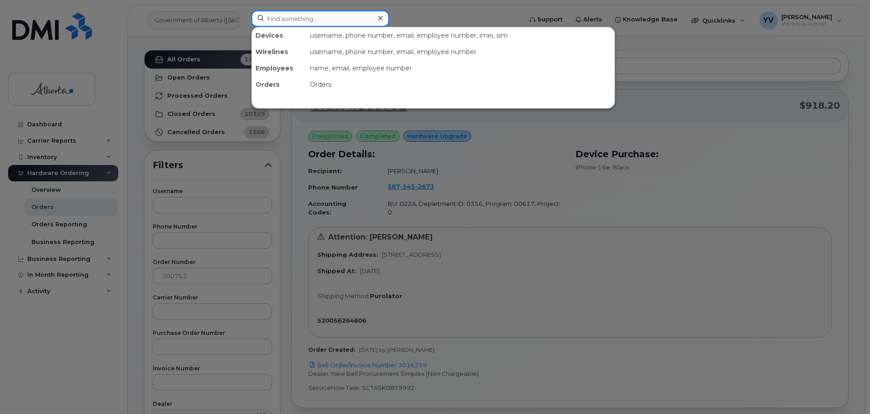
paste input "5875452673"
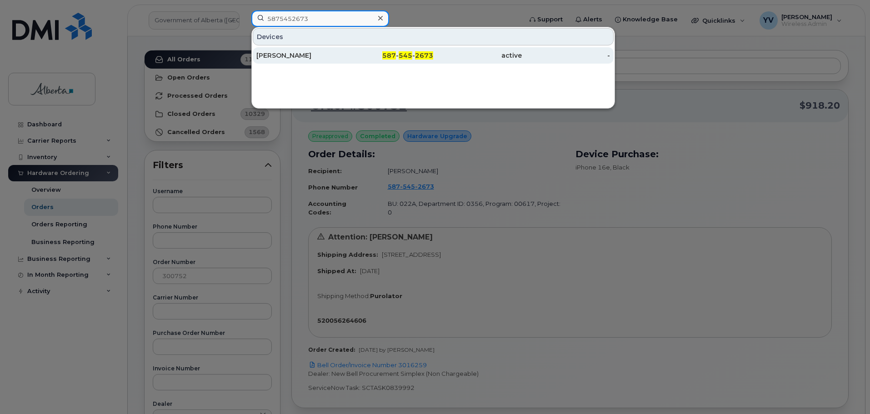
type input "5875452673"
click at [396, 54] on span "587" at bounding box center [389, 55] width 14 height 8
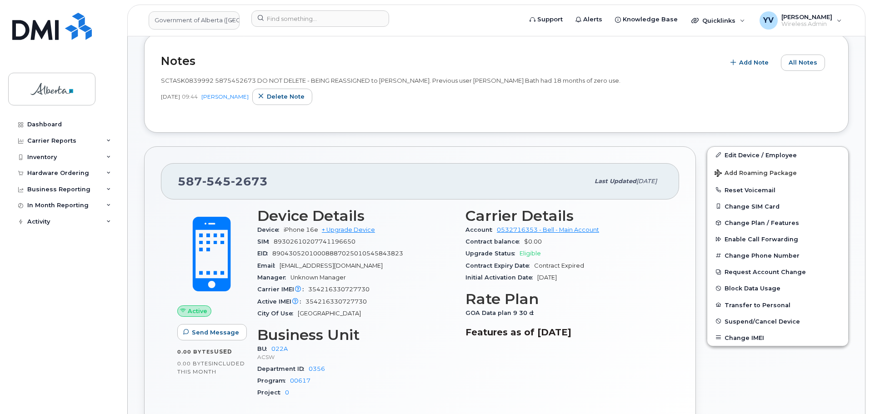
scroll to position [219, 0]
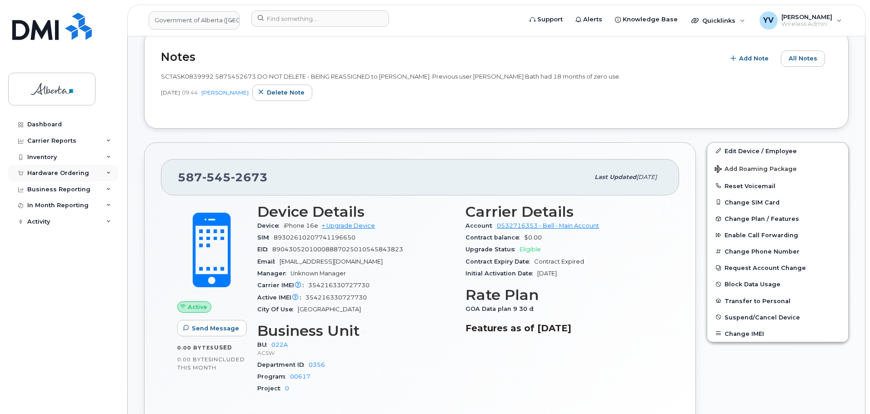
click at [53, 170] on div "Hardware Ordering" at bounding box center [58, 173] width 62 height 7
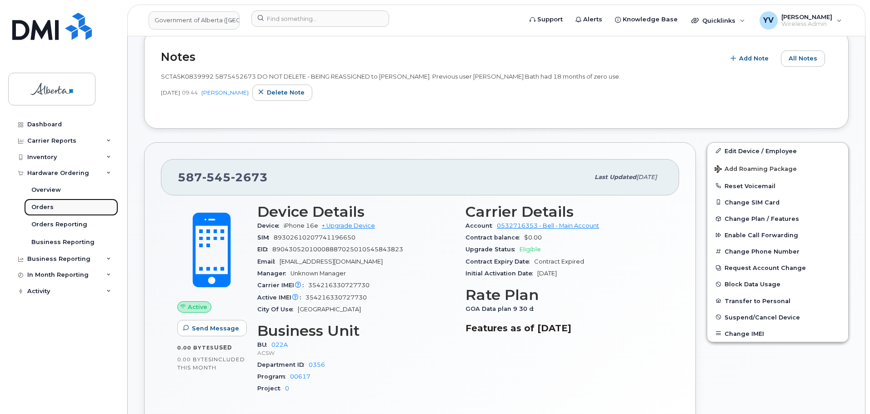
click at [42, 206] on div "Orders" at bounding box center [42, 207] width 22 height 8
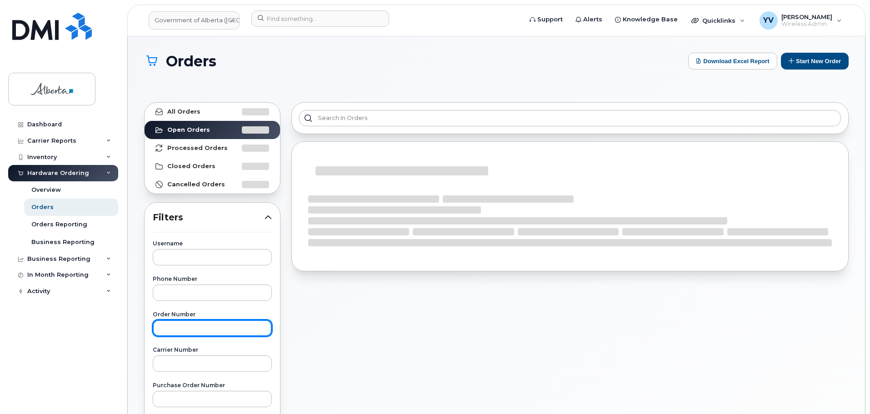
click at [172, 325] on input "text" at bounding box center [212, 328] width 119 height 16
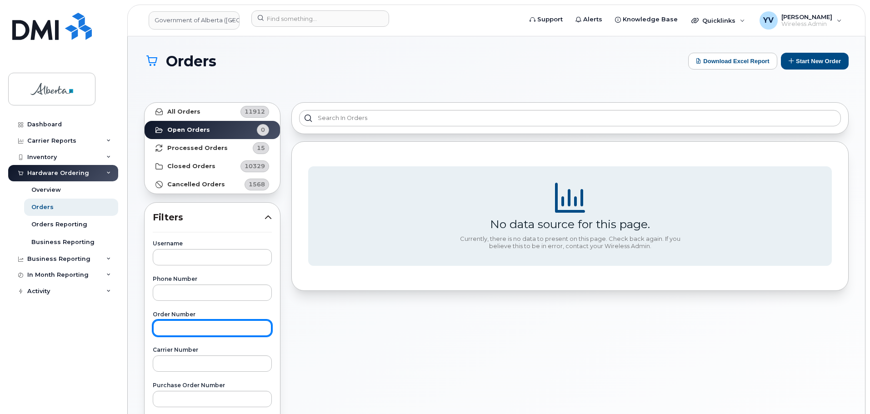
paste input "300223"
type input "300223"
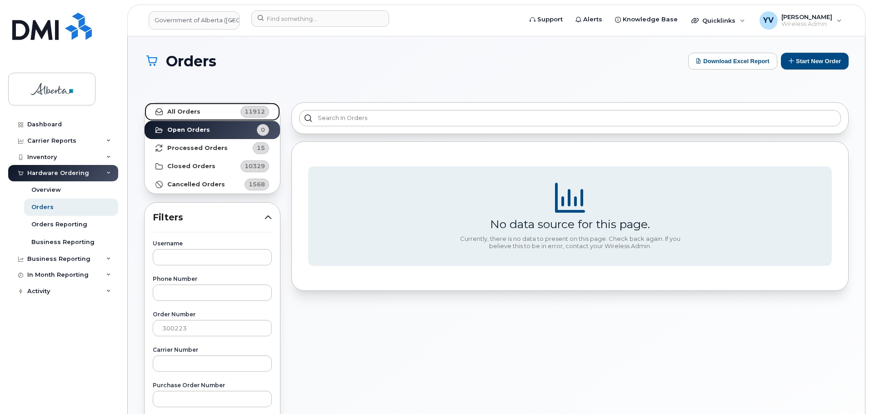
click at [175, 112] on strong "All Orders" at bounding box center [183, 111] width 33 height 7
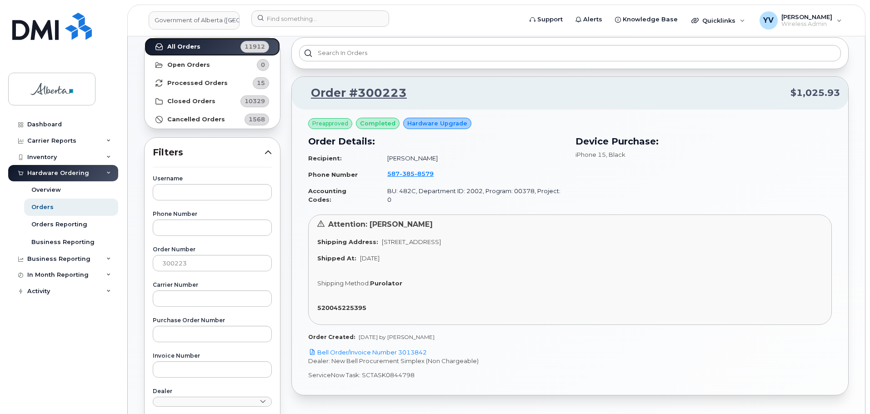
scroll to position [78, 0]
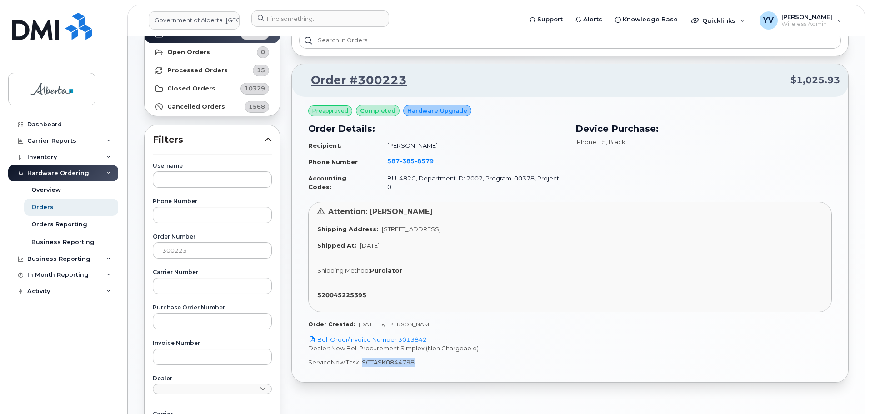
drag, startPoint x: 413, startPoint y: 354, endPoint x: 362, endPoint y: 354, distance: 50.4
click at [362, 358] on p "ServiceNow Task: SCTASK0844798" at bounding box center [570, 362] width 524 height 9
copy p "SCTASK0844798"
click at [418, 336] on link "Bell Order/Invoice Number 3013842" at bounding box center [367, 339] width 119 height 7
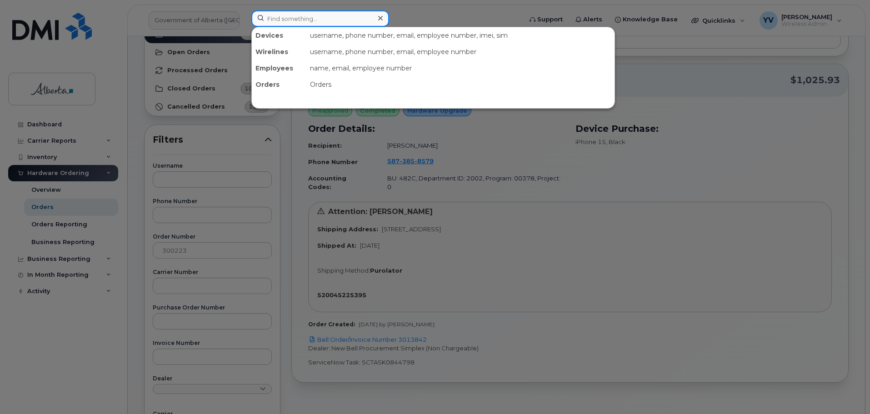
click at [278, 22] on input at bounding box center [320, 18] width 138 height 16
paste input "5873858579"
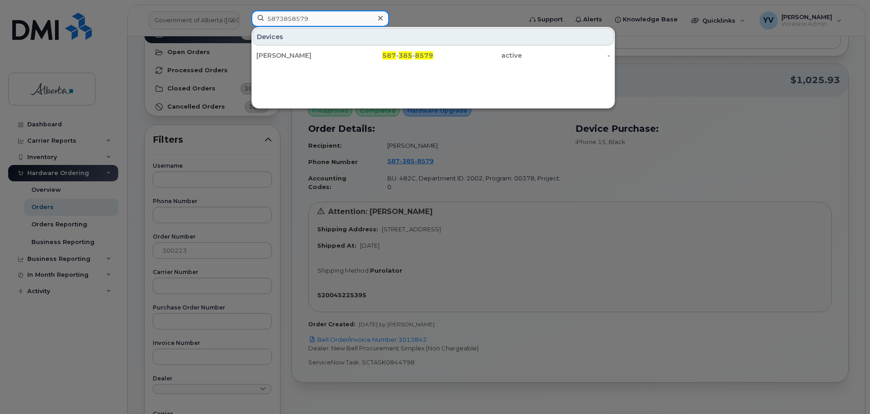
click at [266, 20] on input "5873858579" at bounding box center [320, 18] width 138 height 16
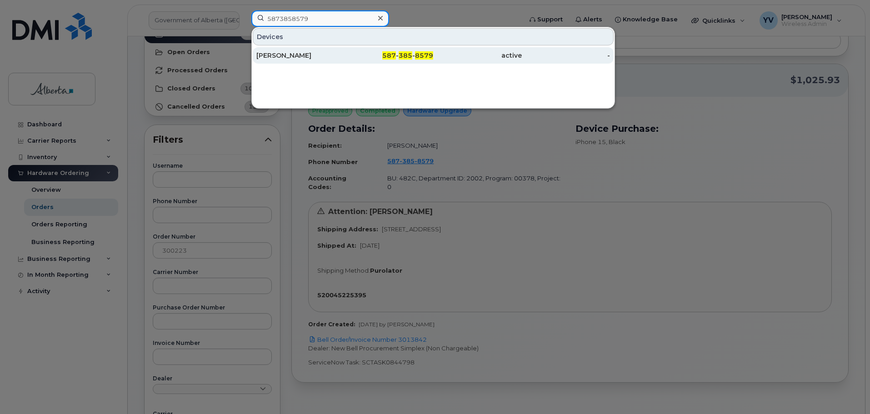
type input "5873858579"
click at [403, 52] on span "385" at bounding box center [406, 55] width 14 height 8
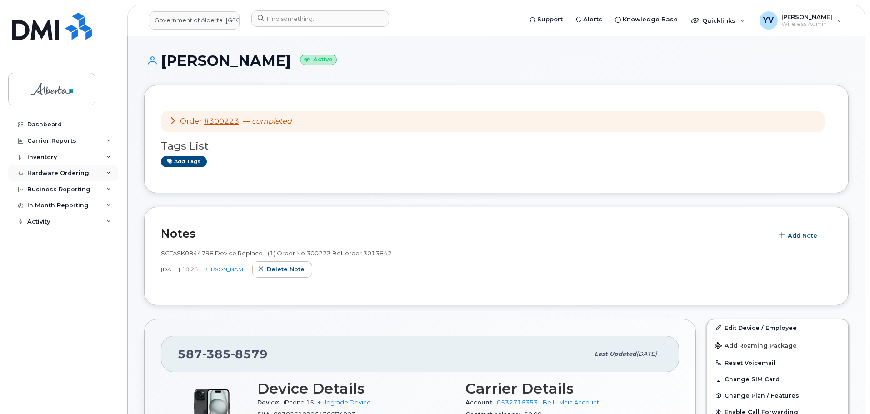
click at [35, 169] on div "Hardware Ordering" at bounding box center [63, 173] width 110 height 16
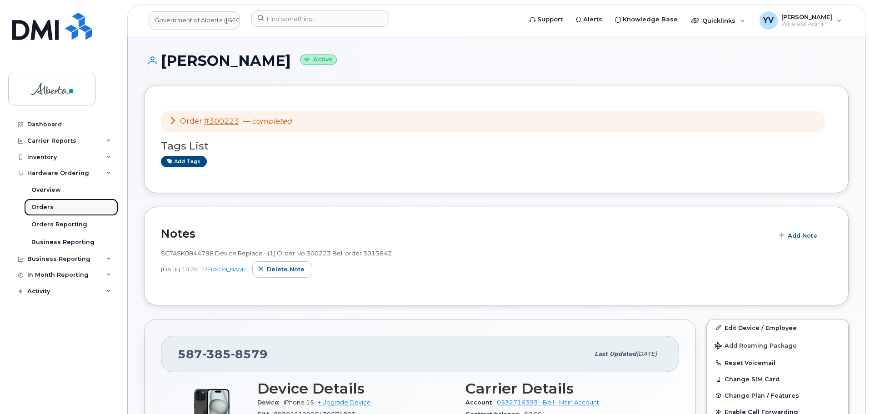
click at [38, 206] on div "Orders" at bounding box center [42, 207] width 22 height 8
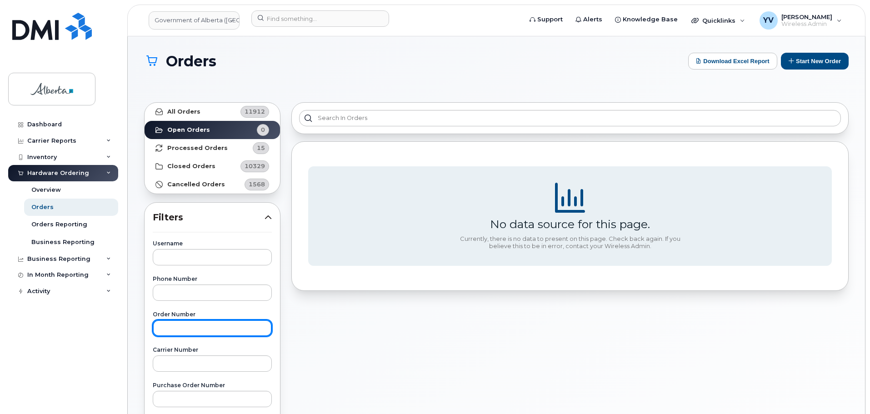
click at [163, 326] on input "text" at bounding box center [212, 328] width 119 height 16
paste input "300273"
type input "300273"
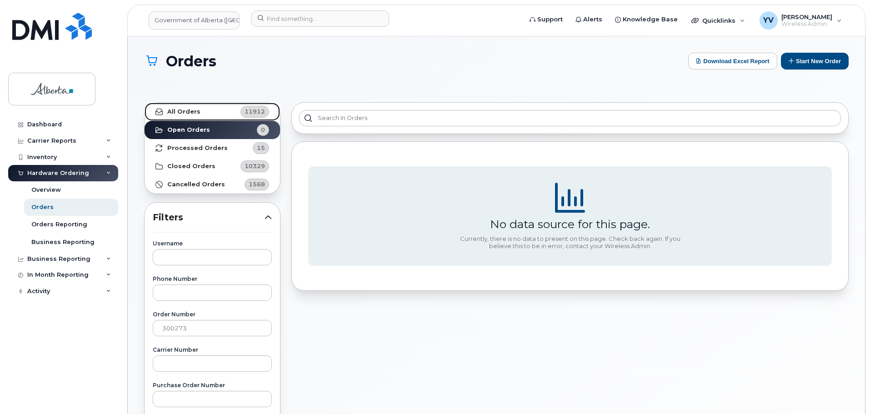
click at [180, 111] on strong "All Orders" at bounding box center [183, 111] width 33 height 7
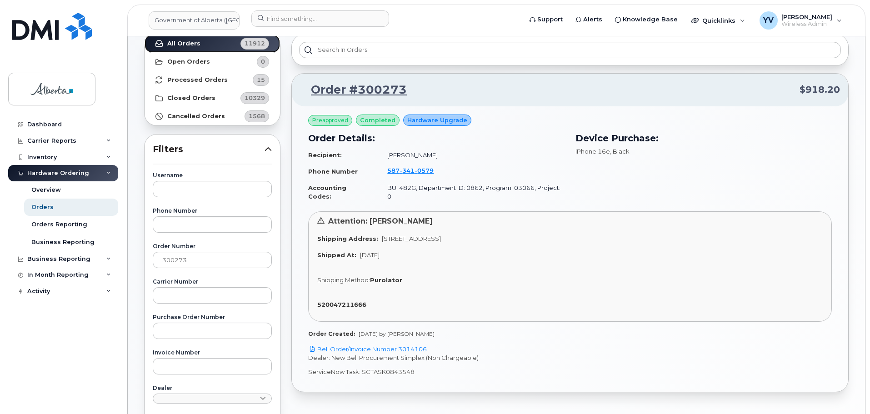
scroll to position [70, 0]
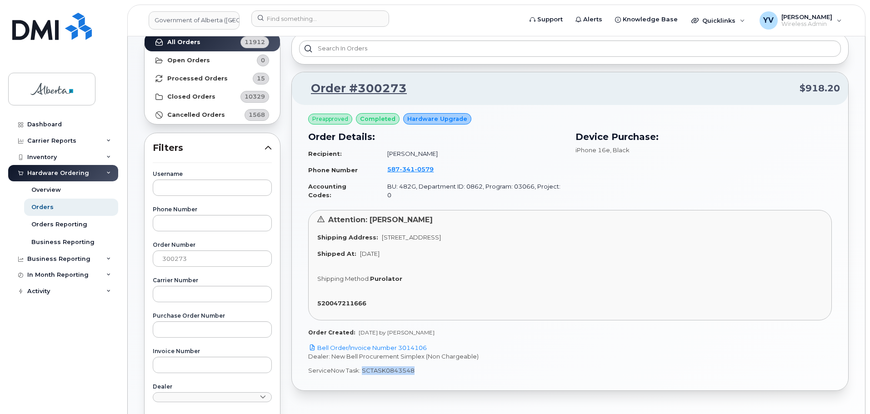
drag, startPoint x: 412, startPoint y: 362, endPoint x: 360, endPoint y: 365, distance: 51.9
click at [360, 366] on p "ServiceNow Task: SCTASK0843548" at bounding box center [570, 370] width 524 height 9
copy p "SCTASK0843548"
click at [411, 344] on link "Bell Order/Invoice Number 3014106" at bounding box center [367, 347] width 119 height 7
copy p "SCTASK0843548"
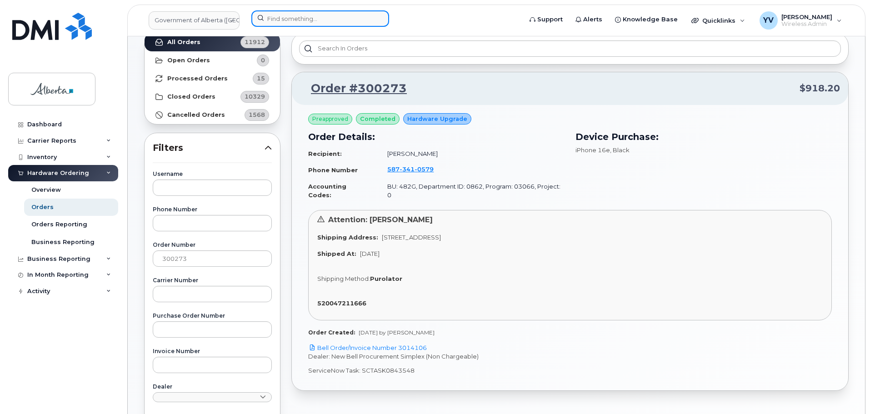
click at [269, 24] on input at bounding box center [320, 18] width 138 height 16
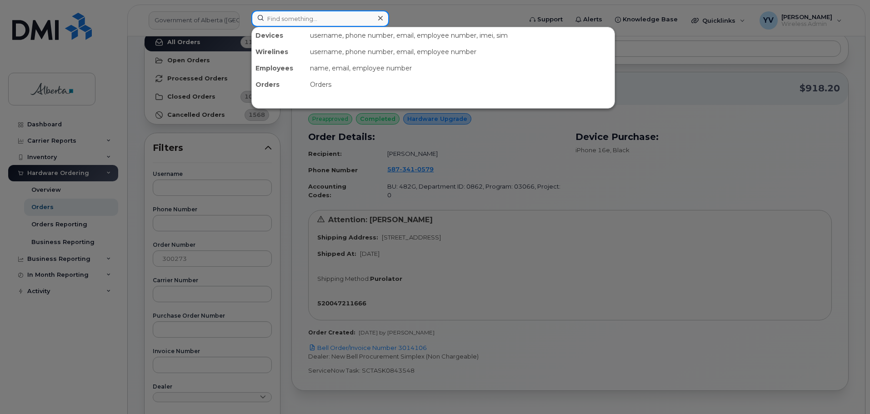
paste input "5873410579"
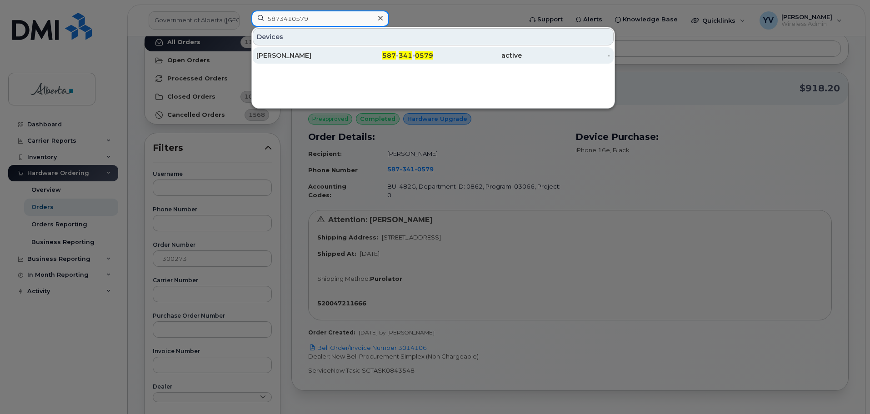
type input "5873410579"
click at [396, 52] on span "587" at bounding box center [389, 55] width 14 height 8
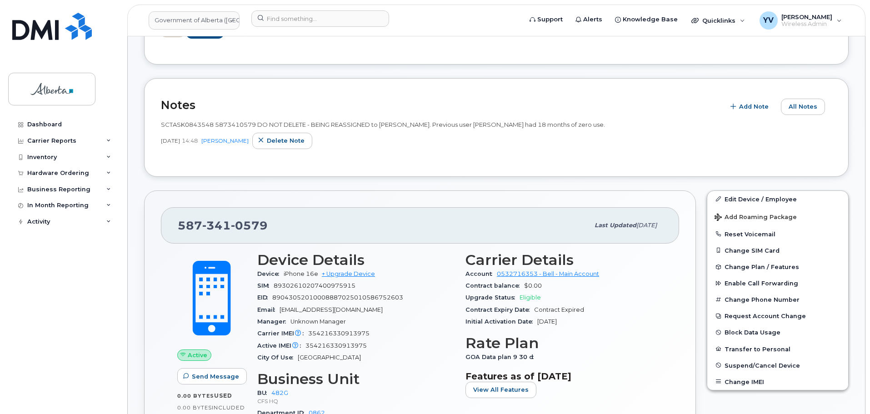
scroll to position [198, 0]
